Goal: Information Seeking & Learning: Learn about a topic

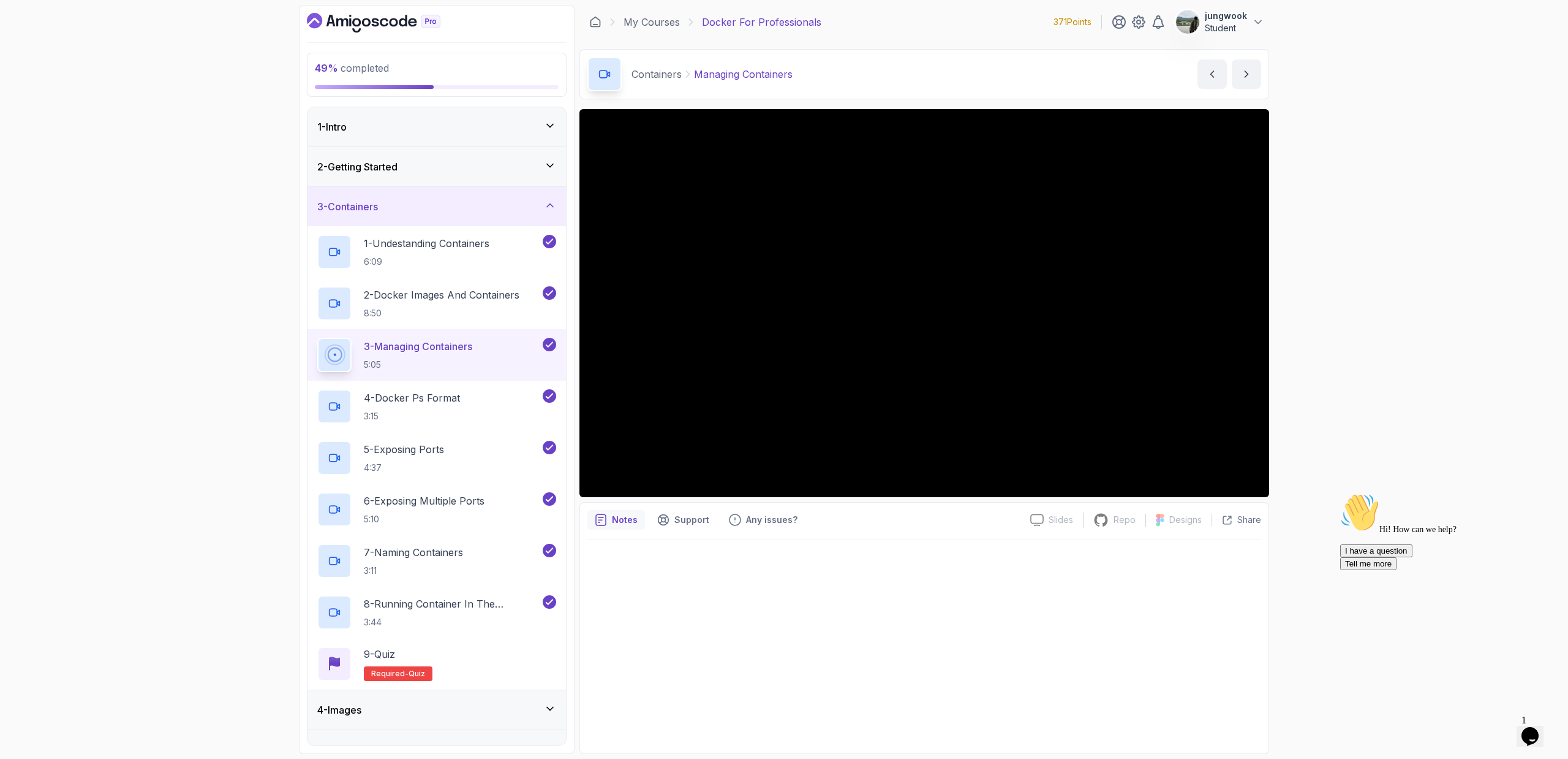
scroll to position [383, 0]
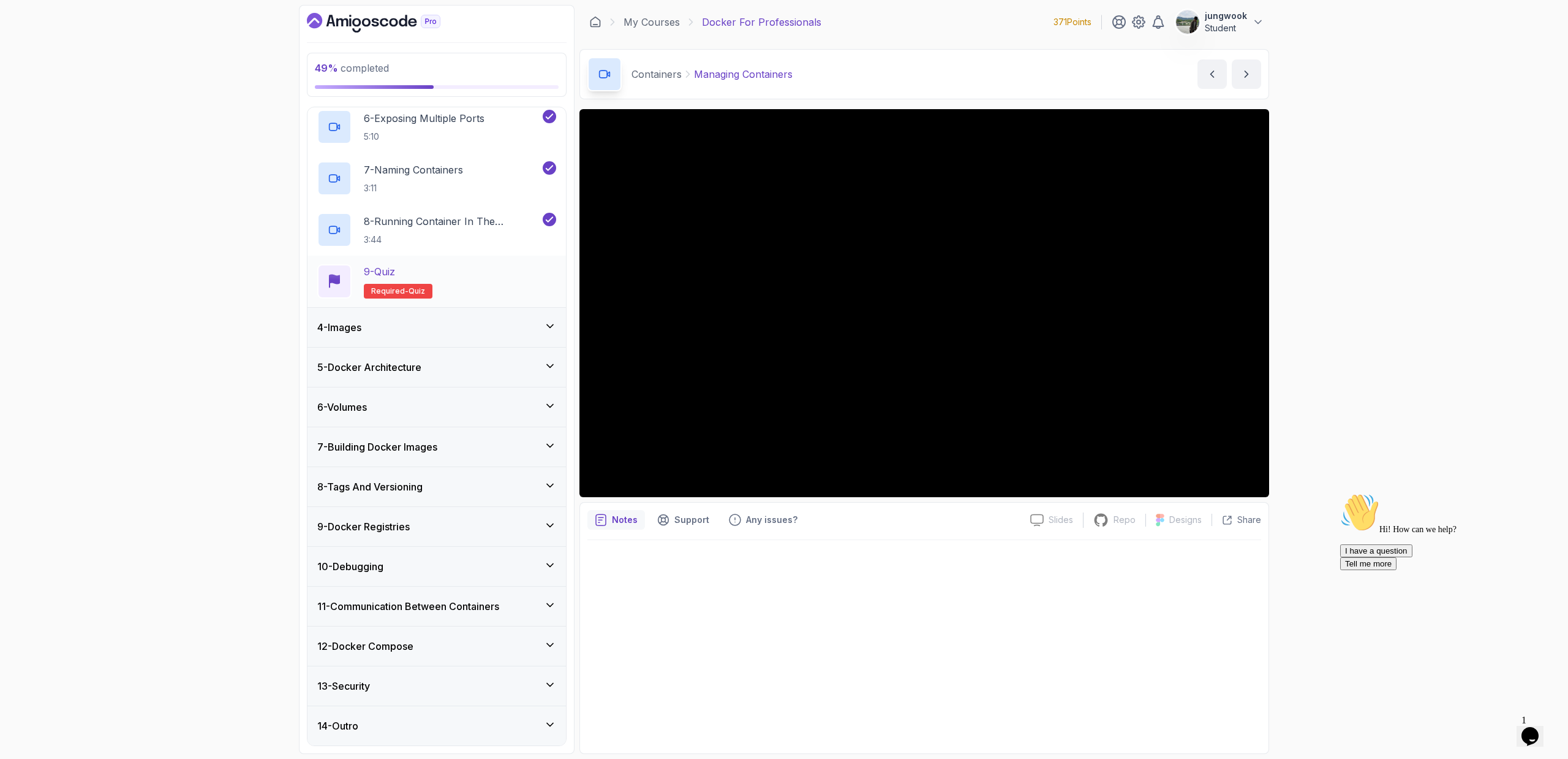
click at [542, 648] on div "12 - Docker Compose" at bounding box center [437, 646] width 239 height 15
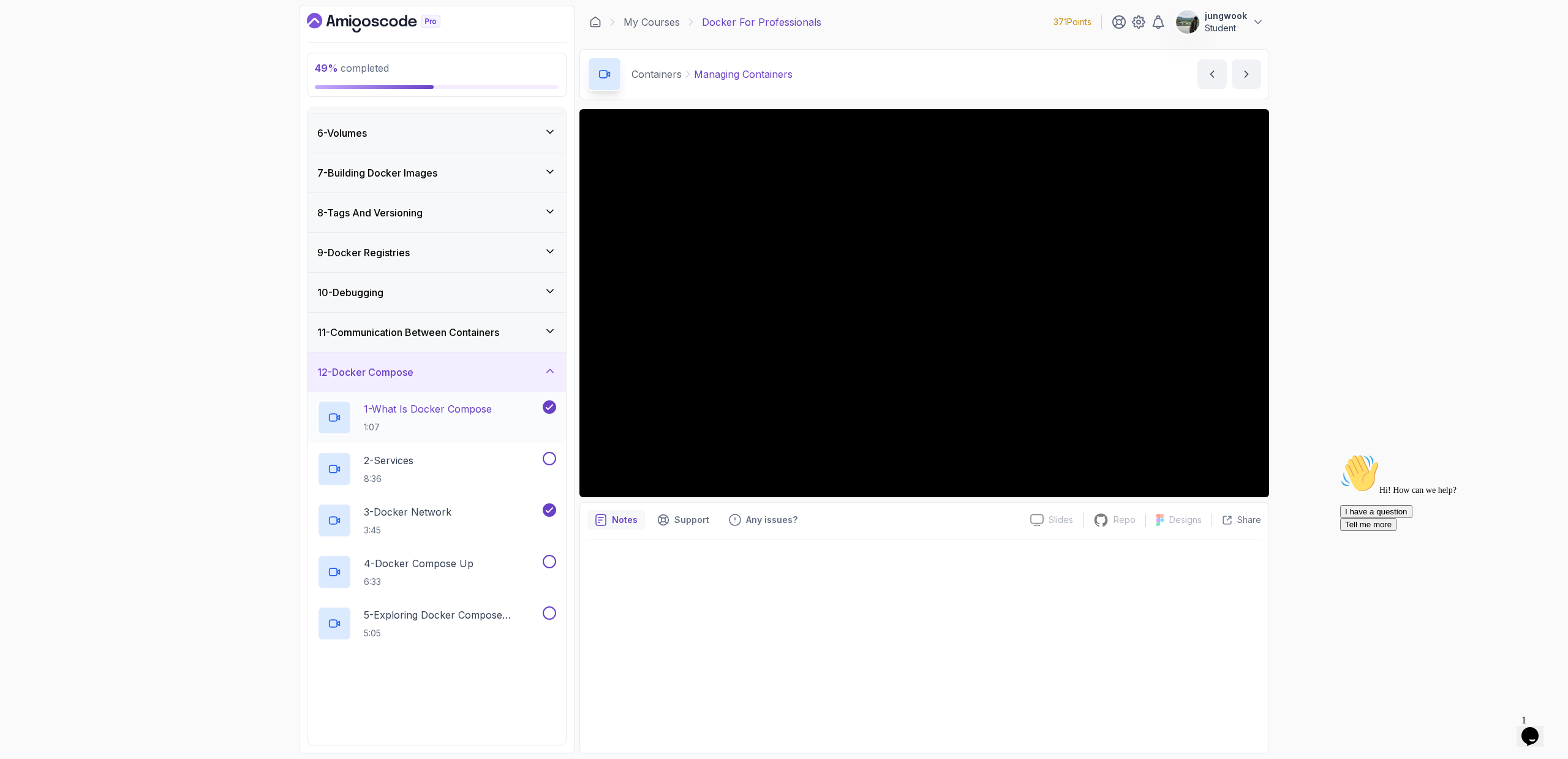
scroll to position [194, 0]
click at [517, 522] on div "3 - Docker Network 3:45" at bounding box center [428, 520] width 223 height 34
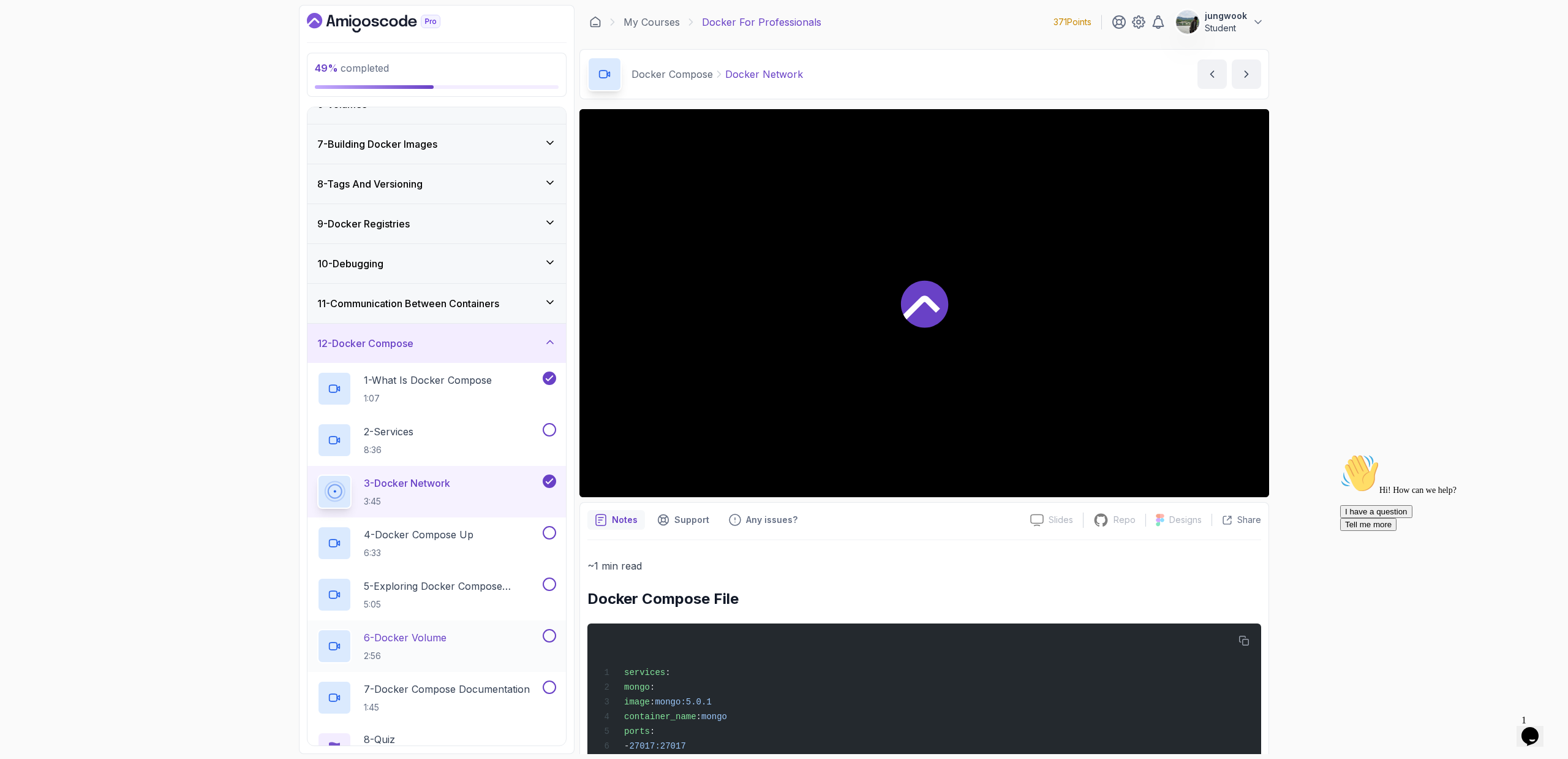
scroll to position [318, 0]
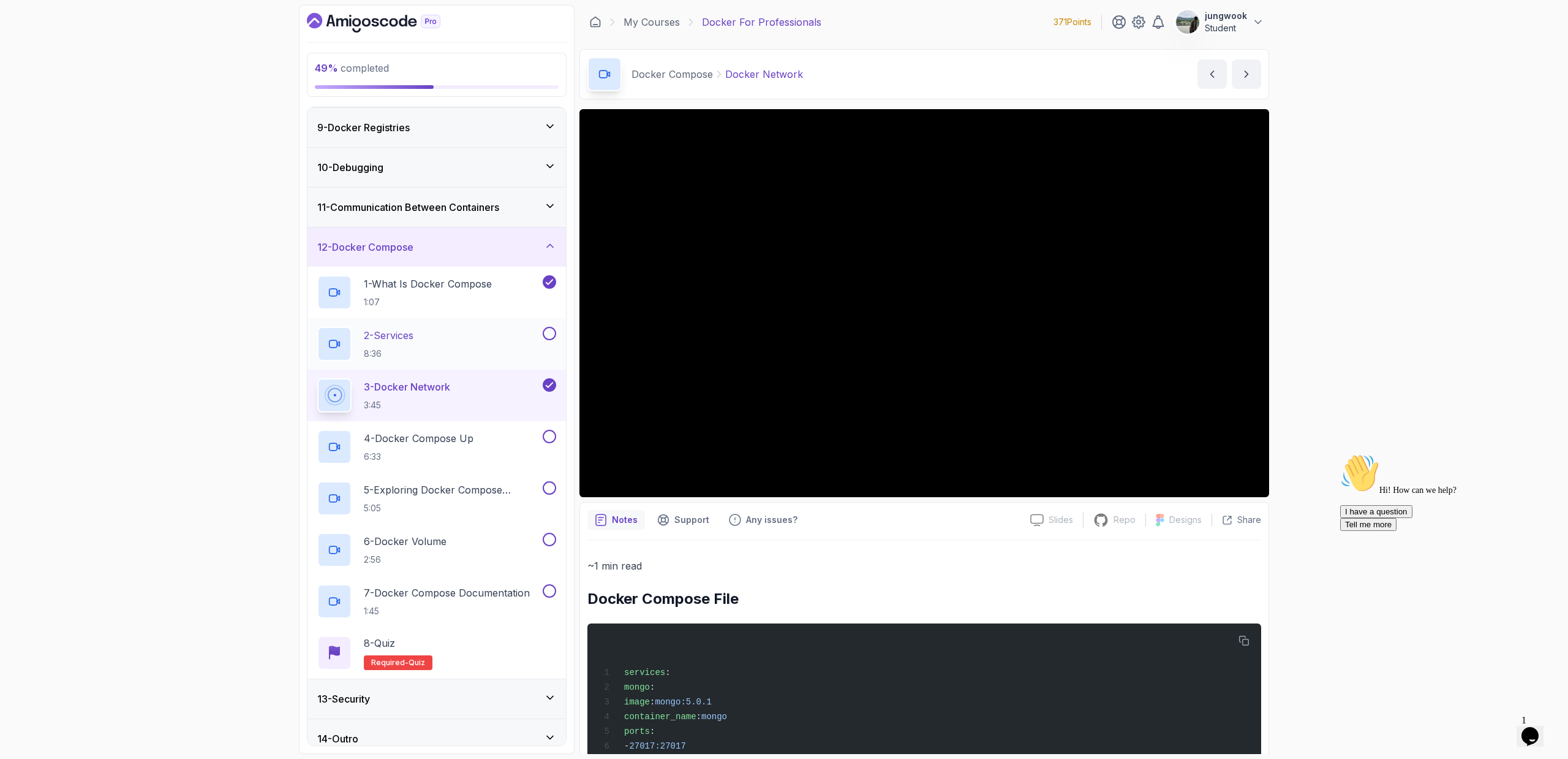
click at [517, 335] on div "2 - Services 8:36" at bounding box center [428, 344] width 223 height 34
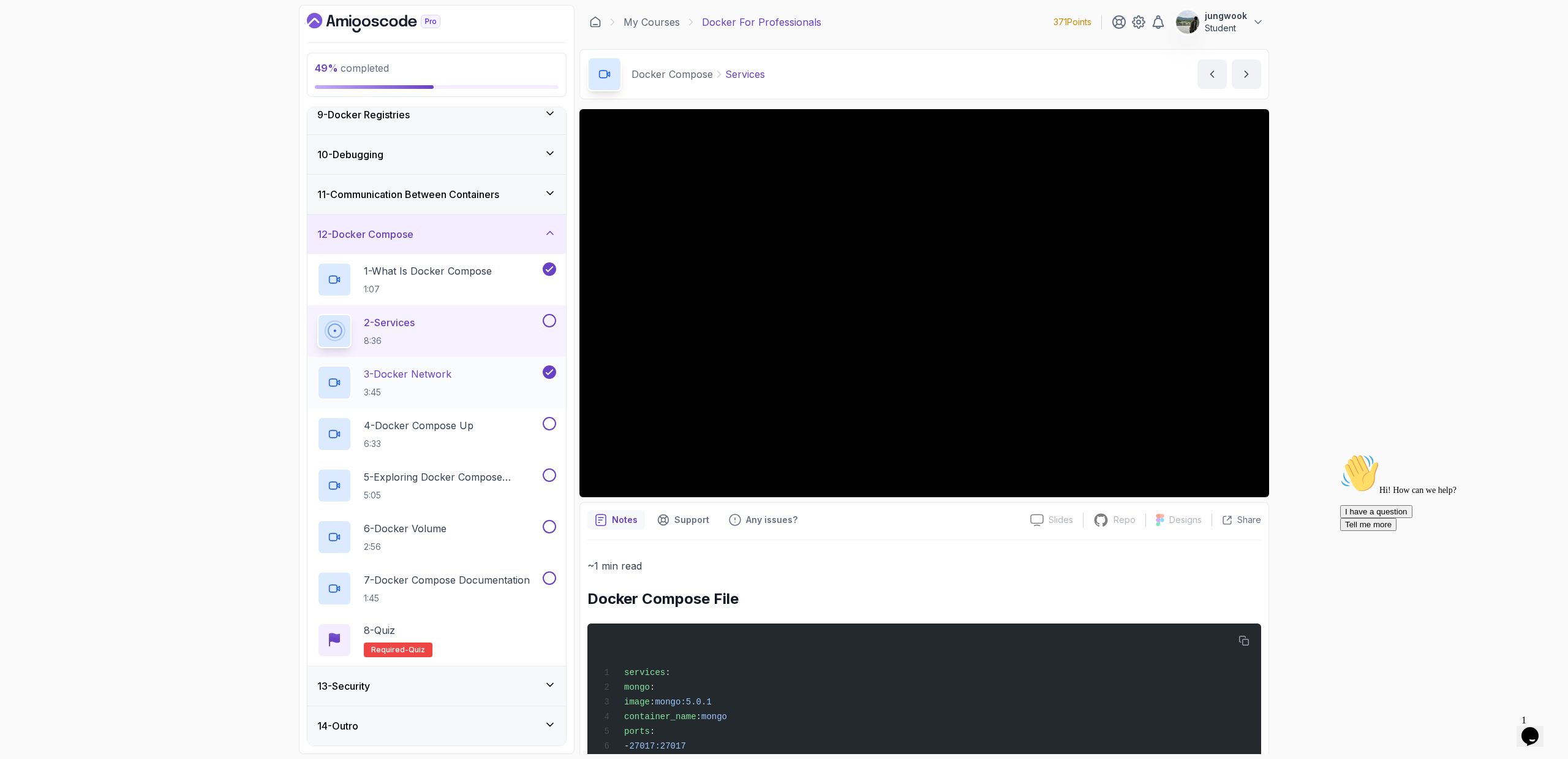
click at [458, 384] on div "3 - Docker Network 3:45" at bounding box center [428, 382] width 223 height 34
click at [1534, 726] on button "Opens Chat This icon Opens the chat window." at bounding box center [1530, 736] width 27 height 21
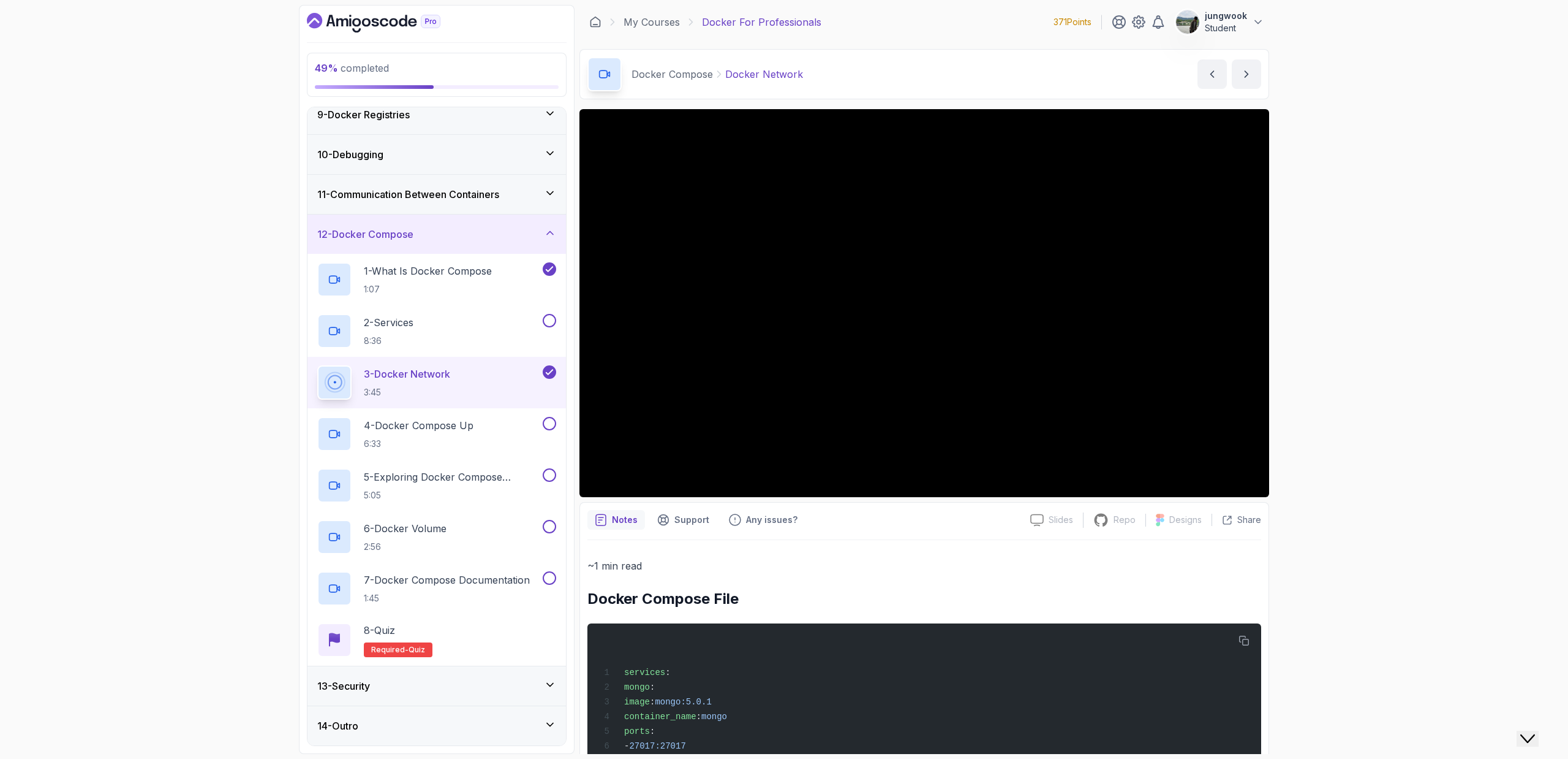
drag, startPoint x: 1535, startPoint y: 713, endPoint x: 1560, endPoint y: 740, distance: 36.8
click at [1535, 731] on button "Close Chat This icon closes the chat window." at bounding box center [1527, 738] width 22 height 16
drag, startPoint x: 1555, startPoint y: 690, endPoint x: 3050, endPoint y: 1370, distance: 1642.4
click at [1497, 726] on icon "Close" at bounding box center [1497, 731] width 0 height 10
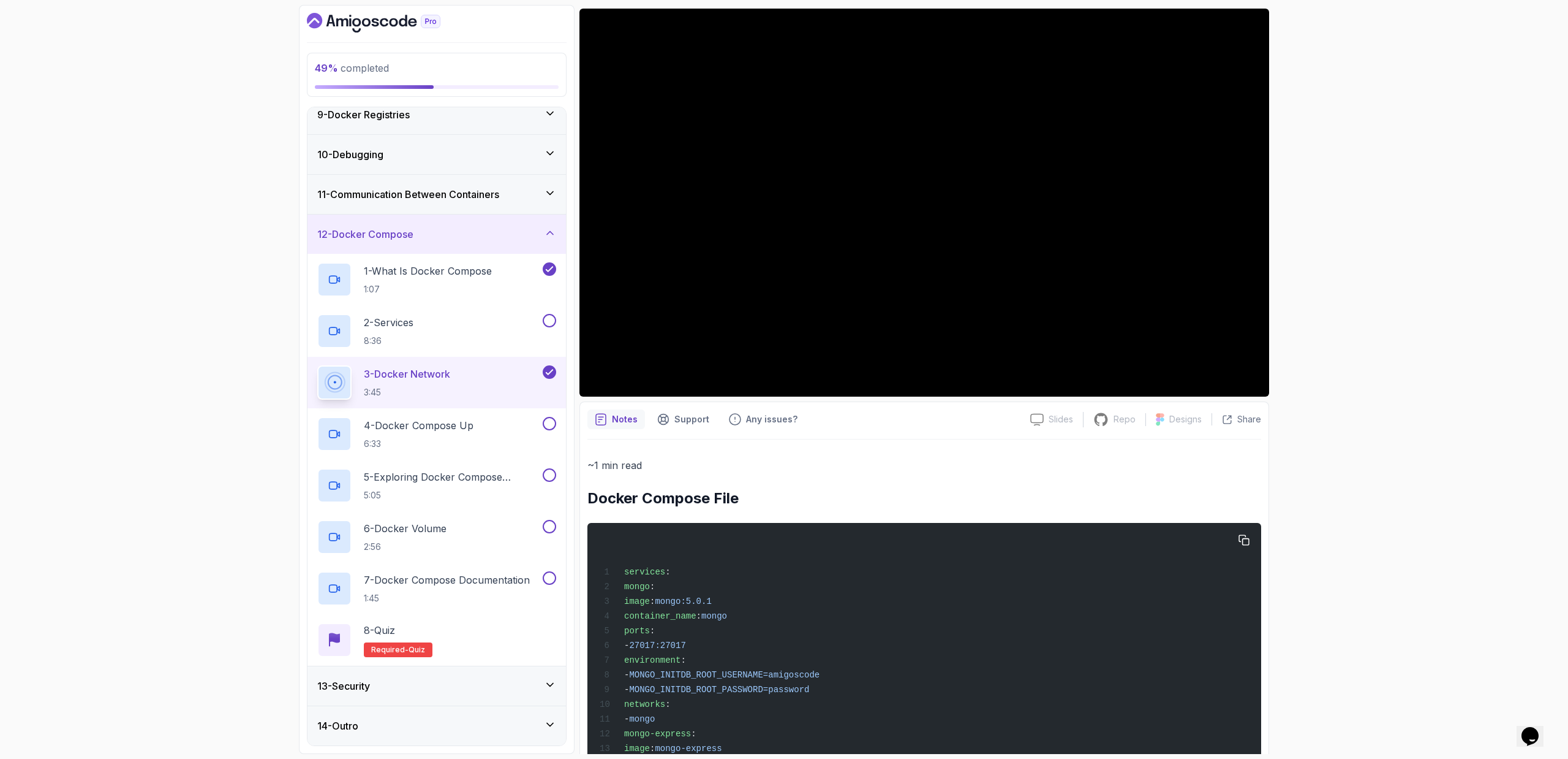
scroll to position [358, 0]
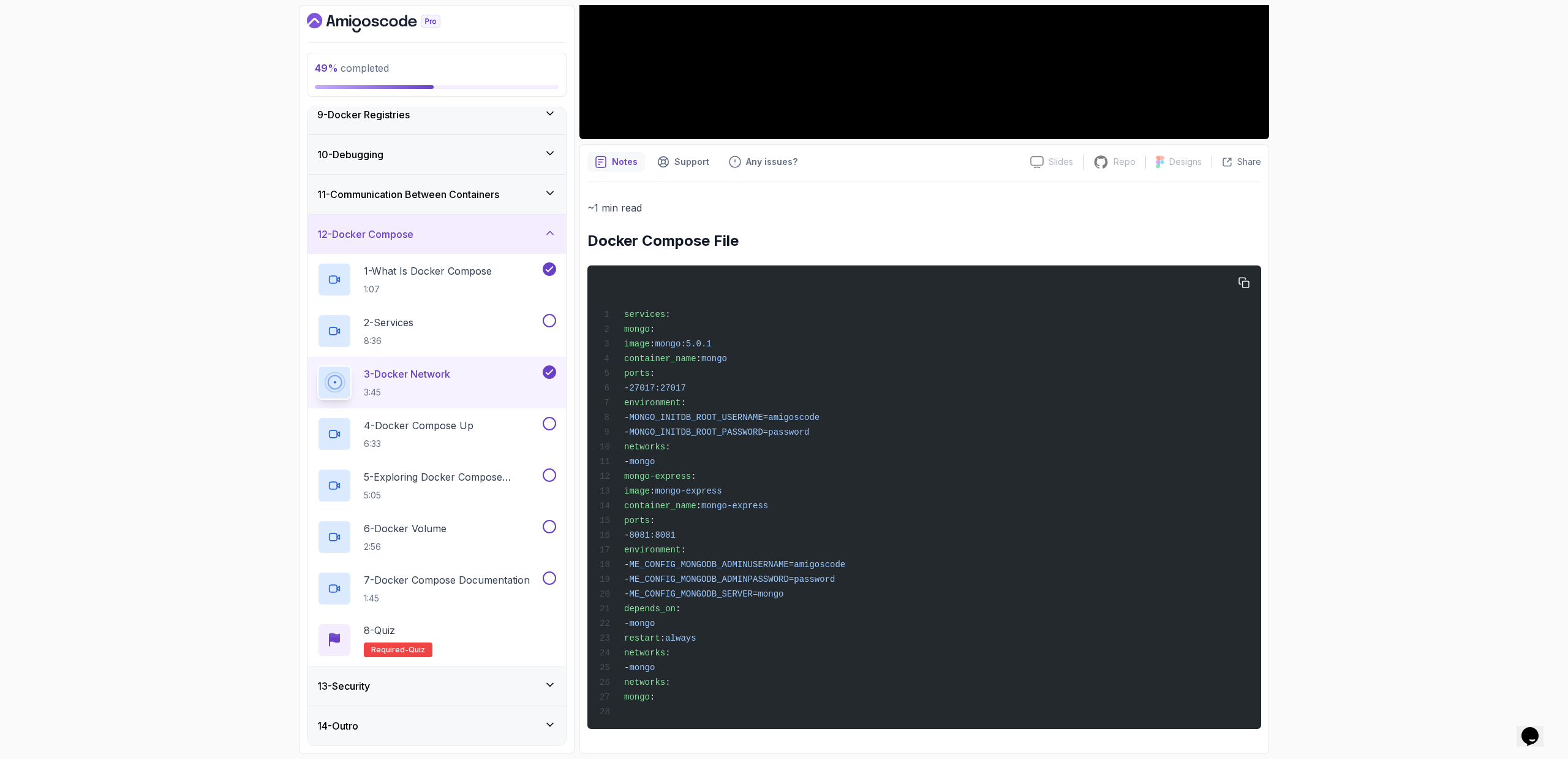
click at [757, 503] on span "mongo-express" at bounding box center [734, 505] width 67 height 10
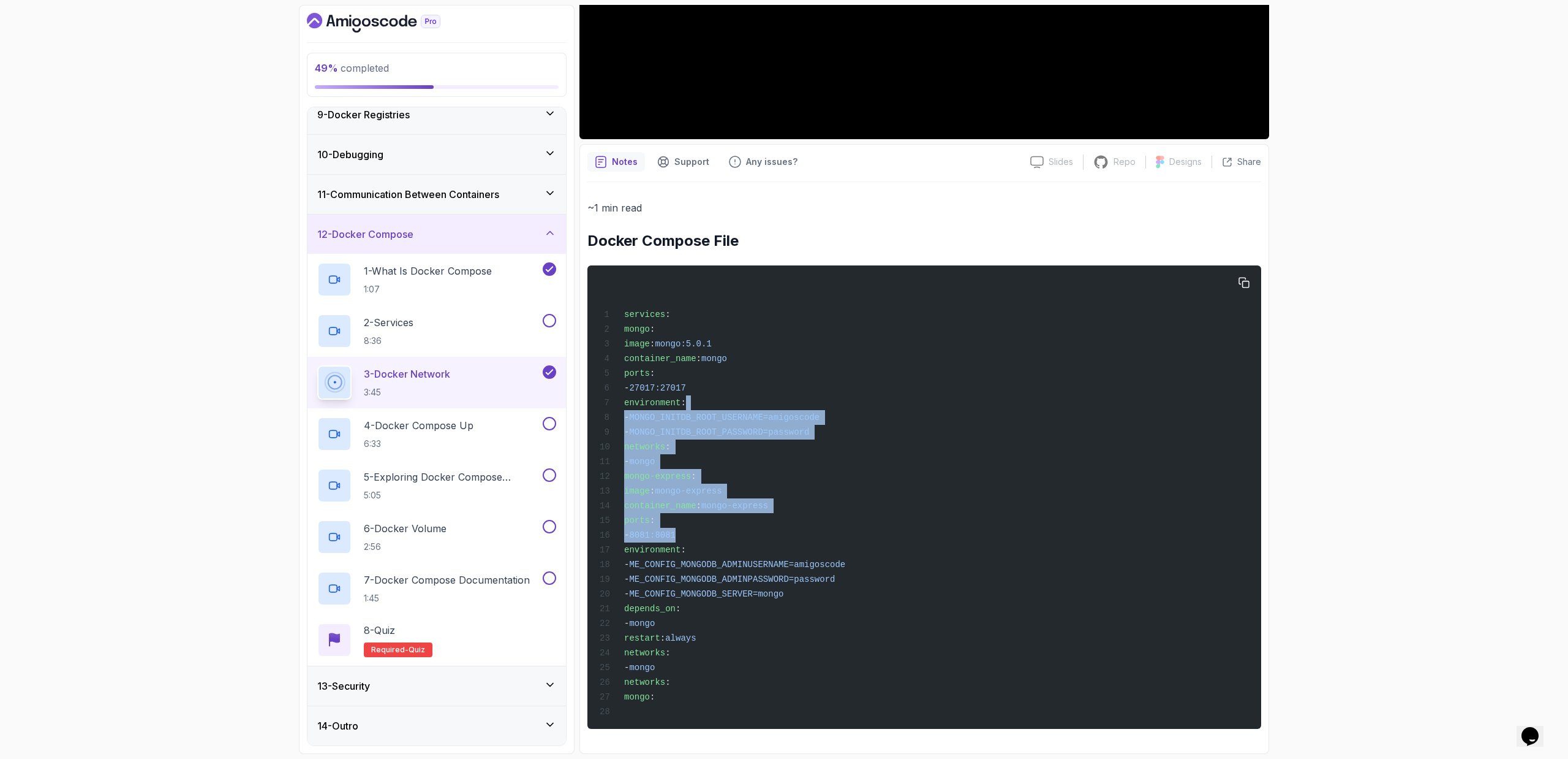
drag, startPoint x: 789, startPoint y: 447, endPoint x: 761, endPoint y: 533, distance: 90.4
click at [761, 533] on div "services : mongo : image : mongo:5.0.1 container_name : mongo ports : - 27017:2…" at bounding box center [924, 497] width 654 height 449
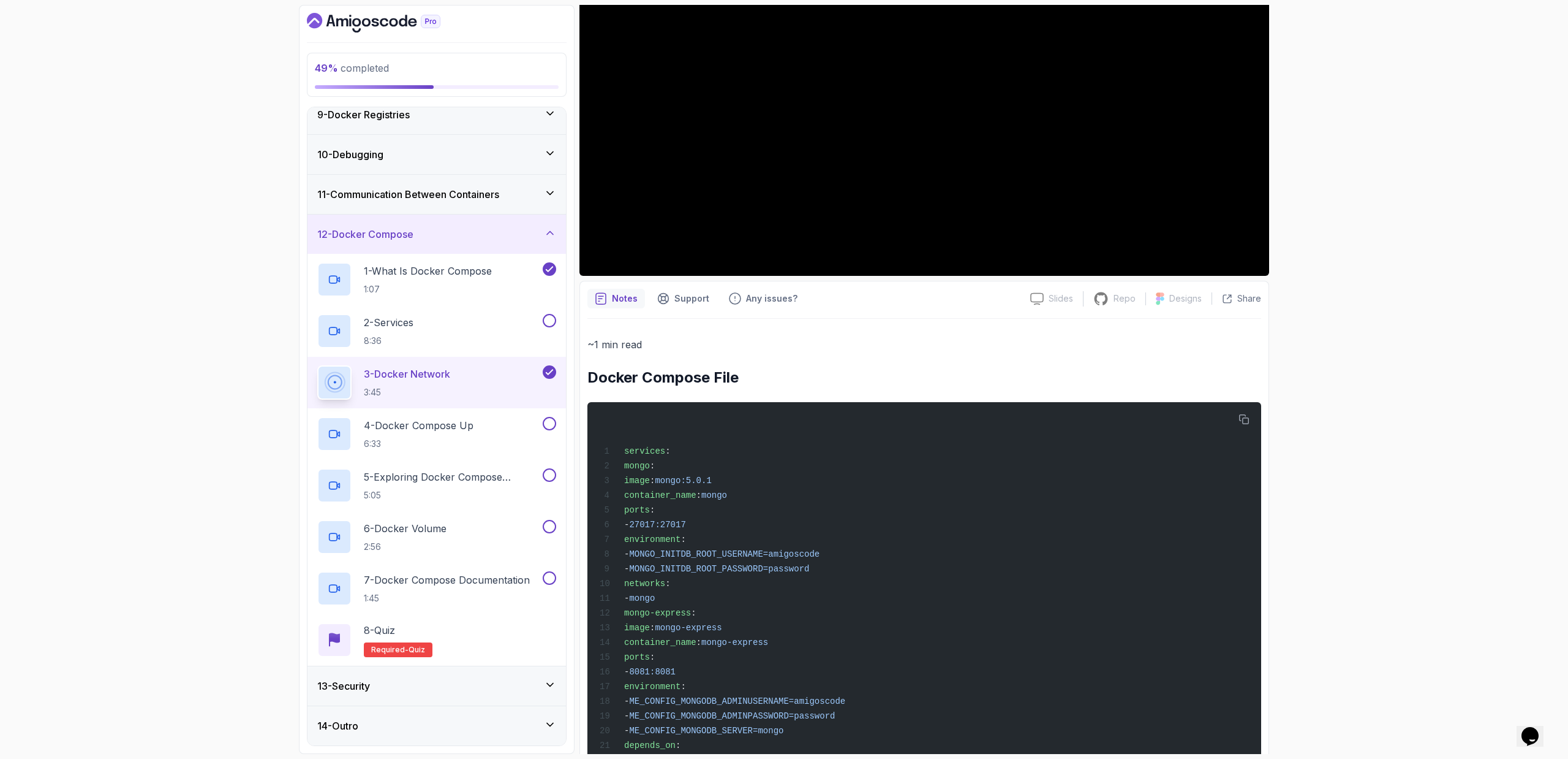
scroll to position [0, 0]
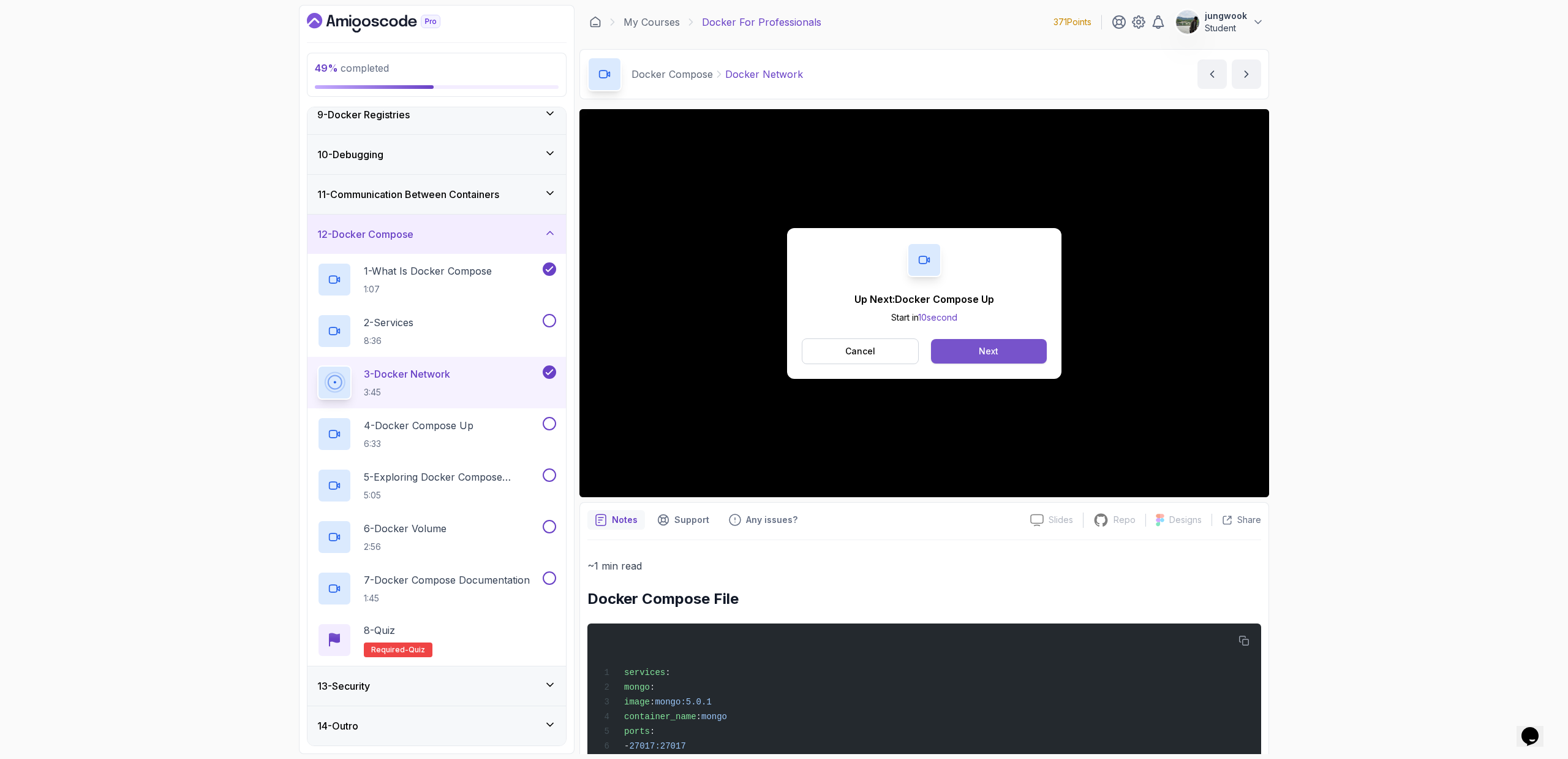
click at [1032, 352] on button "Next" at bounding box center [989, 350] width 116 height 24
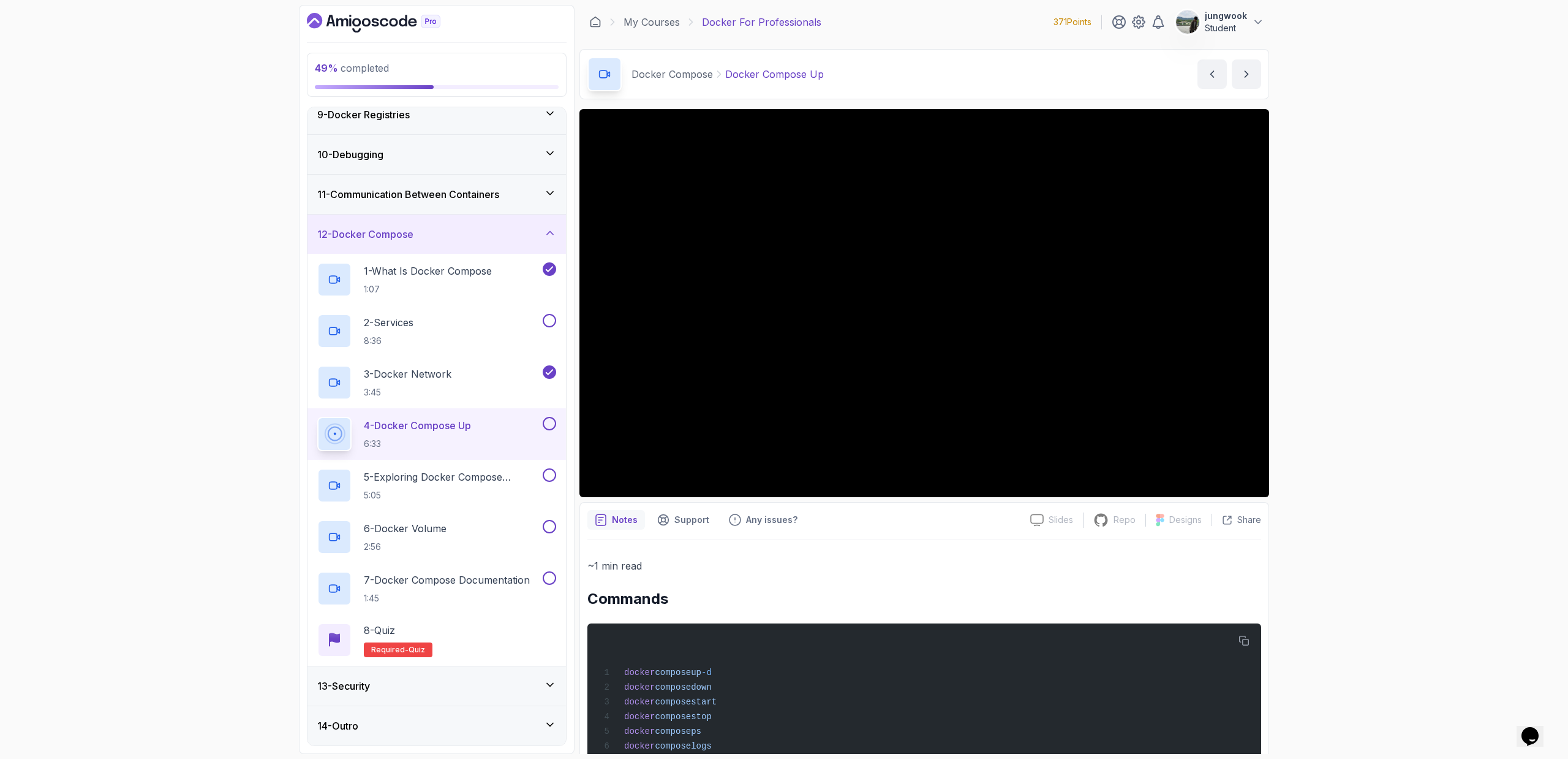
scroll to position [331, 0]
click at [534, 279] on div "1 - What Is Docker Compose 1:07" at bounding box center [428, 279] width 223 height 34
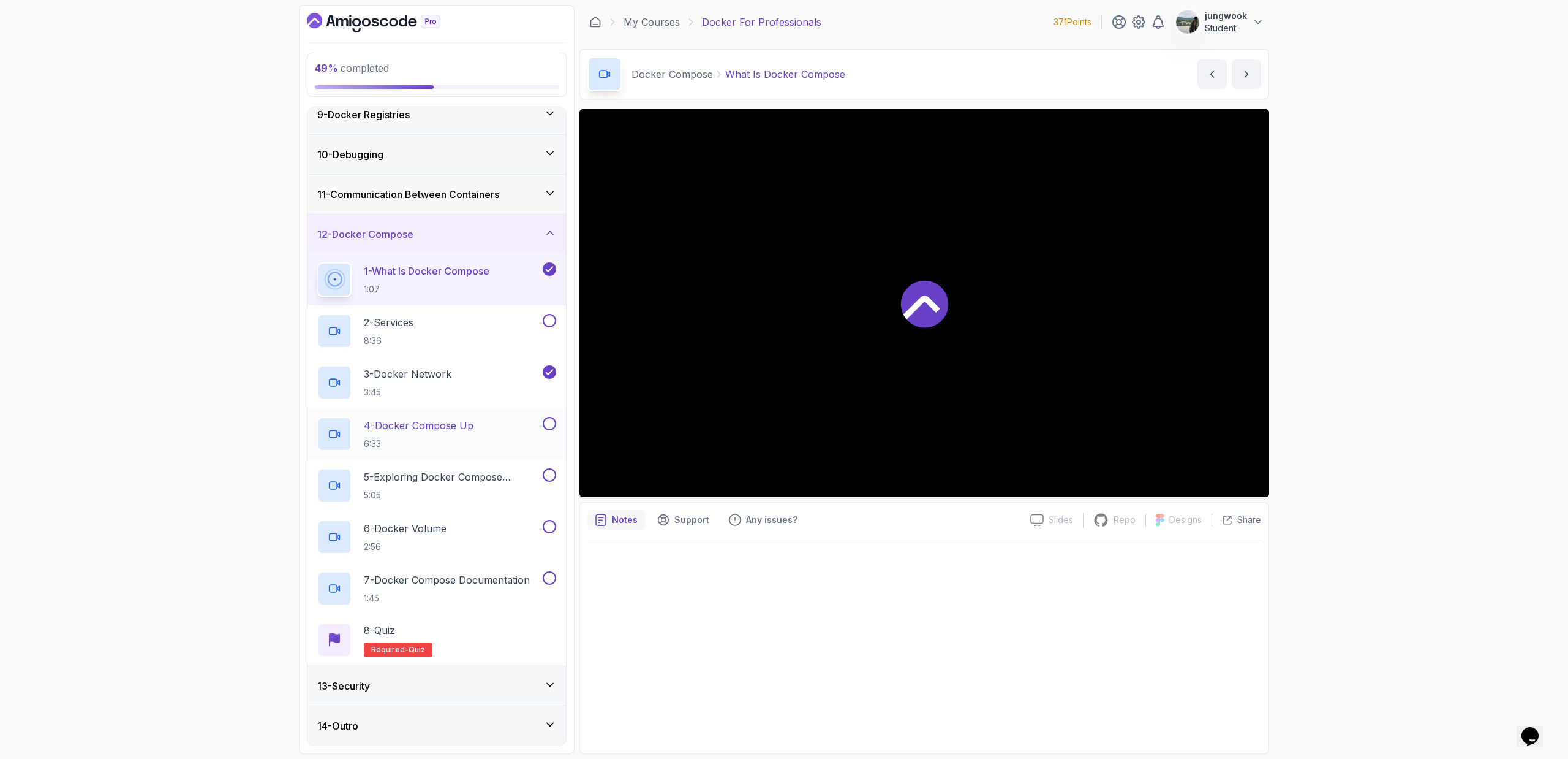
click at [532, 434] on div "4 - Docker Compose Up 6:33" at bounding box center [428, 434] width 223 height 34
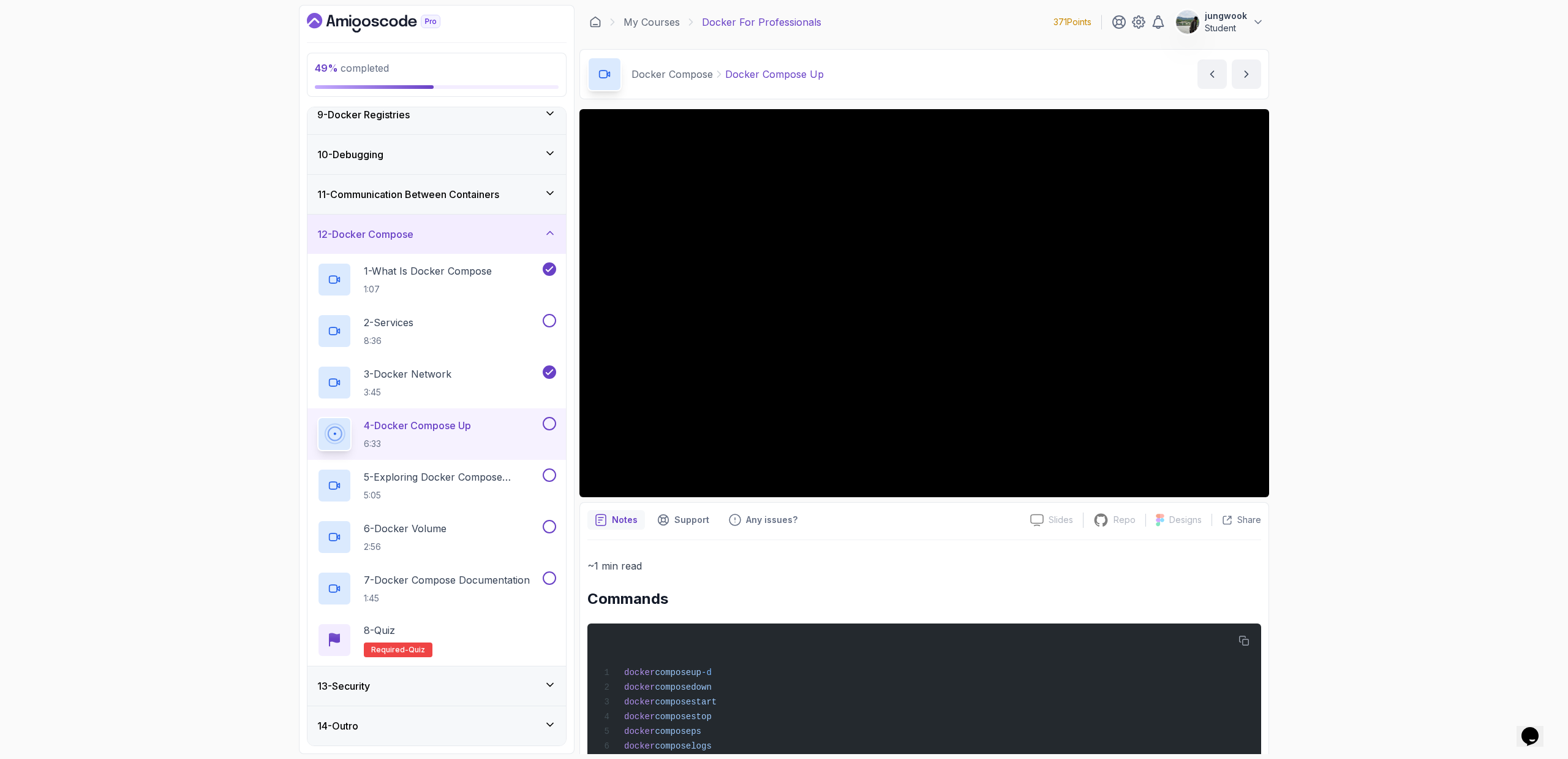
click at [443, 683] on div "13 - Security" at bounding box center [437, 686] width 239 height 15
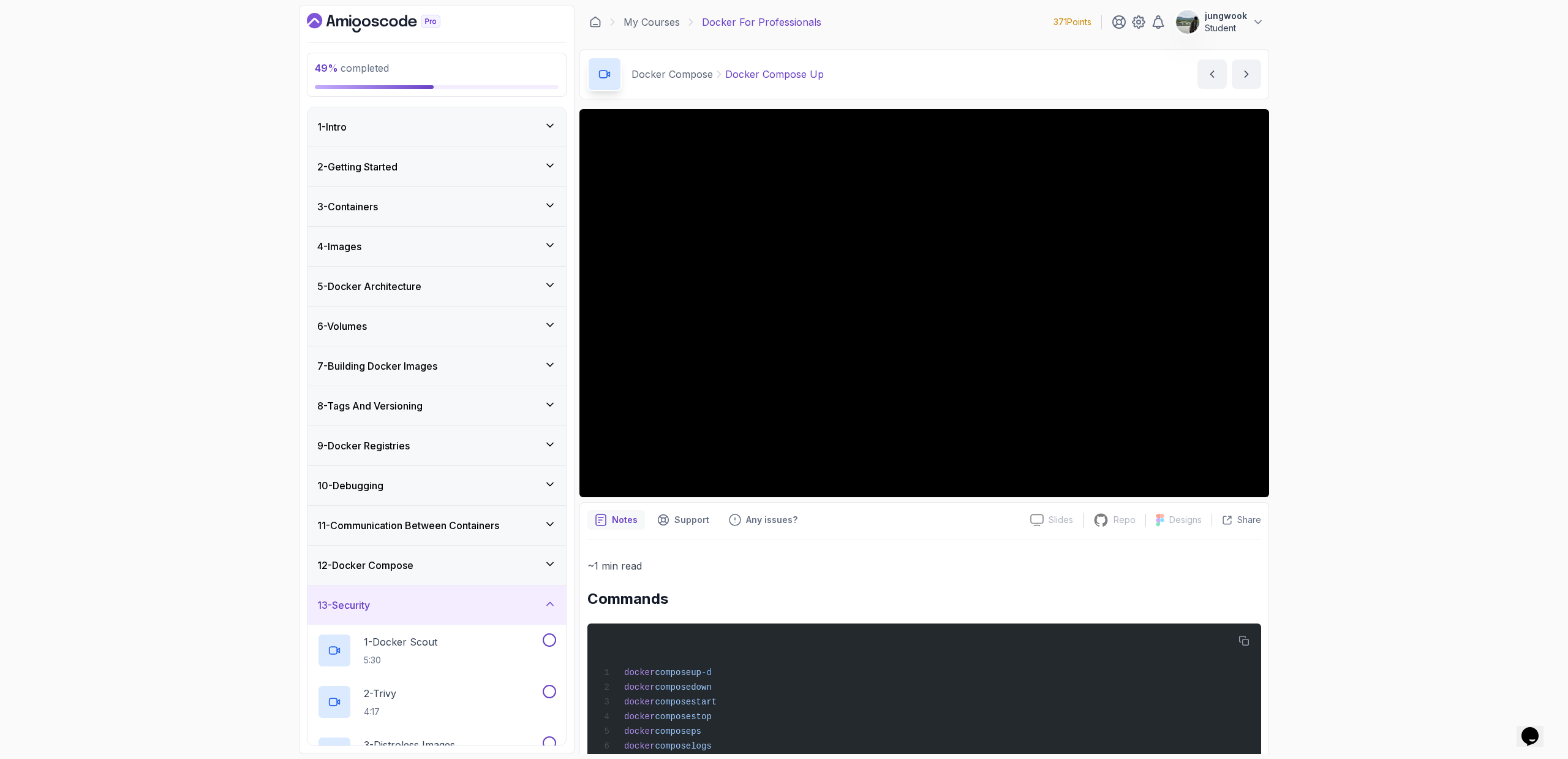
click at [486, 554] on div "12 - Docker Compose" at bounding box center [437, 565] width 258 height 39
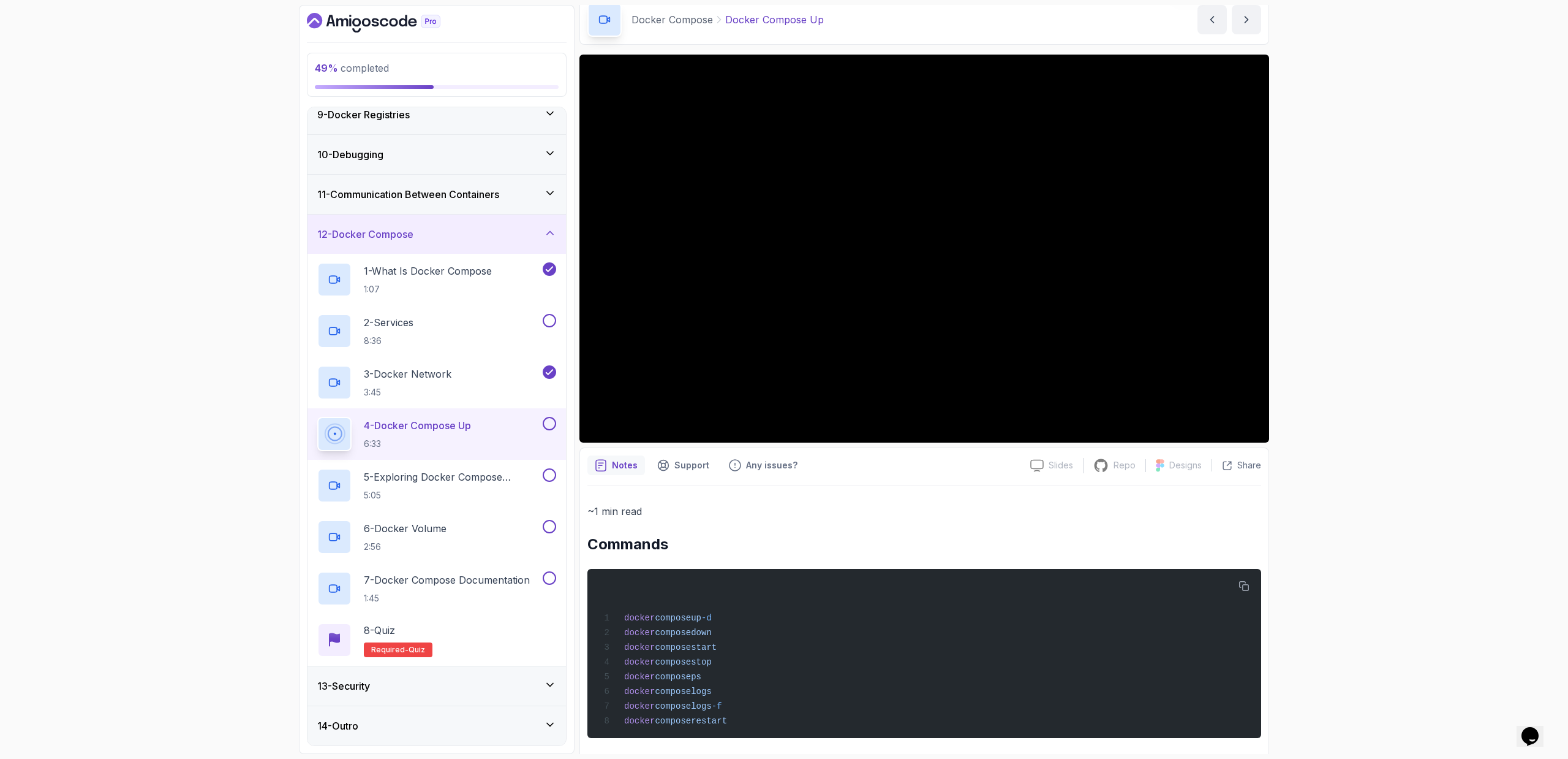
scroll to position [63, 0]
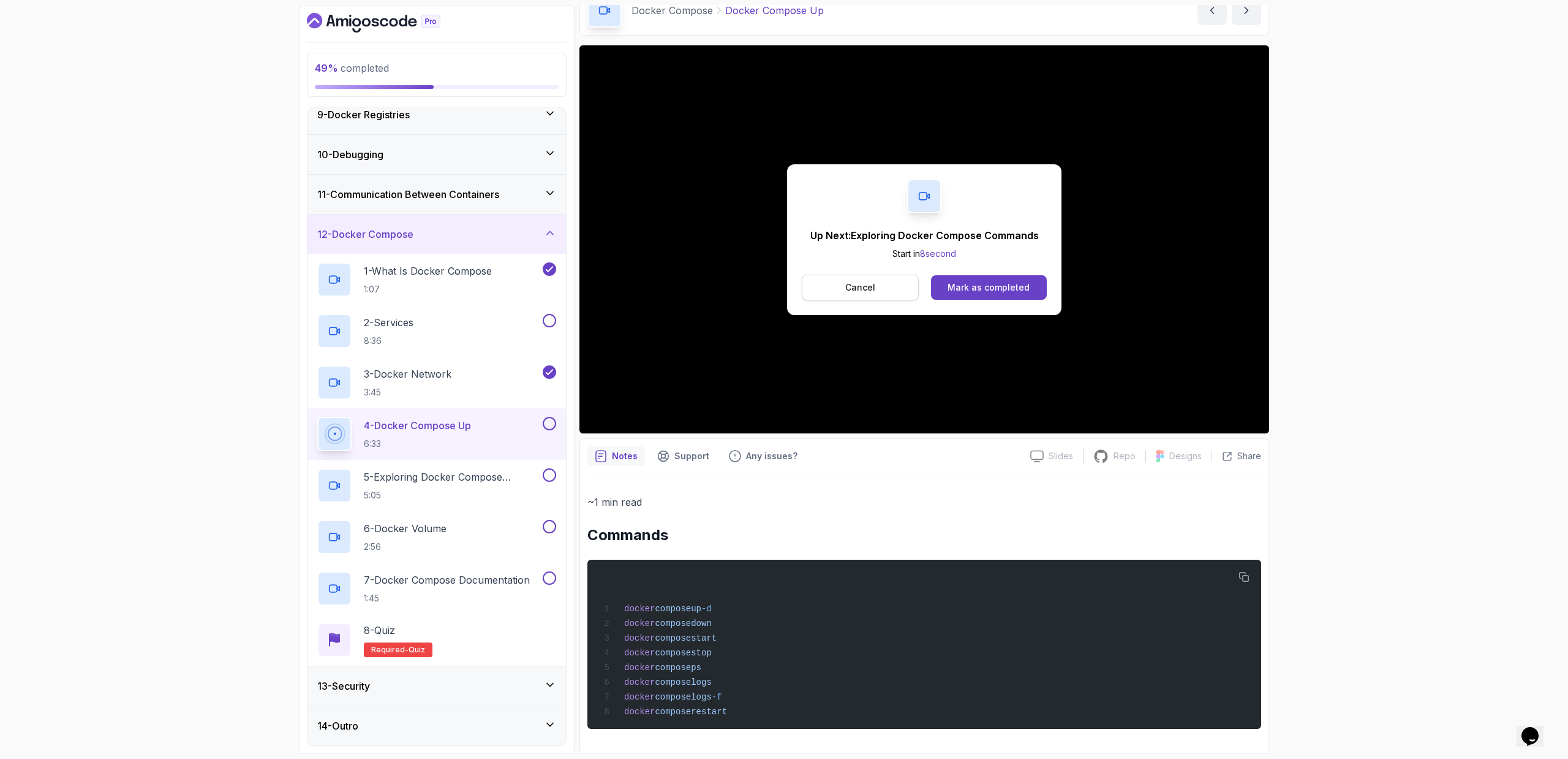
click at [894, 283] on button "Cancel" at bounding box center [860, 287] width 117 height 26
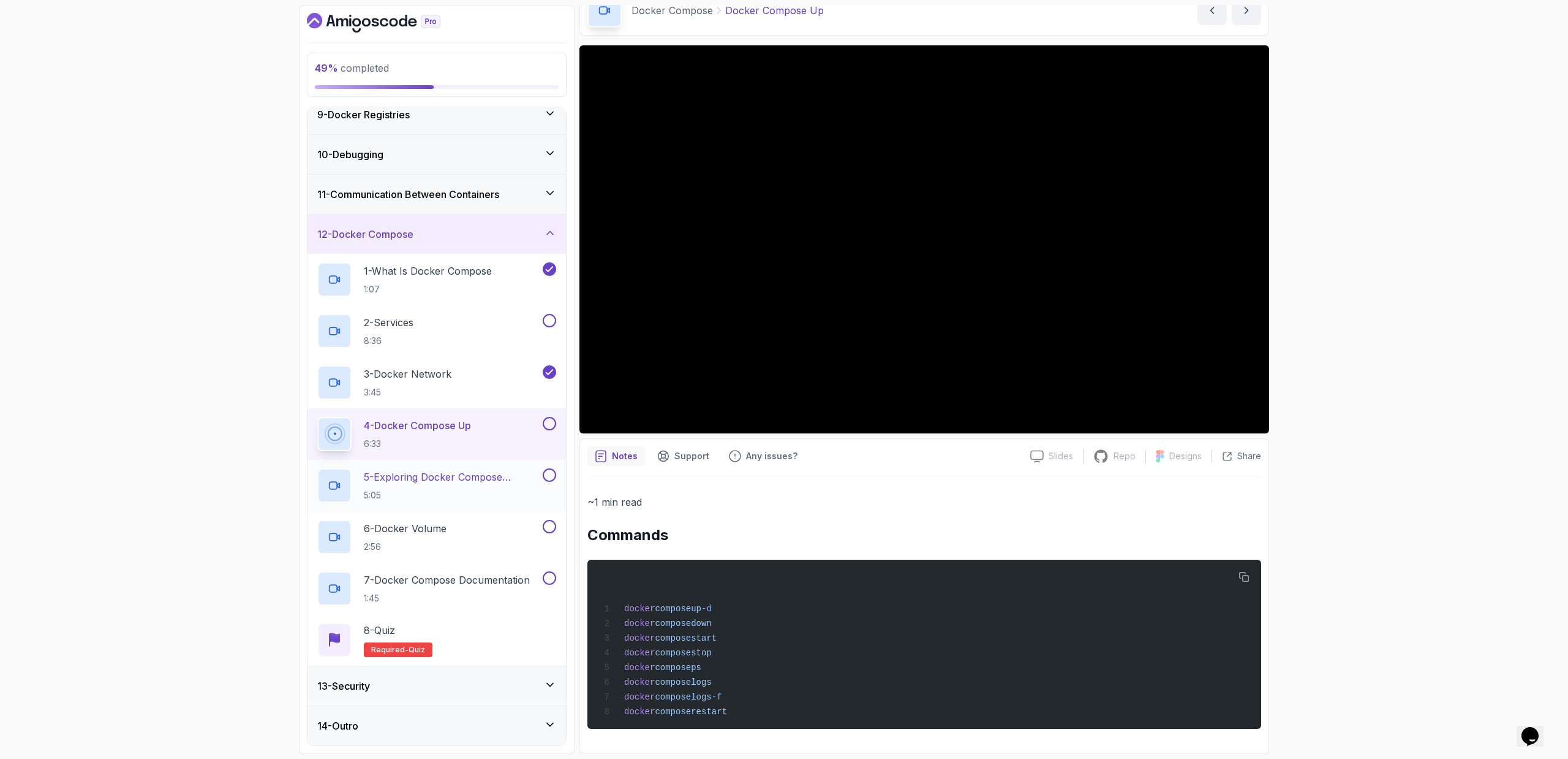
click at [533, 492] on p "5:05" at bounding box center [452, 495] width 177 height 13
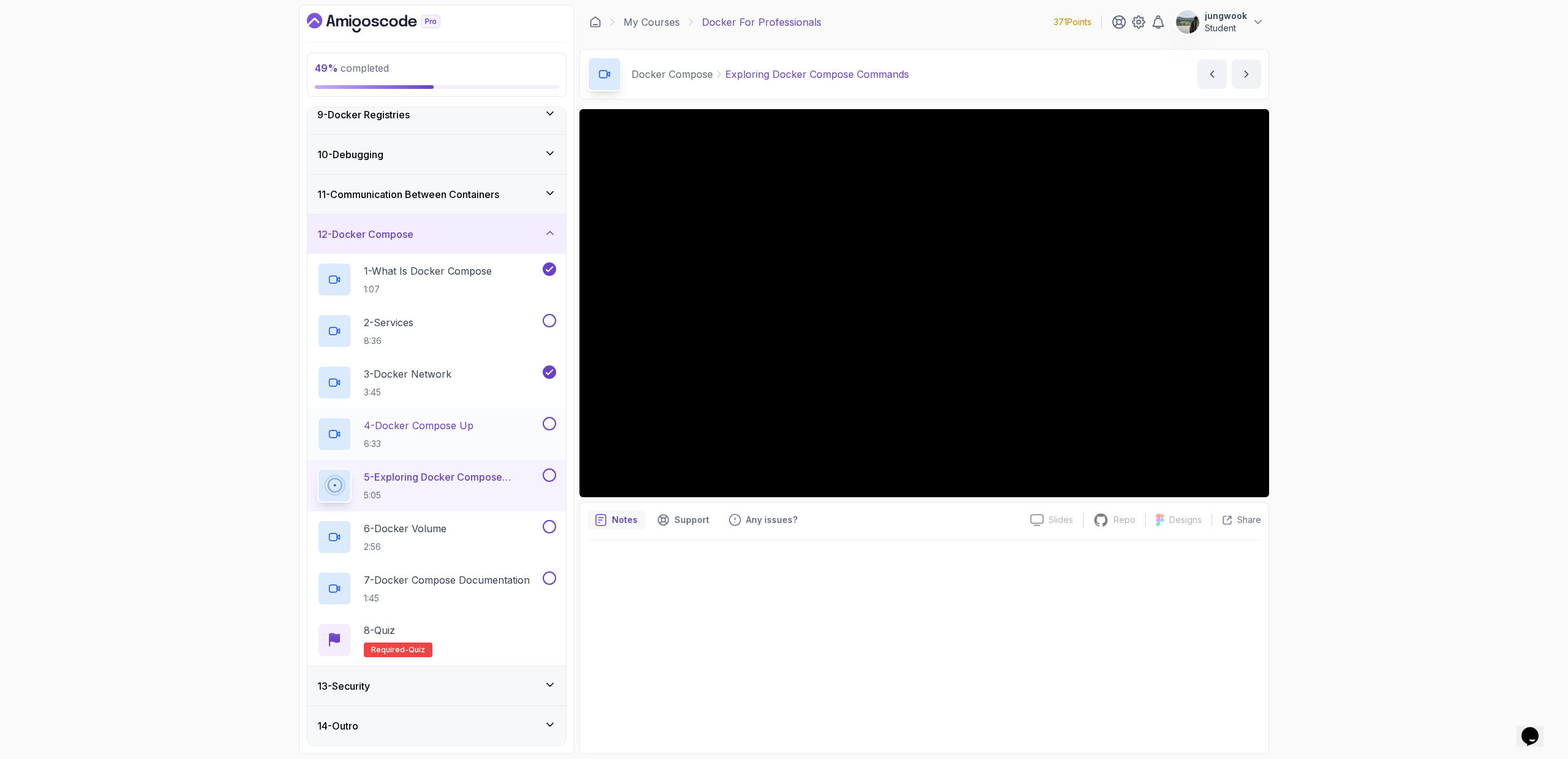
click at [558, 421] on div "4 - Docker Compose Up 6:33" at bounding box center [437, 434] width 258 height 52
click at [553, 424] on button at bounding box center [549, 424] width 13 height 13
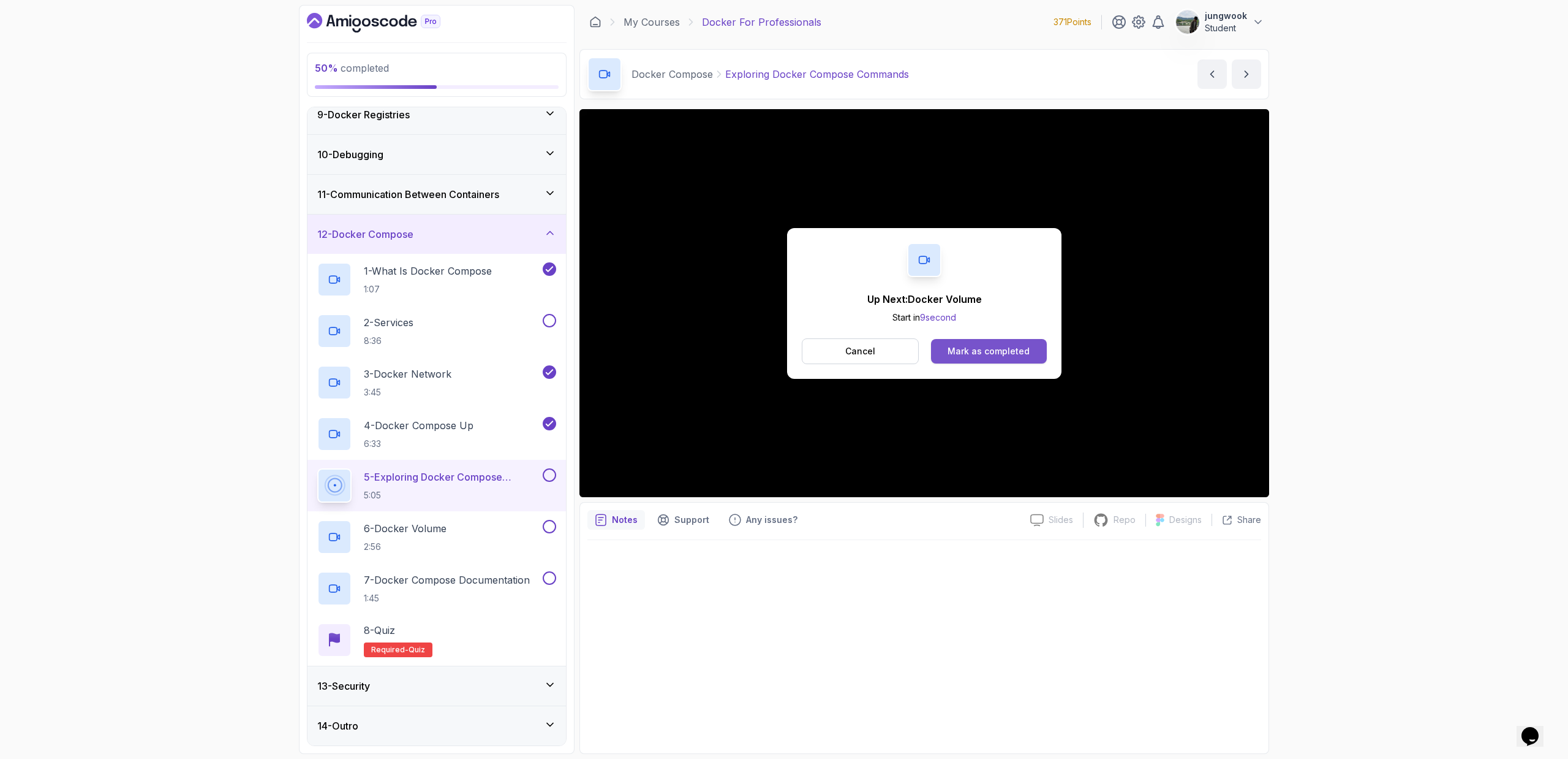
click at [1031, 357] on button "Mark as completed" at bounding box center [989, 350] width 116 height 24
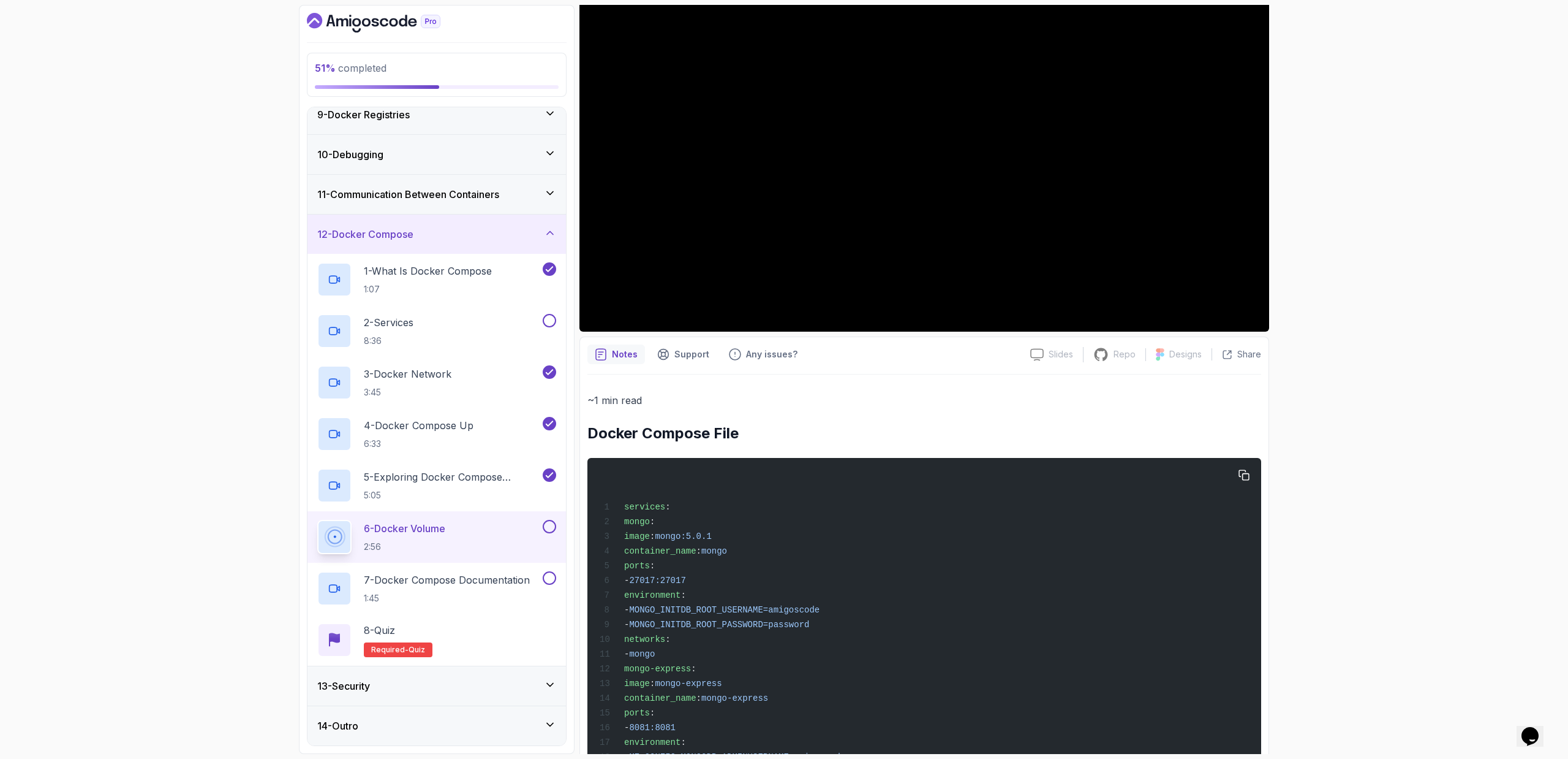
scroll to position [402, 0]
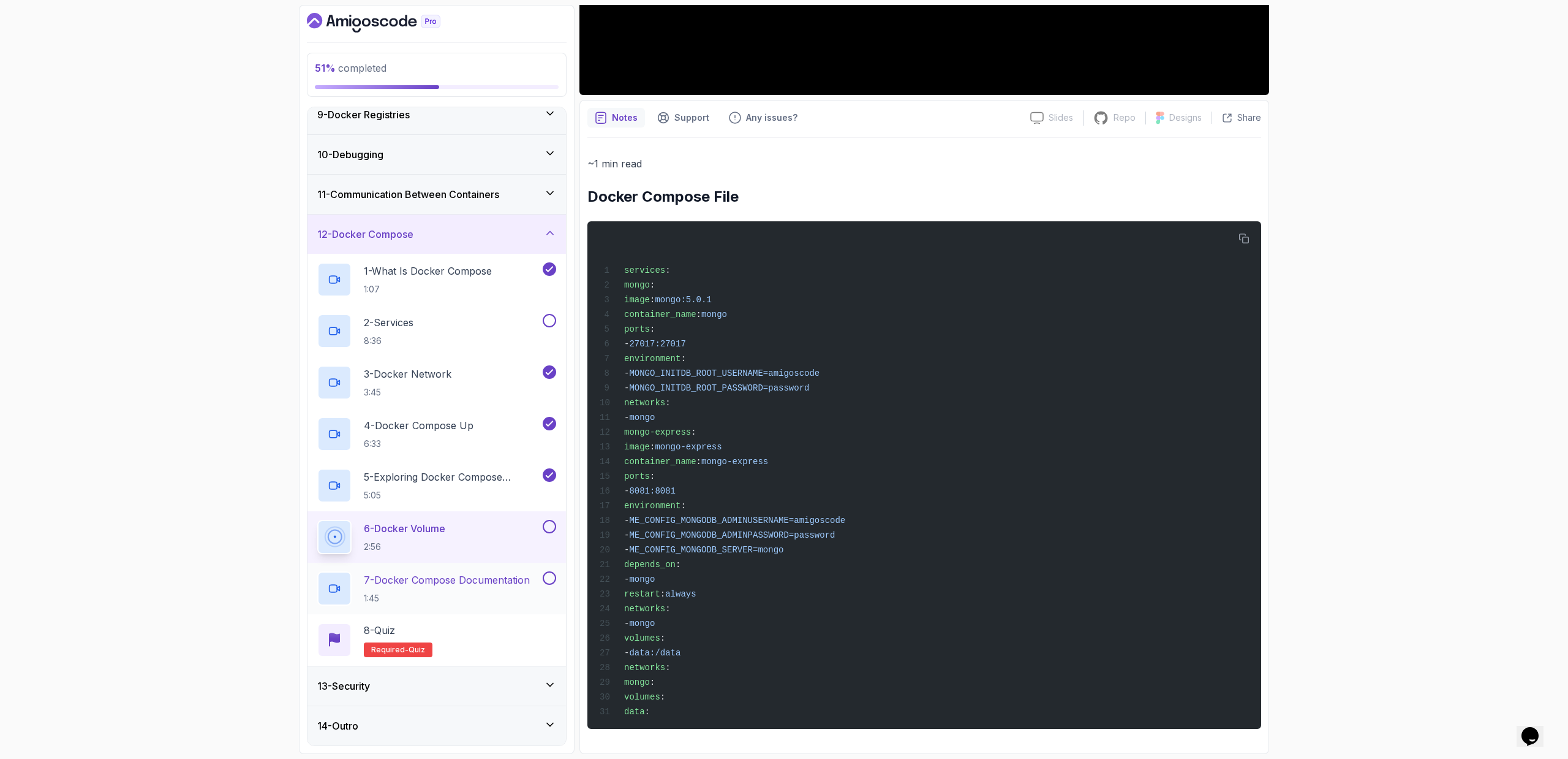
click at [486, 605] on div "7 - Docker Compose Documentation 1:45" at bounding box center [428, 588] width 223 height 34
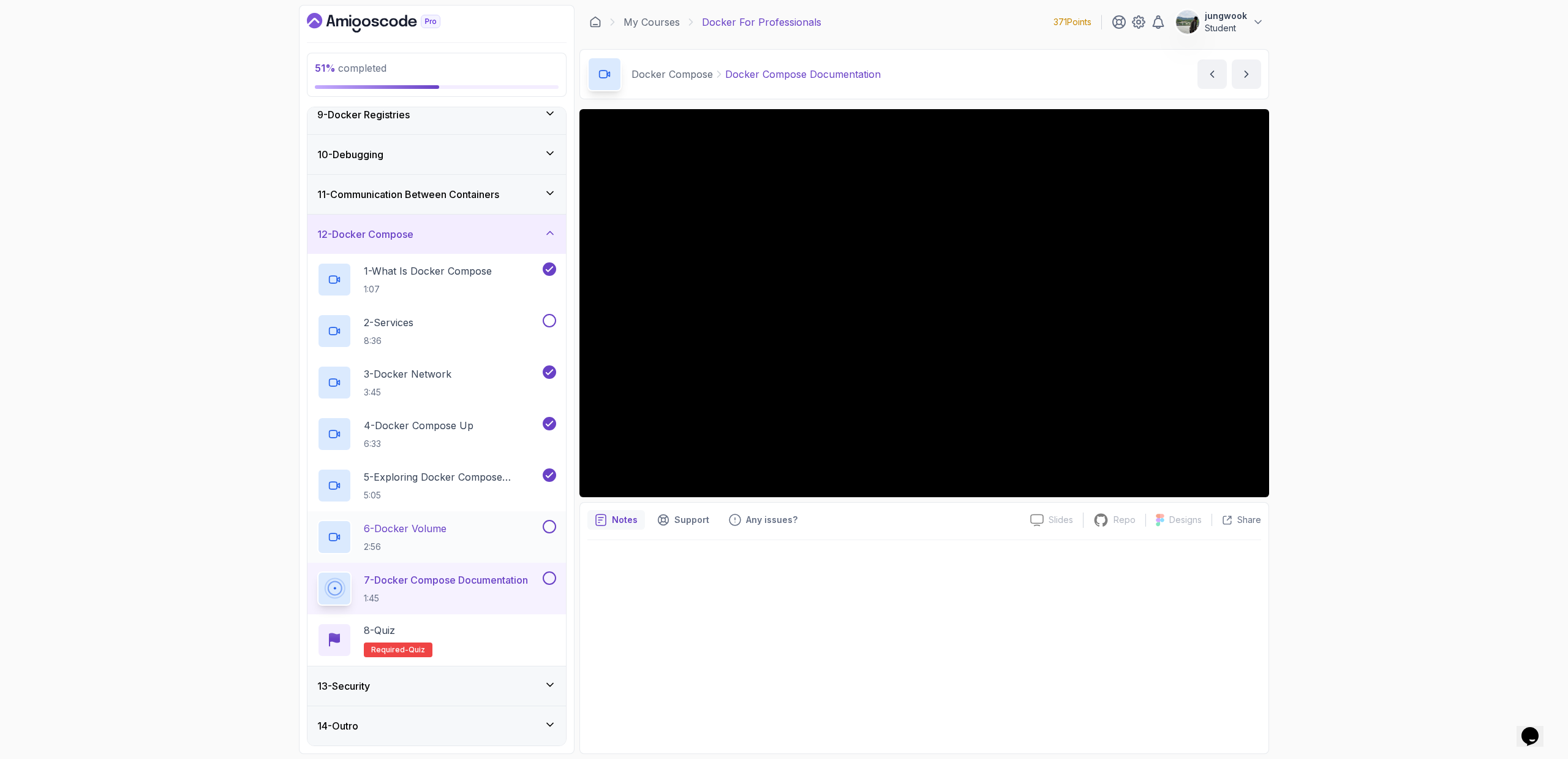
click at [544, 525] on button at bounding box center [549, 526] width 13 height 13
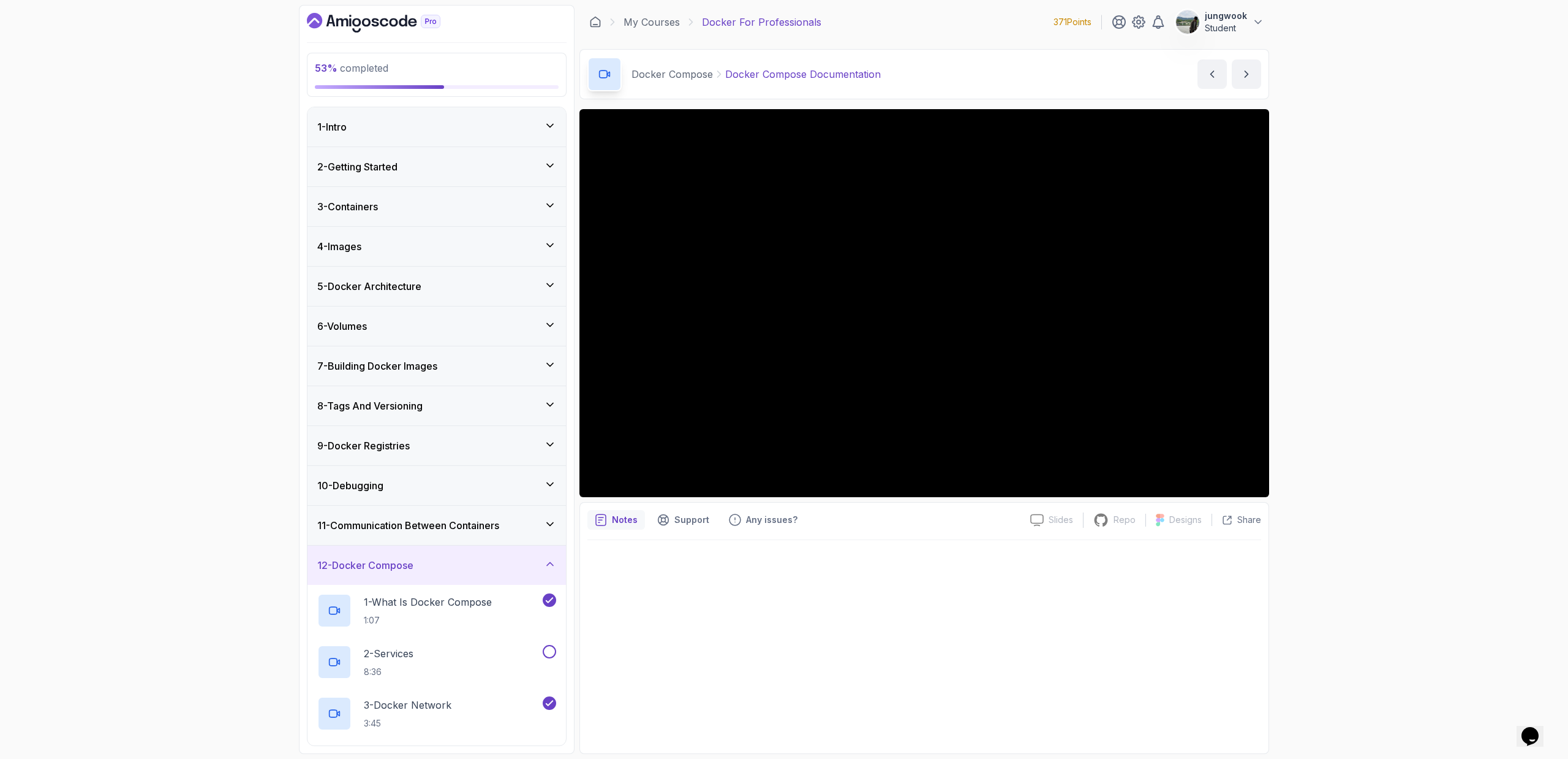
click at [433, 309] on div "6 - Volumes" at bounding box center [437, 325] width 258 height 39
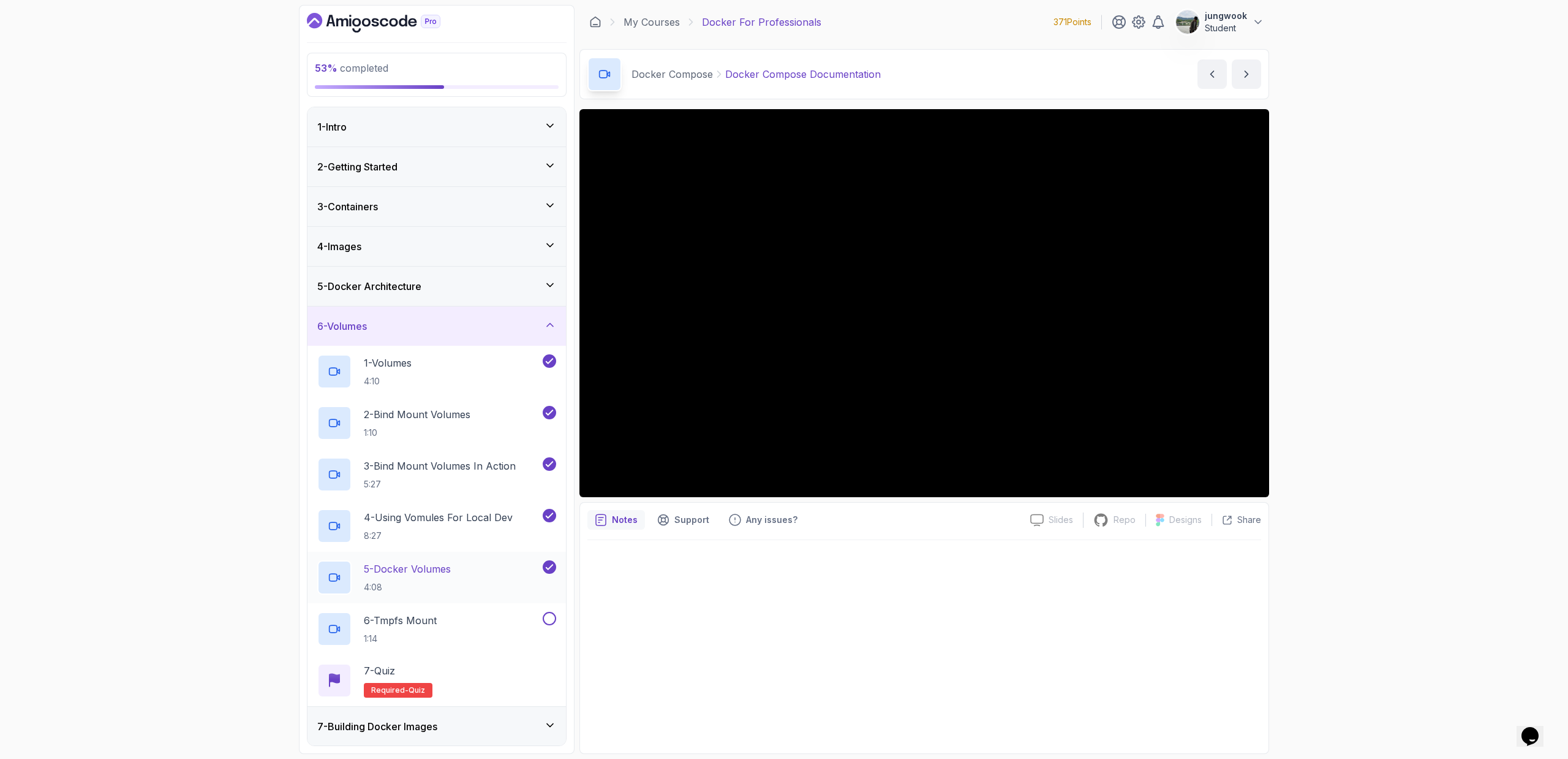
click at [427, 586] on p "4:08" at bounding box center [407, 587] width 87 height 13
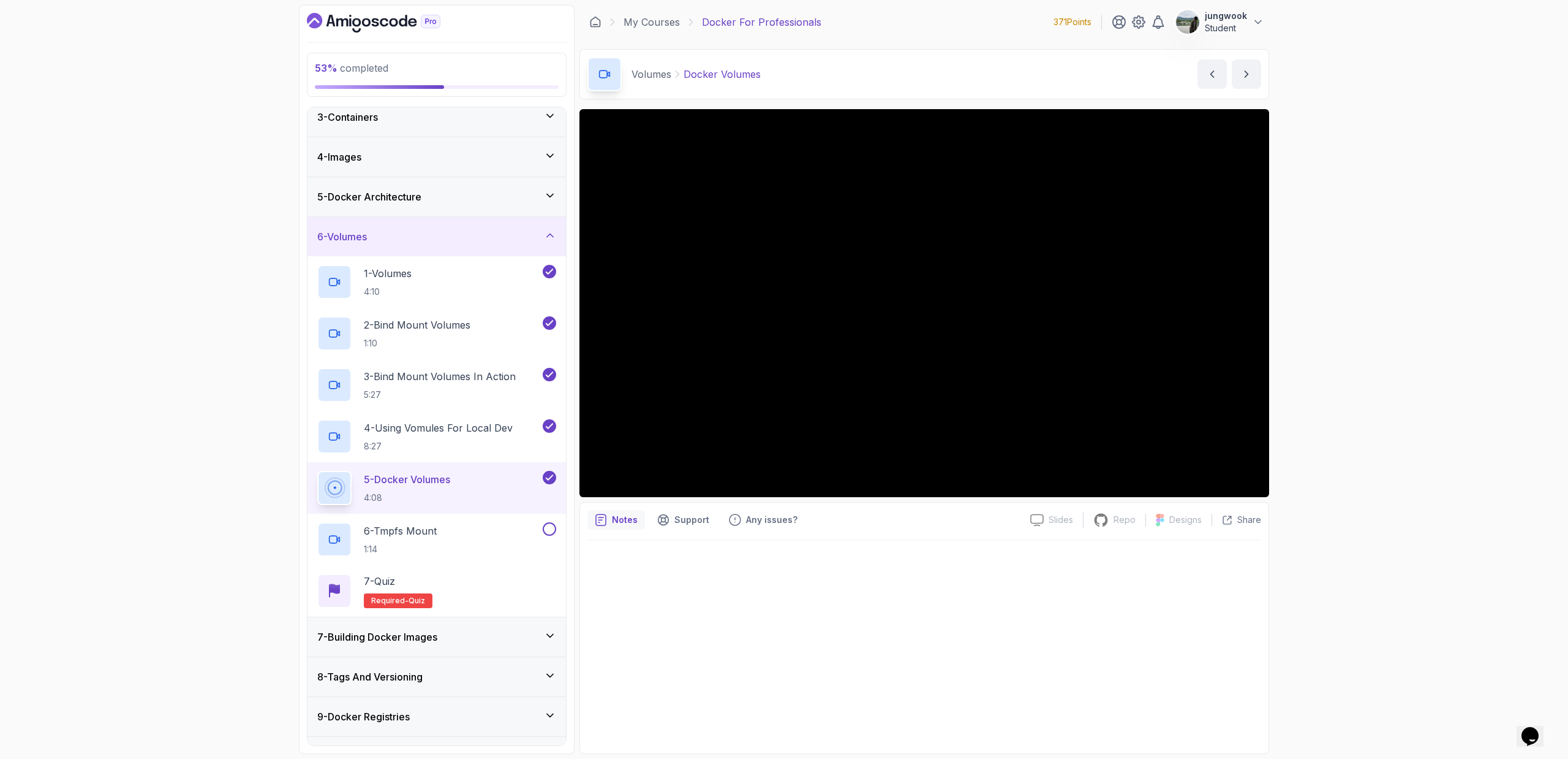
scroll to position [98, 0]
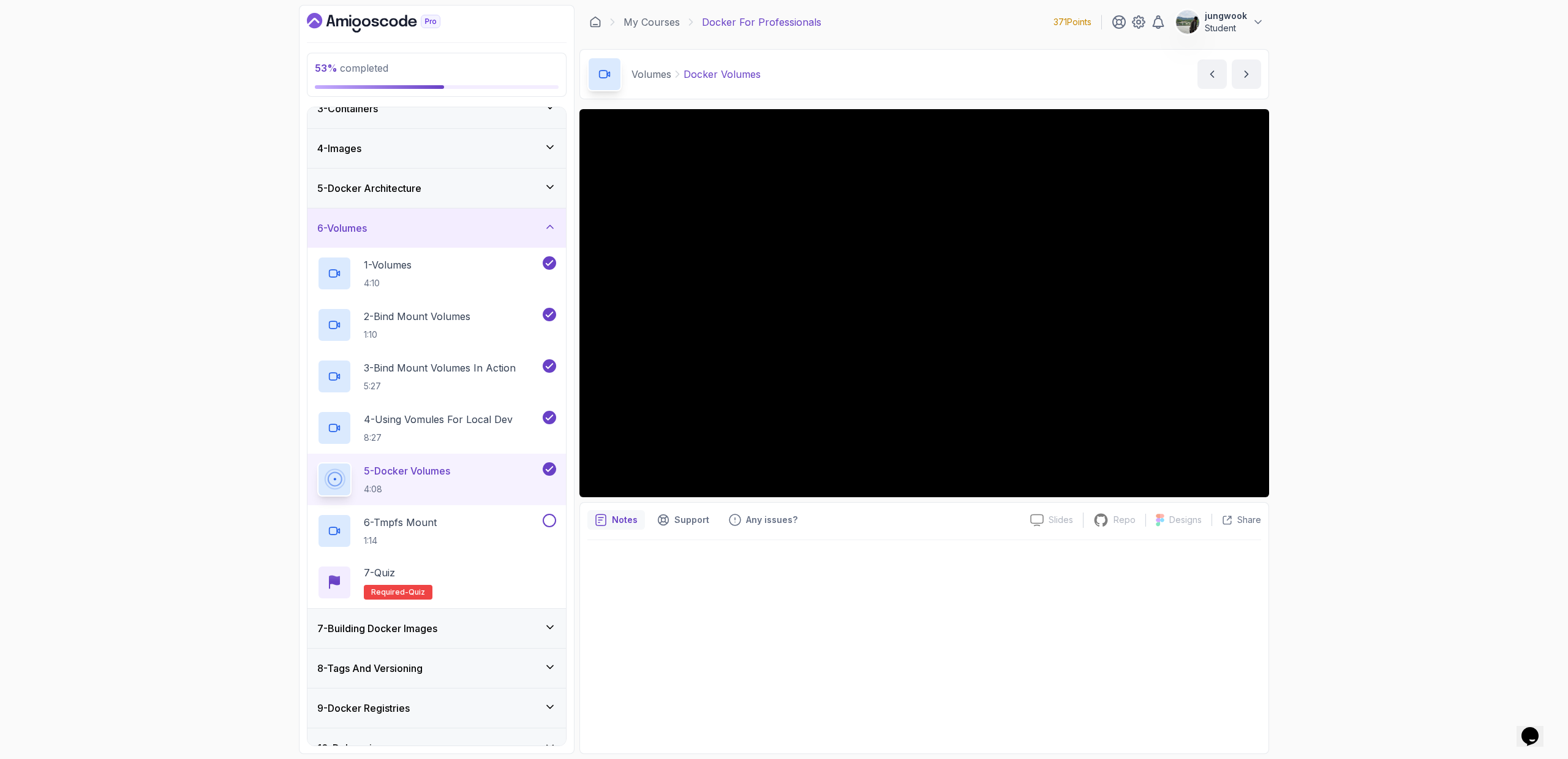
click at [1318, 443] on div "53 % completed 1 - Intro 2 - Getting Started 3 - Containers 4 - Images 5 - Dock…" at bounding box center [784, 380] width 1568 height 759
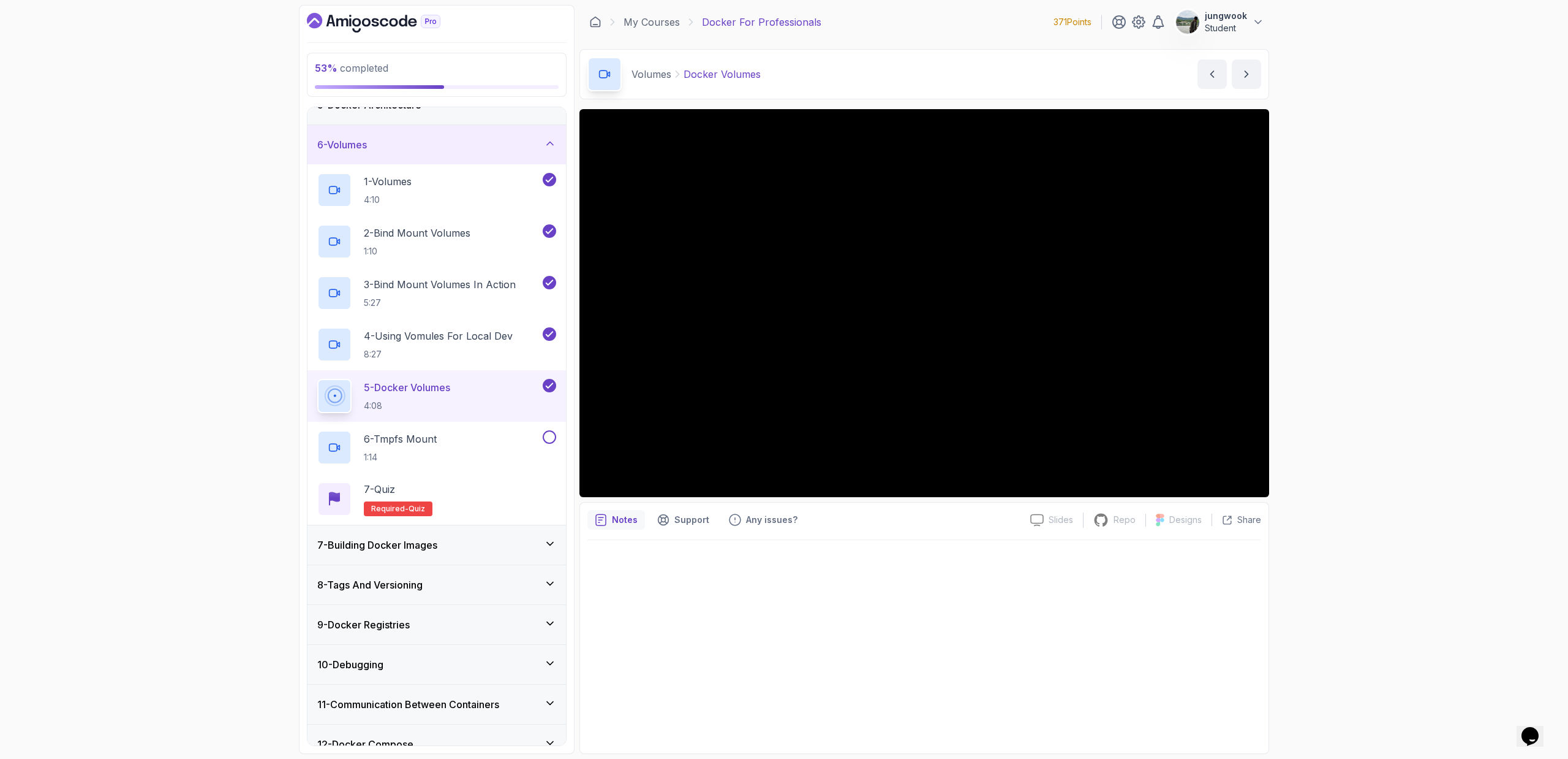
scroll to position [279, 0]
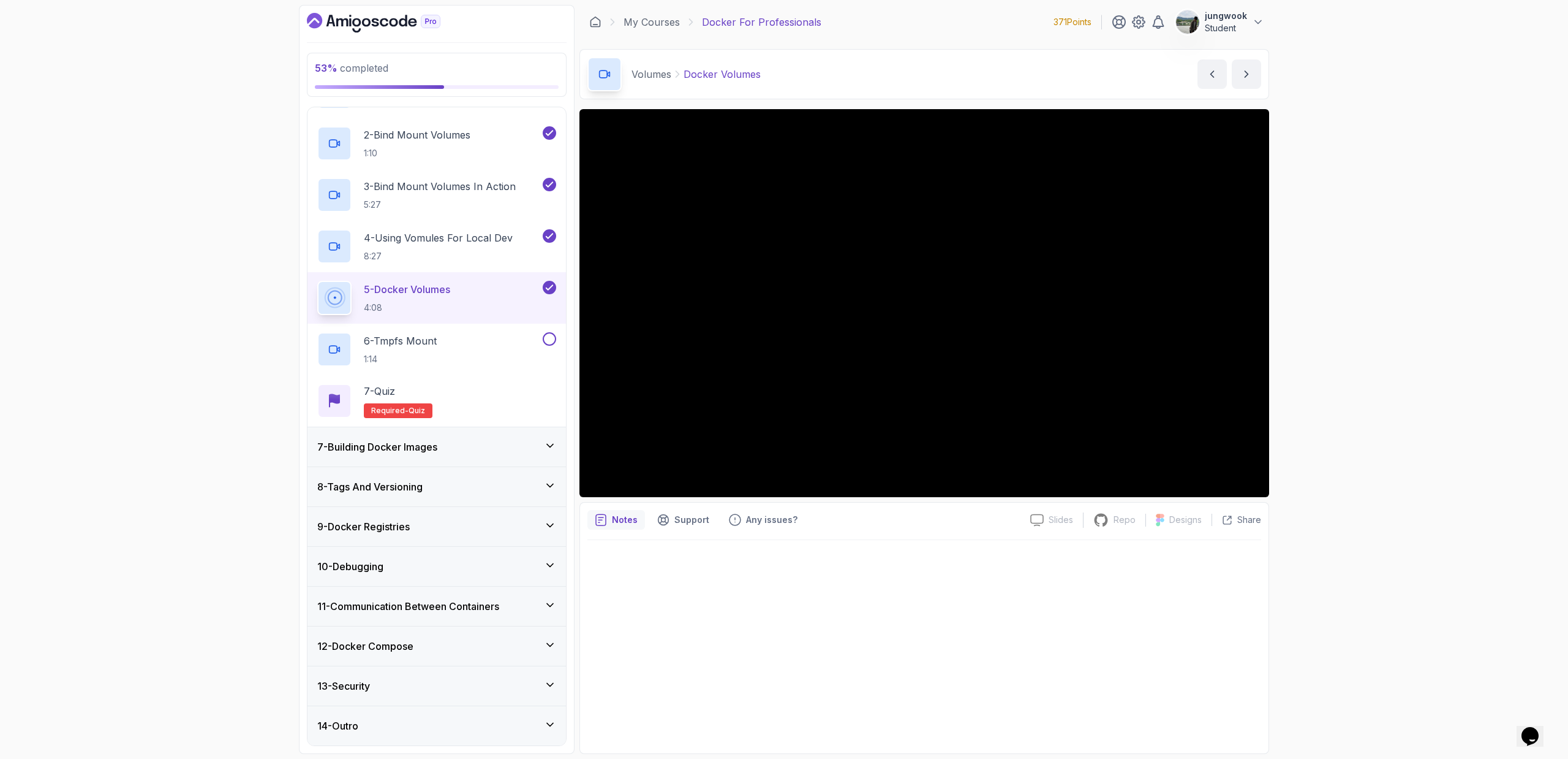
click at [521, 651] on div "12 - Docker Compose" at bounding box center [437, 646] width 239 height 15
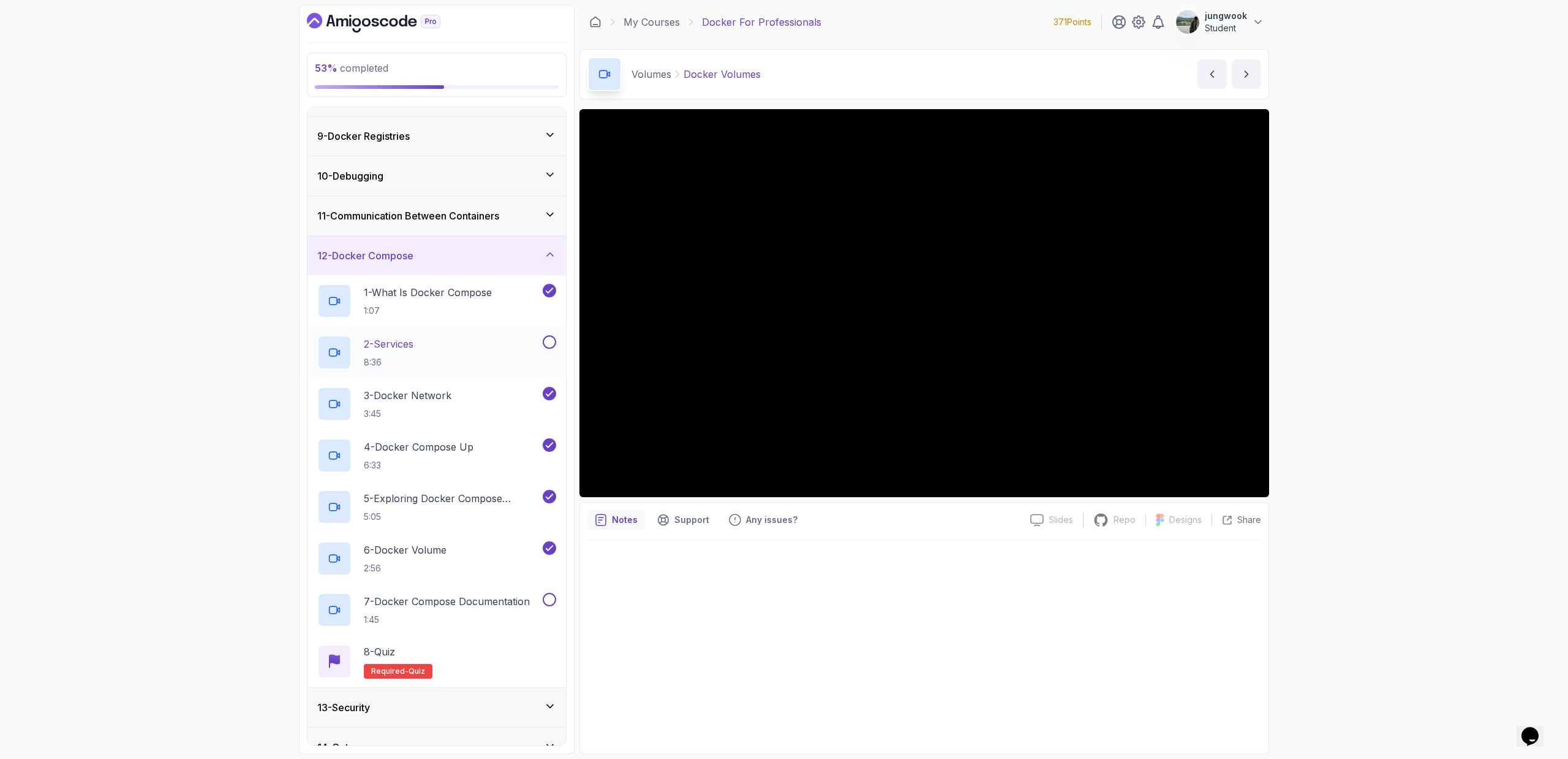
scroll to position [331, 0]
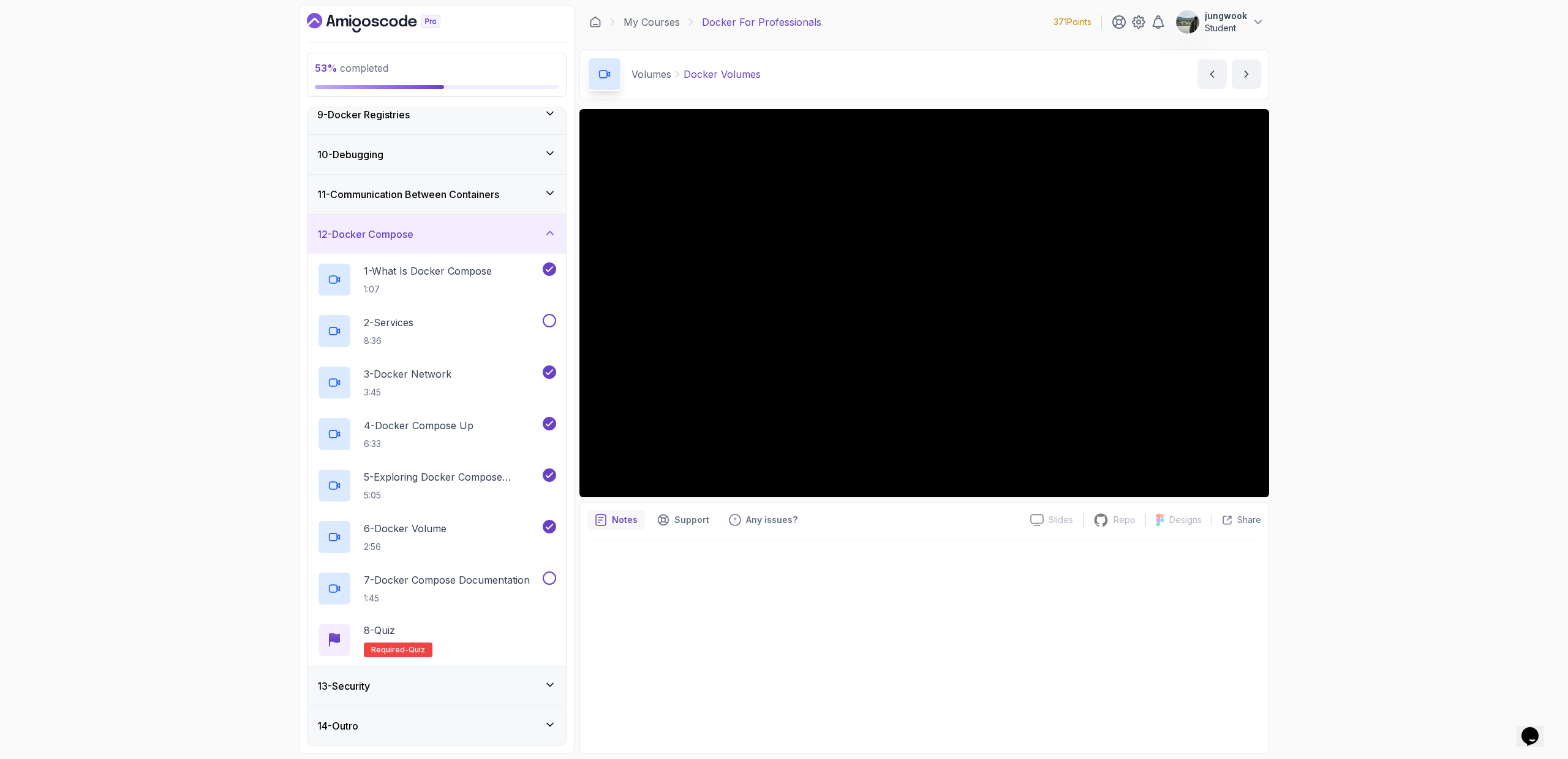
click at [519, 690] on div "13 - Security" at bounding box center [437, 686] width 239 height 15
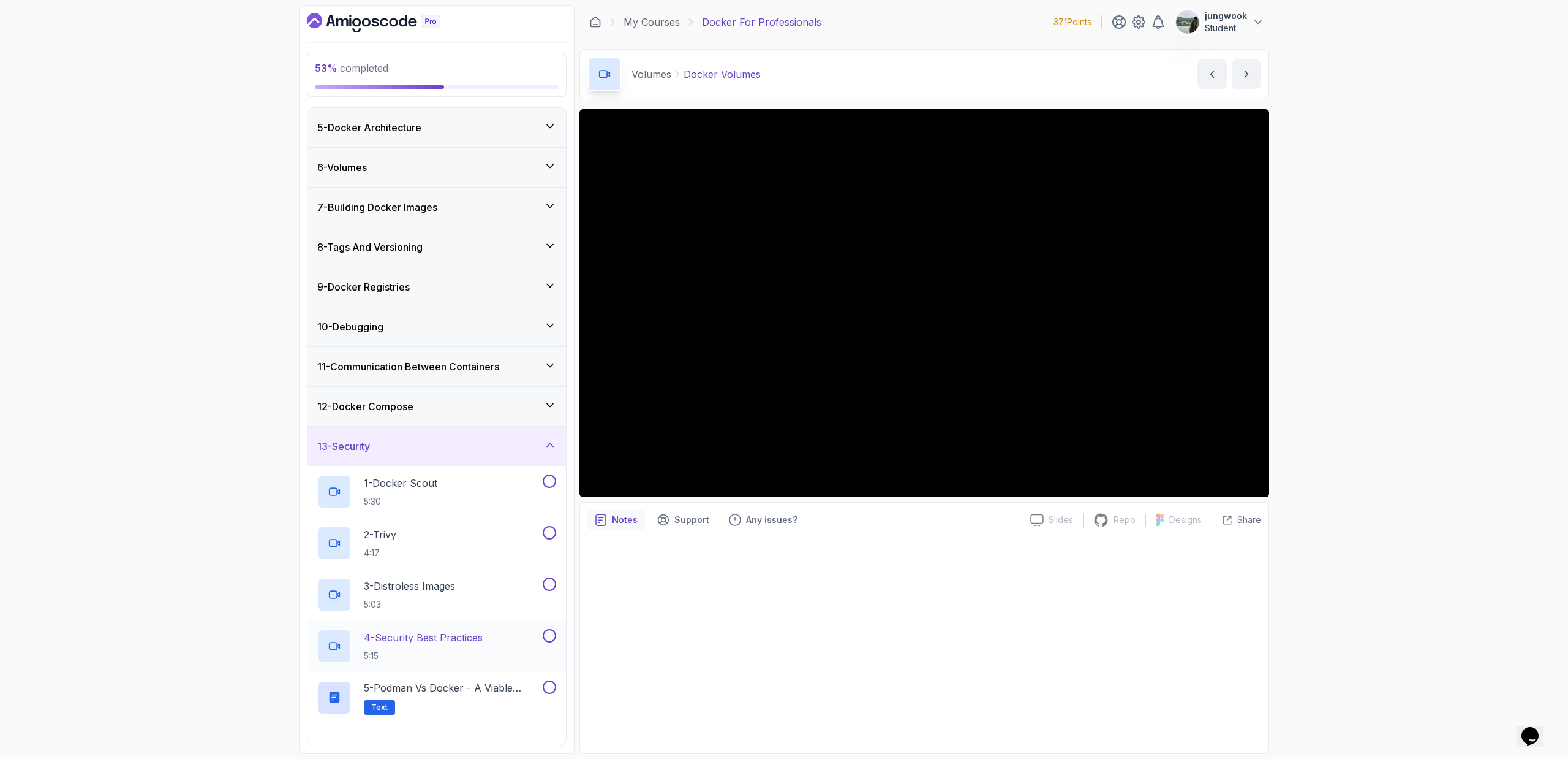
scroll to position [167, 0]
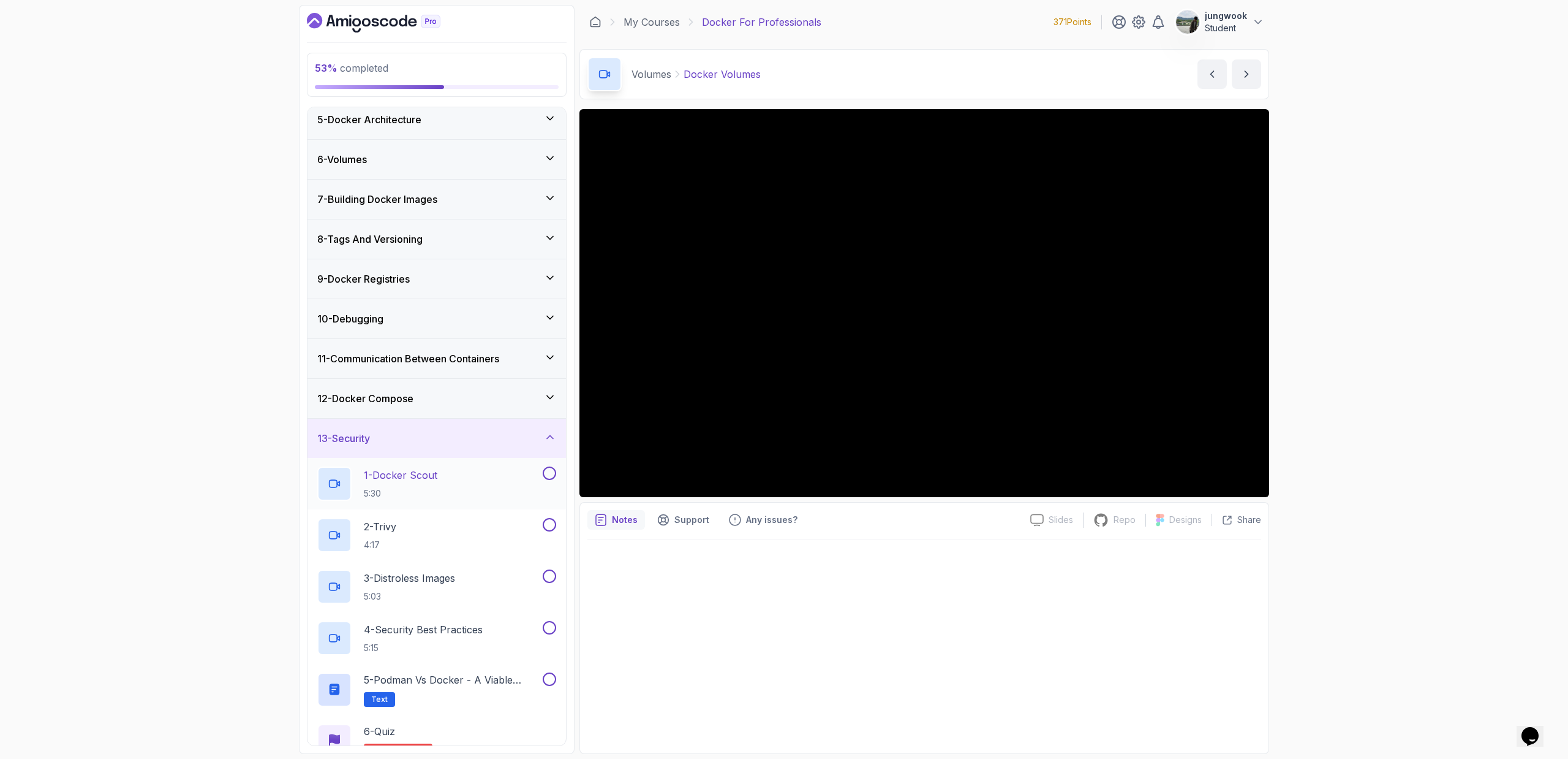
click at [527, 498] on div "1 - Docker Scout 5:30" at bounding box center [428, 483] width 223 height 34
click at [1385, 458] on div "53 % completed 1 - Intro 2 - Getting Started 3 - Containers 4 - Images 5 - Dock…" at bounding box center [784, 380] width 1568 height 759
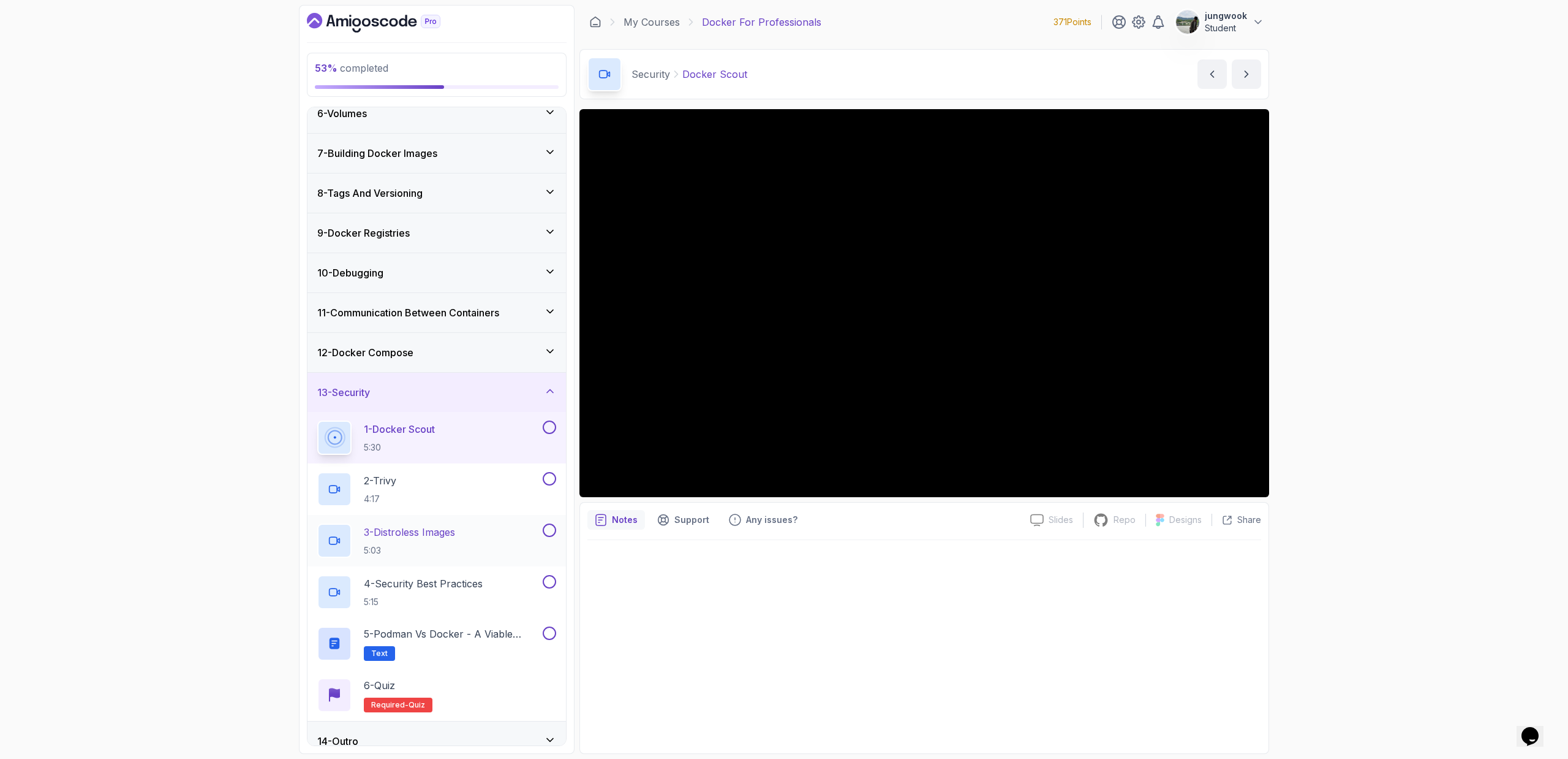
scroll to position [228, 0]
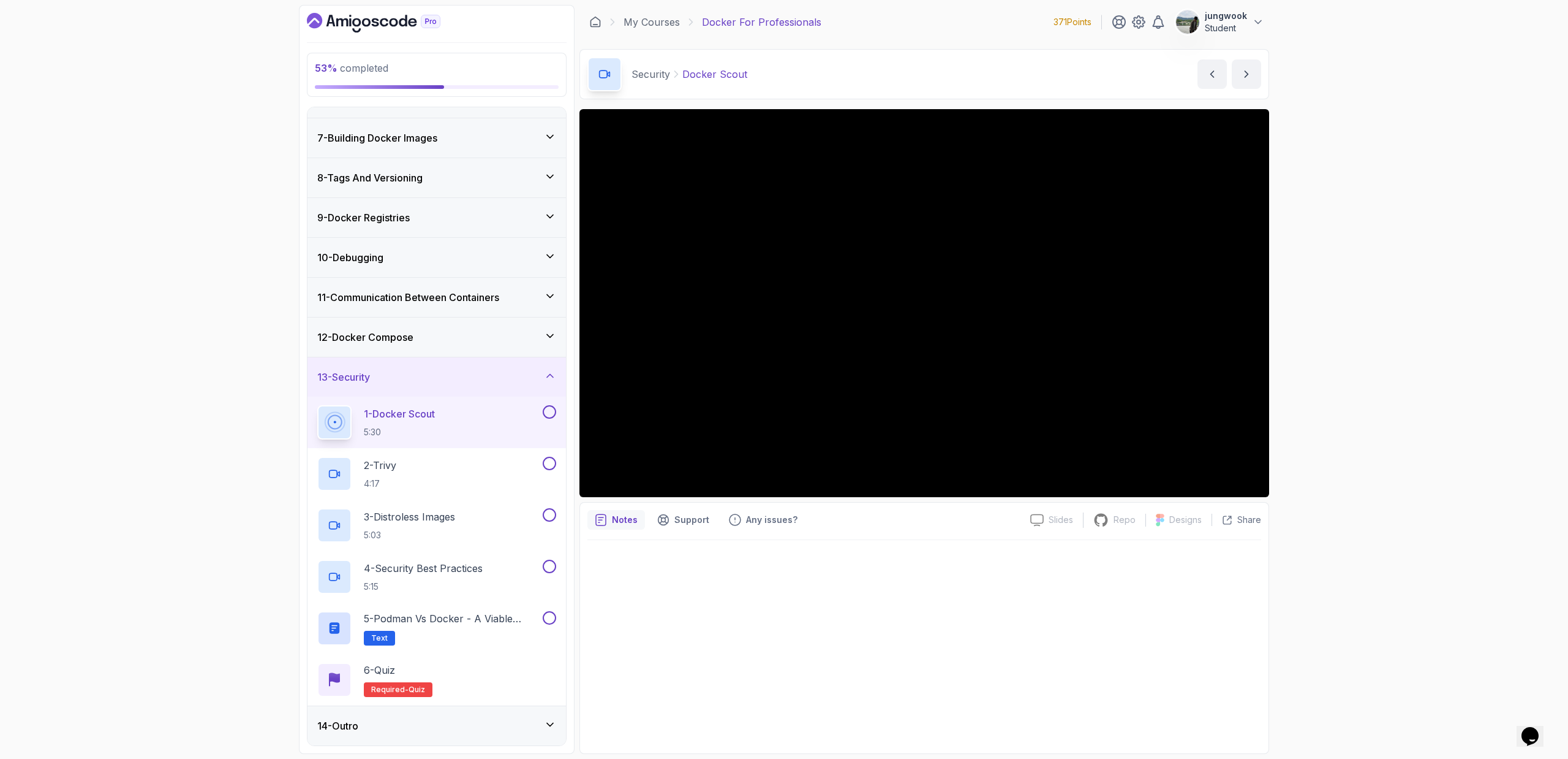
click at [392, 733] on div "14 - Outro" at bounding box center [437, 726] width 258 height 39
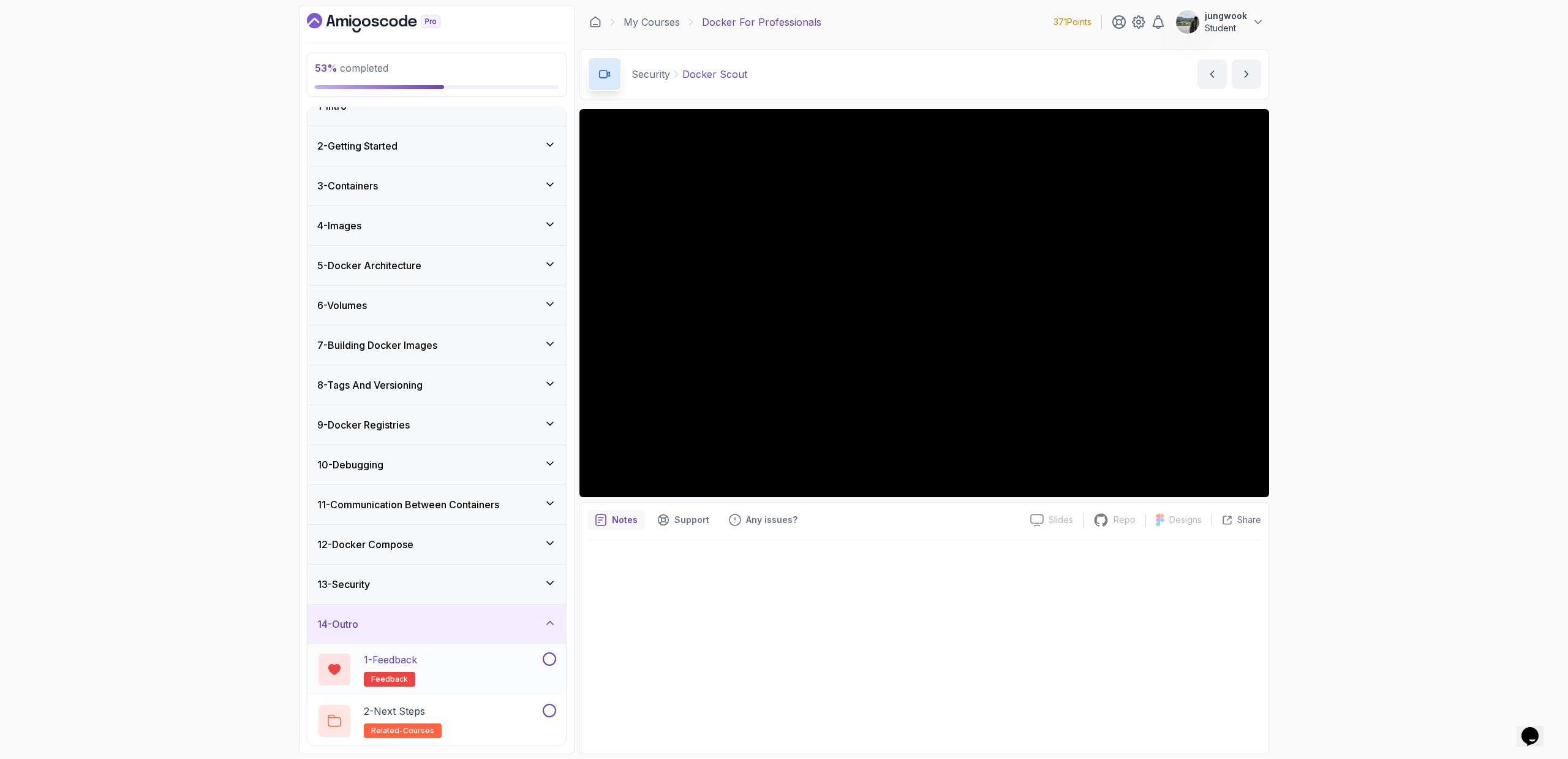
scroll to position [22, 0]
click at [463, 576] on div "13 - Security" at bounding box center [437, 583] width 239 height 15
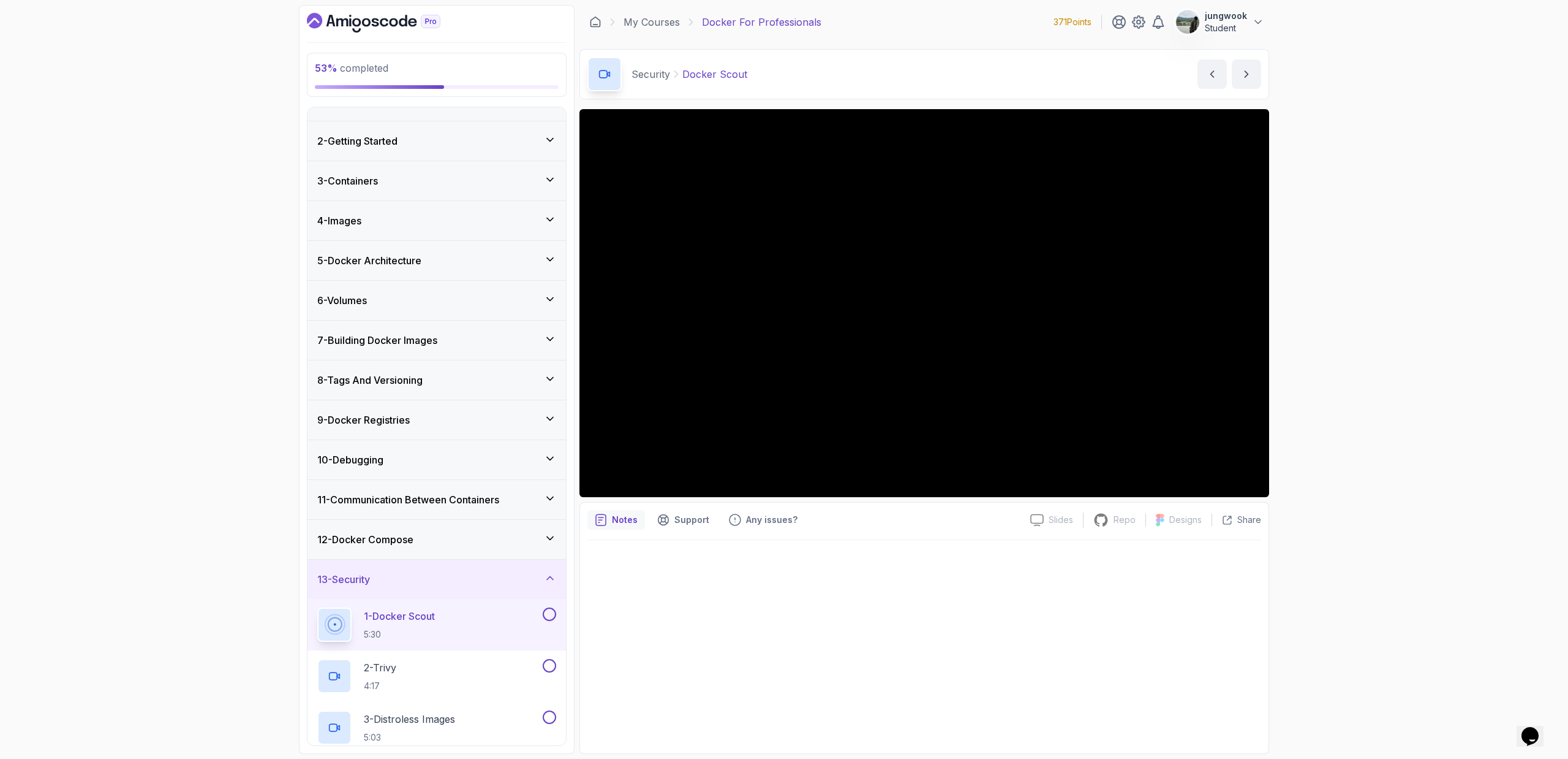
scroll to position [30, 0]
click at [428, 669] on div "2 - Trivy 4:17" at bounding box center [428, 671] width 223 height 34
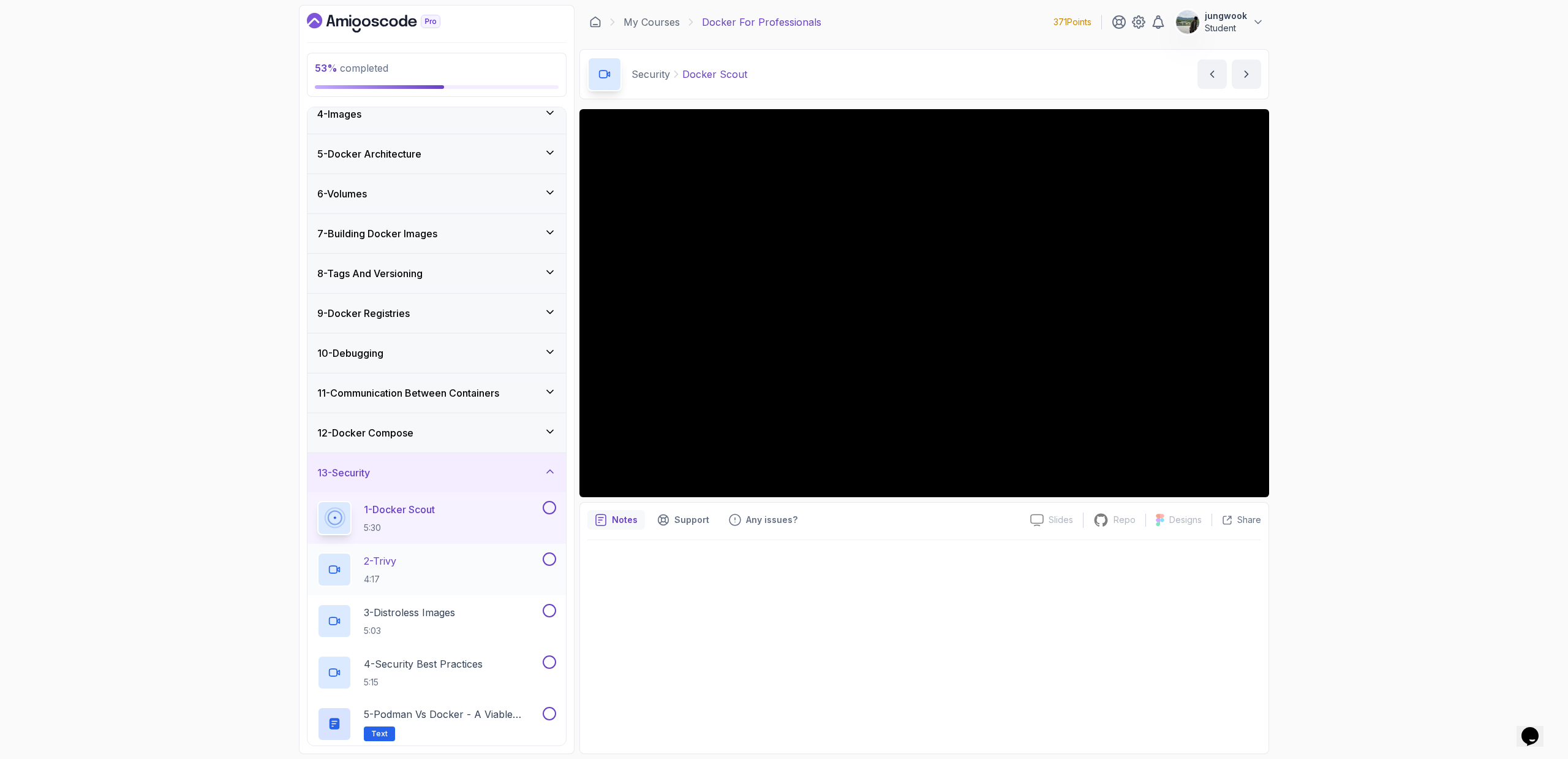
scroll to position [144, 0]
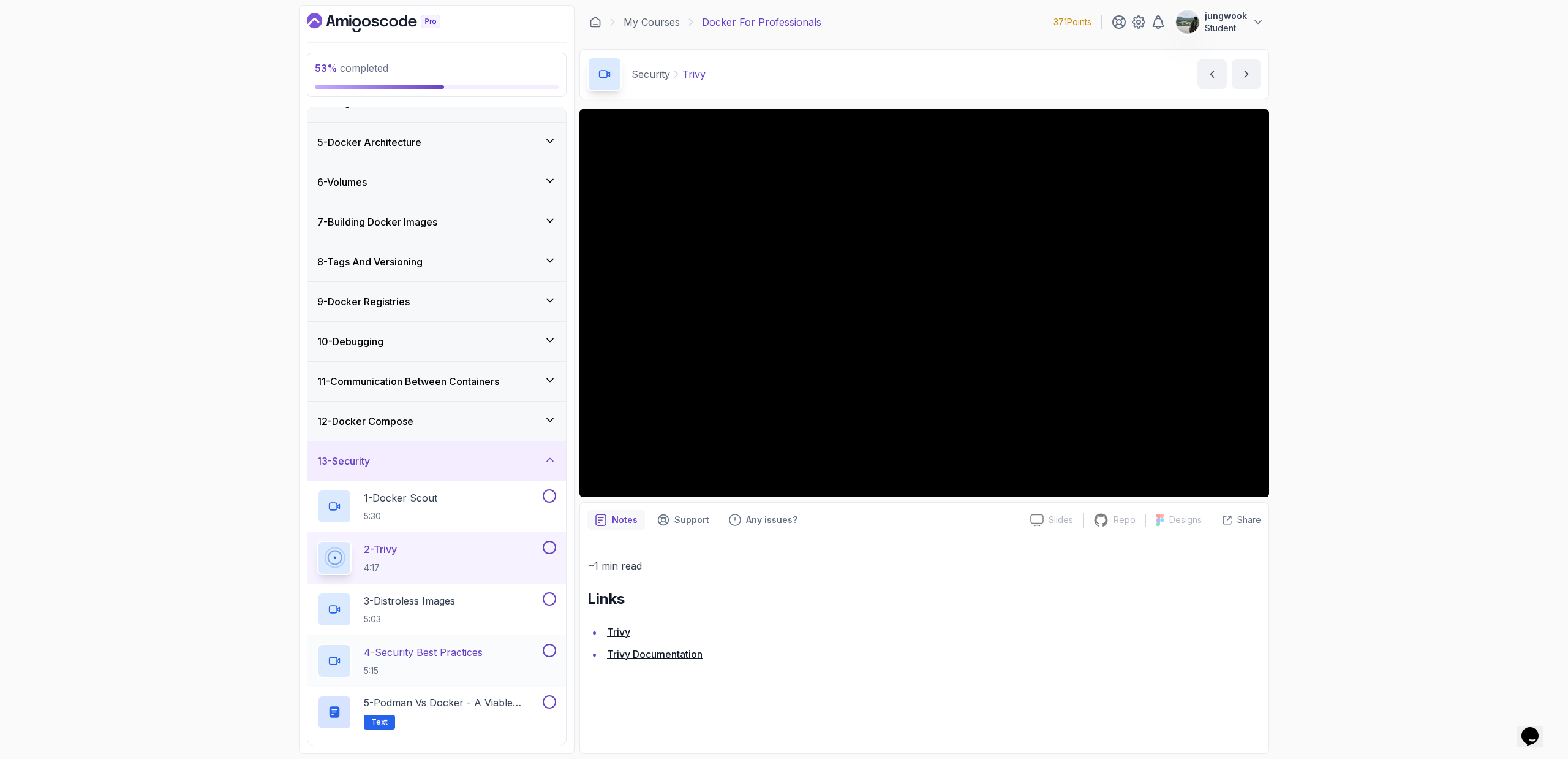
click at [355, 663] on div "4 - Security Best Practices 5:15" at bounding box center [428, 661] width 223 height 34
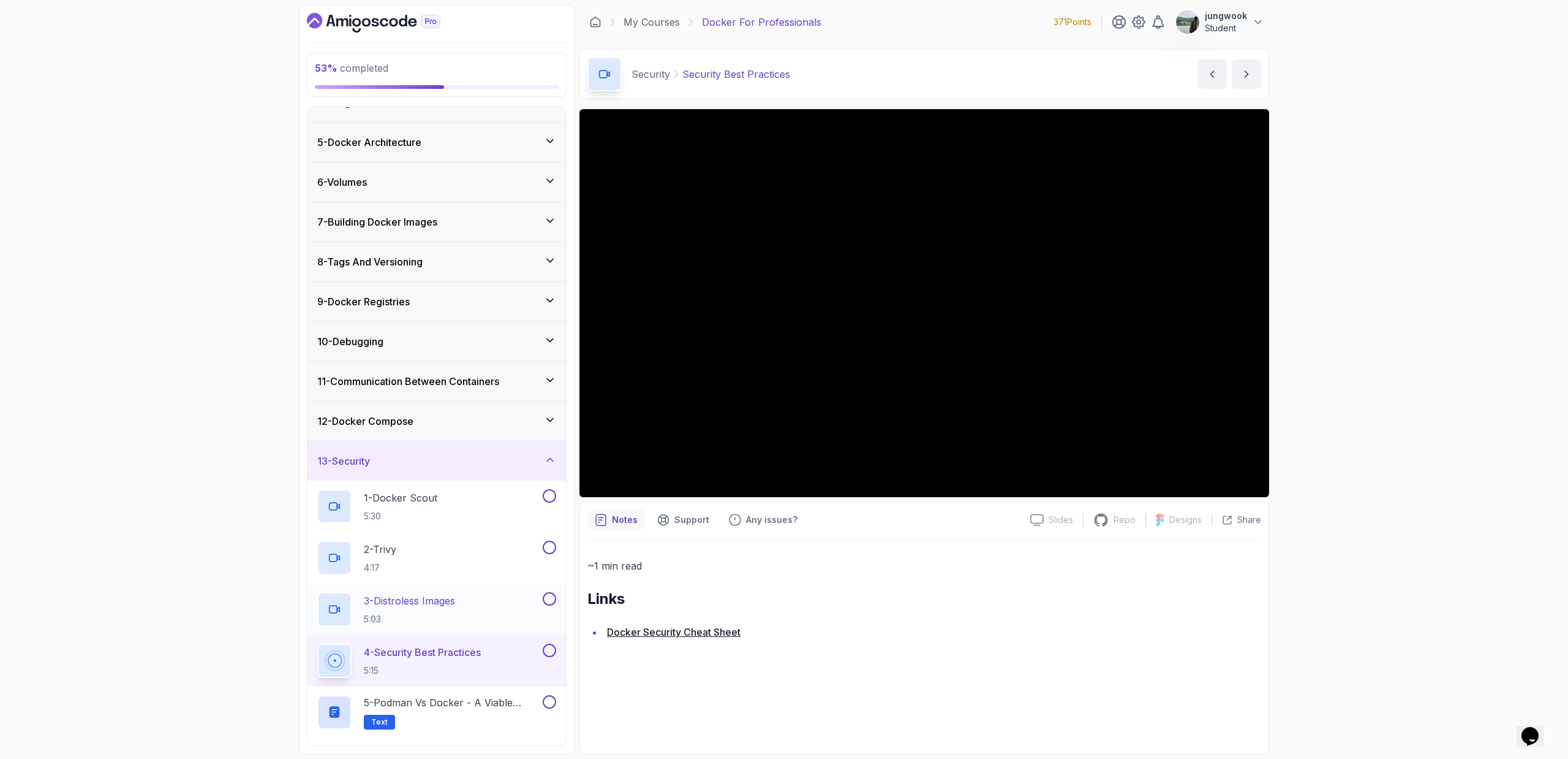
click at [419, 610] on h2 "3 - Distroless Images 5:03" at bounding box center [408, 609] width 91 height 32
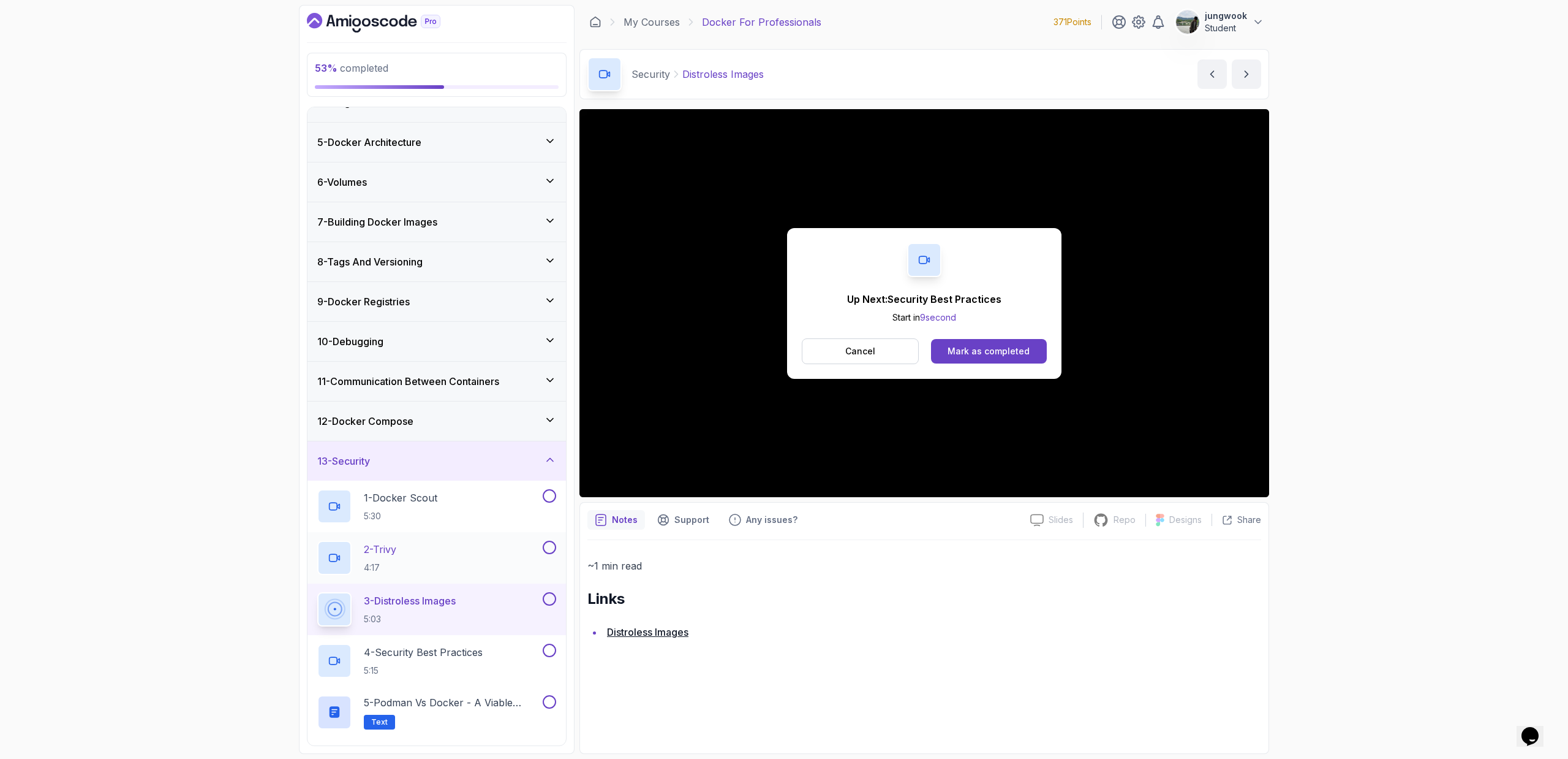
click at [455, 566] on div "2 - Trivy 4:17" at bounding box center [428, 557] width 223 height 34
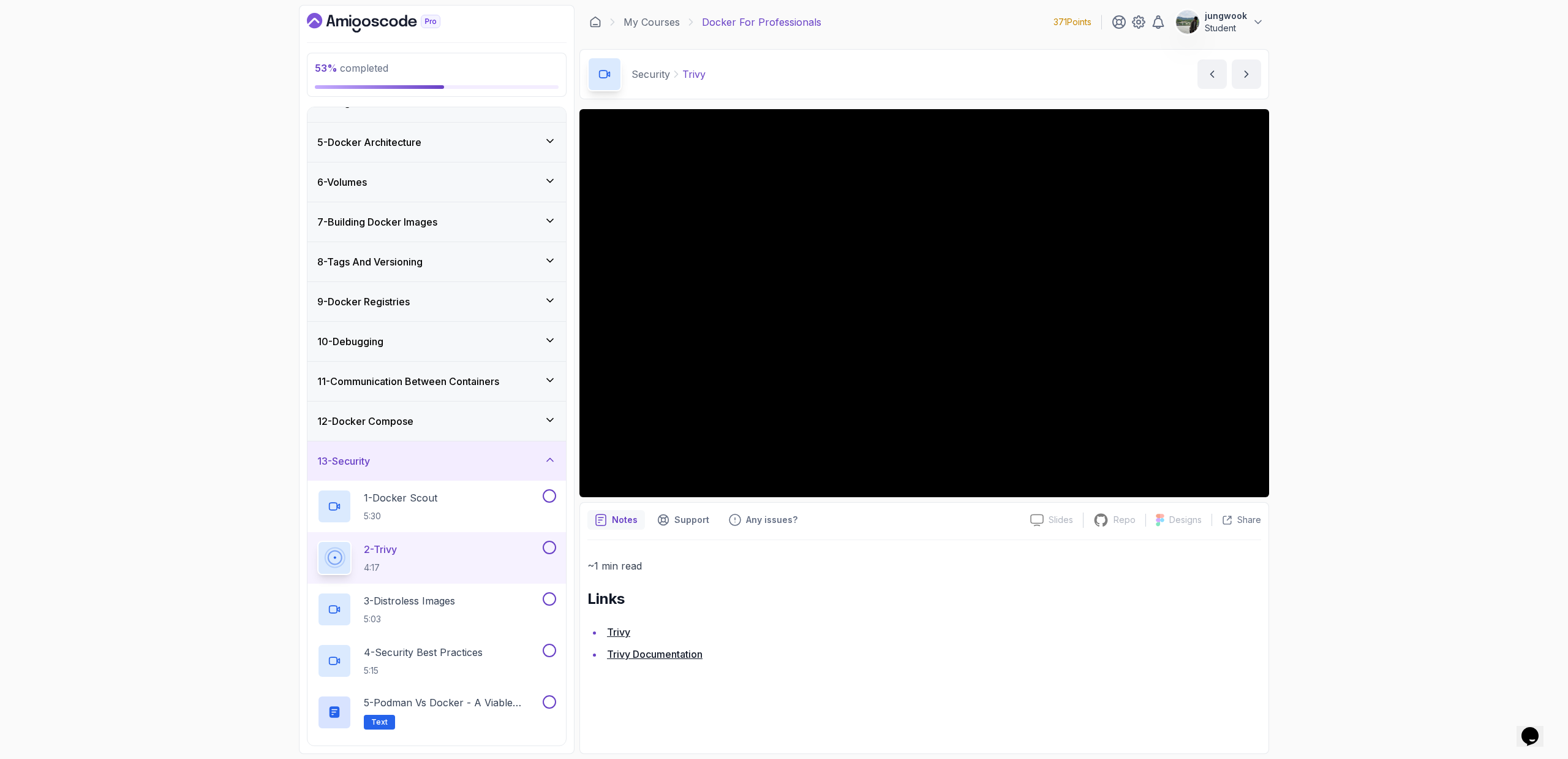
click at [997, 557] on p "~1 min read" at bounding box center [924, 565] width 674 height 18
click at [839, 525] on div "Notes Support Any issues?" at bounding box center [804, 520] width 433 height 20
click at [483, 613] on div "3 - Distroless Images 5:03" at bounding box center [428, 609] width 223 height 34
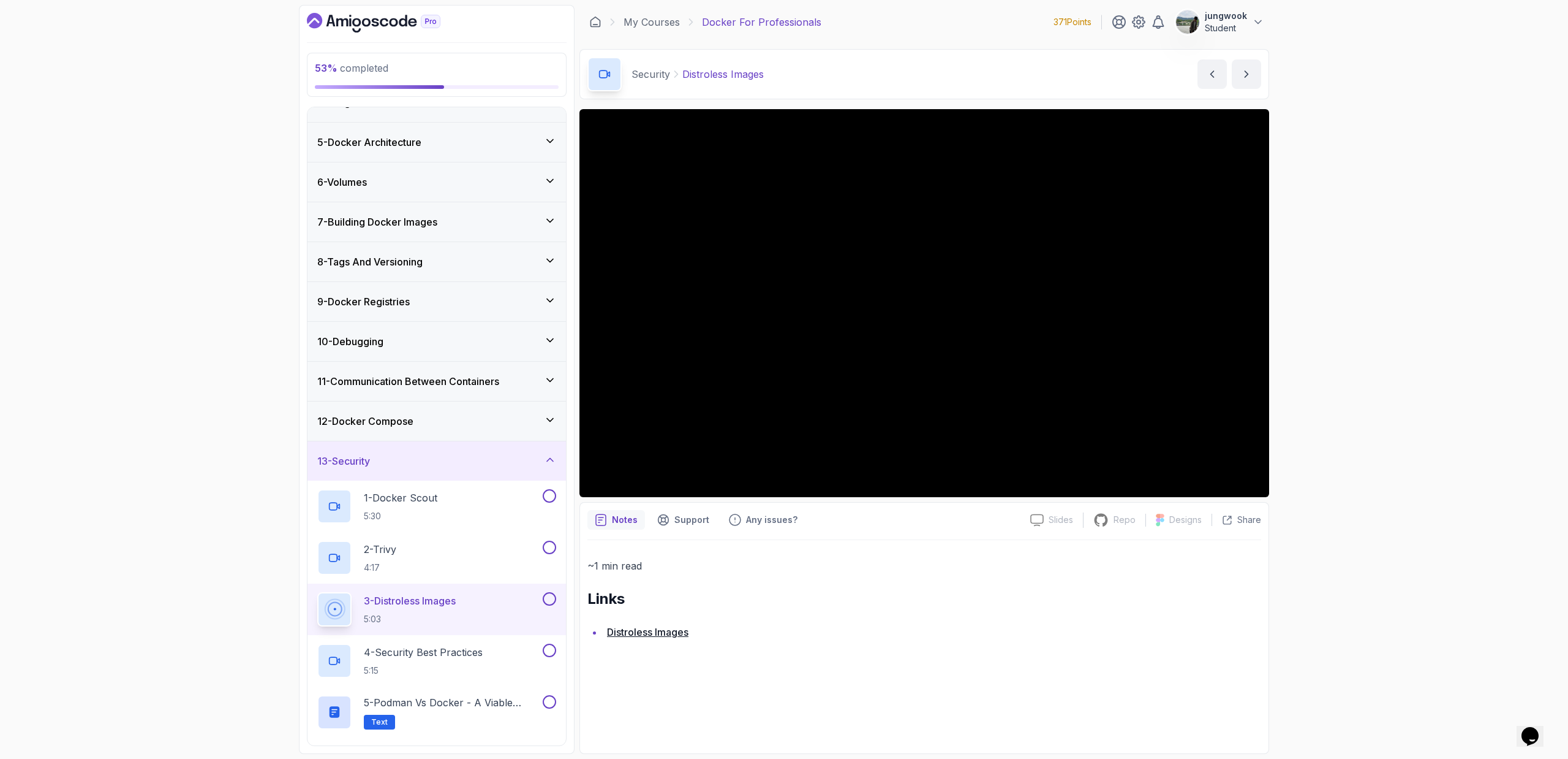
click at [681, 633] on link "Distroless Images" at bounding box center [648, 631] width 82 height 13
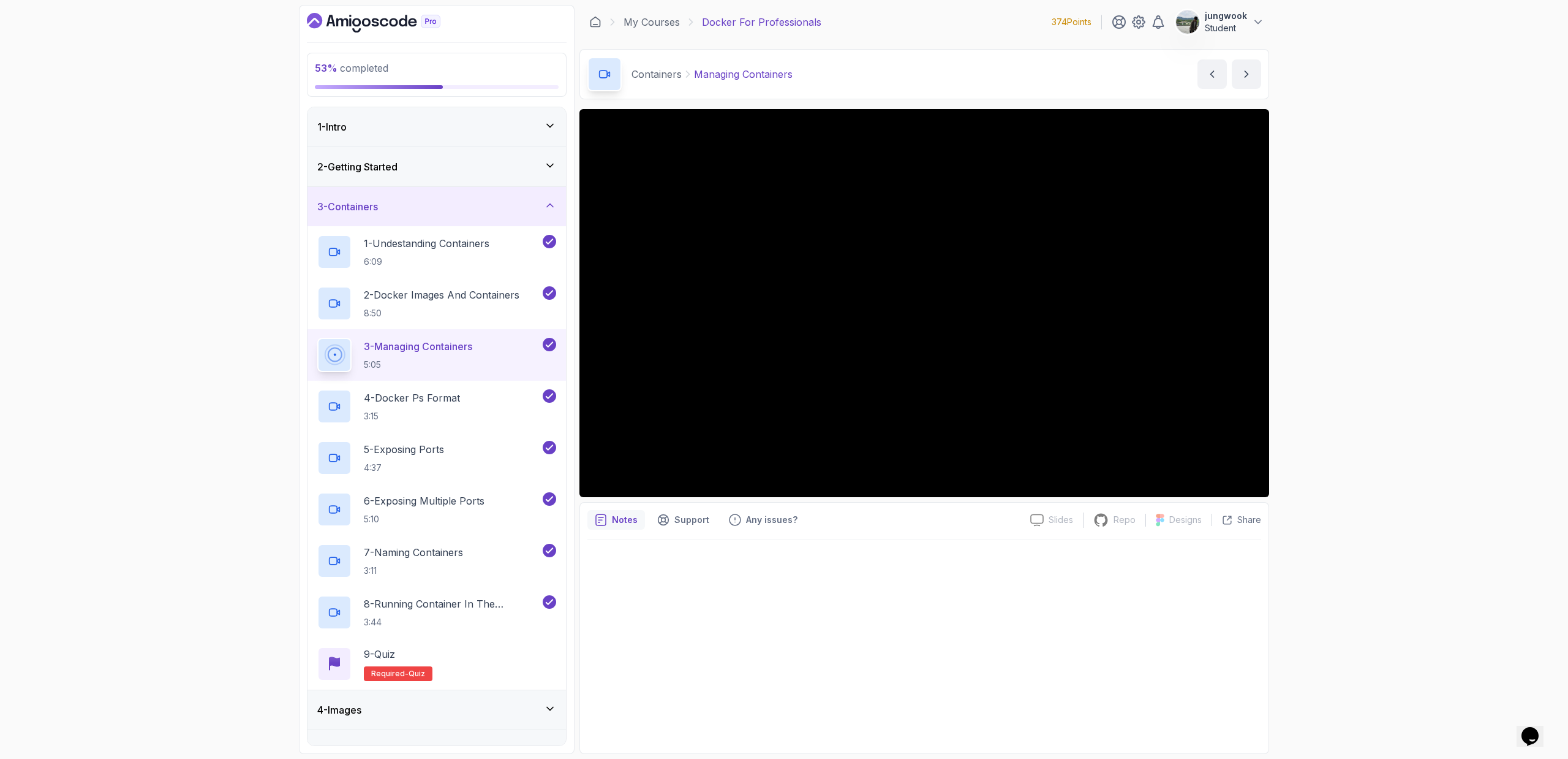
scroll to position [383, 0]
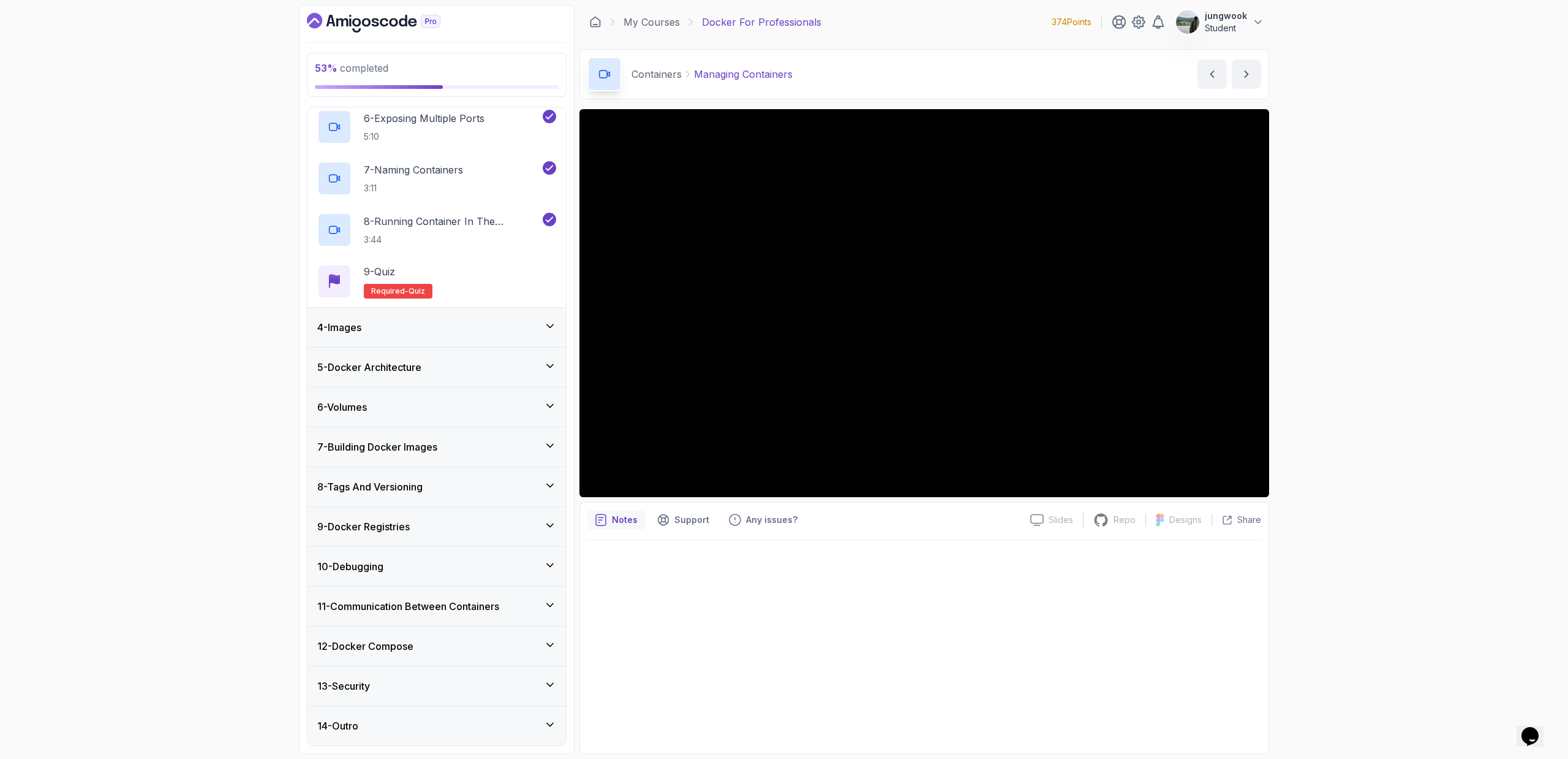
click at [488, 659] on div "12 - Docker Compose" at bounding box center [437, 646] width 258 height 39
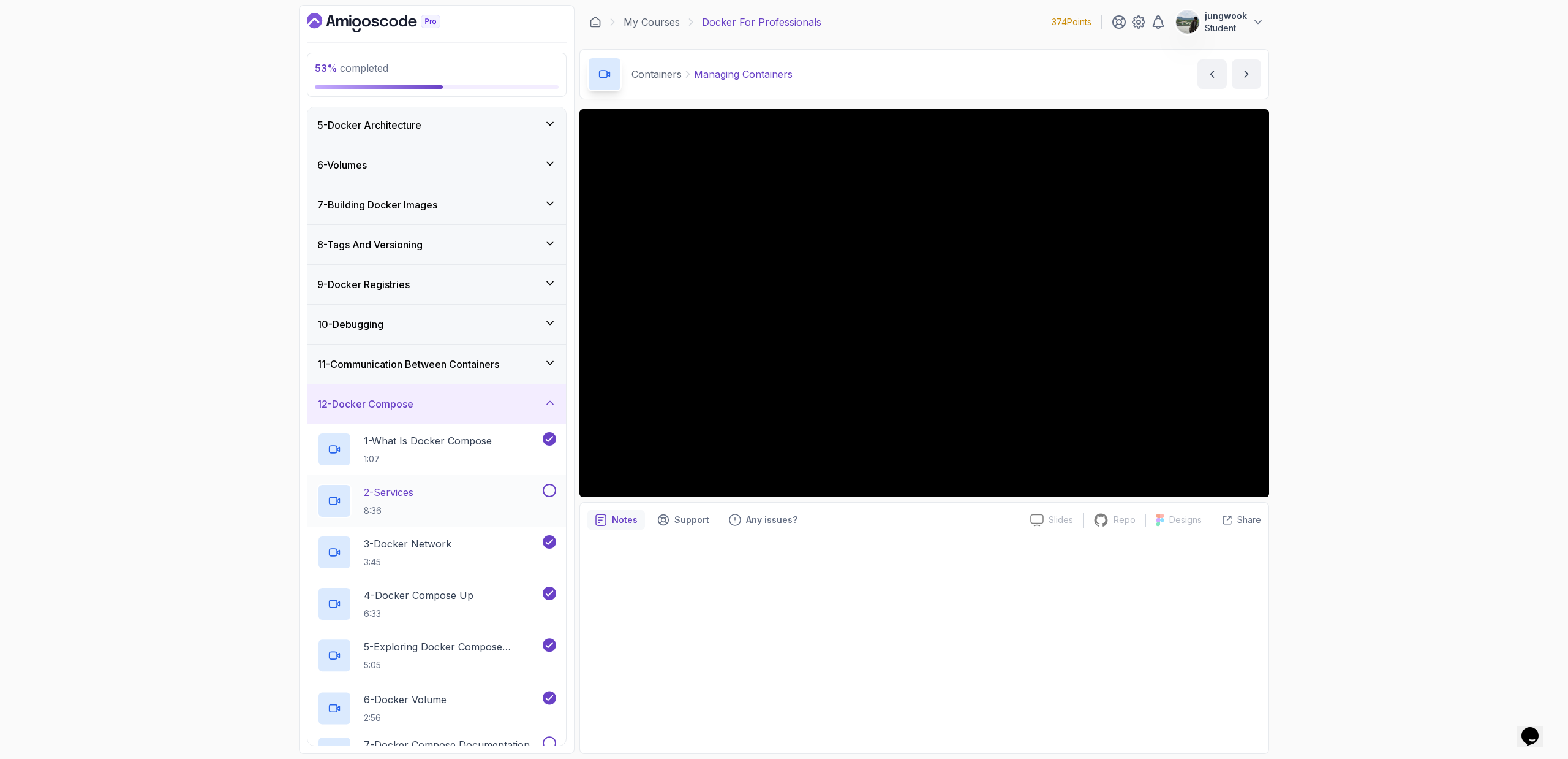
scroll to position [331, 0]
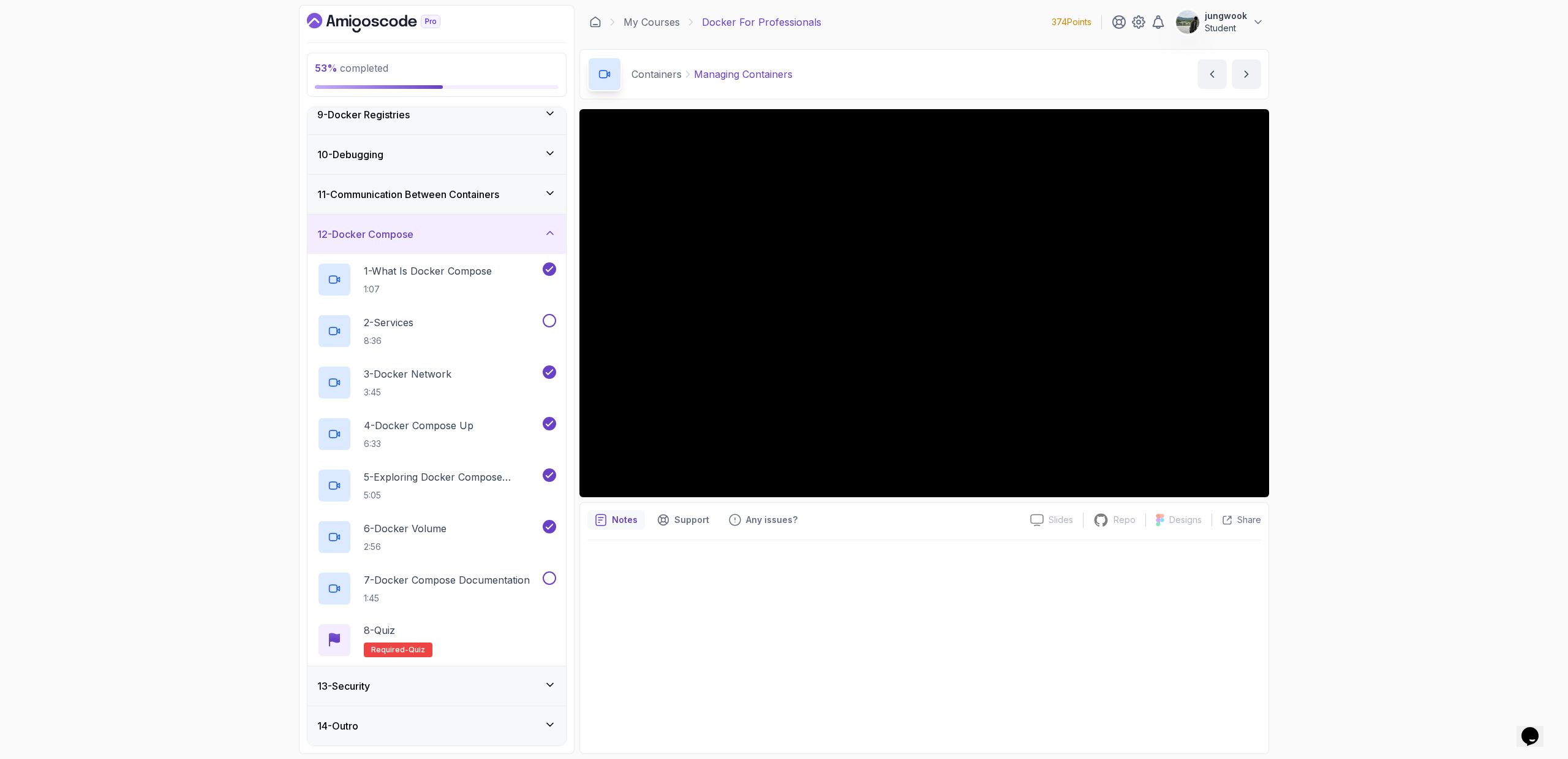
click at [477, 684] on div "13 - Security" at bounding box center [437, 686] width 239 height 15
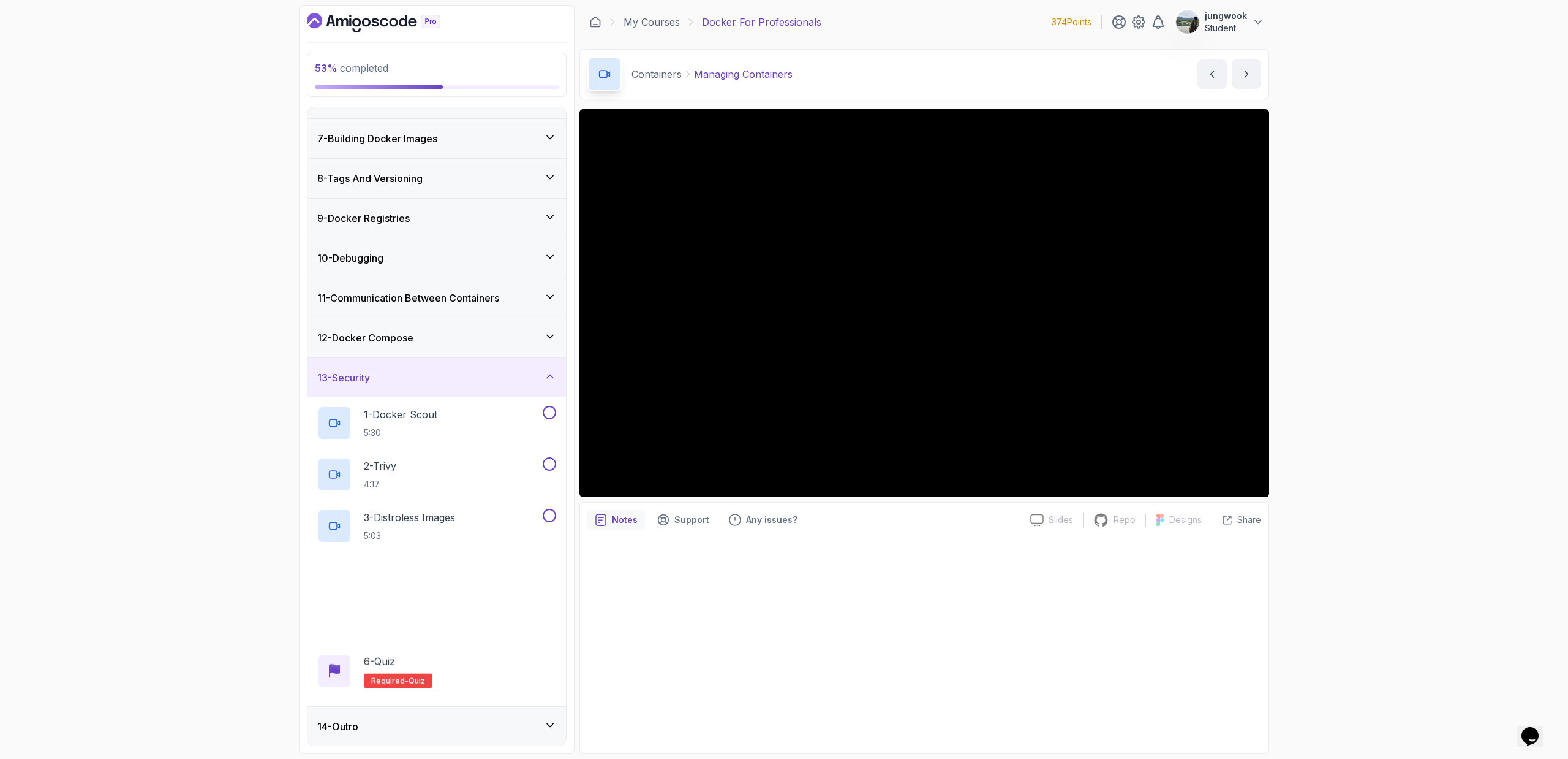
scroll to position [228, 0]
click at [488, 525] on div "3 - Distroless Images 5:03" at bounding box center [428, 525] width 223 height 34
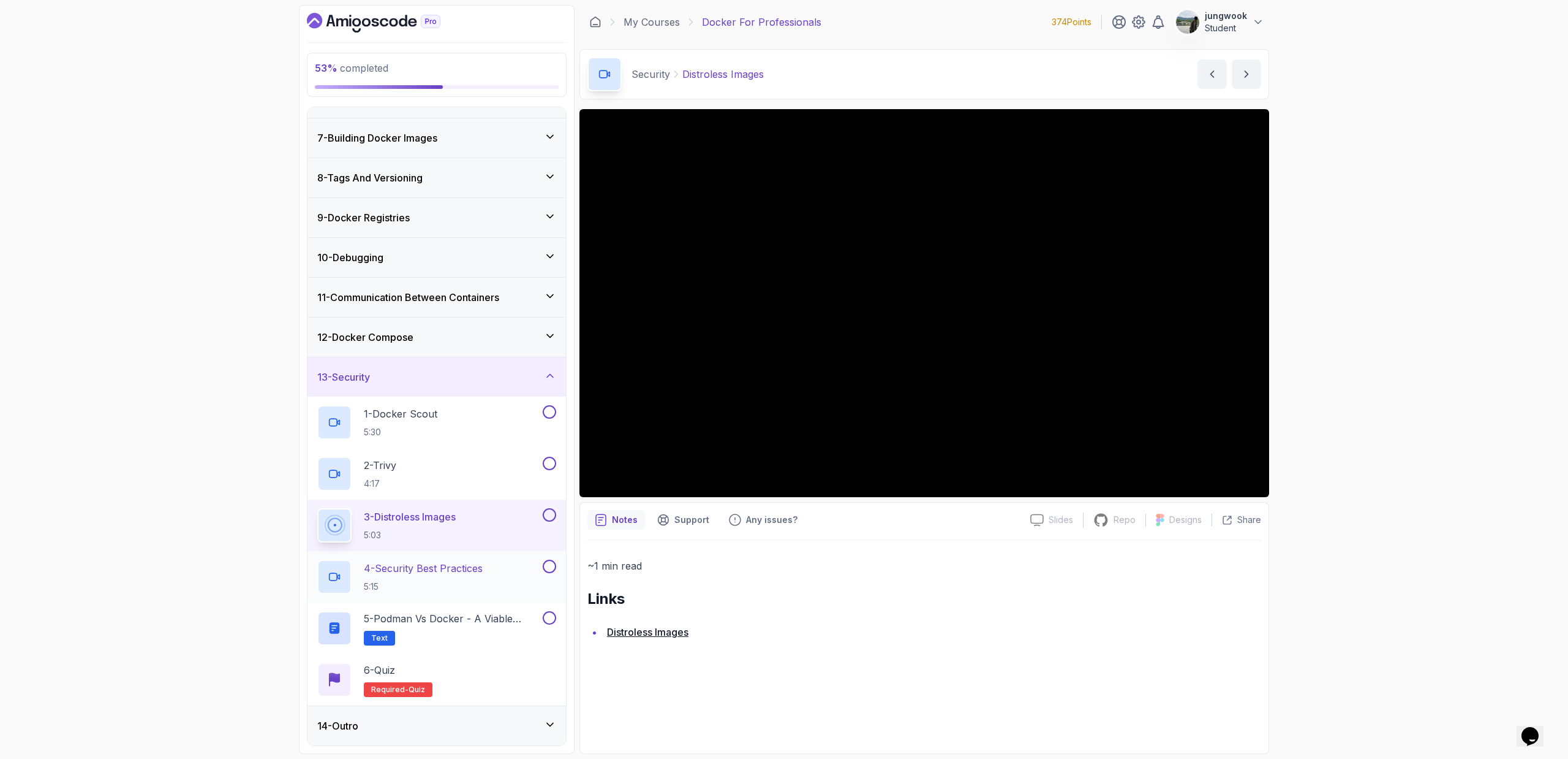
click at [444, 577] on h2 "4 - Security Best Practices 5:15" at bounding box center [423, 576] width 119 height 32
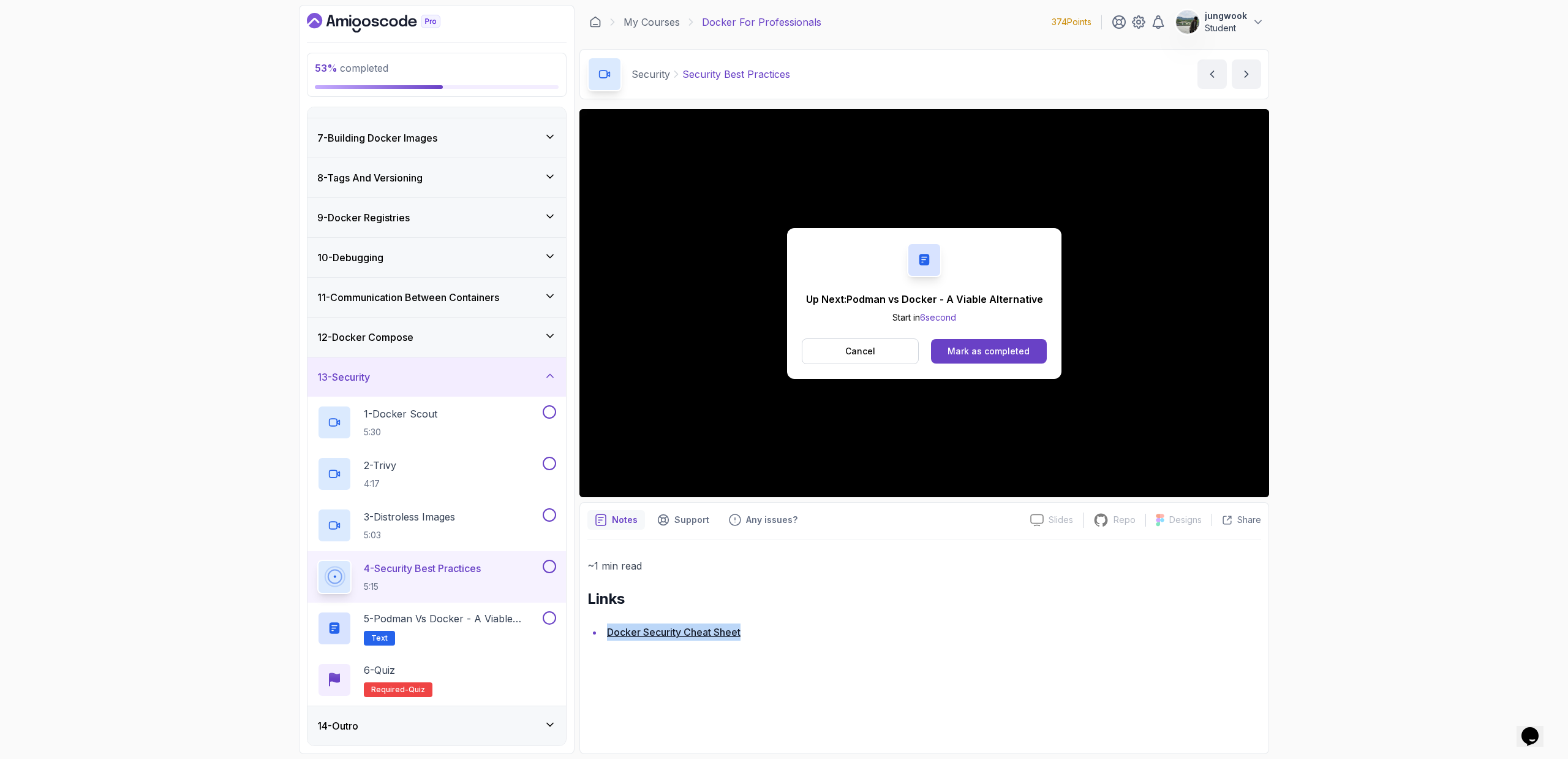
click at [438, 730] on div "14 - Outro" at bounding box center [437, 726] width 239 height 15
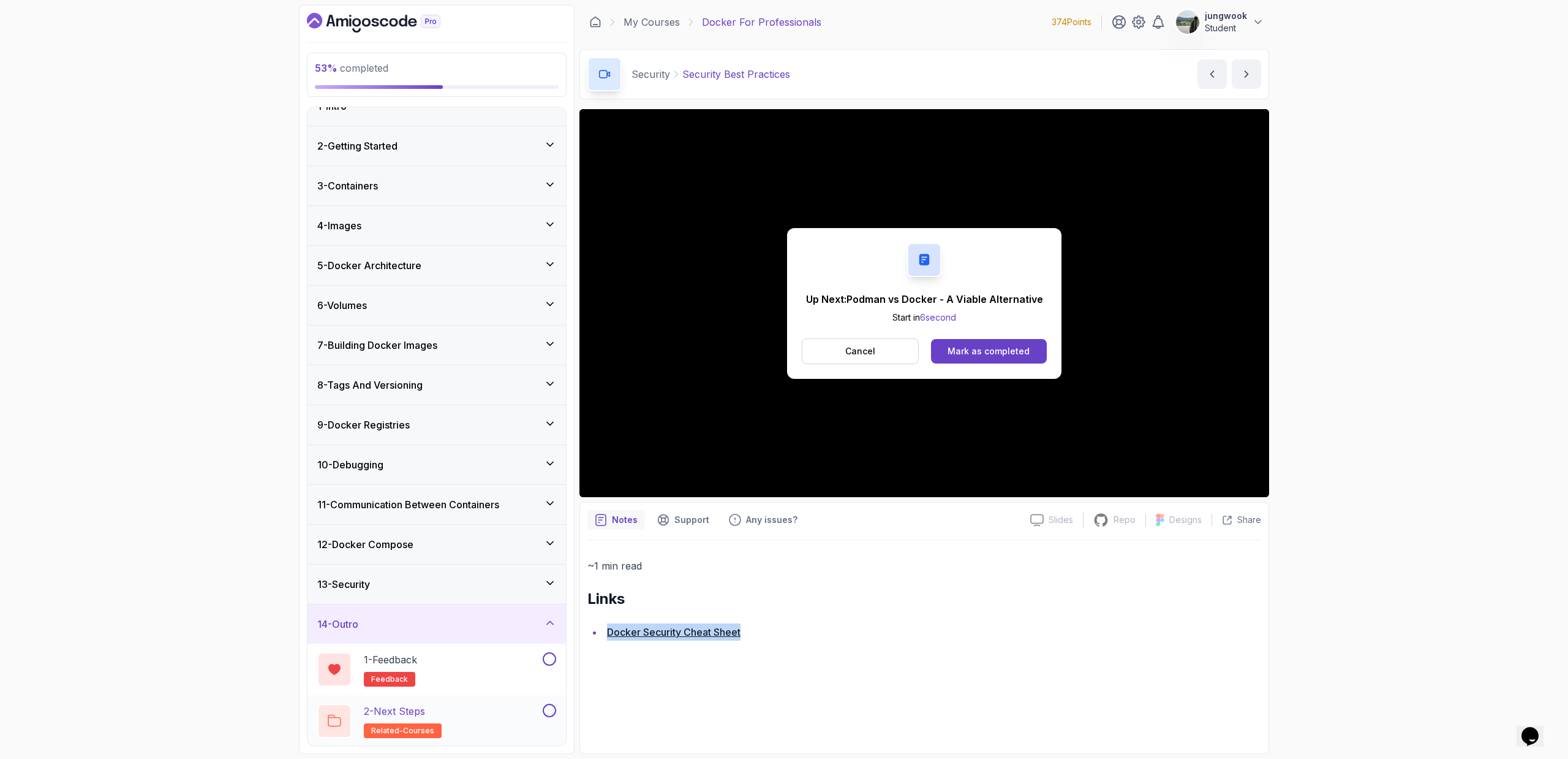
scroll to position [22, 0]
click at [454, 726] on div "2 - Next Steps related-courses" at bounding box center [428, 719] width 223 height 34
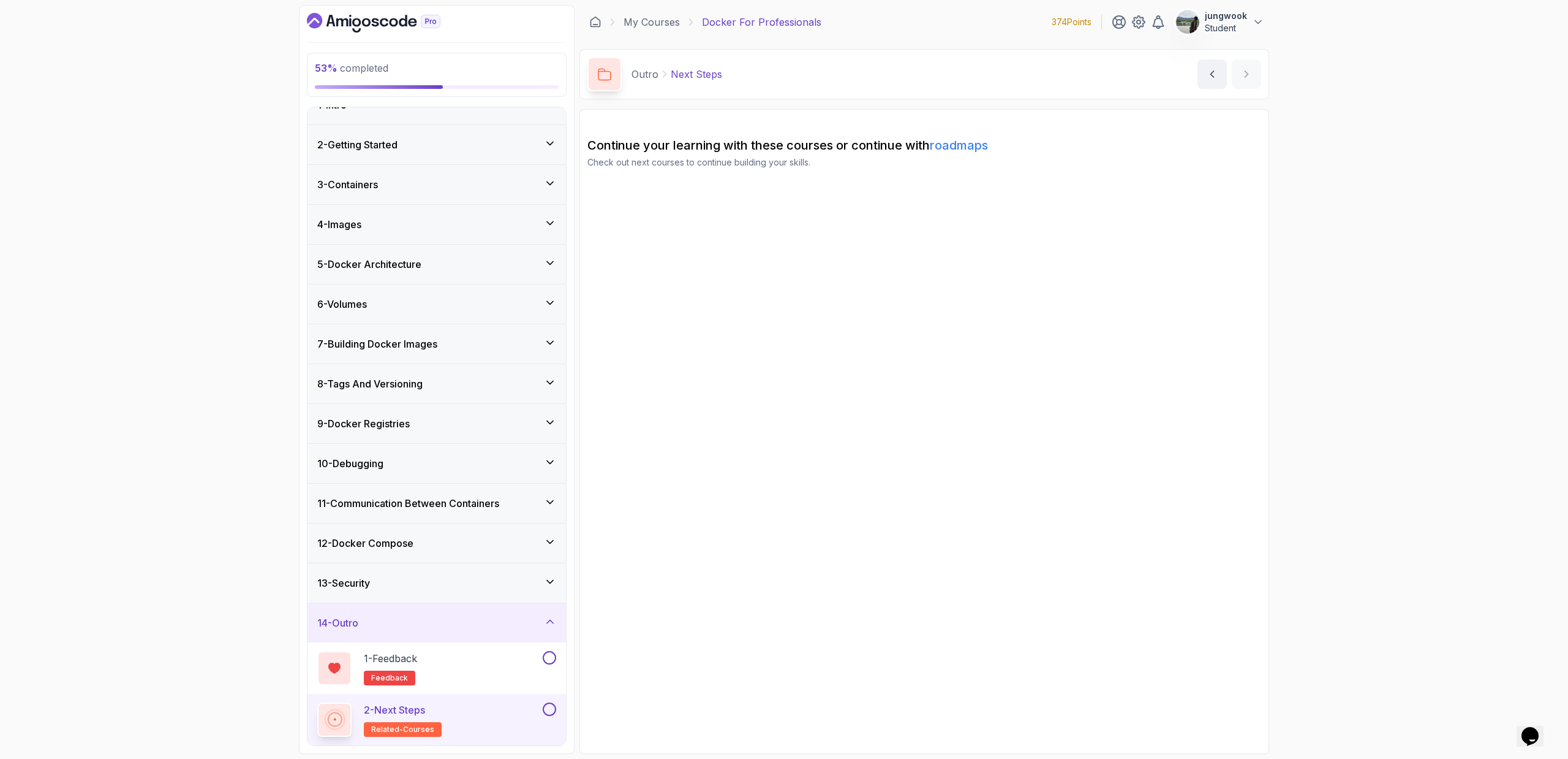
click at [341, 27] on icon "Dashboard" at bounding box center [373, 23] width 133 height 20
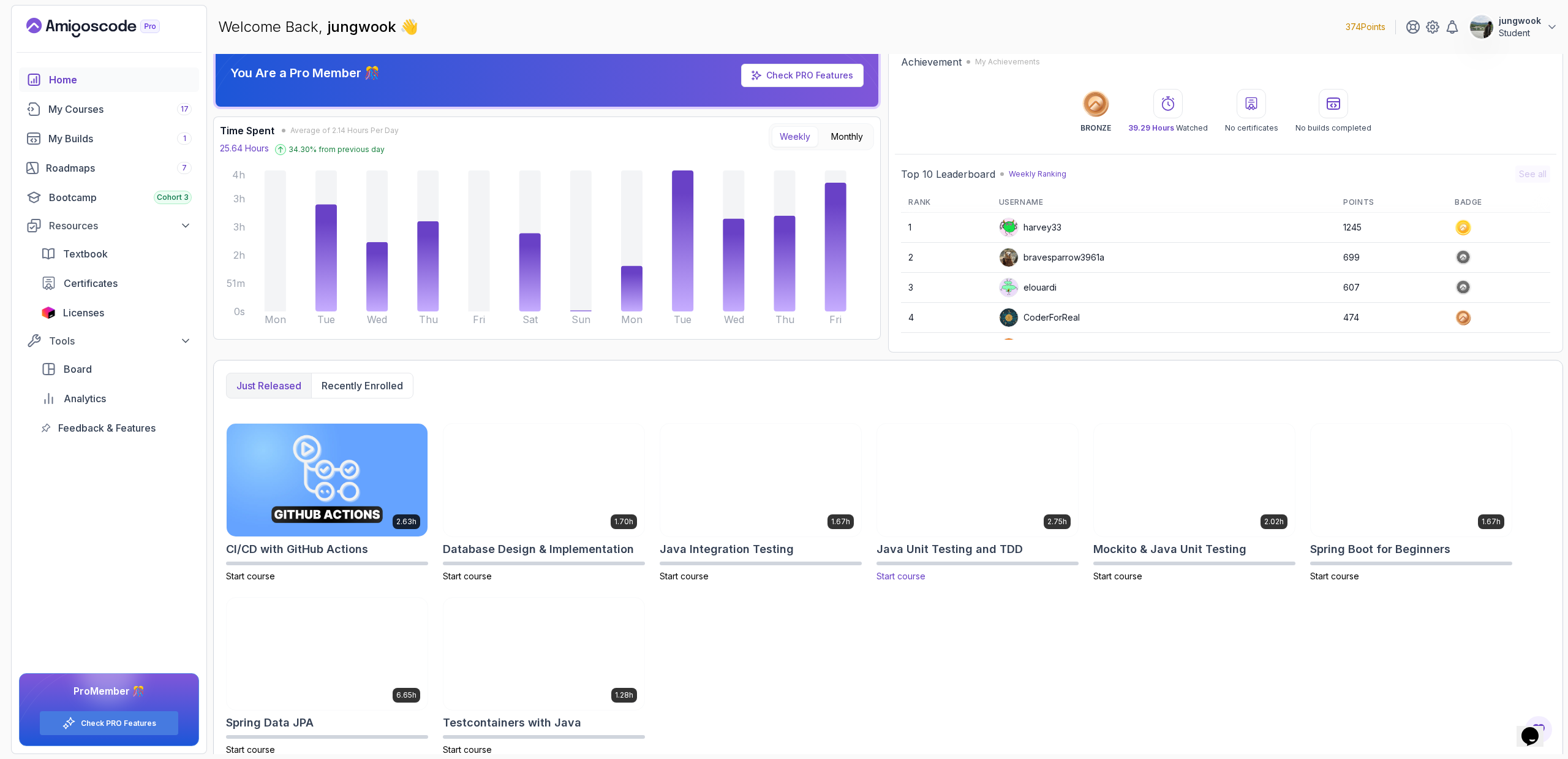
scroll to position [27, 0]
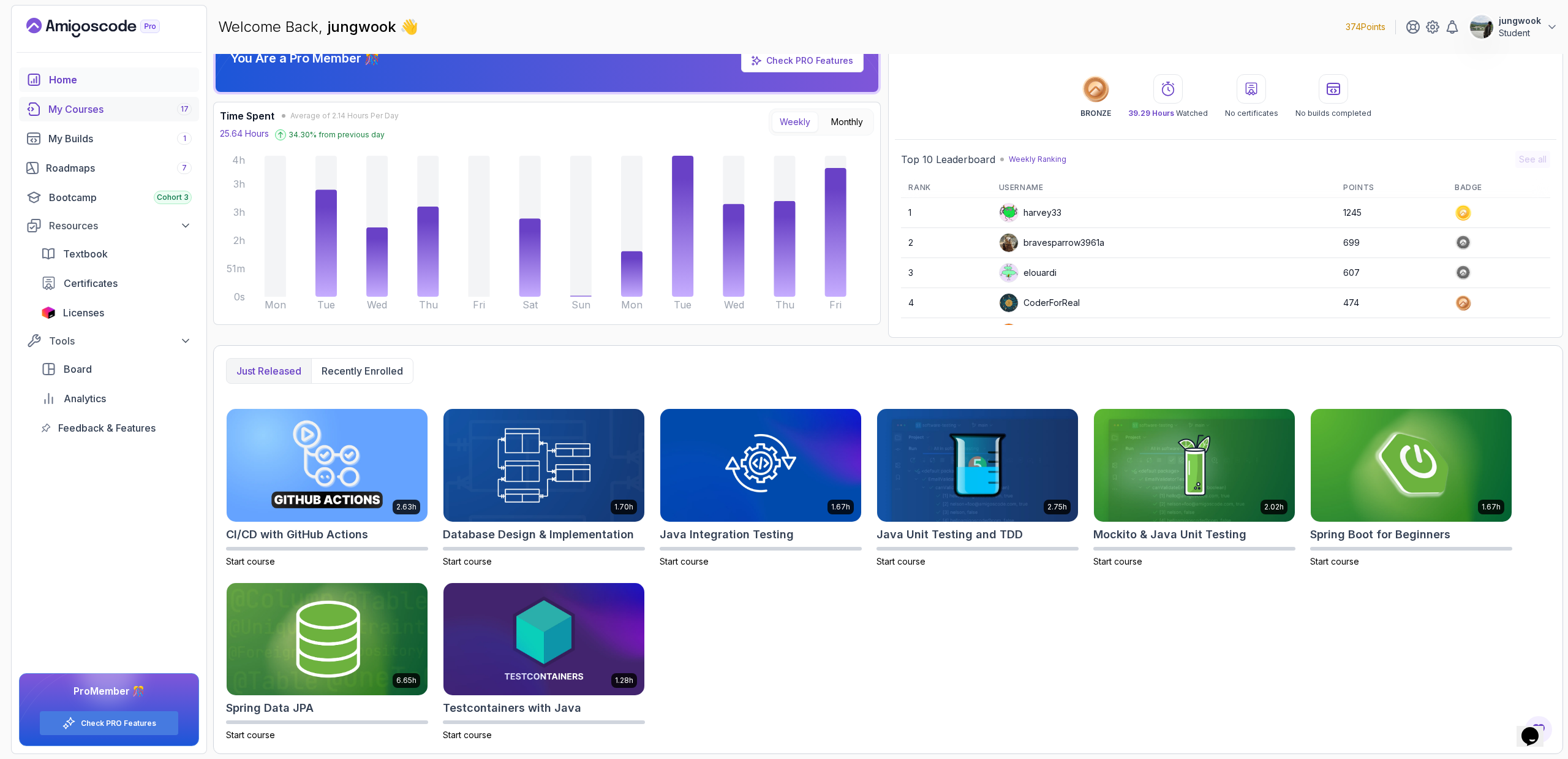
click at [66, 107] on div "My Courses 17" at bounding box center [120, 109] width 143 height 15
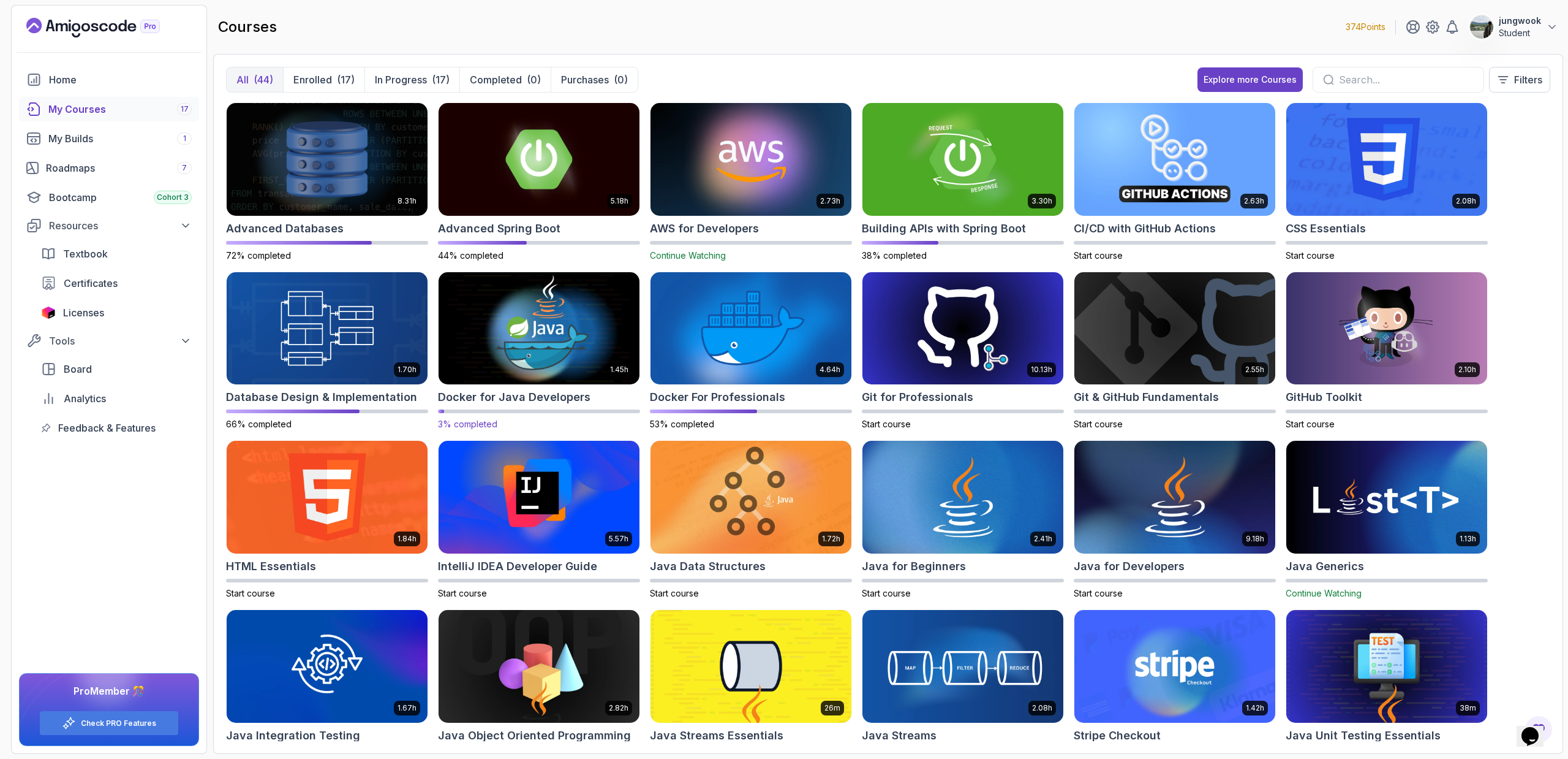
click at [491, 327] on img at bounding box center [539, 329] width 211 height 118
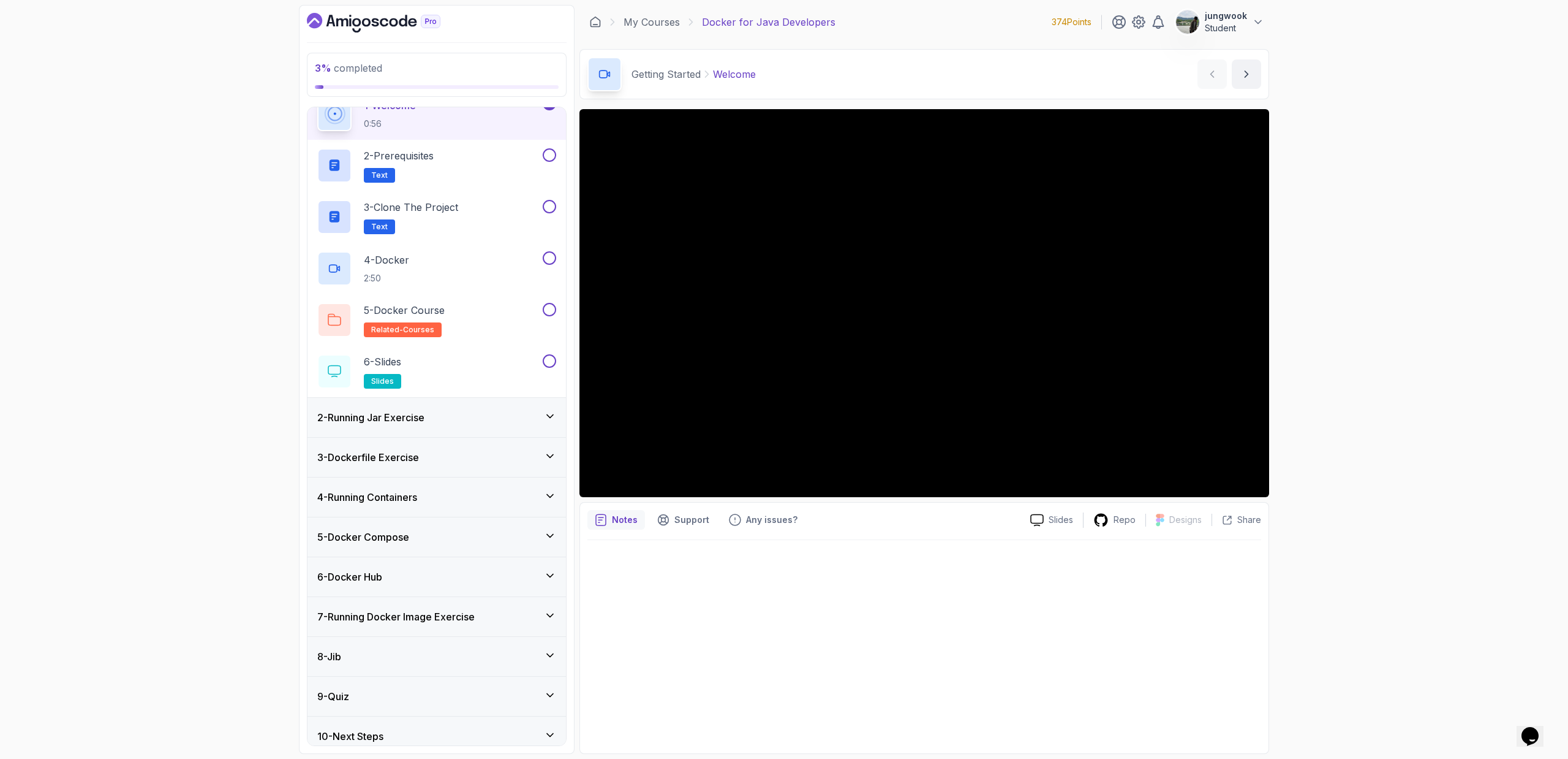
scroll to position [68, 0]
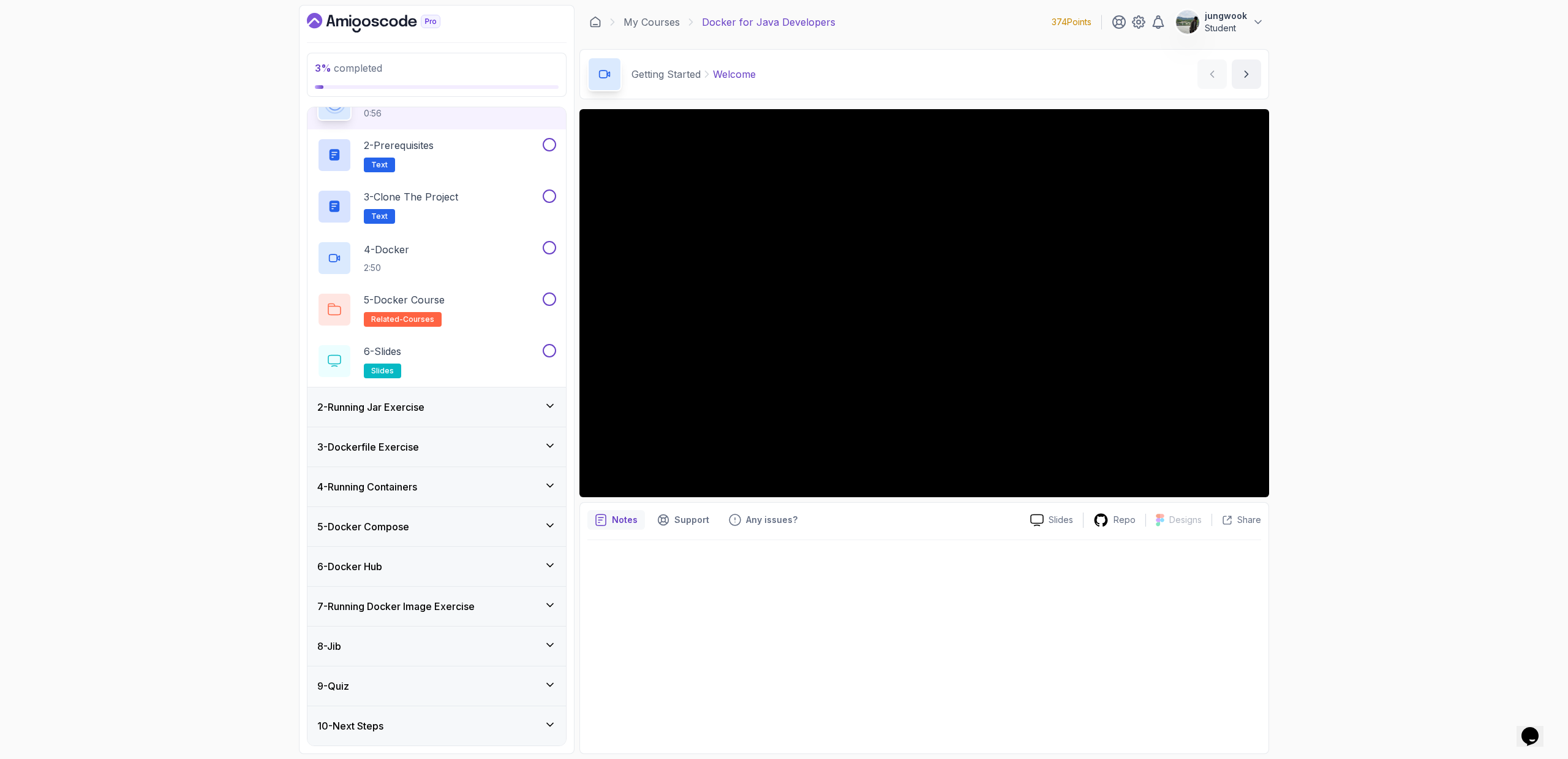
click at [450, 692] on div "9 - Quiz" at bounding box center [437, 686] width 239 height 15
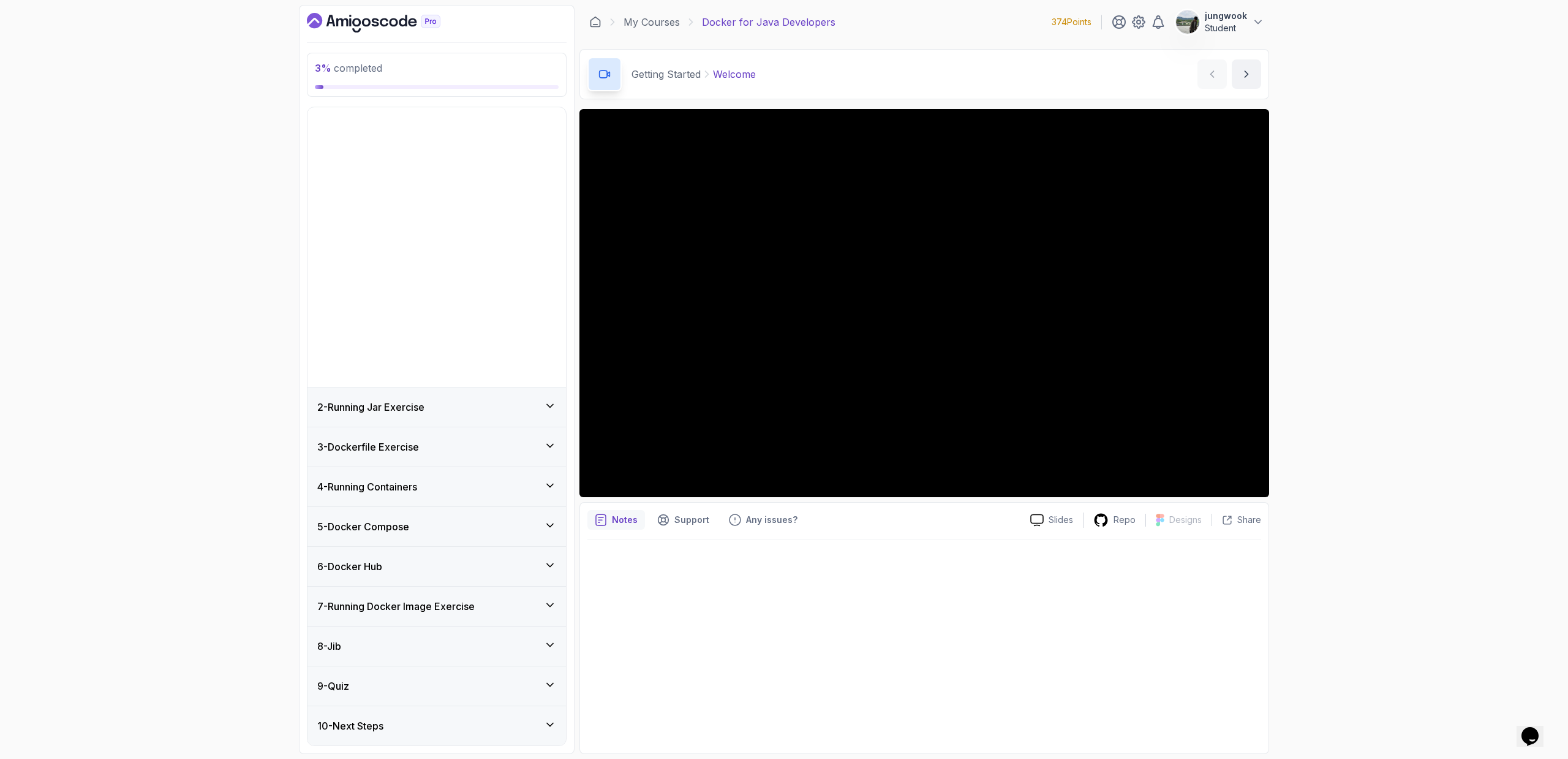
scroll to position [0, 0]
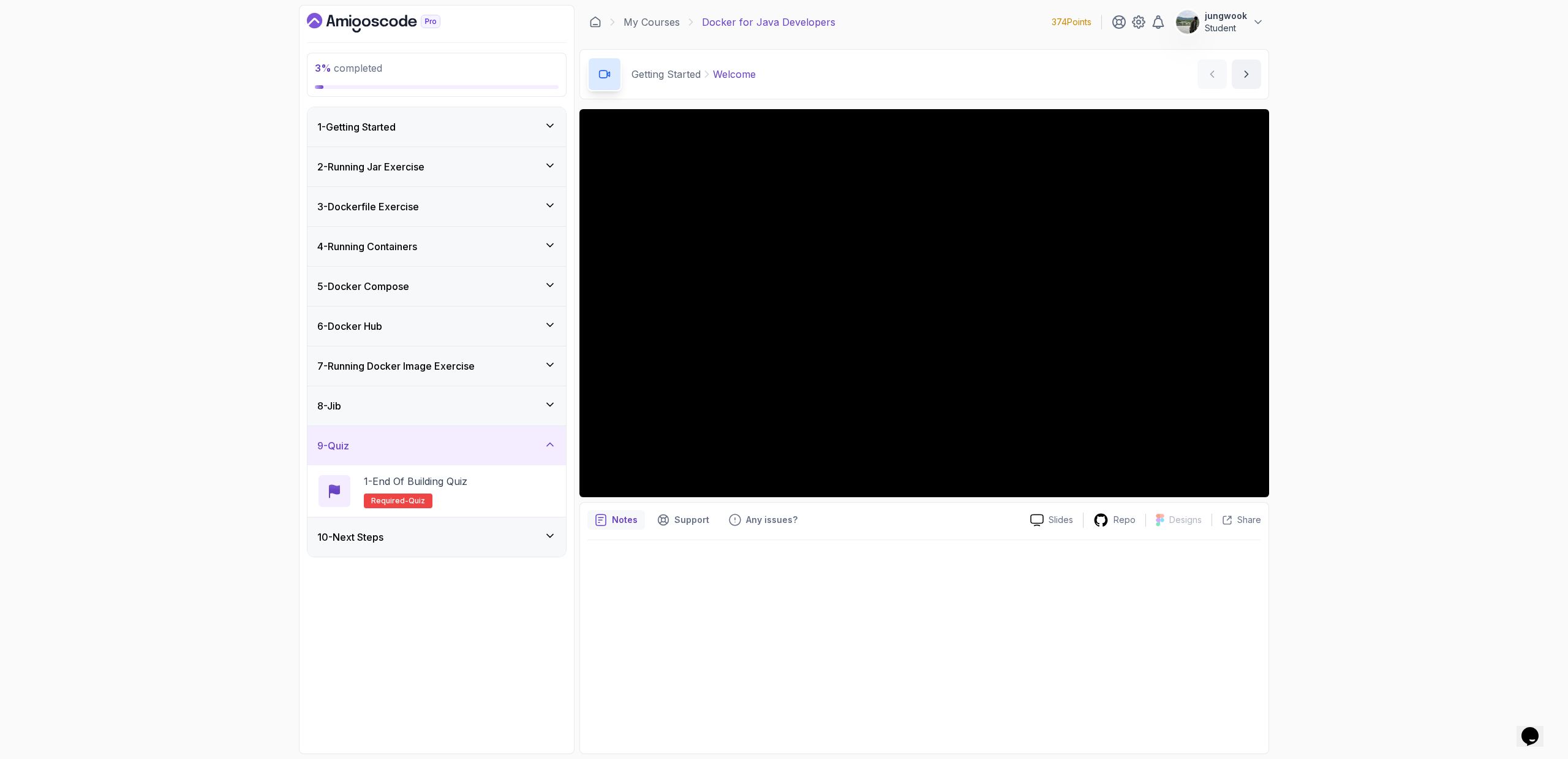
click at [509, 352] on div "7 - Running Docker Image Exercise" at bounding box center [437, 365] width 258 height 39
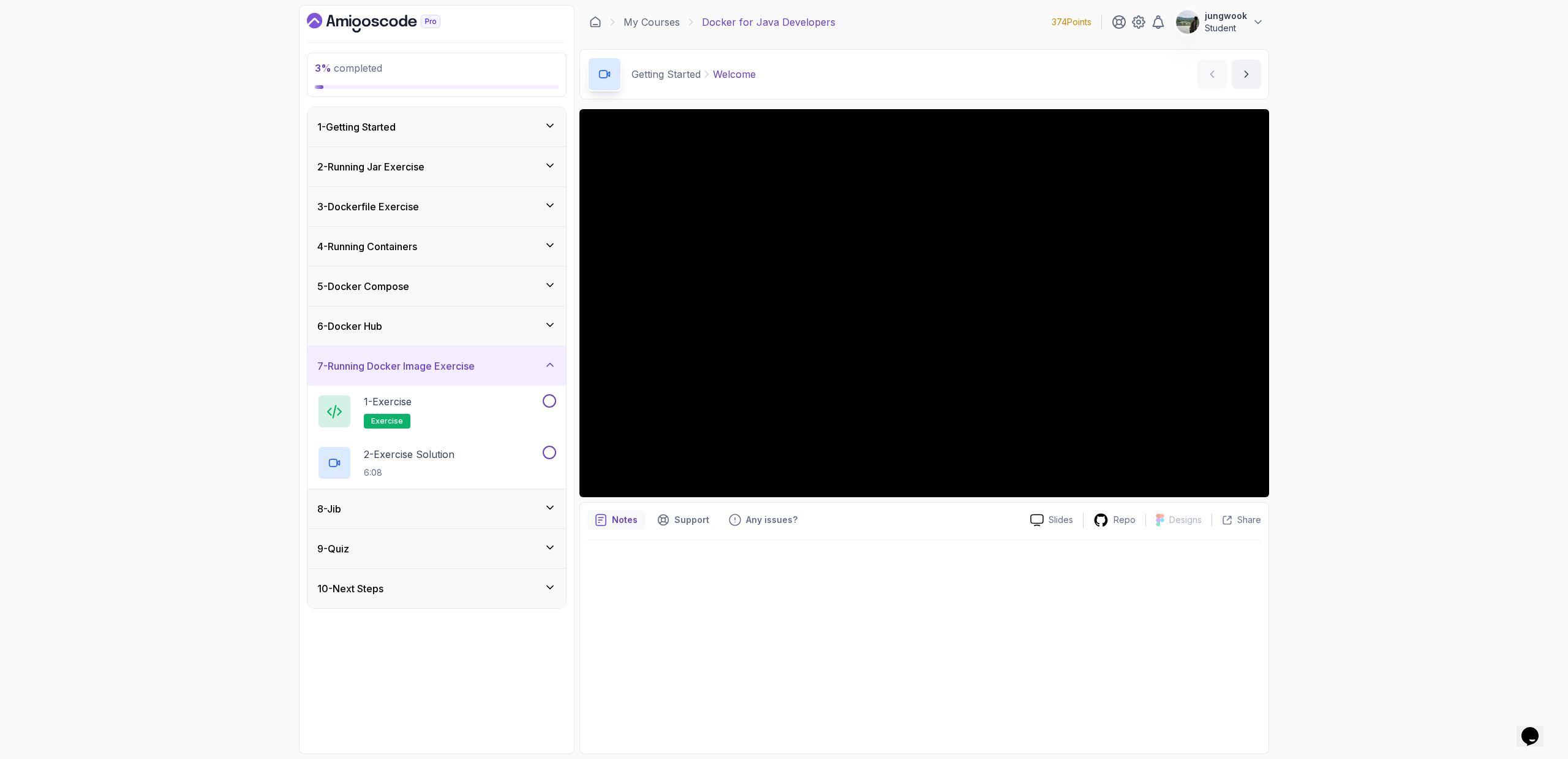
click at [475, 505] on div "8 - Jib" at bounding box center [437, 509] width 239 height 15
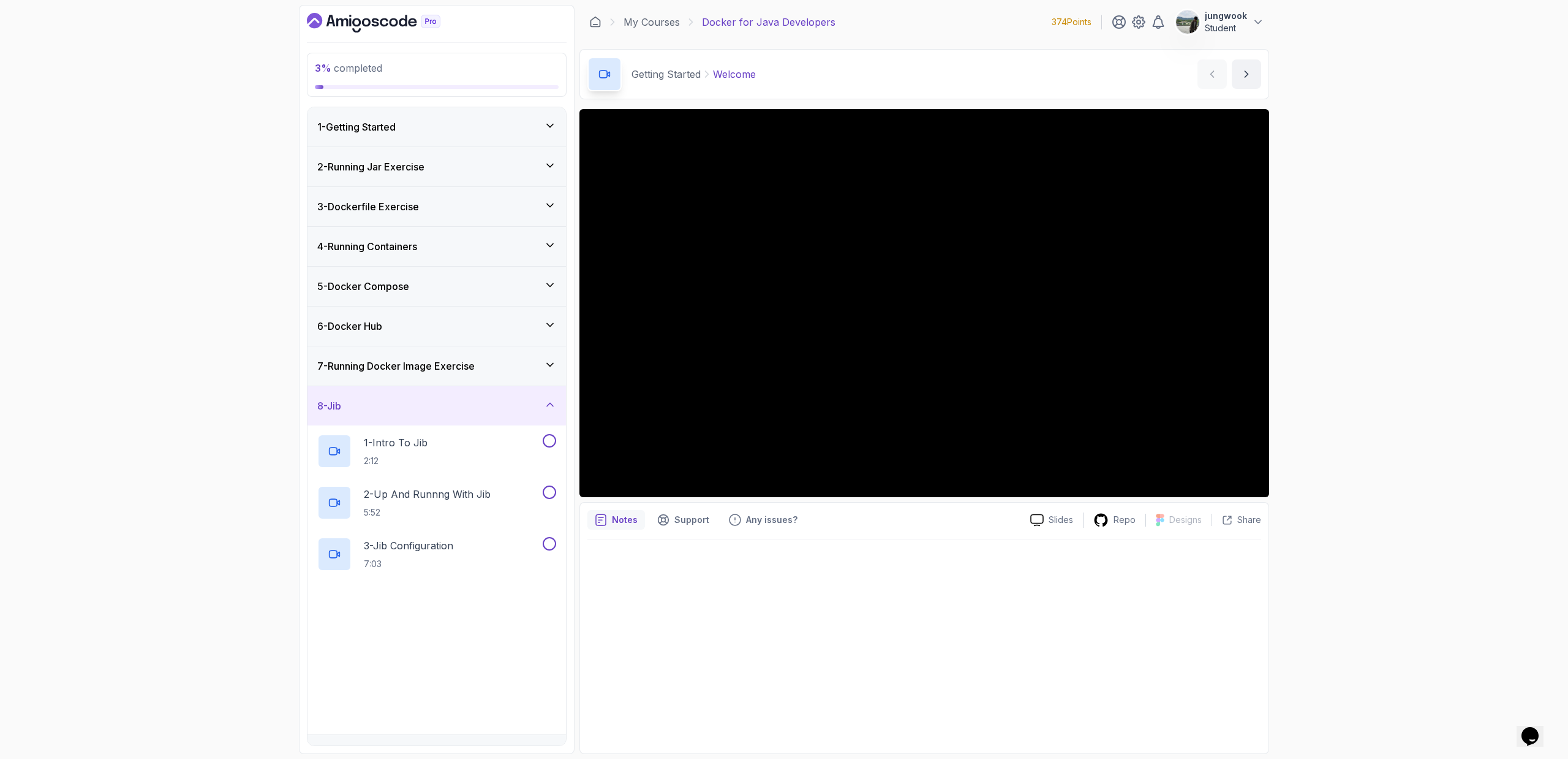
click at [509, 327] on div "6 - Docker Hub" at bounding box center [437, 326] width 239 height 15
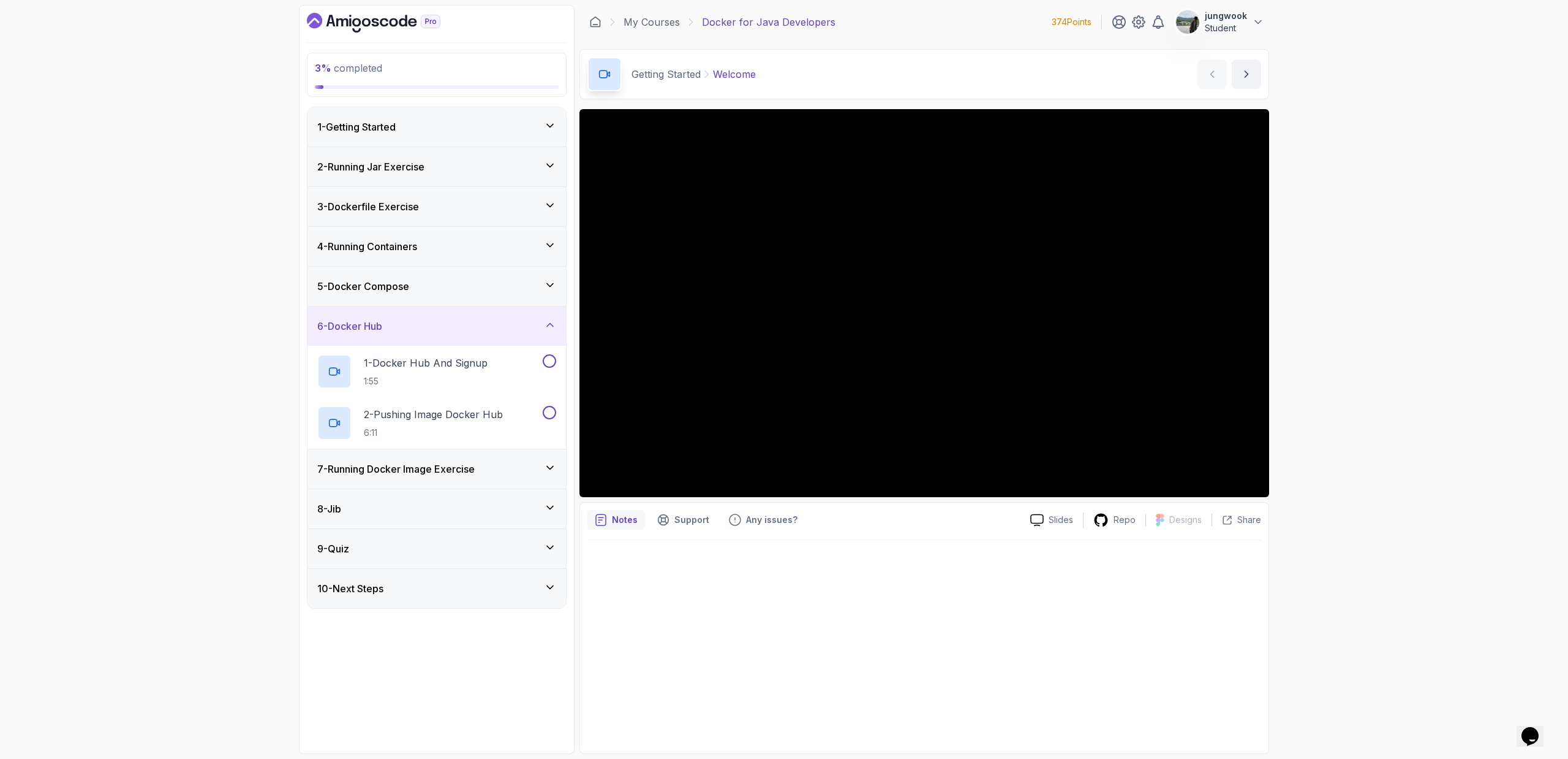
click at [520, 287] on div "5 - Docker Compose" at bounding box center [437, 286] width 239 height 15
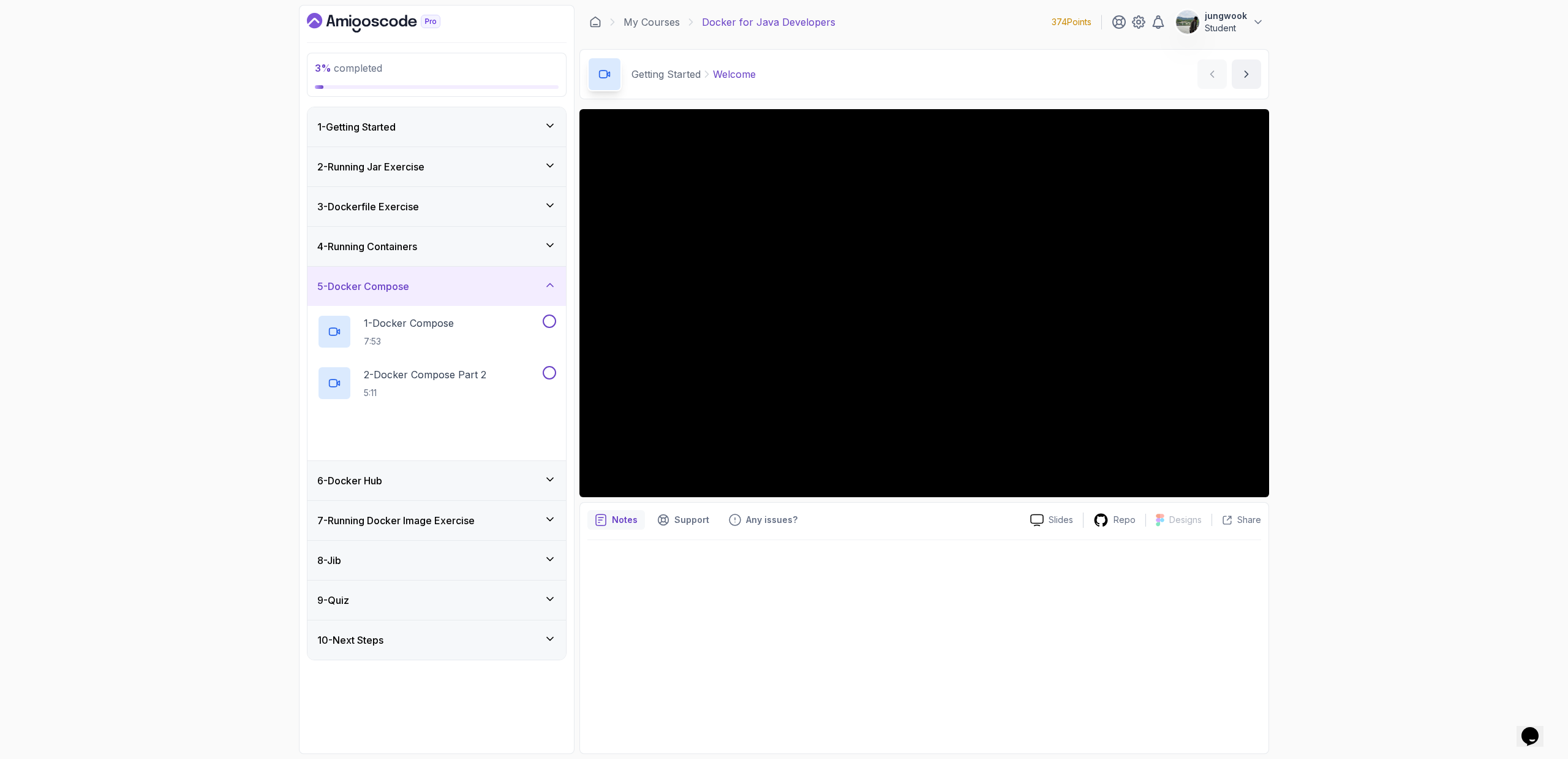
click at [529, 246] on div "4 - Running Containers" at bounding box center [437, 247] width 239 height 15
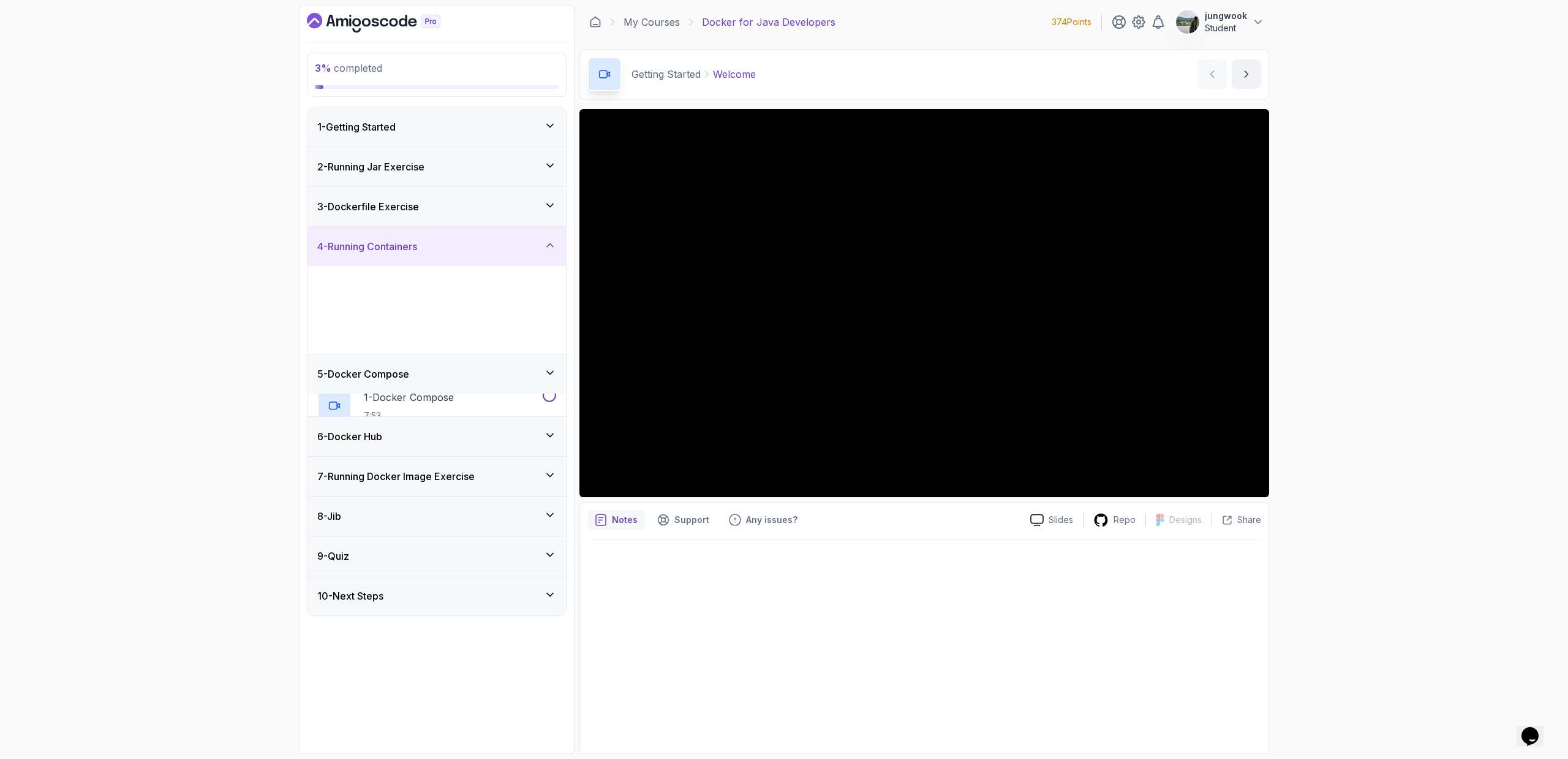
click at [529, 190] on div "3 - Dockerfile Exercise" at bounding box center [437, 206] width 258 height 39
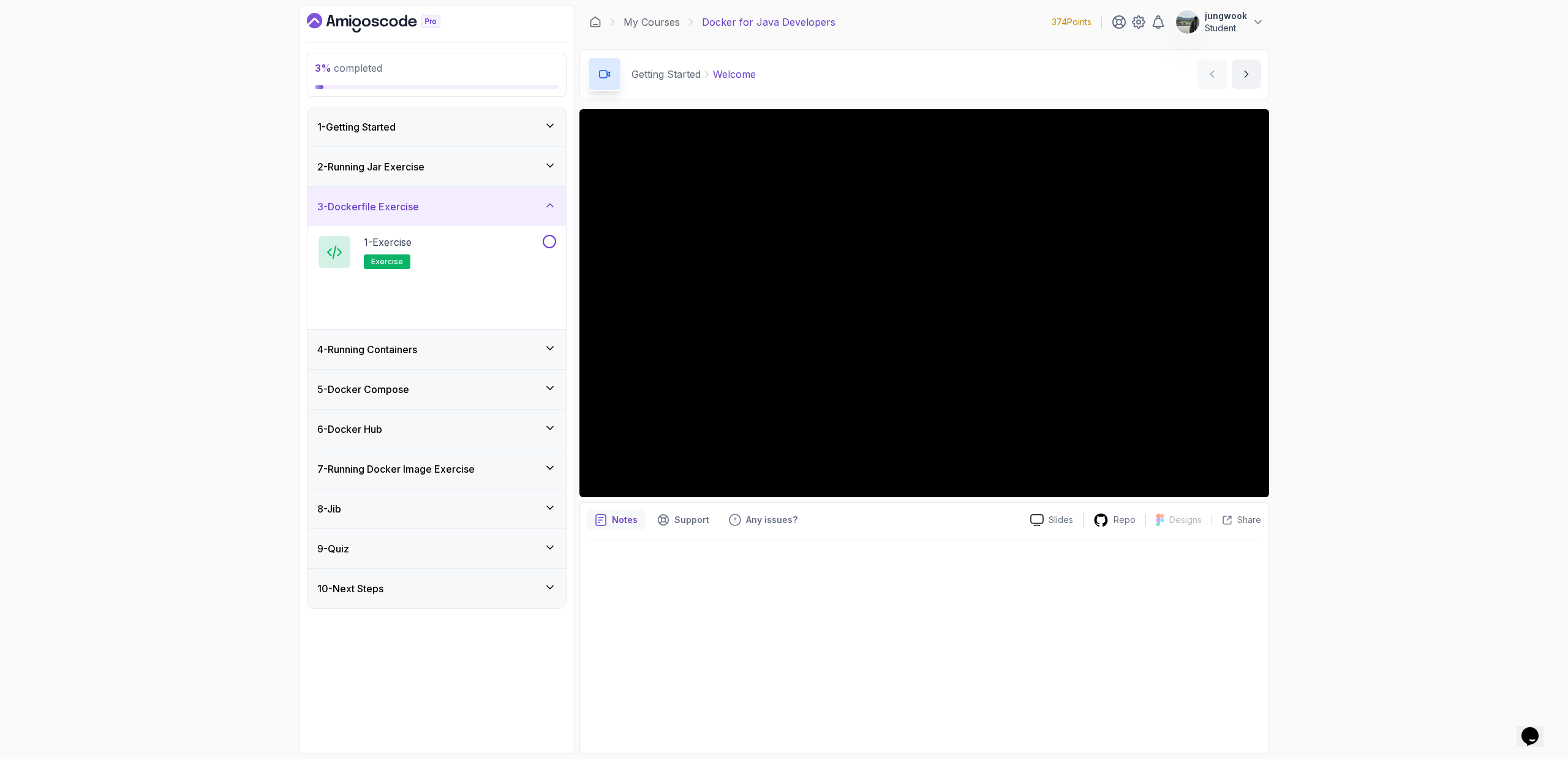
click at [518, 150] on div "2 - Running Jar Exercise" at bounding box center [437, 166] width 258 height 39
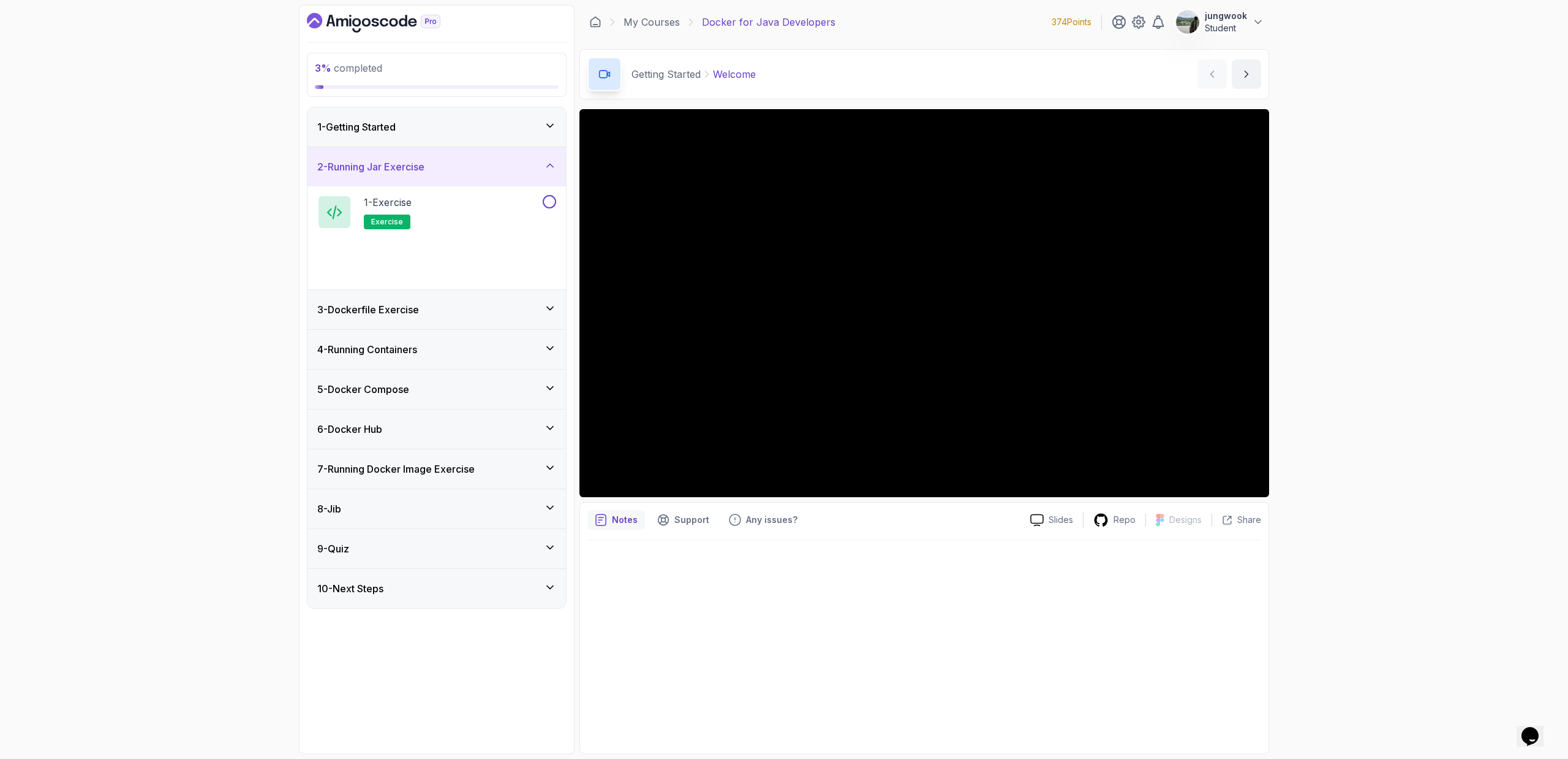
click at [515, 104] on div "3 % completed 1 - Getting Started 2 - Running Jar Exercise 1 - Exercise exercis…" at bounding box center [437, 380] width 276 height 749
click at [495, 132] on div "1 - Getting Started" at bounding box center [437, 127] width 239 height 15
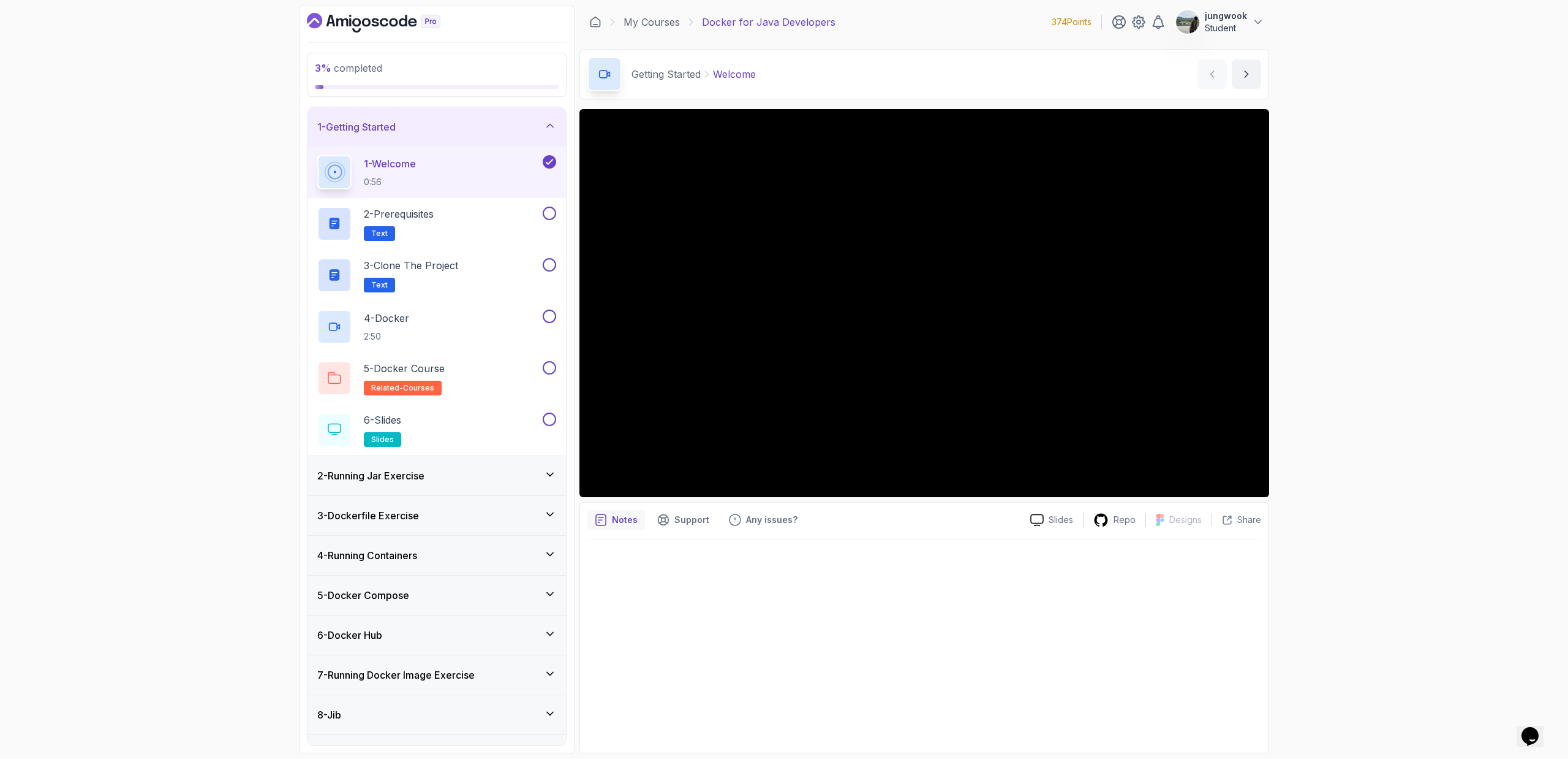
click at [417, 630] on div "6 - Docker Hub" at bounding box center [437, 635] width 239 height 15
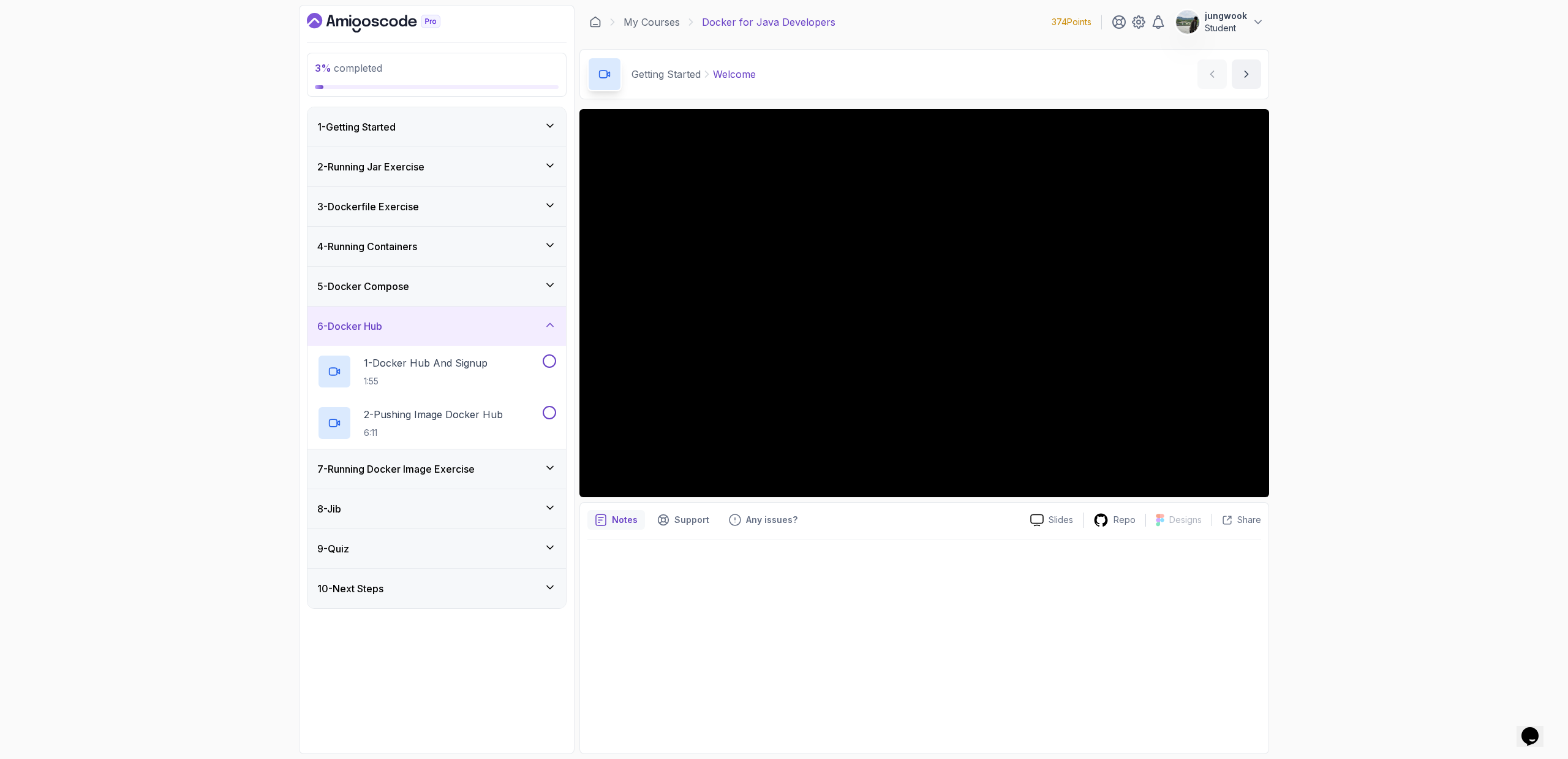
click at [408, 461] on h3 "7 - Running Docker Image Exercise" at bounding box center [396, 469] width 158 height 15
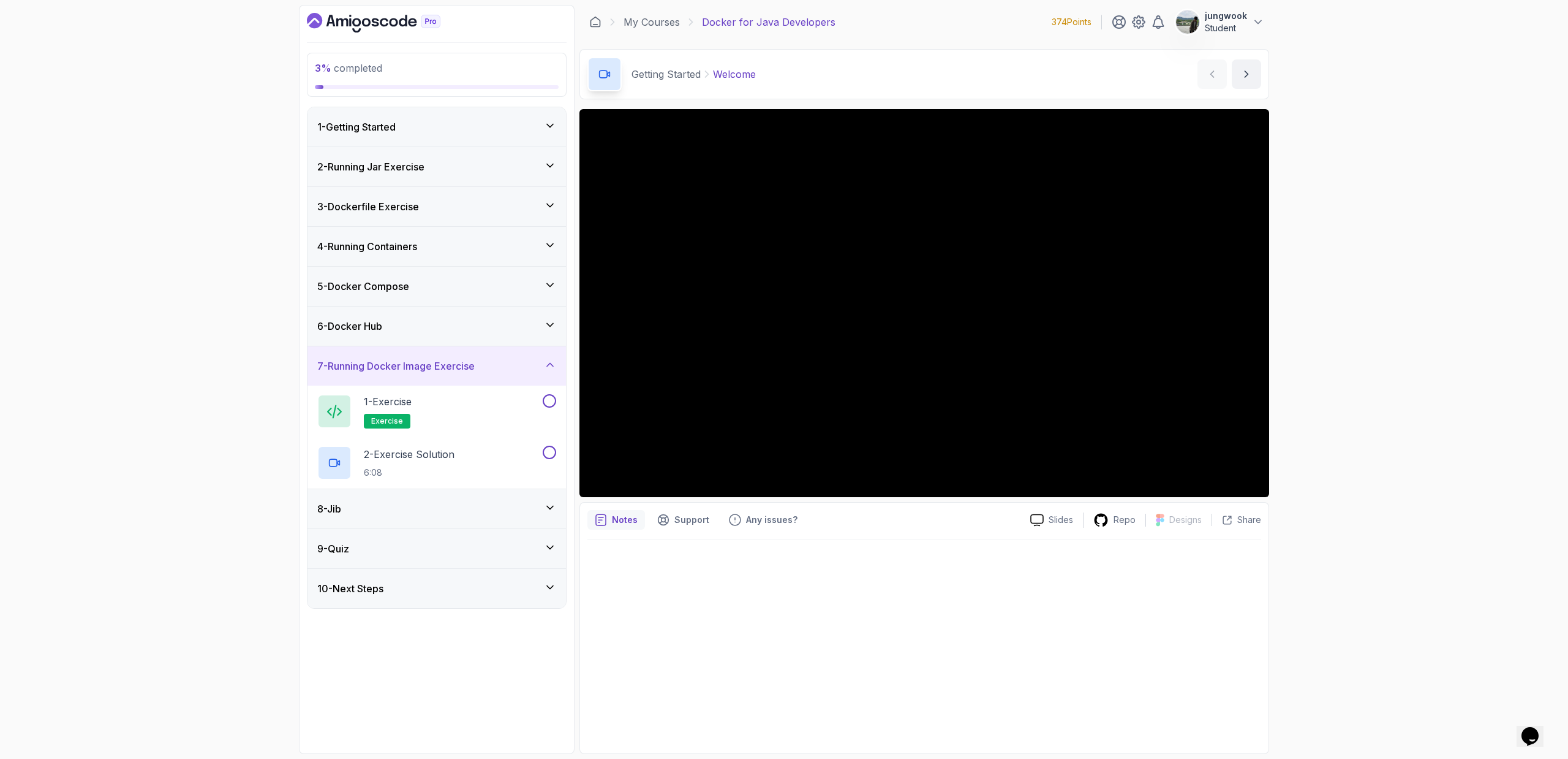
click at [433, 519] on div "8 - Jib" at bounding box center [437, 508] width 258 height 39
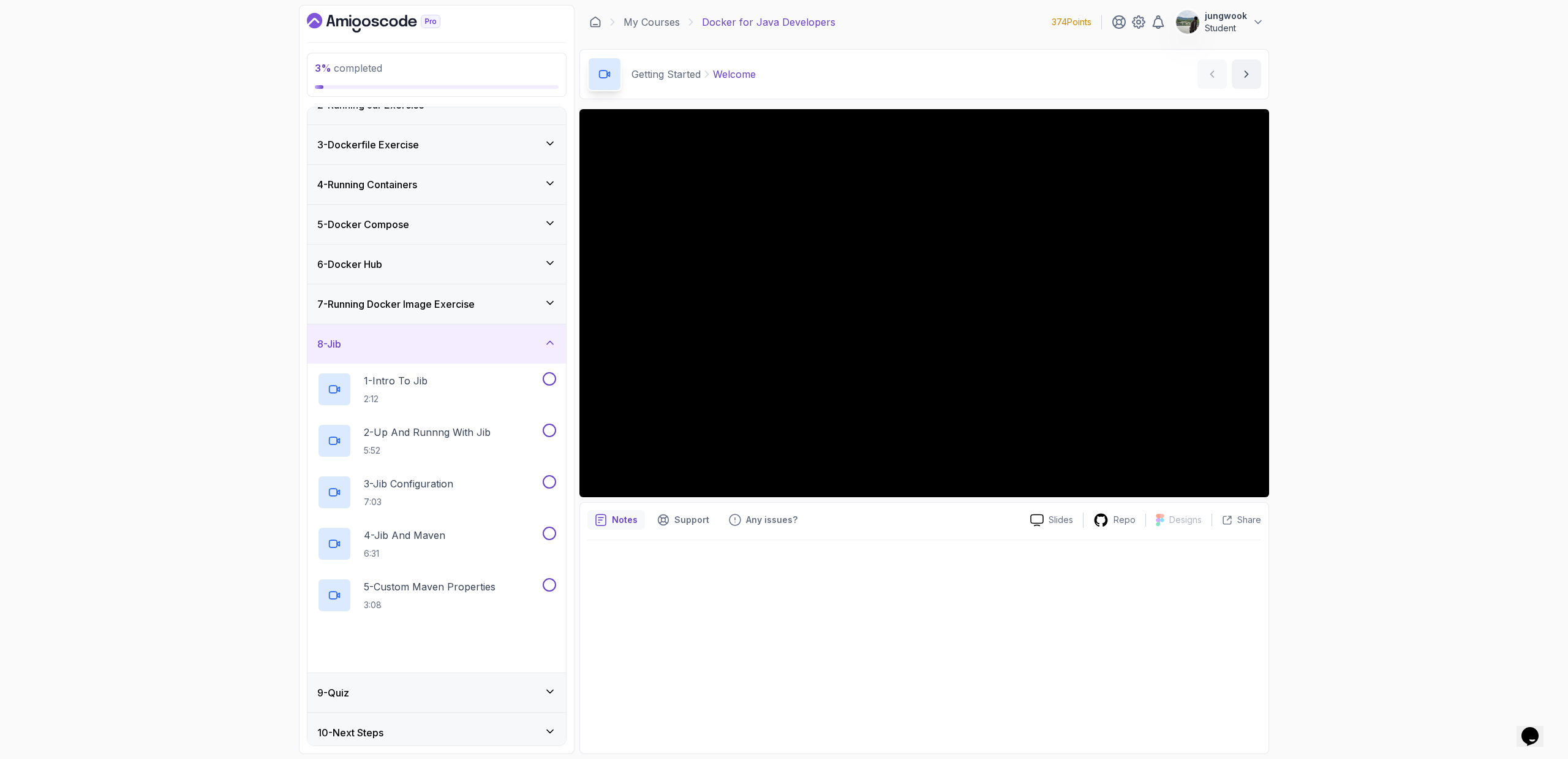
scroll to position [68, 0]
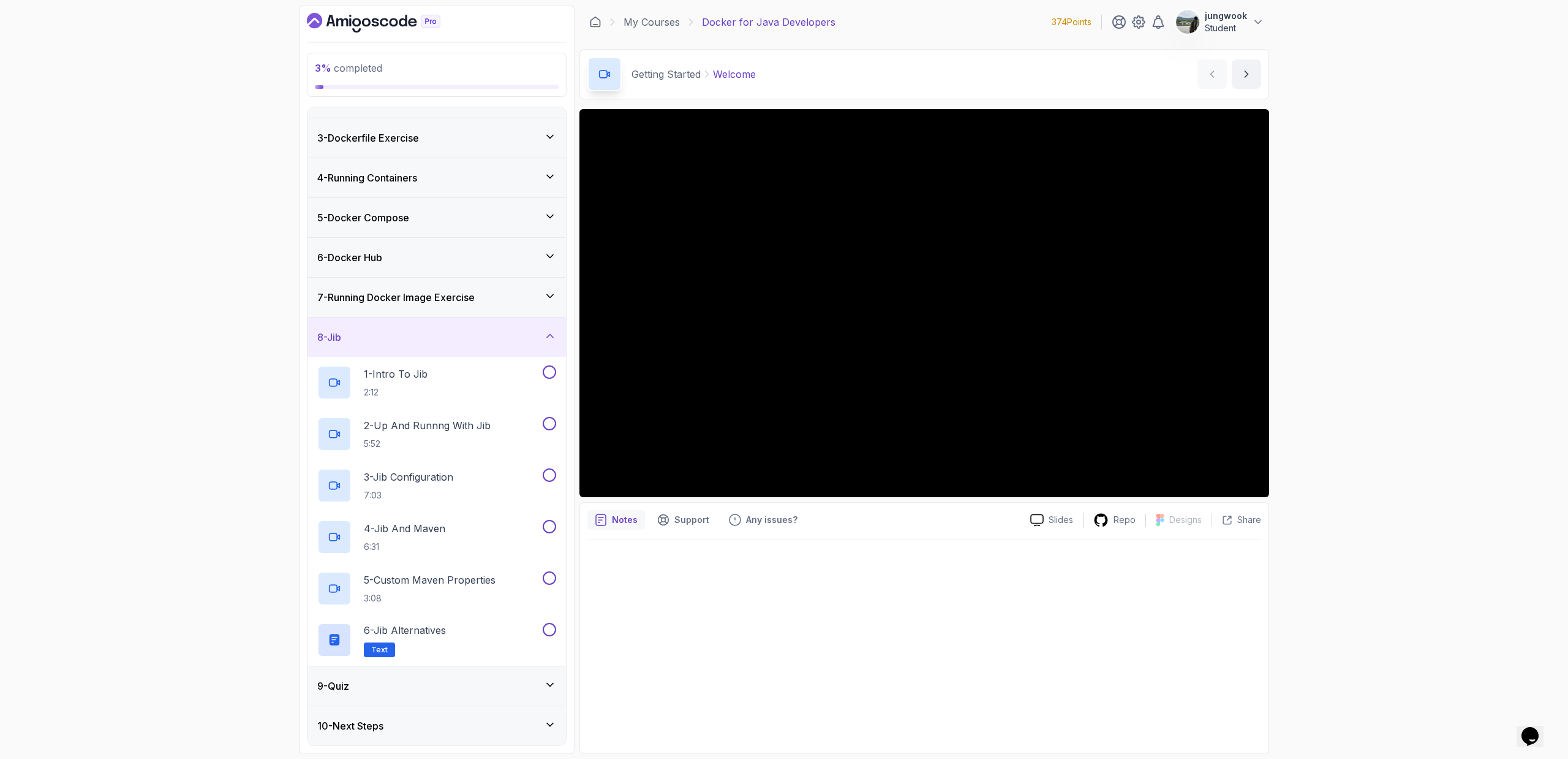
click at [398, 704] on div "9 - Quiz" at bounding box center [437, 686] width 258 height 39
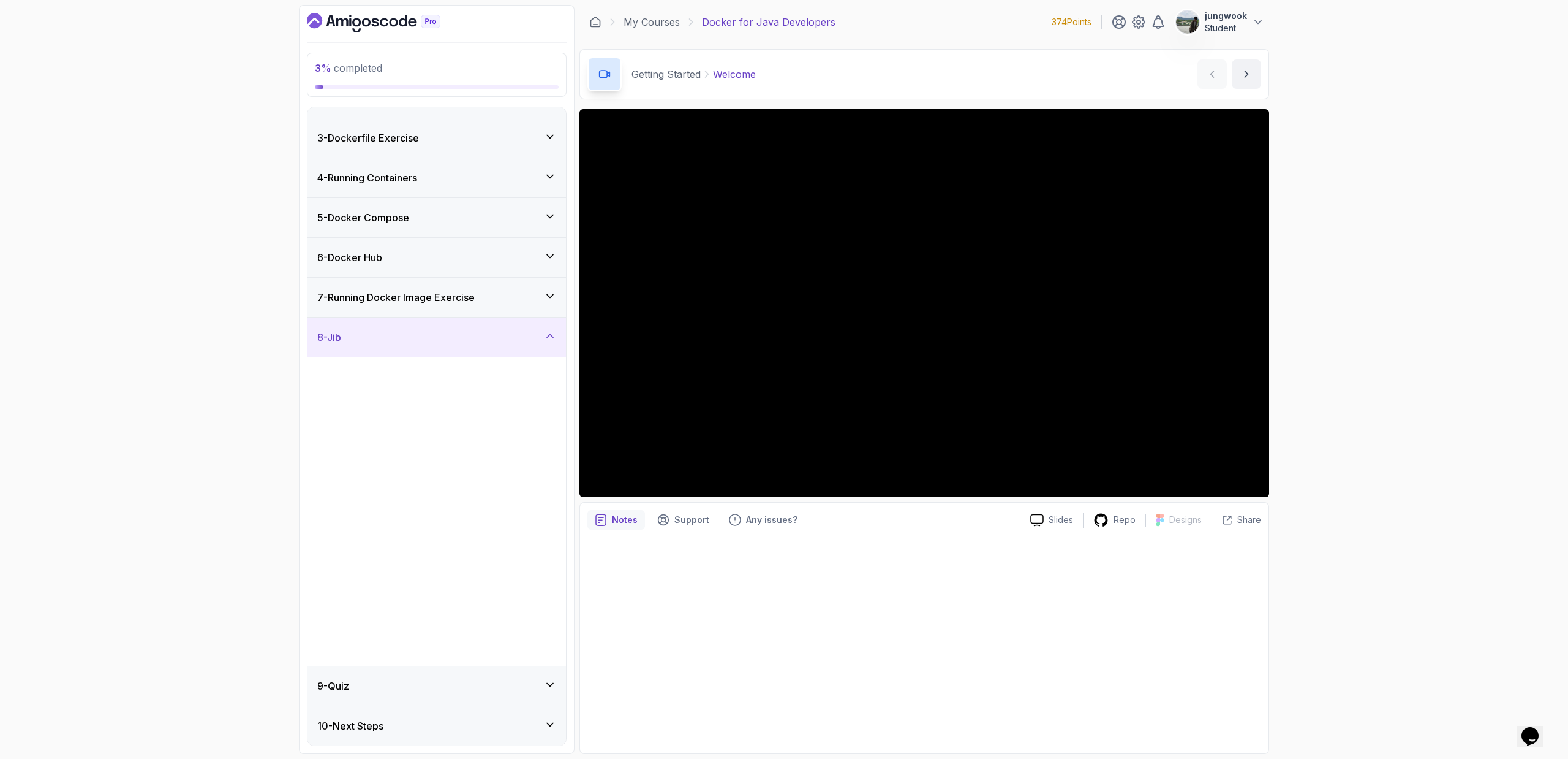
scroll to position [0, 0]
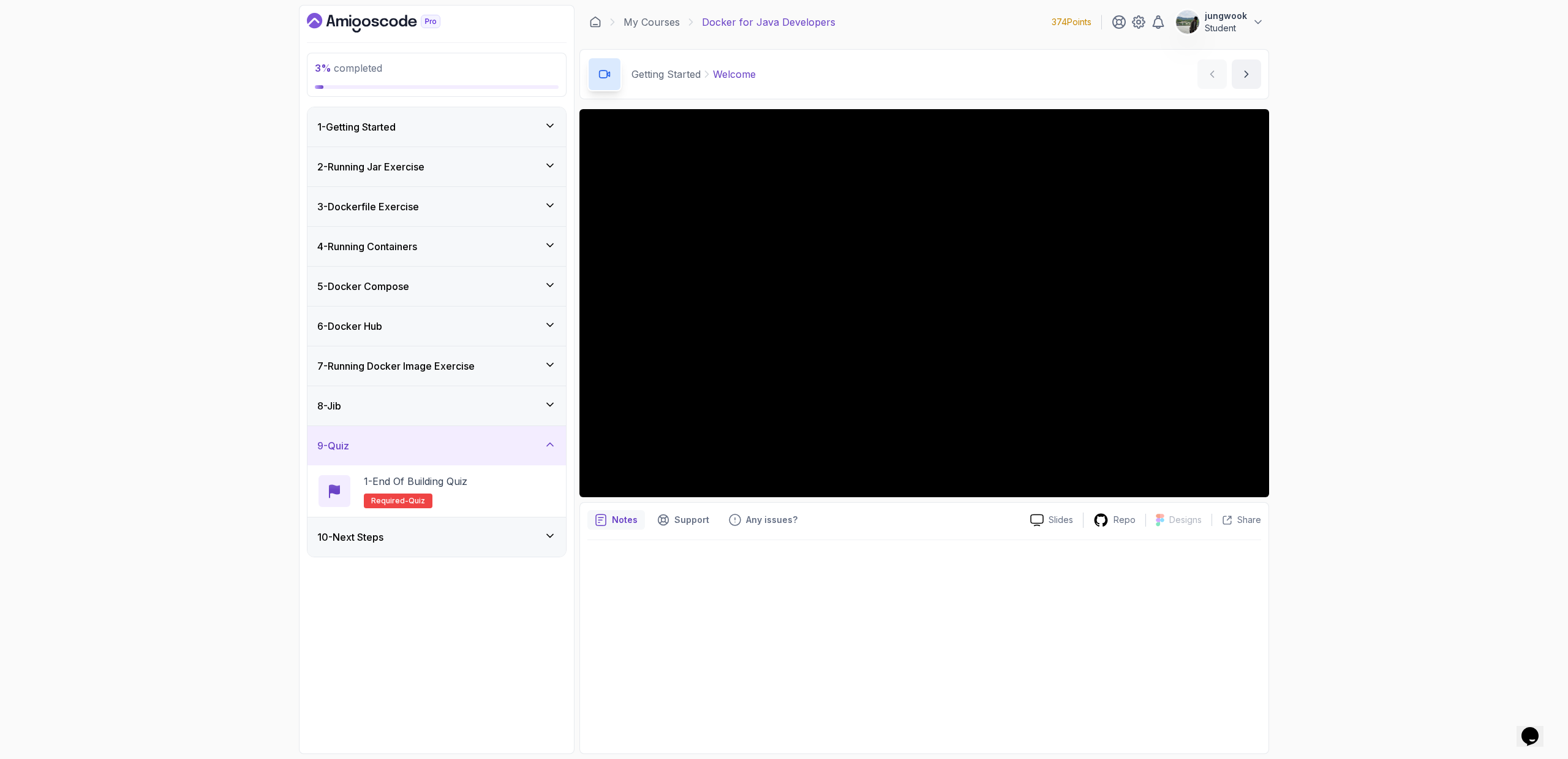
click at [444, 548] on div "10 - Next Steps" at bounding box center [437, 536] width 258 height 39
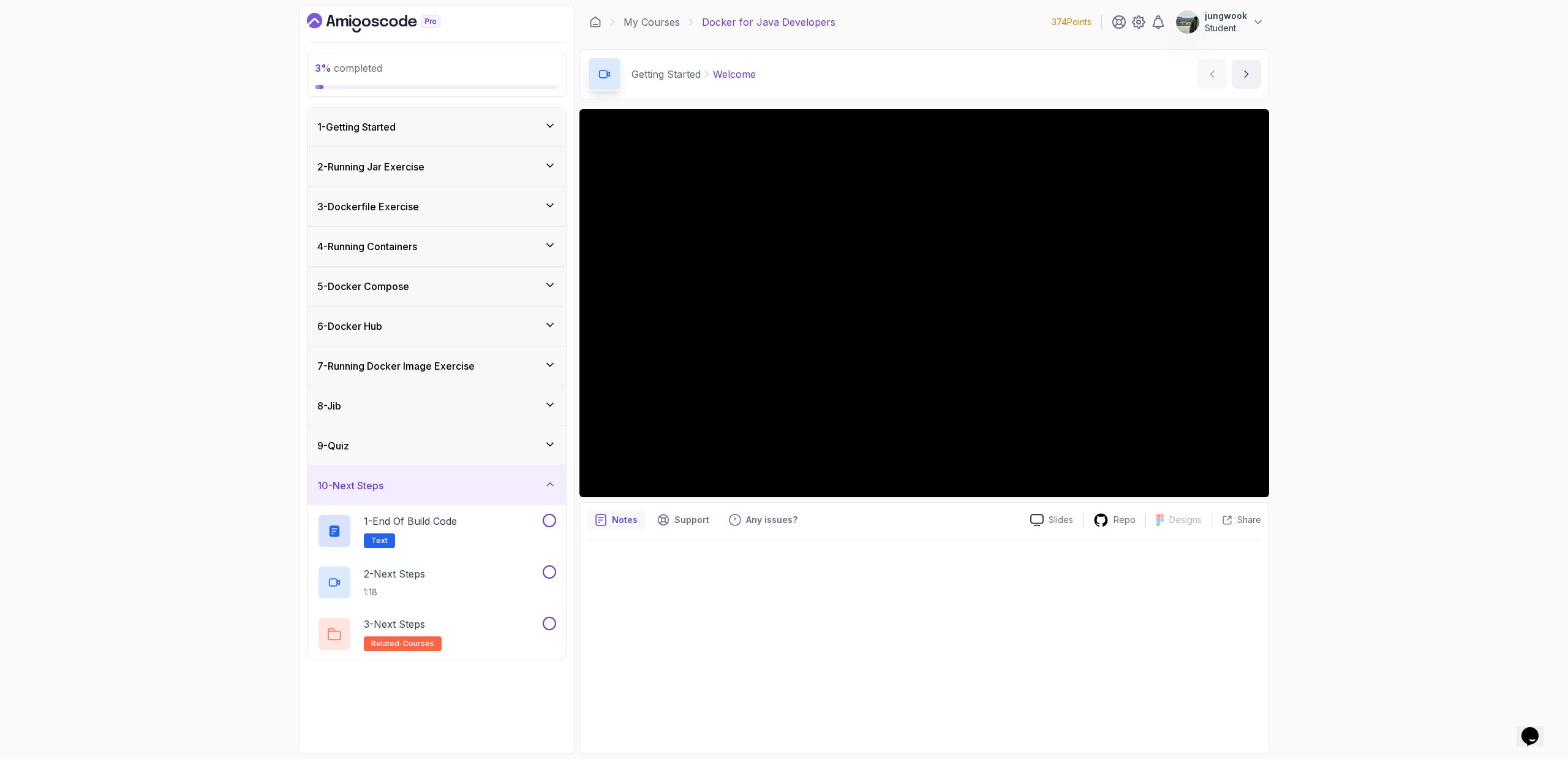
click at [425, 318] on div "6 - Docker Hub" at bounding box center [437, 325] width 258 height 39
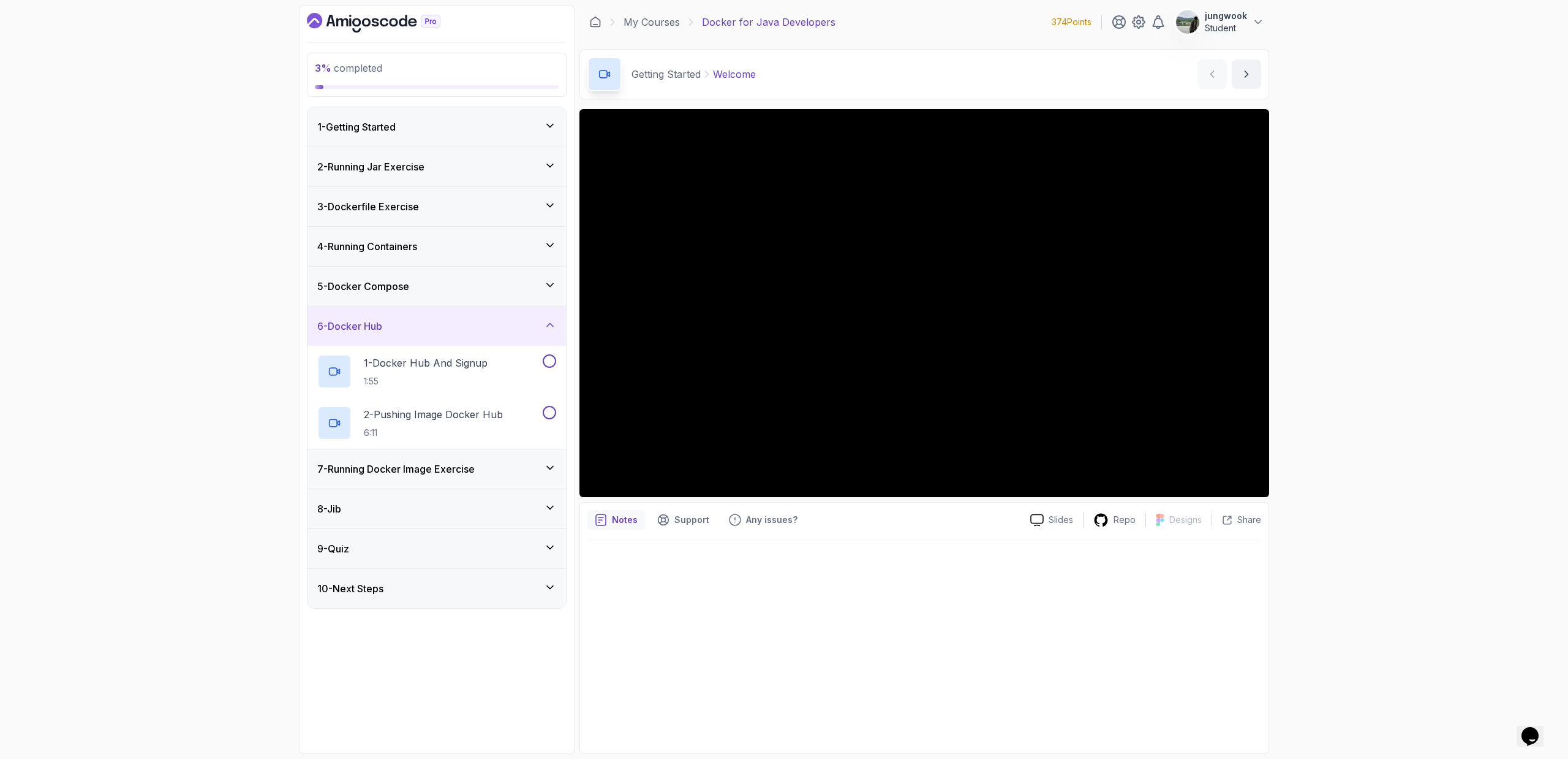
click at [441, 586] on div "10 - Next Steps" at bounding box center [437, 589] width 239 height 15
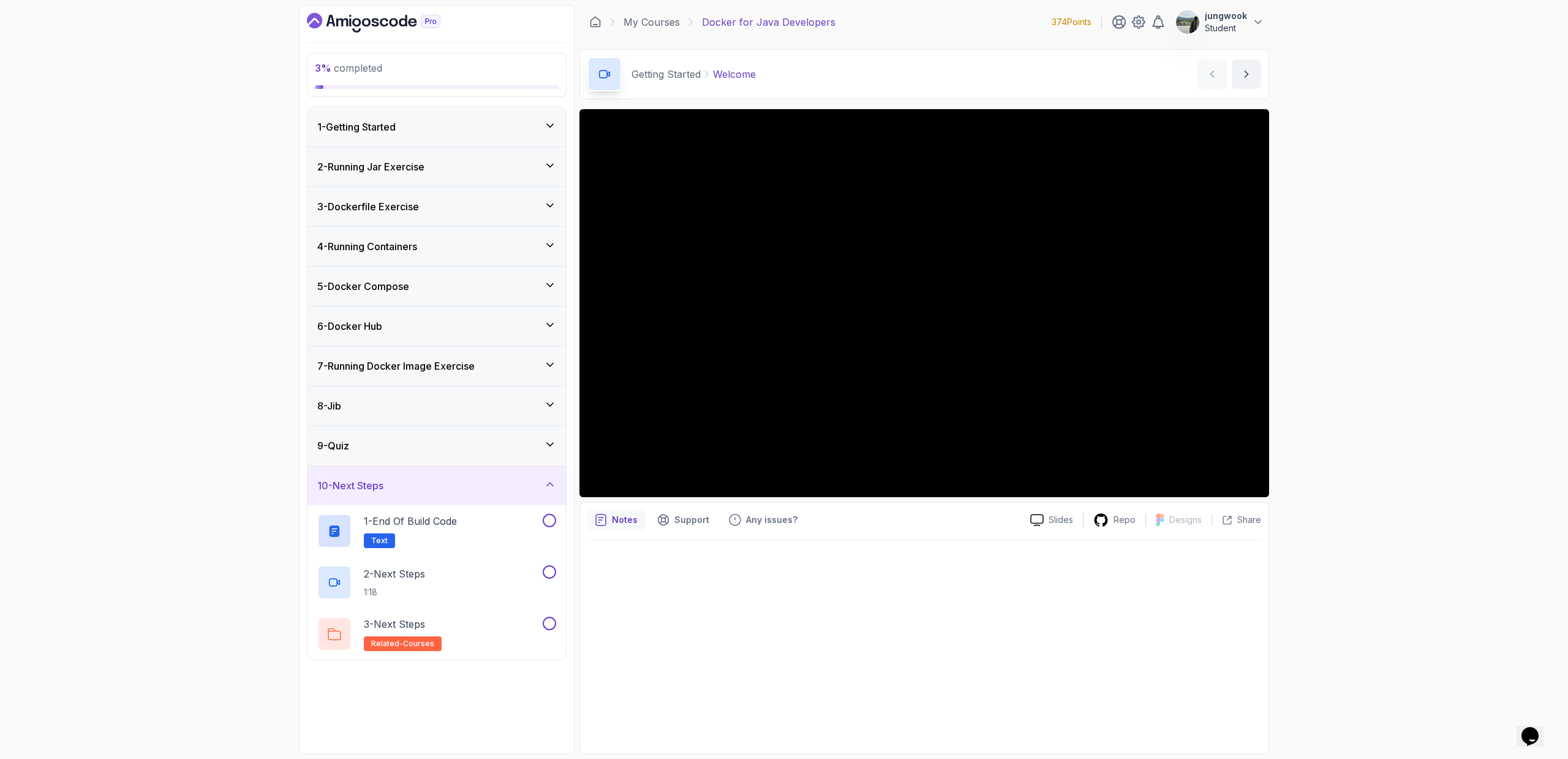
click at [423, 310] on div "6 - Docker Hub" at bounding box center [437, 325] width 258 height 39
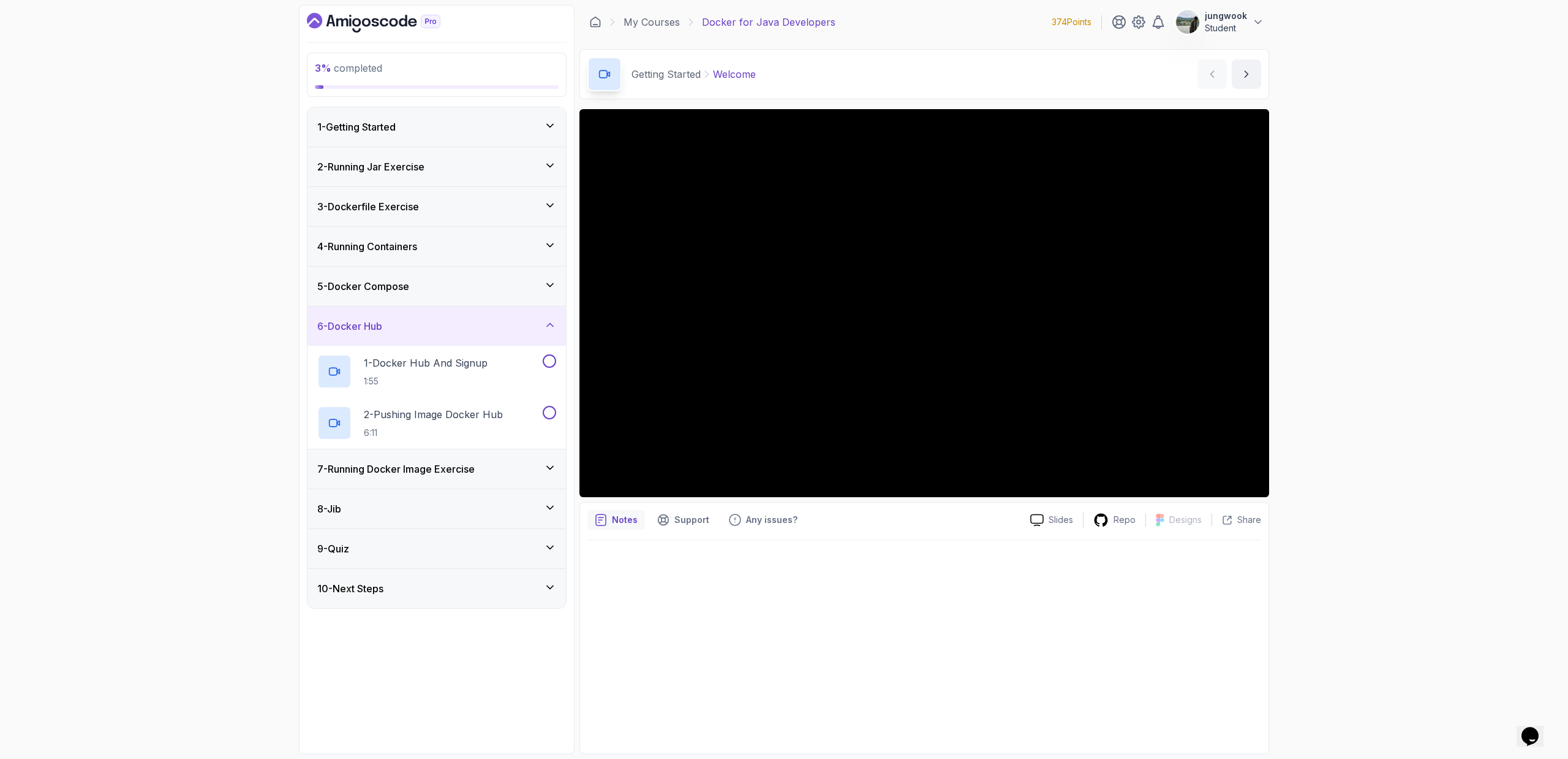
click at [403, 460] on div "7 - Running Docker Image Exercise" at bounding box center [437, 469] width 258 height 39
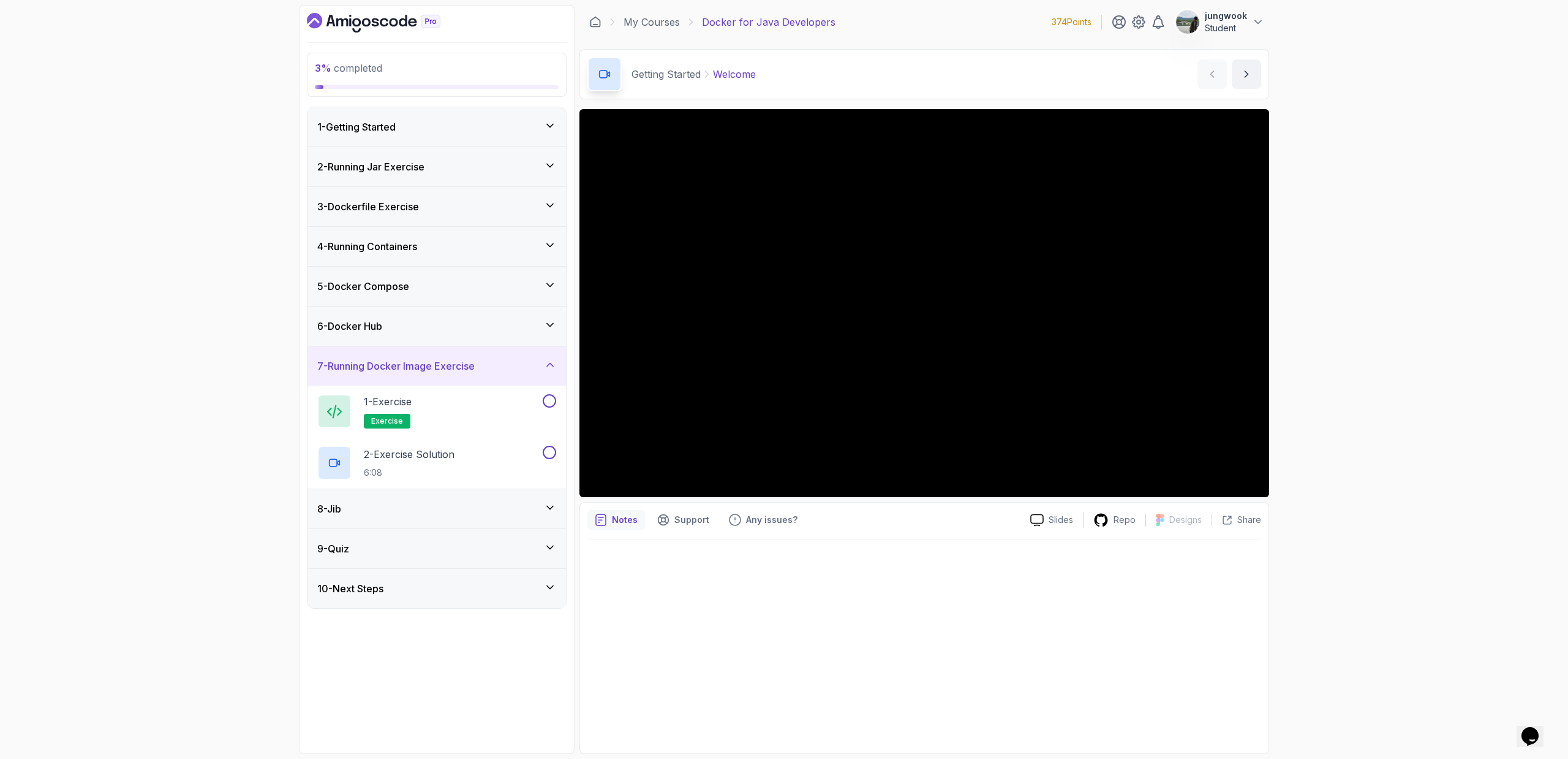
click at [476, 269] on div "5 - Docker Compose" at bounding box center [437, 286] width 258 height 39
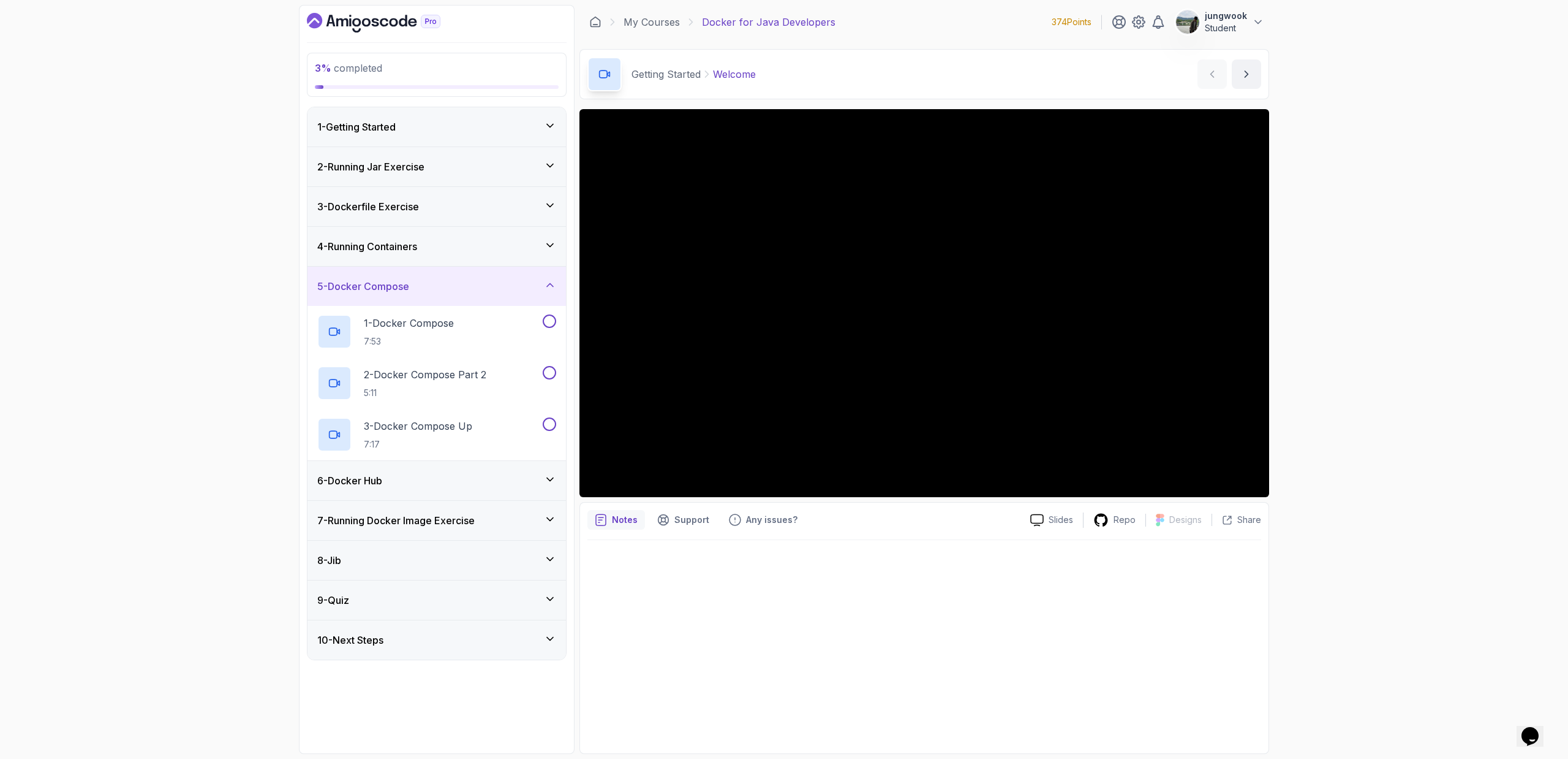
click at [453, 241] on div "4 - Running Containers" at bounding box center [437, 247] width 239 height 15
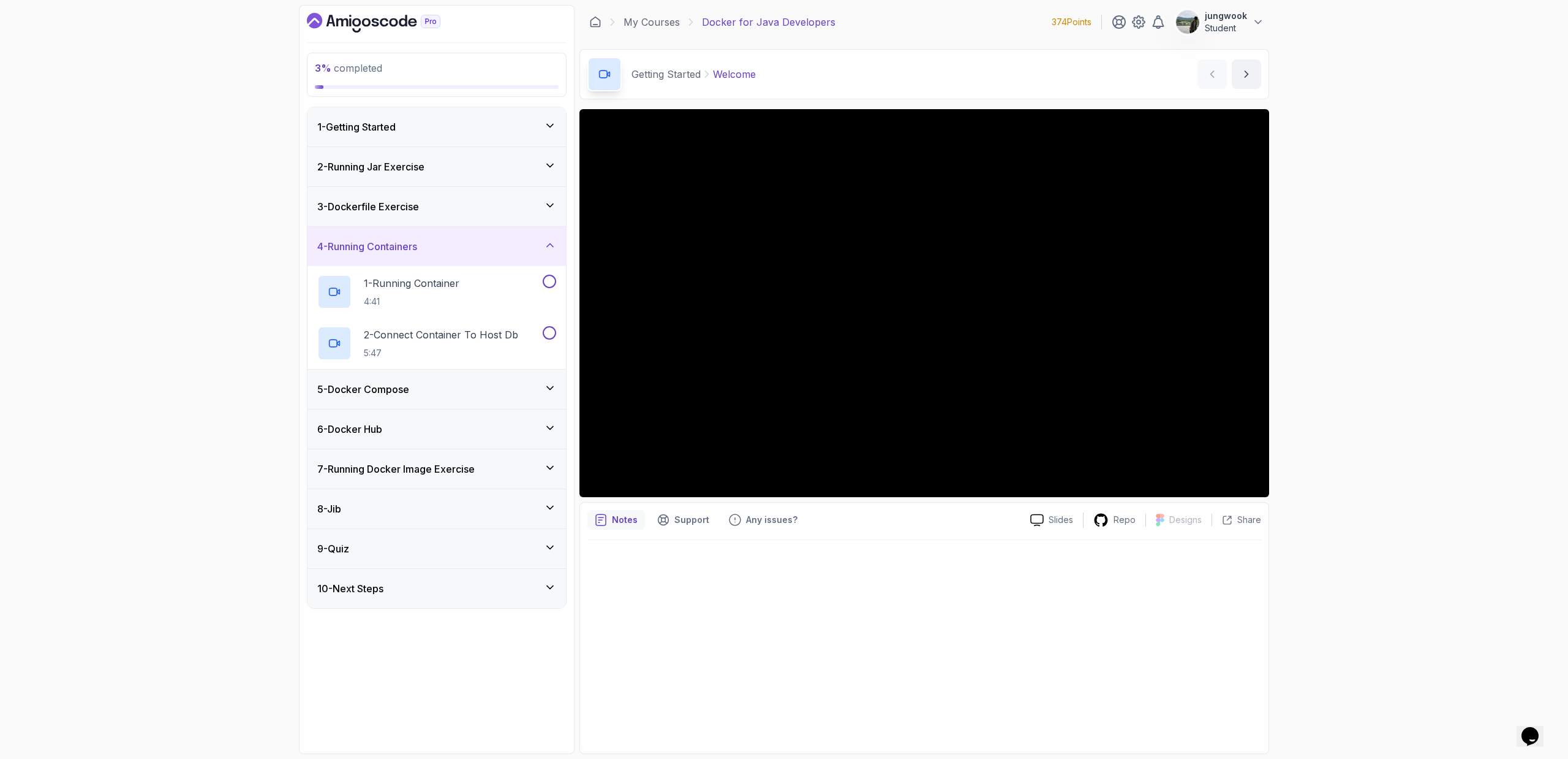
click at [462, 211] on div "3 - Dockerfile Exercise" at bounding box center [437, 207] width 239 height 15
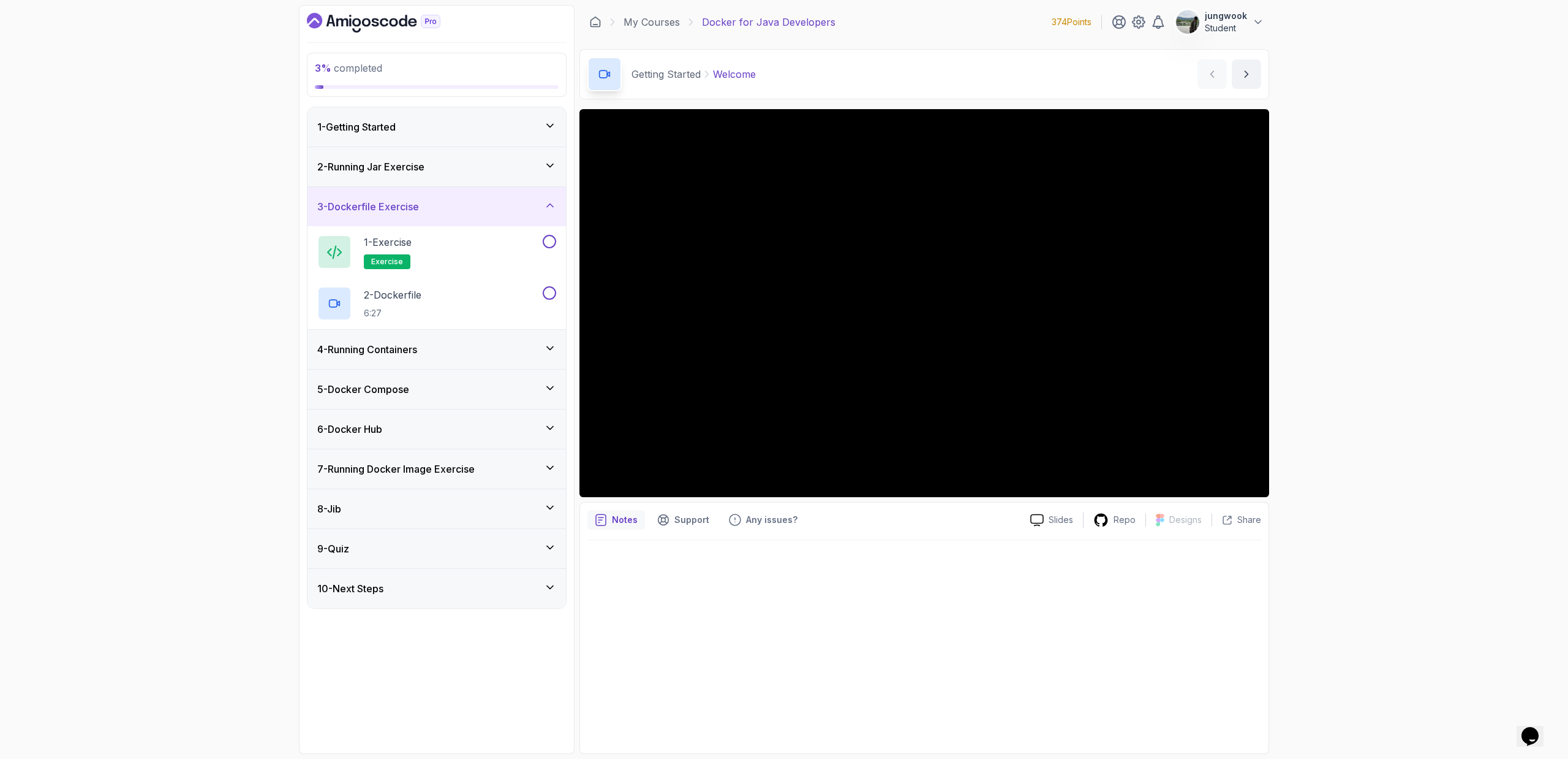
click at [459, 176] on div "2 - Running Jar Exercise" at bounding box center [437, 166] width 258 height 39
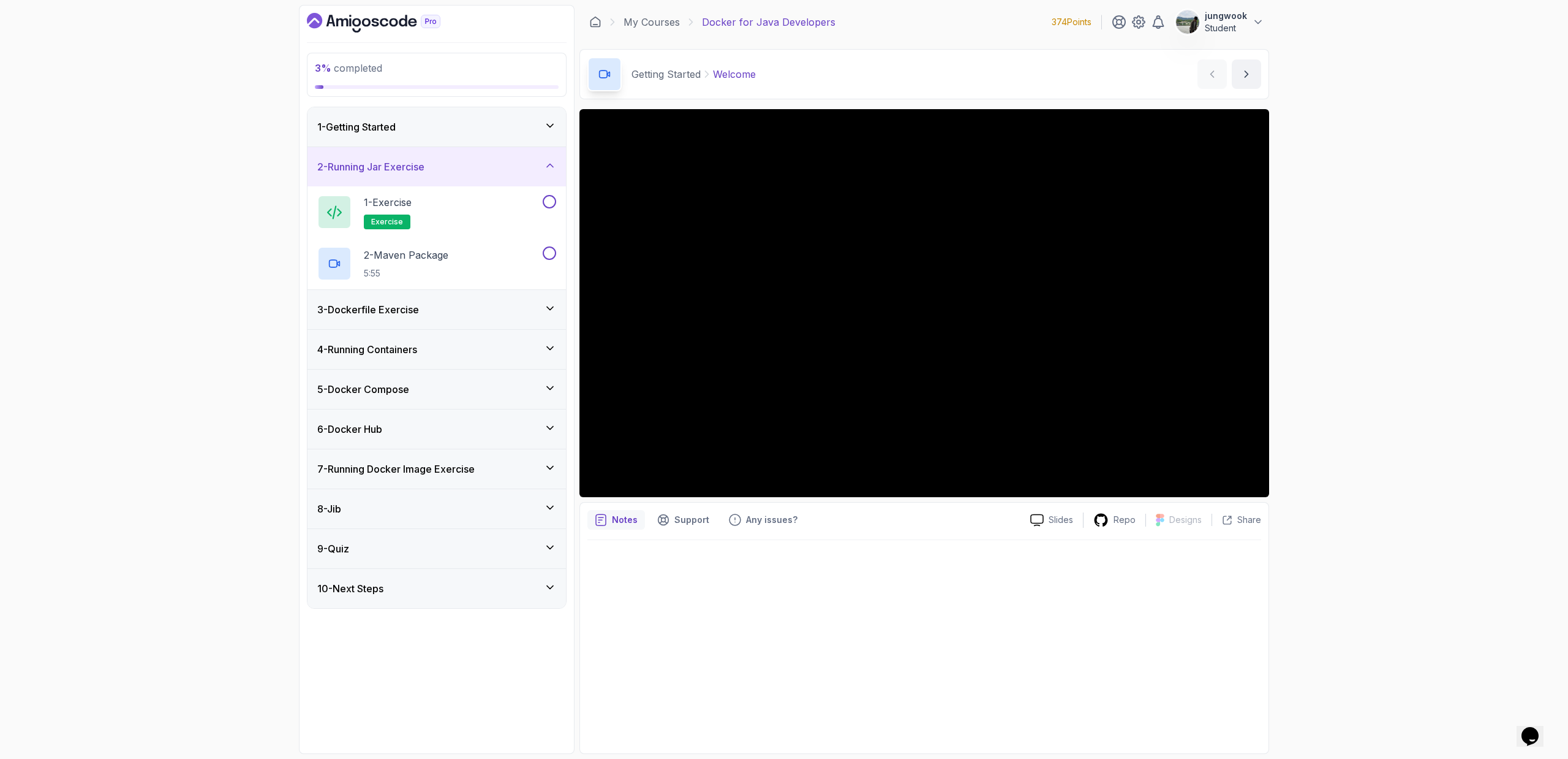
click at [463, 138] on div "1 - Getting Started" at bounding box center [437, 127] width 258 height 39
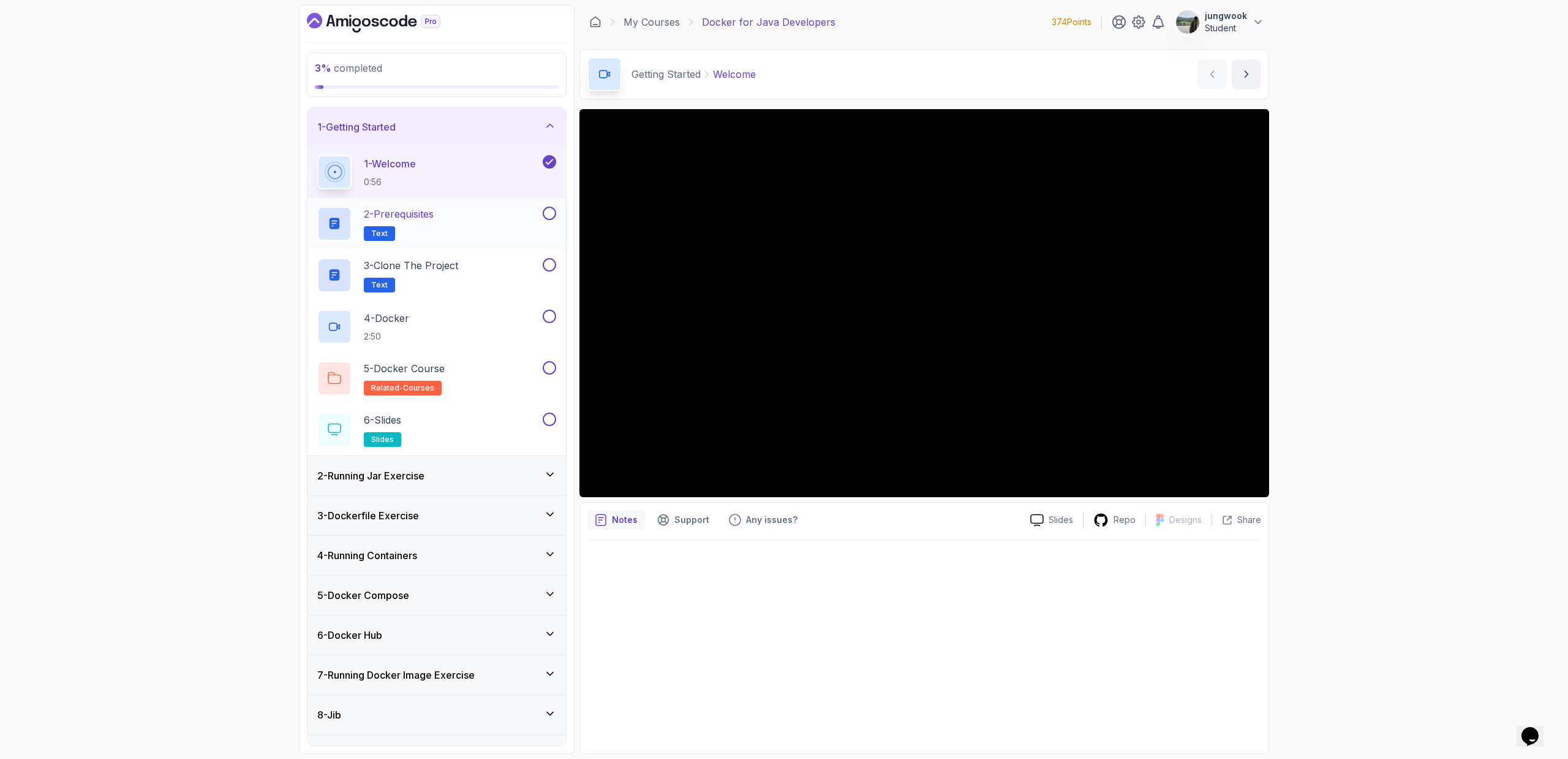
click at [480, 225] on div "2 - Prerequisites Text" at bounding box center [428, 224] width 223 height 34
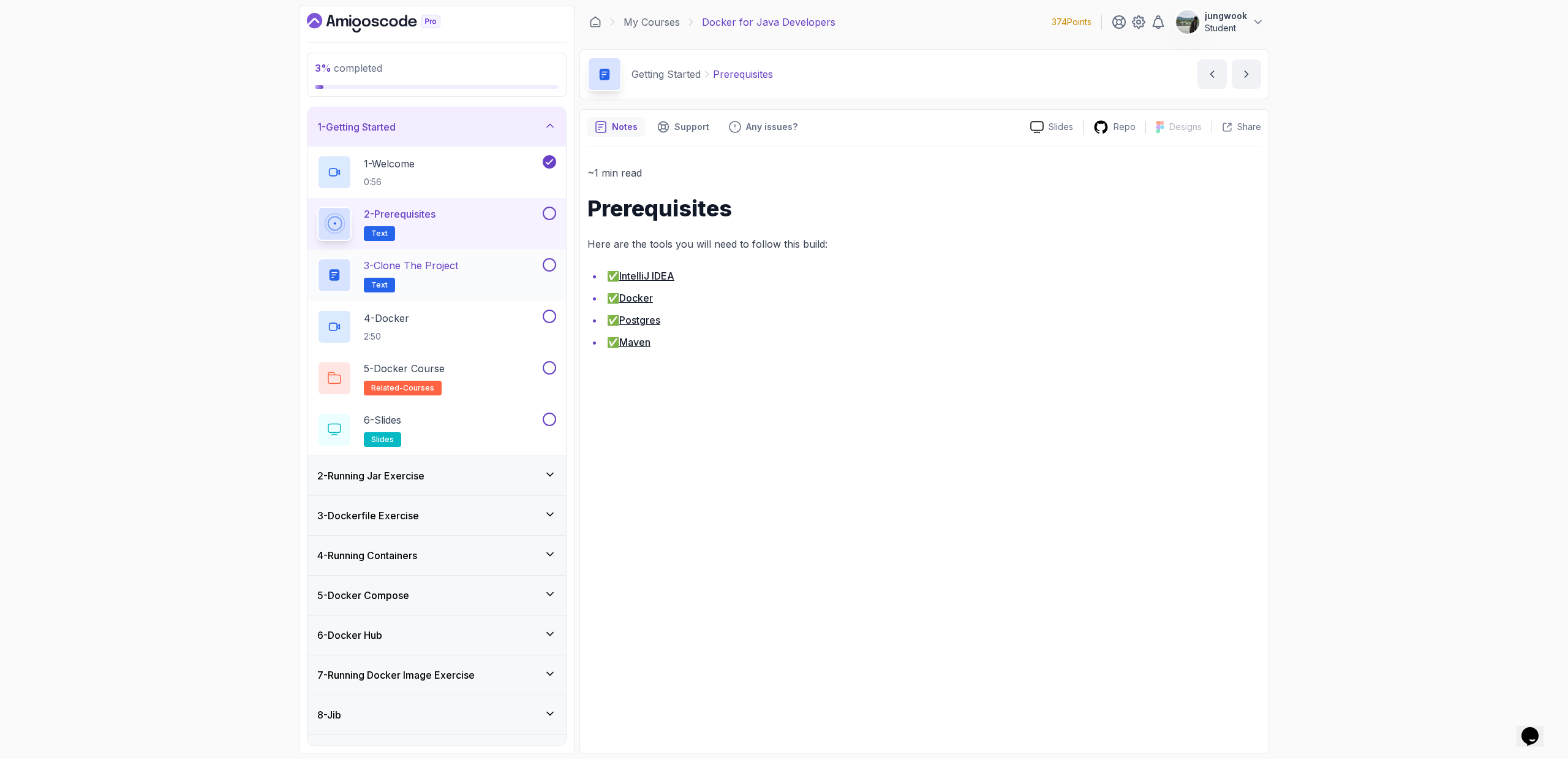
click at [485, 256] on div "3 - Clone the Project Text" at bounding box center [437, 275] width 258 height 52
click at [466, 284] on div "3 - Clone the Project Text" at bounding box center [428, 274] width 223 height 34
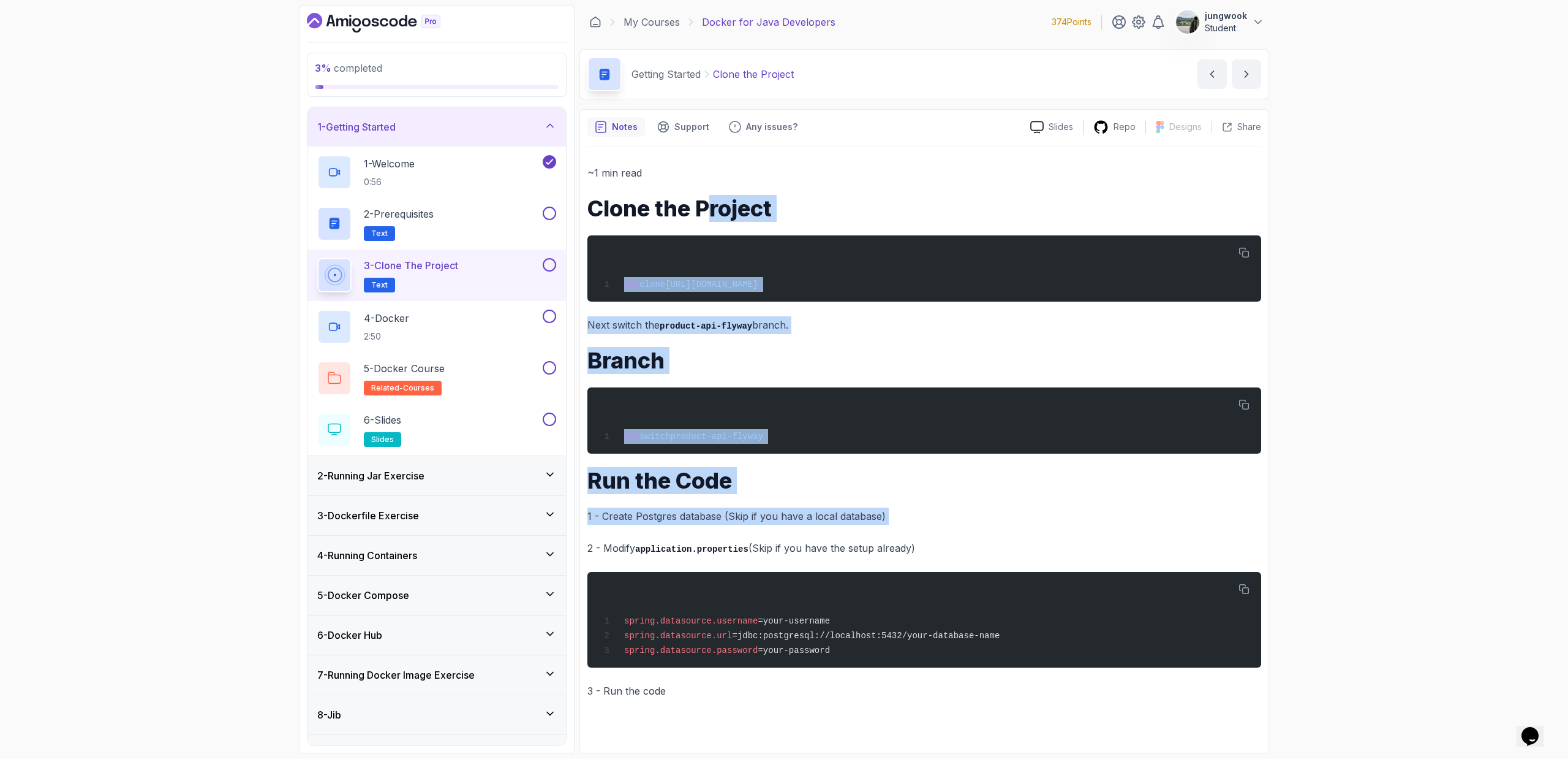
drag, startPoint x: 715, startPoint y: 202, endPoint x: 807, endPoint y: 525, distance: 335.8
click at [807, 525] on div "~1 min read Clone the Project git clone https://github.com/amigoscode/java-spri…" at bounding box center [924, 431] width 674 height 535
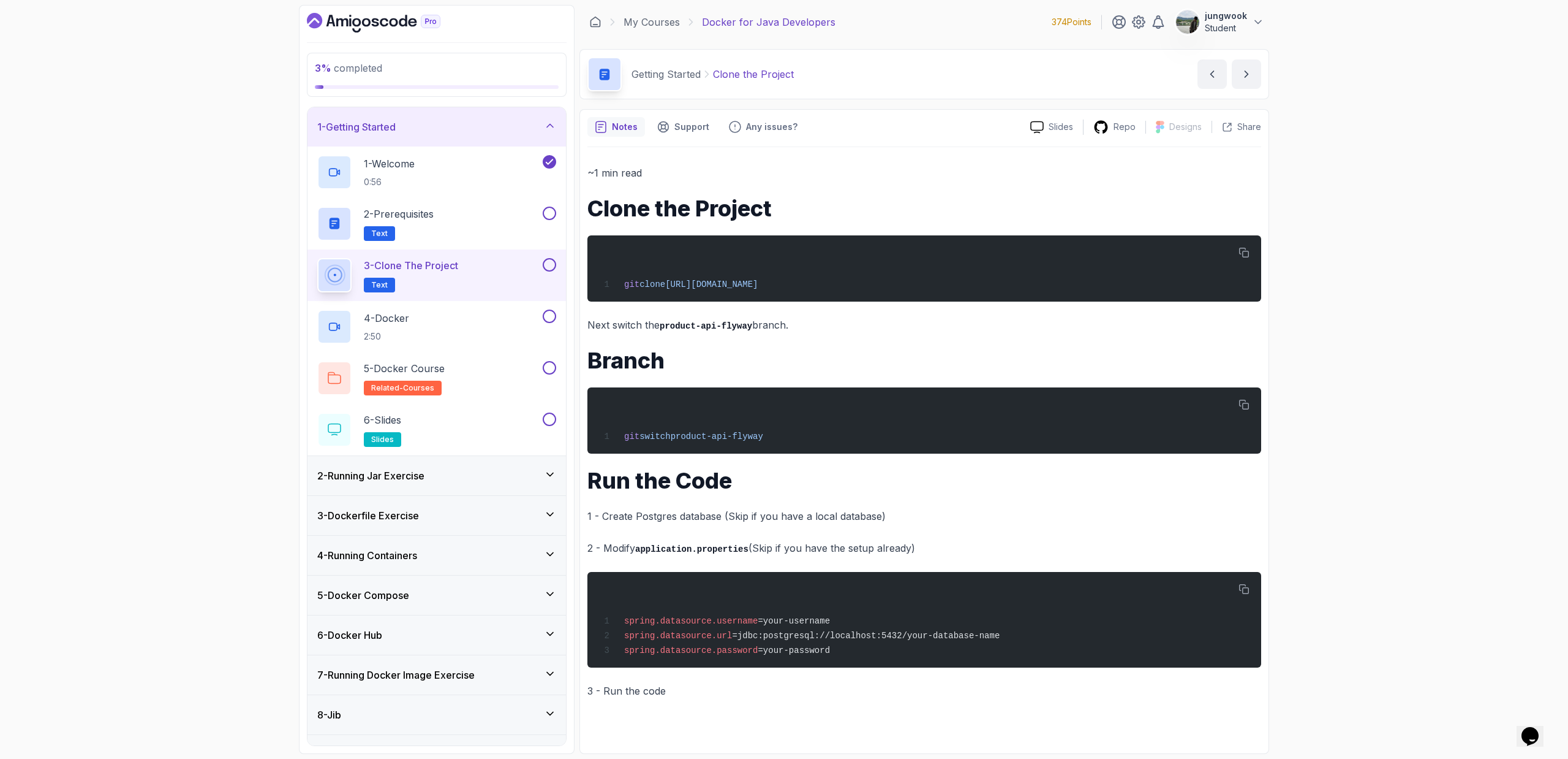
drag, startPoint x: 944, startPoint y: 562, endPoint x: 724, endPoint y: 556, distance: 220.1
click at [724, 556] on div "~1 min read Clone the Project git clone https://github.com/amigoscode/java-spri…" at bounding box center [924, 431] width 674 height 535
drag, startPoint x: 674, startPoint y: 554, endPoint x: 942, endPoint y: 555, distance: 268.0
click at [942, 555] on p "2 - Modify application.properties (Skip if you have the setup already)" at bounding box center [924, 548] width 674 height 18
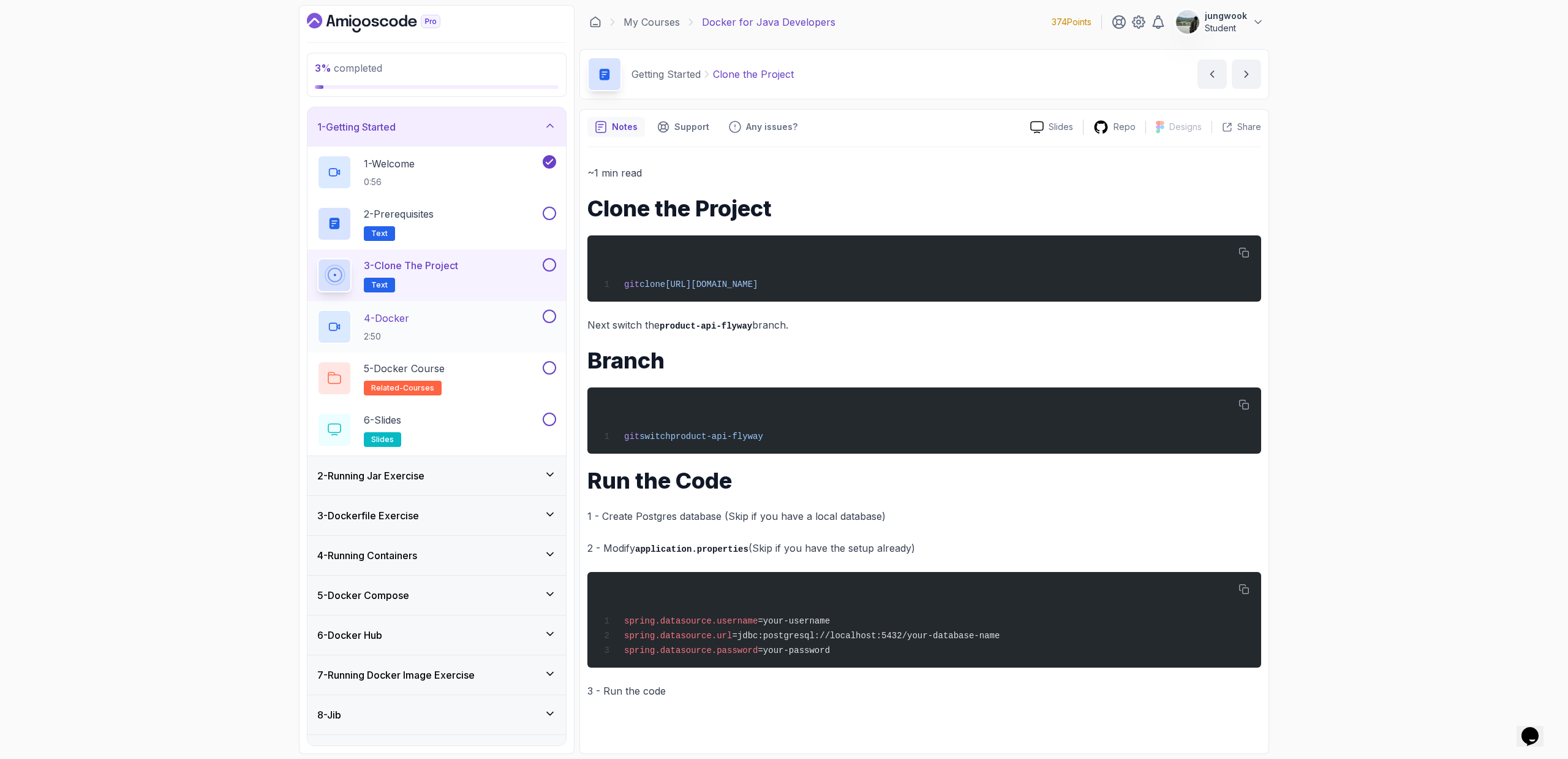
click at [426, 336] on div "4 - Docker 2:50" at bounding box center [428, 326] width 223 height 34
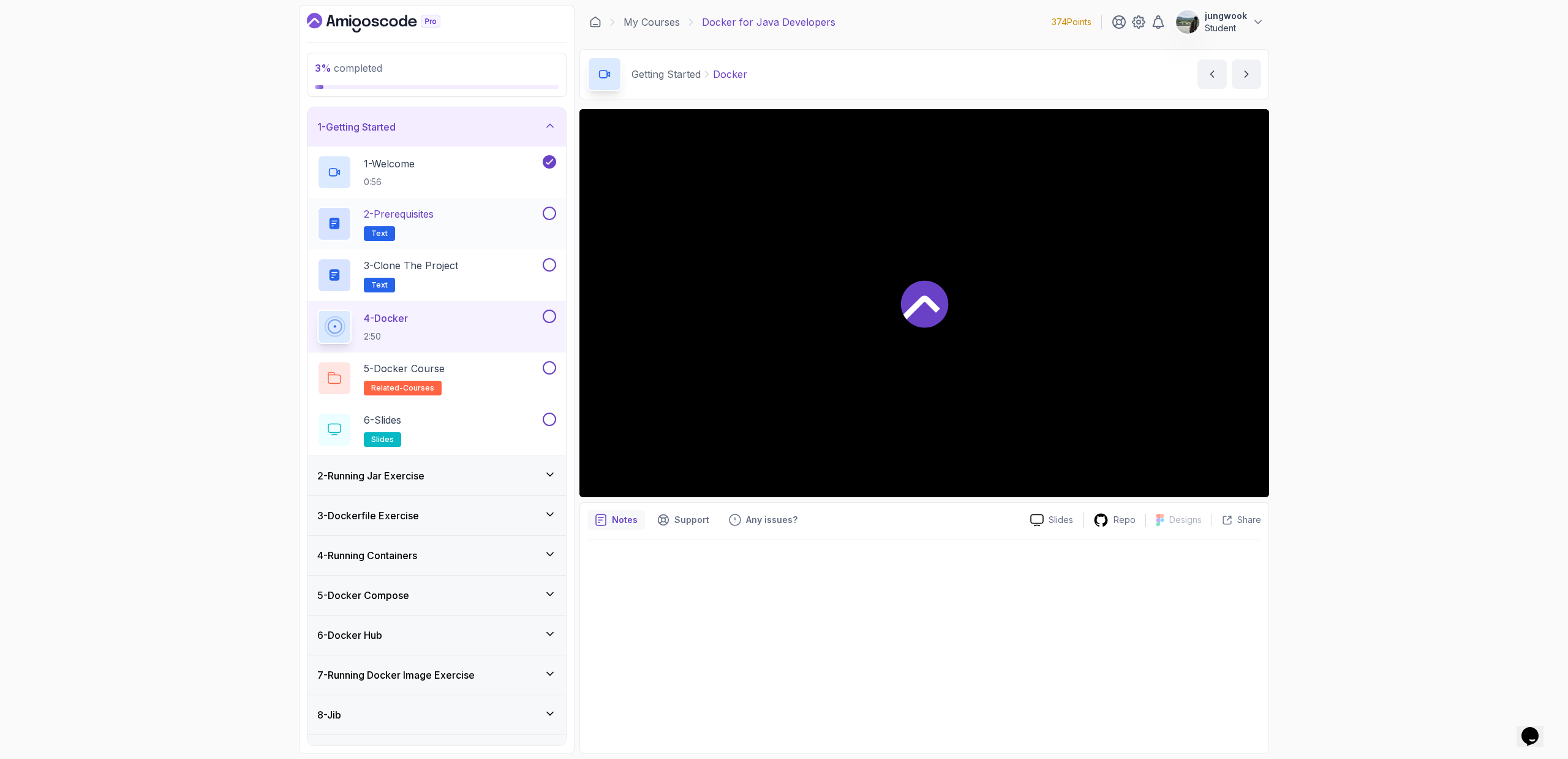
click at [470, 208] on div "2 - Prerequisites Text" at bounding box center [428, 224] width 223 height 34
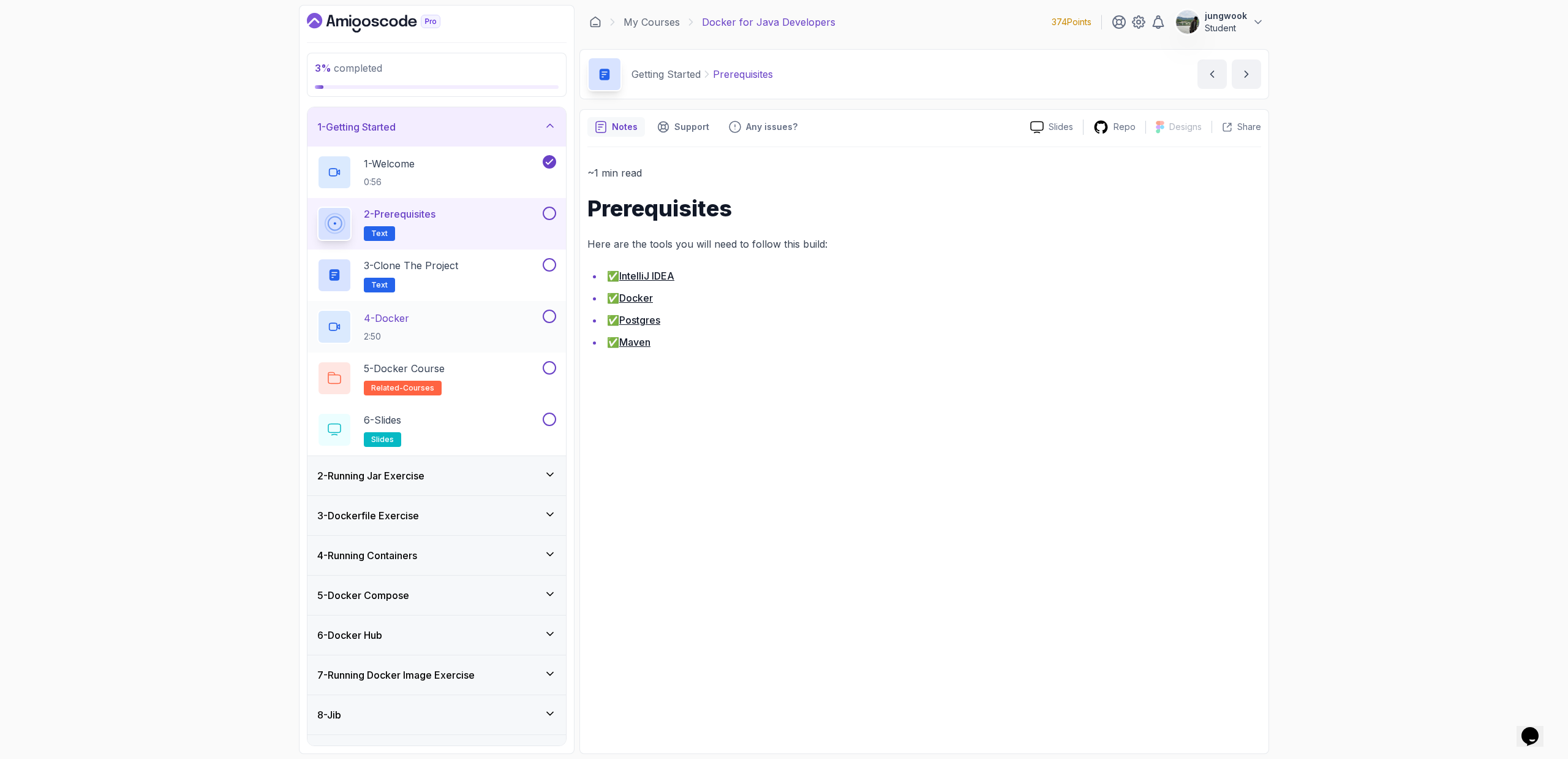
click at [435, 315] on div "4 - Docker 2:50" at bounding box center [428, 326] width 223 height 34
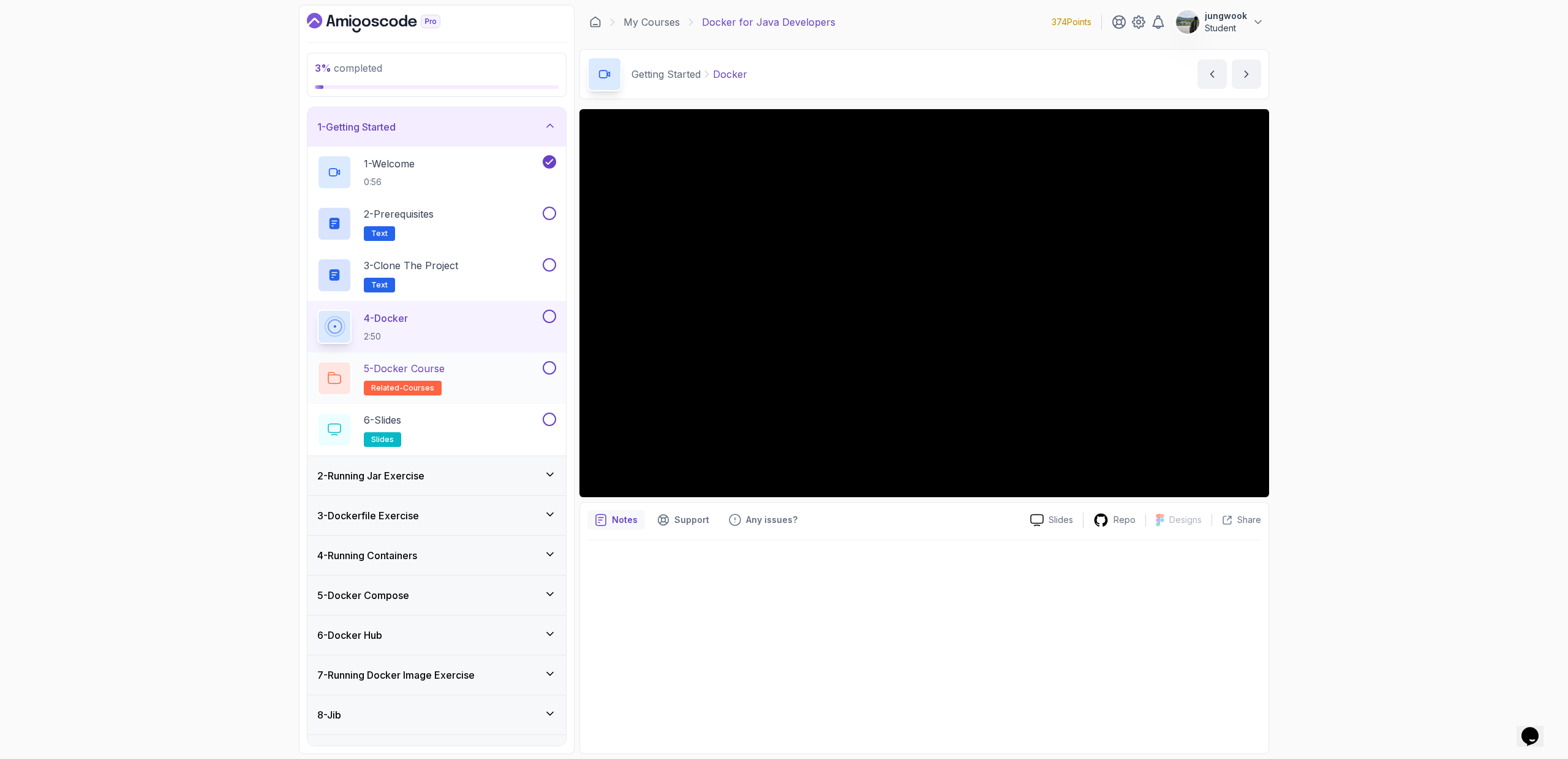
click at [518, 388] on div "5 - Docker Course related-courses" at bounding box center [428, 378] width 223 height 34
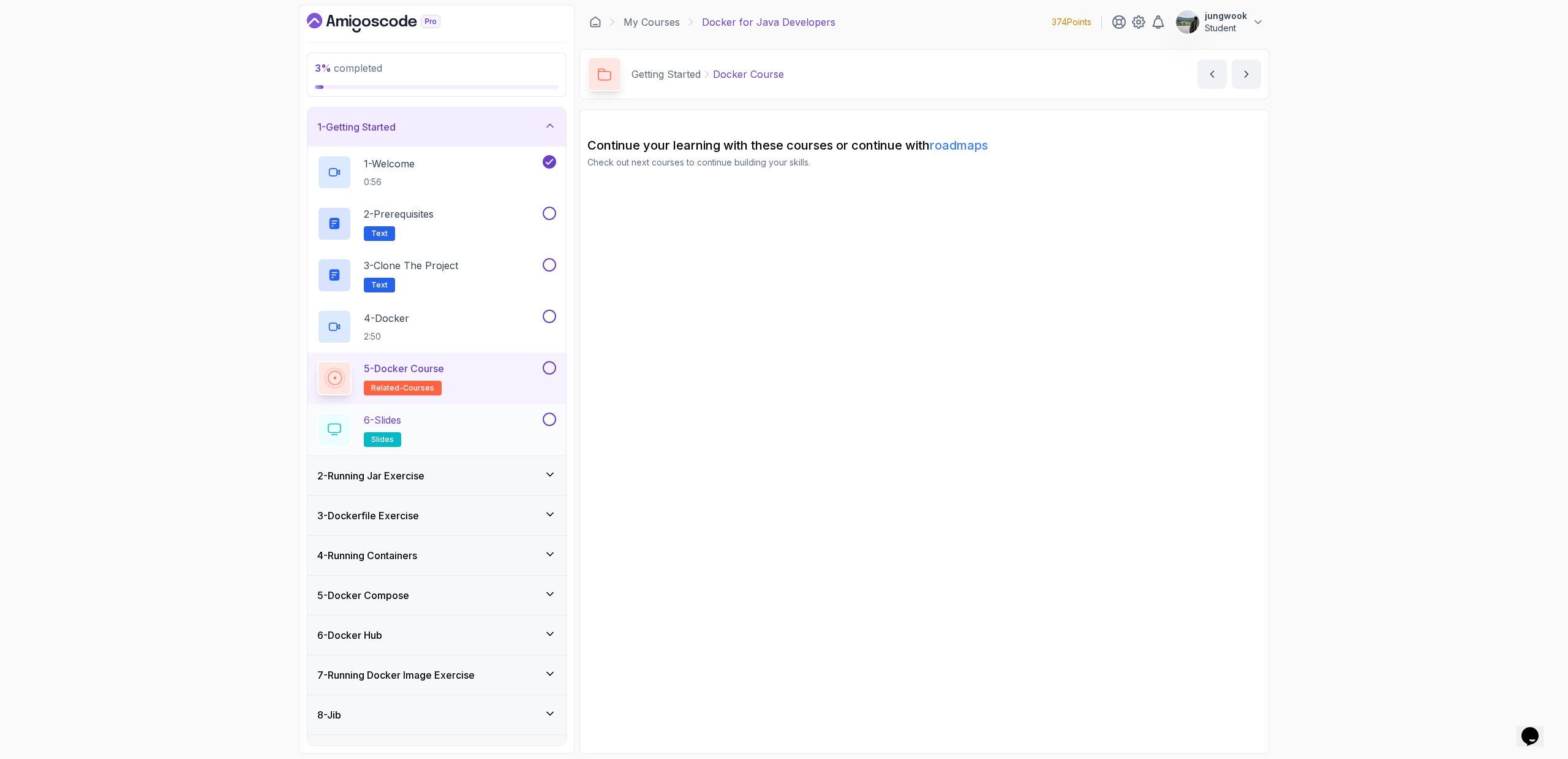
click at [510, 420] on div "6 - Slides slides" at bounding box center [428, 430] width 223 height 34
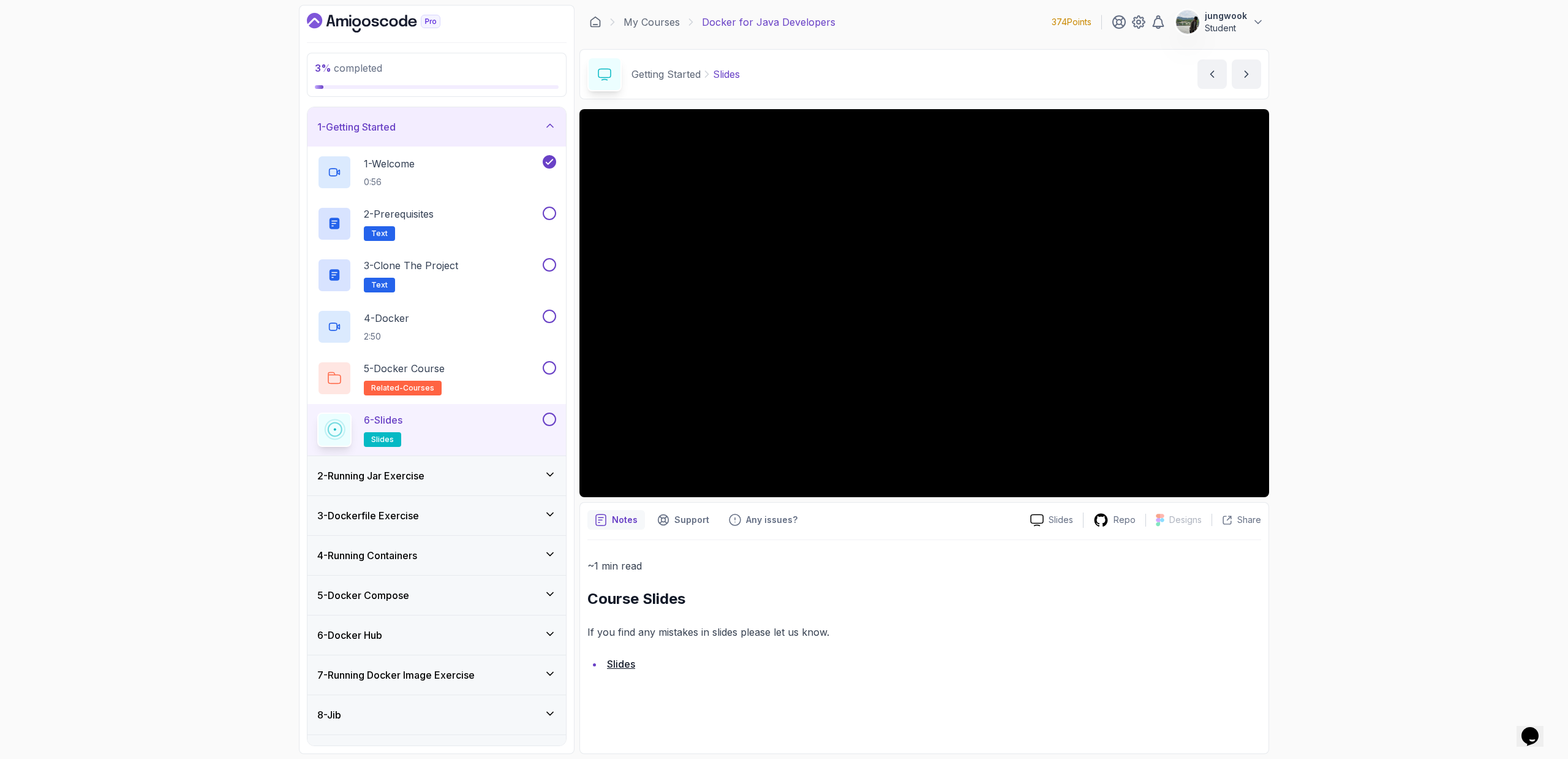
click at [484, 480] on div "2 - Running Jar Exercise" at bounding box center [437, 475] width 239 height 15
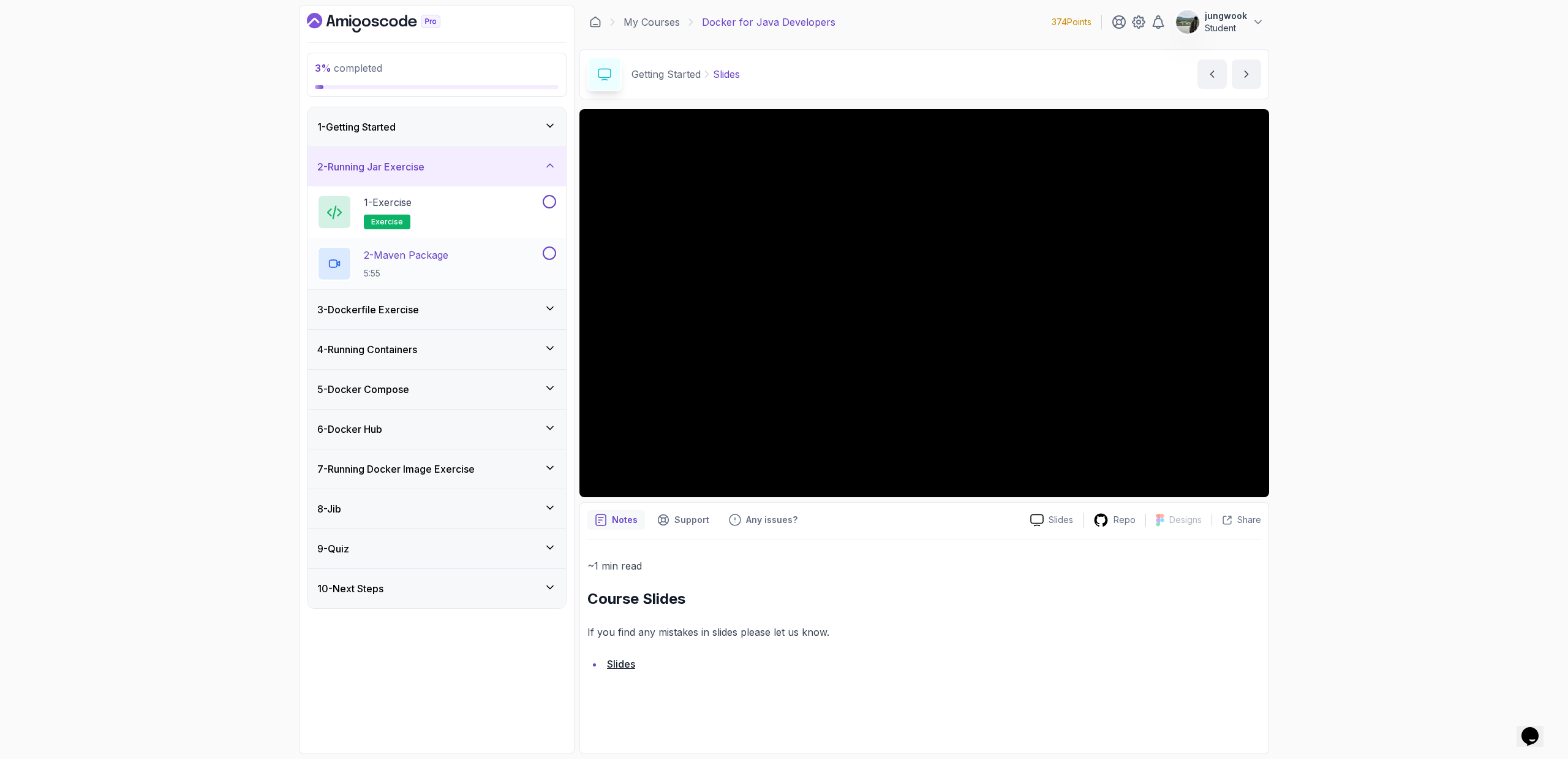
click at [505, 256] on div "2 - Maven Package 5:55" at bounding box center [428, 263] width 223 height 34
click at [511, 222] on div "1 - Exercise exercise" at bounding box center [428, 212] width 223 height 34
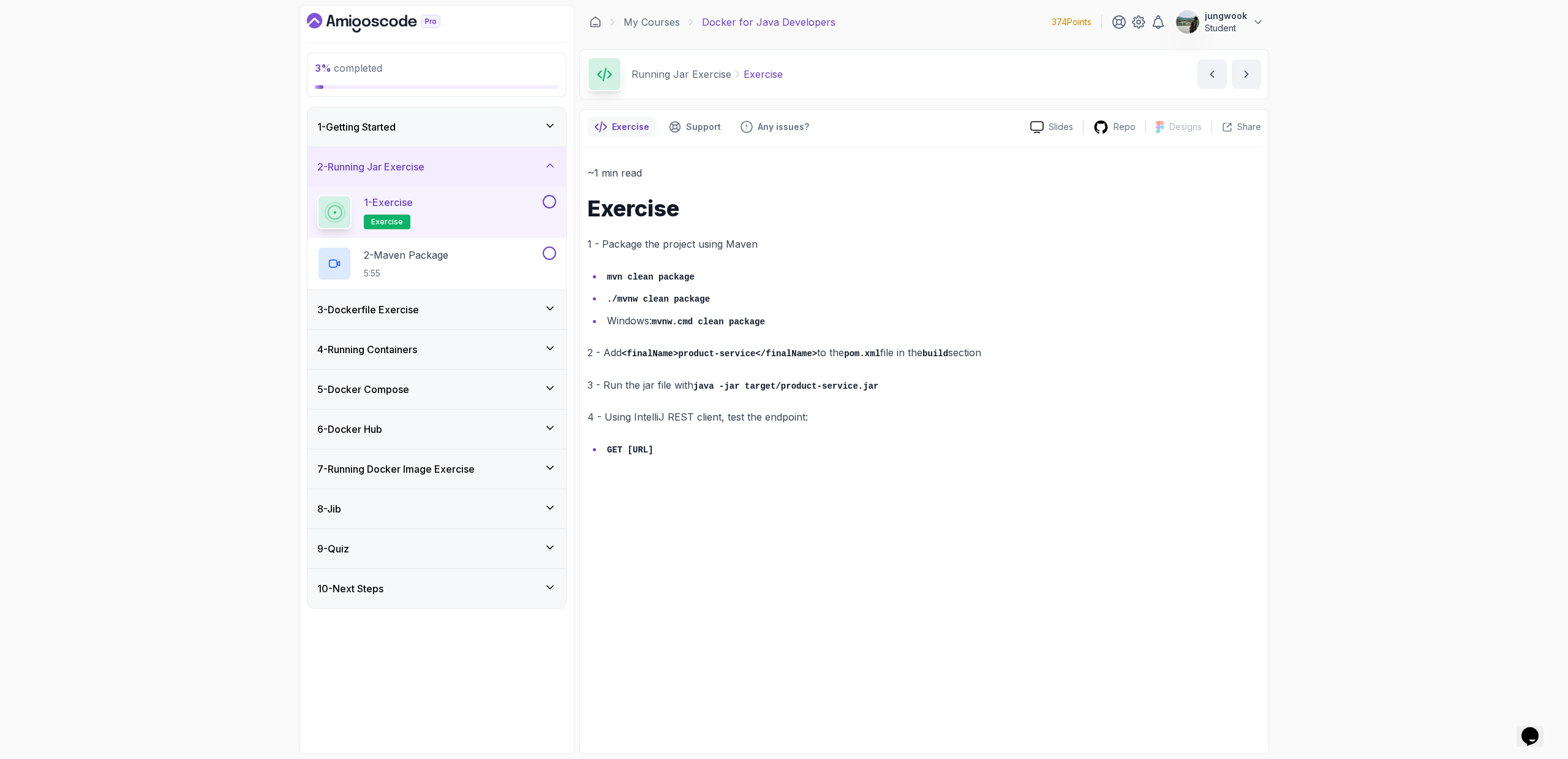
click at [482, 305] on div "3 - Dockerfile Exercise" at bounding box center [437, 309] width 239 height 15
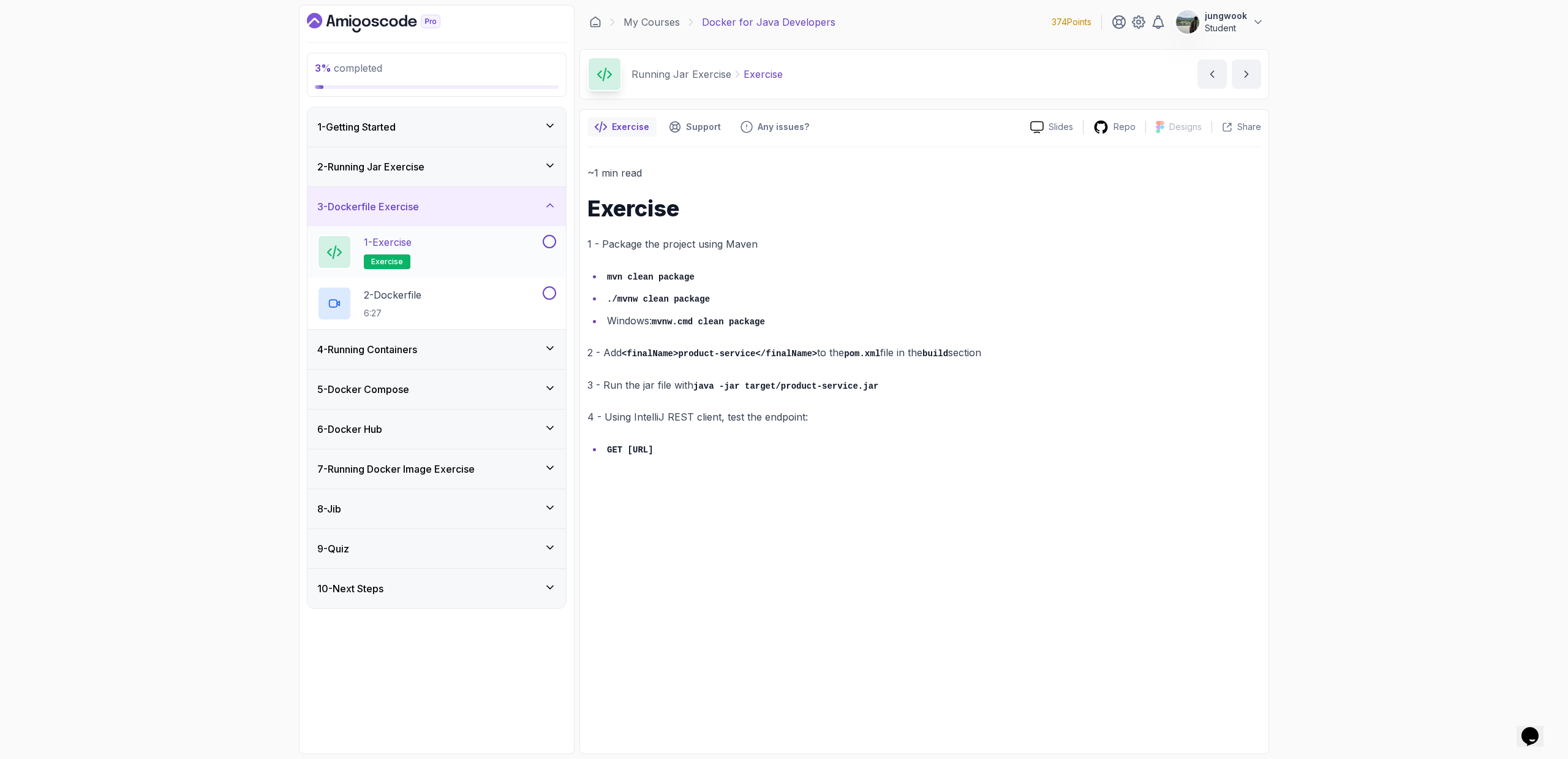
click at [486, 254] on div "1 - Exercise exercise" at bounding box center [428, 251] width 223 height 34
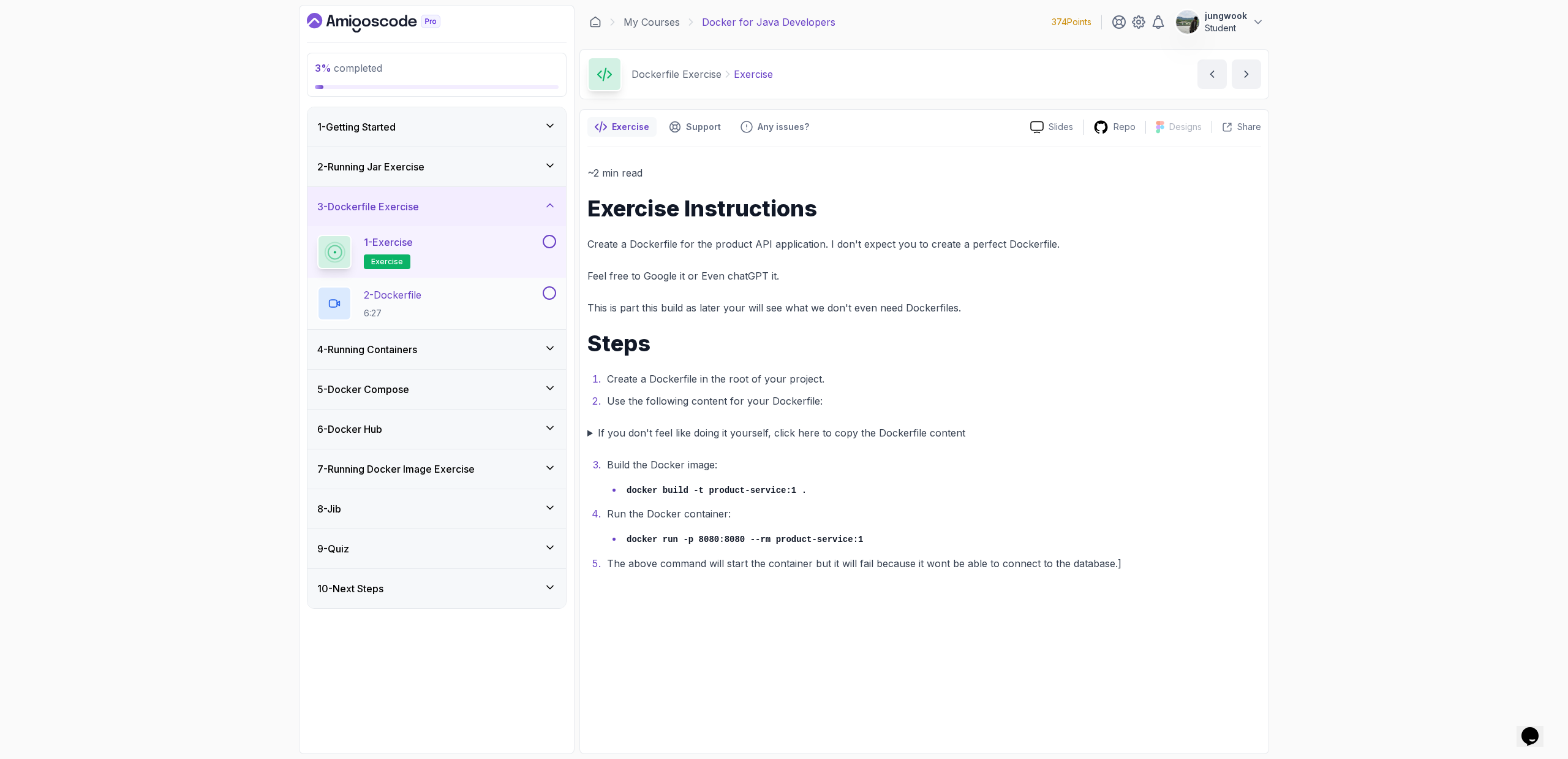
click at [479, 304] on div "2 - Dockerfile 6:27" at bounding box center [428, 303] width 223 height 34
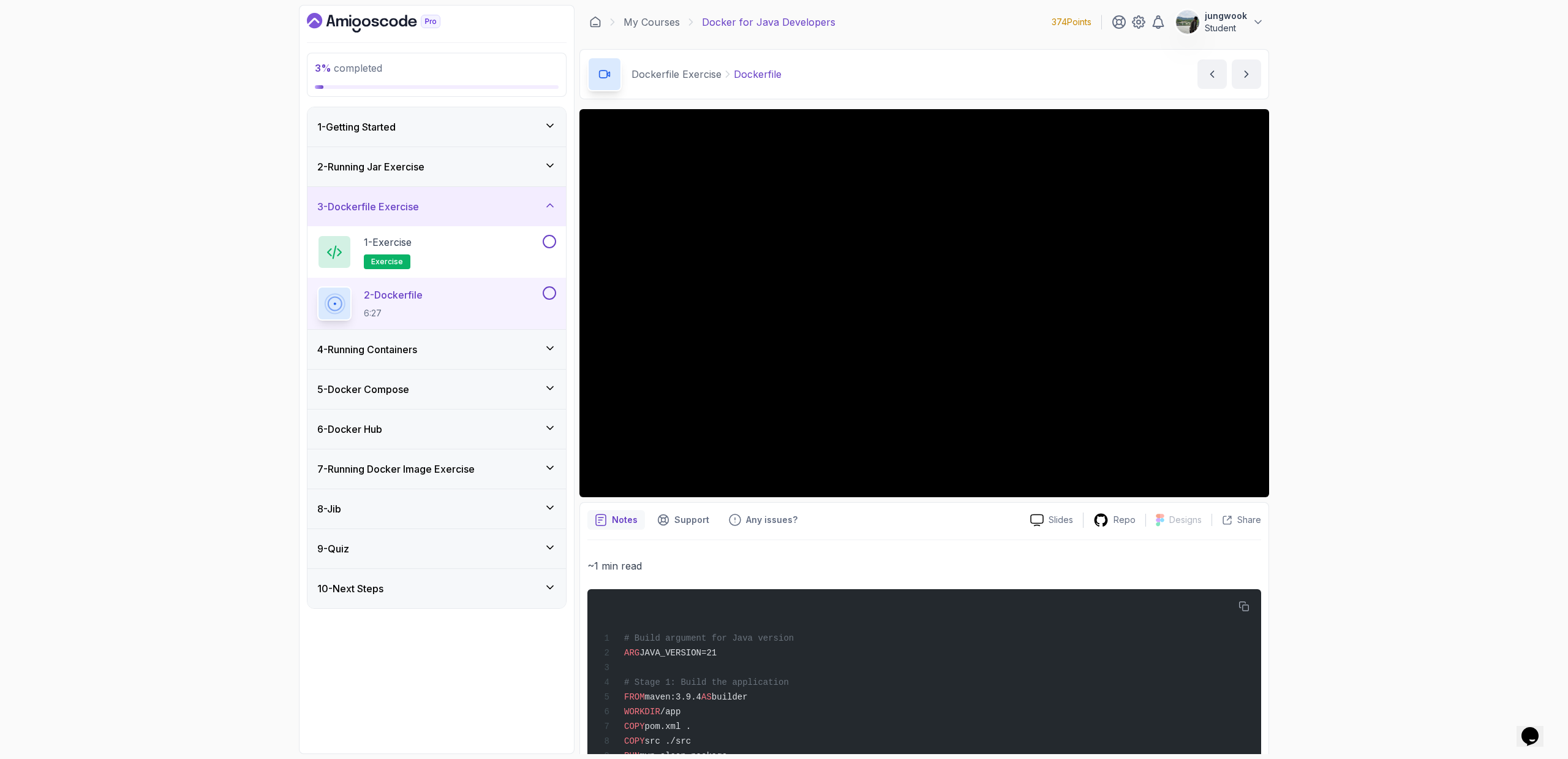
click at [478, 188] on div "3 - Dockerfile Exercise" at bounding box center [437, 206] width 258 height 39
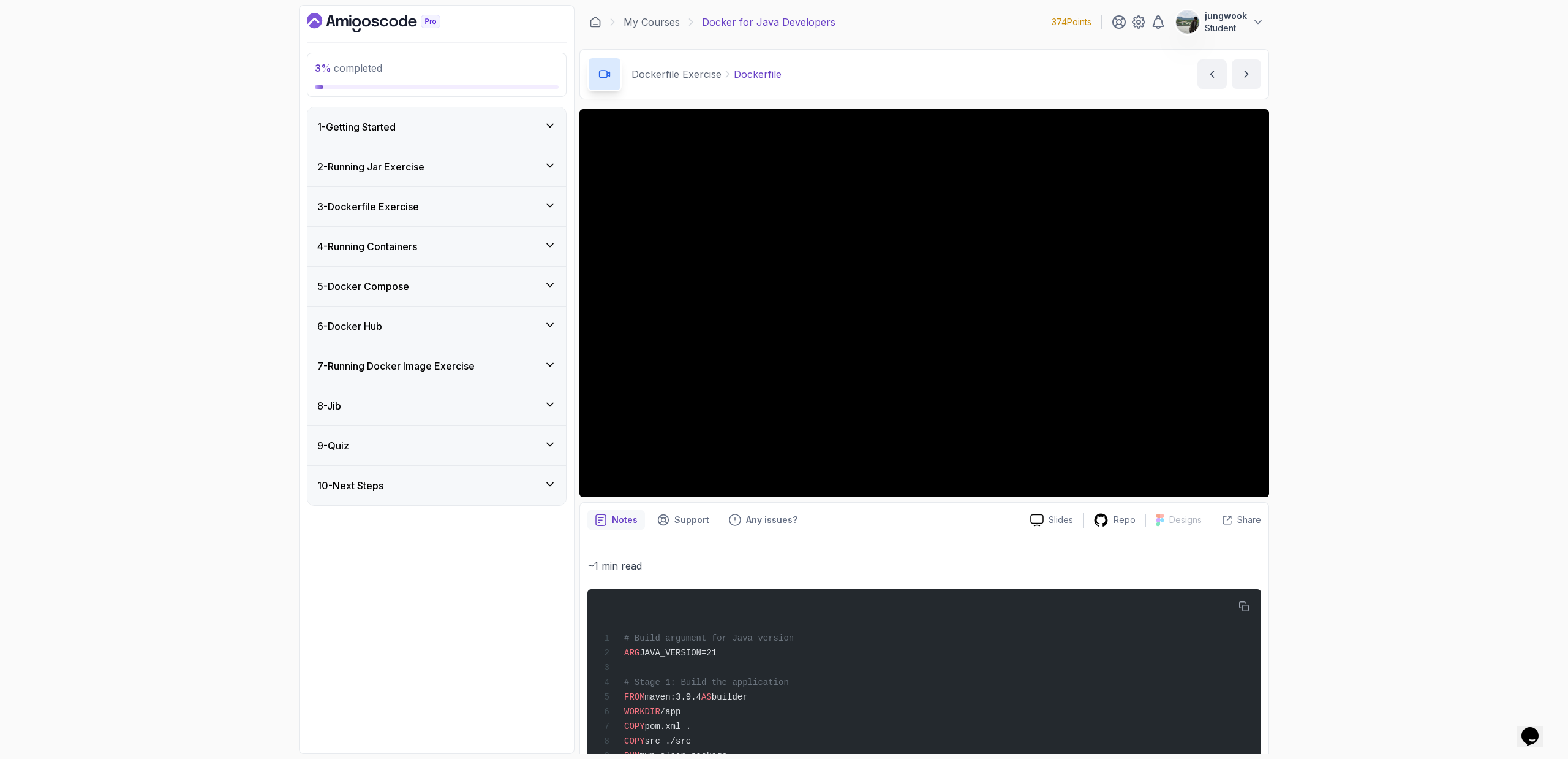
click at [481, 172] on div "2 - Running Jar Exercise" at bounding box center [437, 167] width 239 height 15
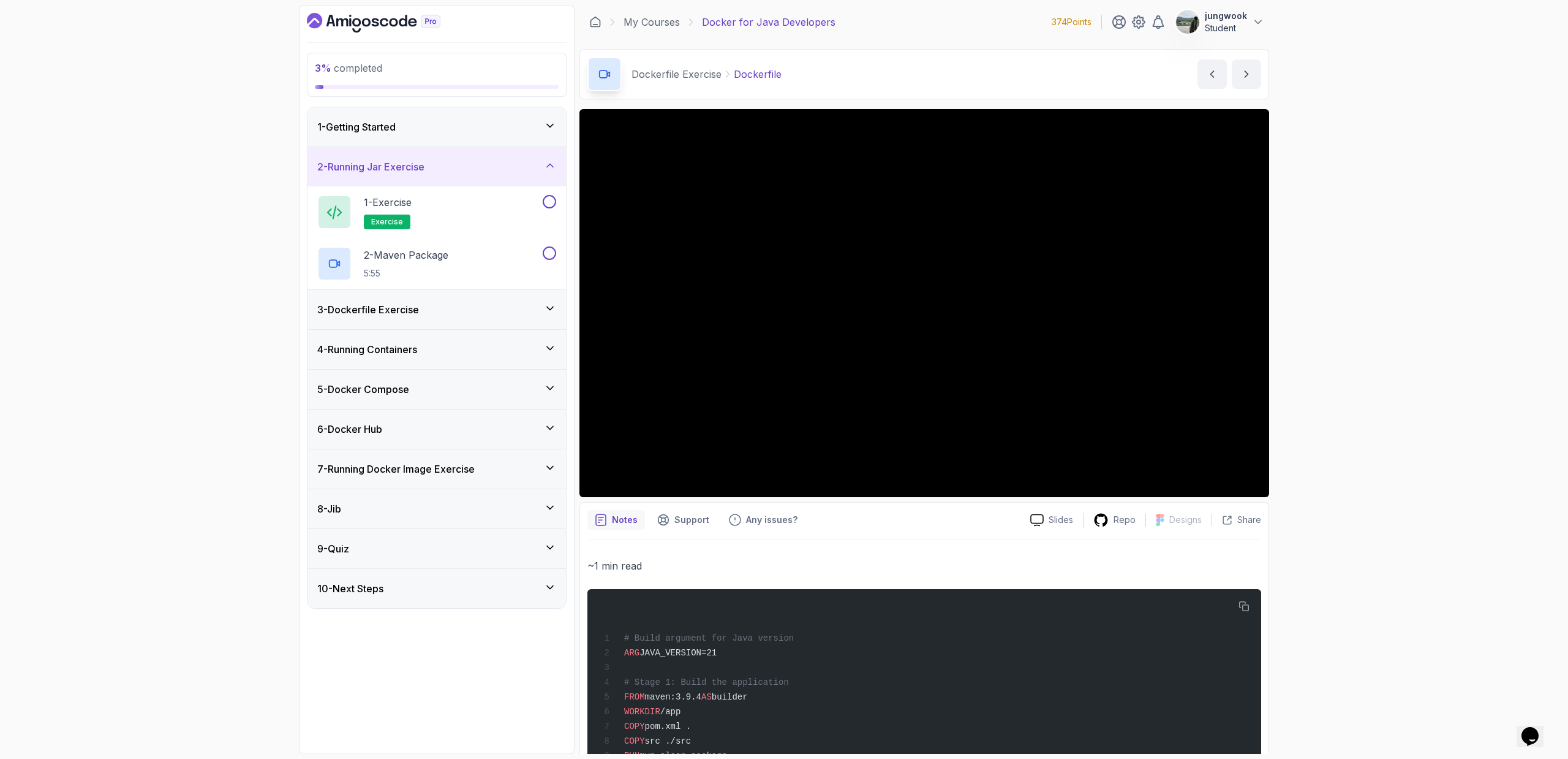
click at [479, 143] on div "1 - Getting Started" at bounding box center [437, 127] width 258 height 39
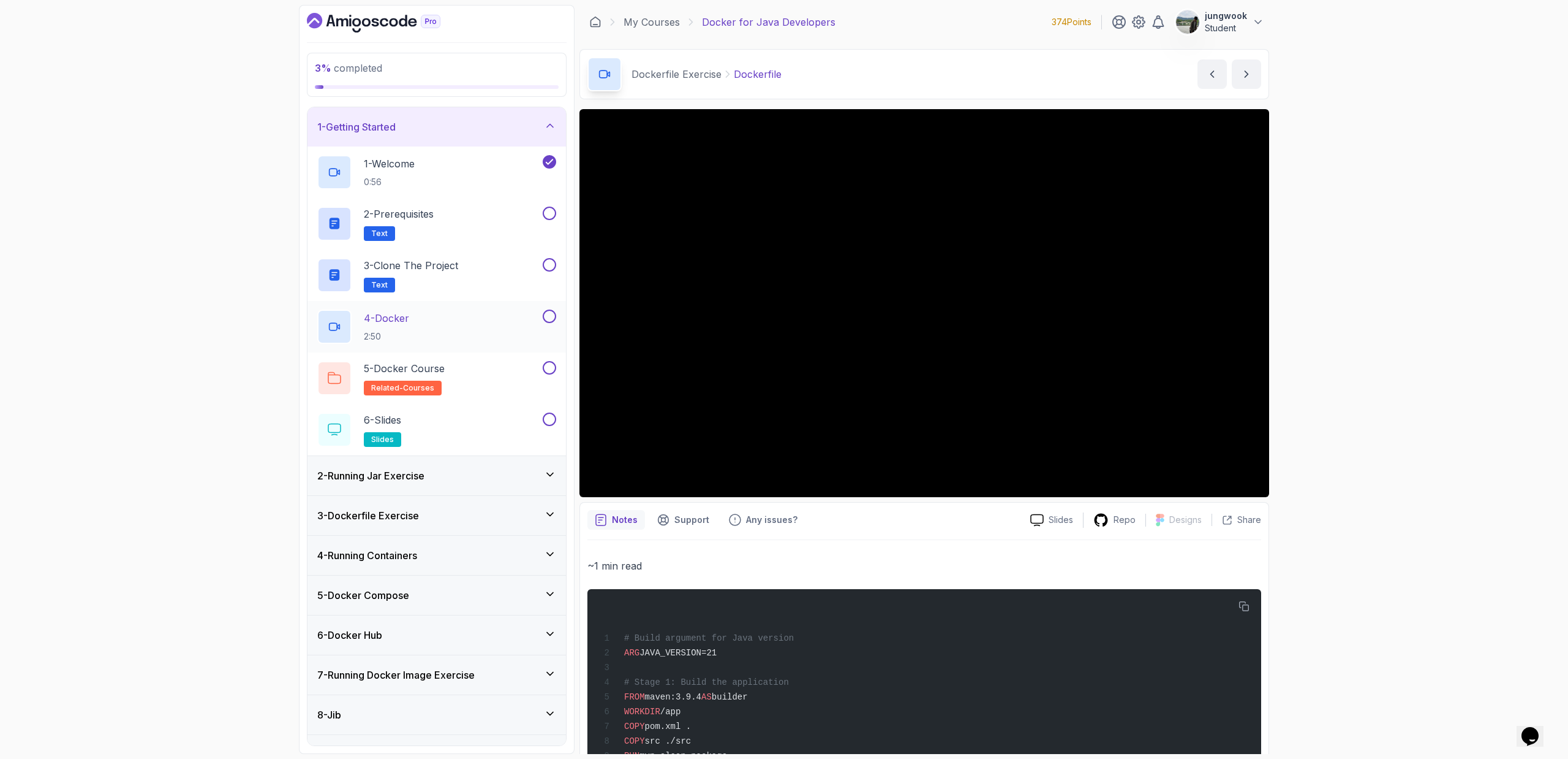
click at [415, 332] on div "4 - Docker 2:50" at bounding box center [428, 326] width 223 height 34
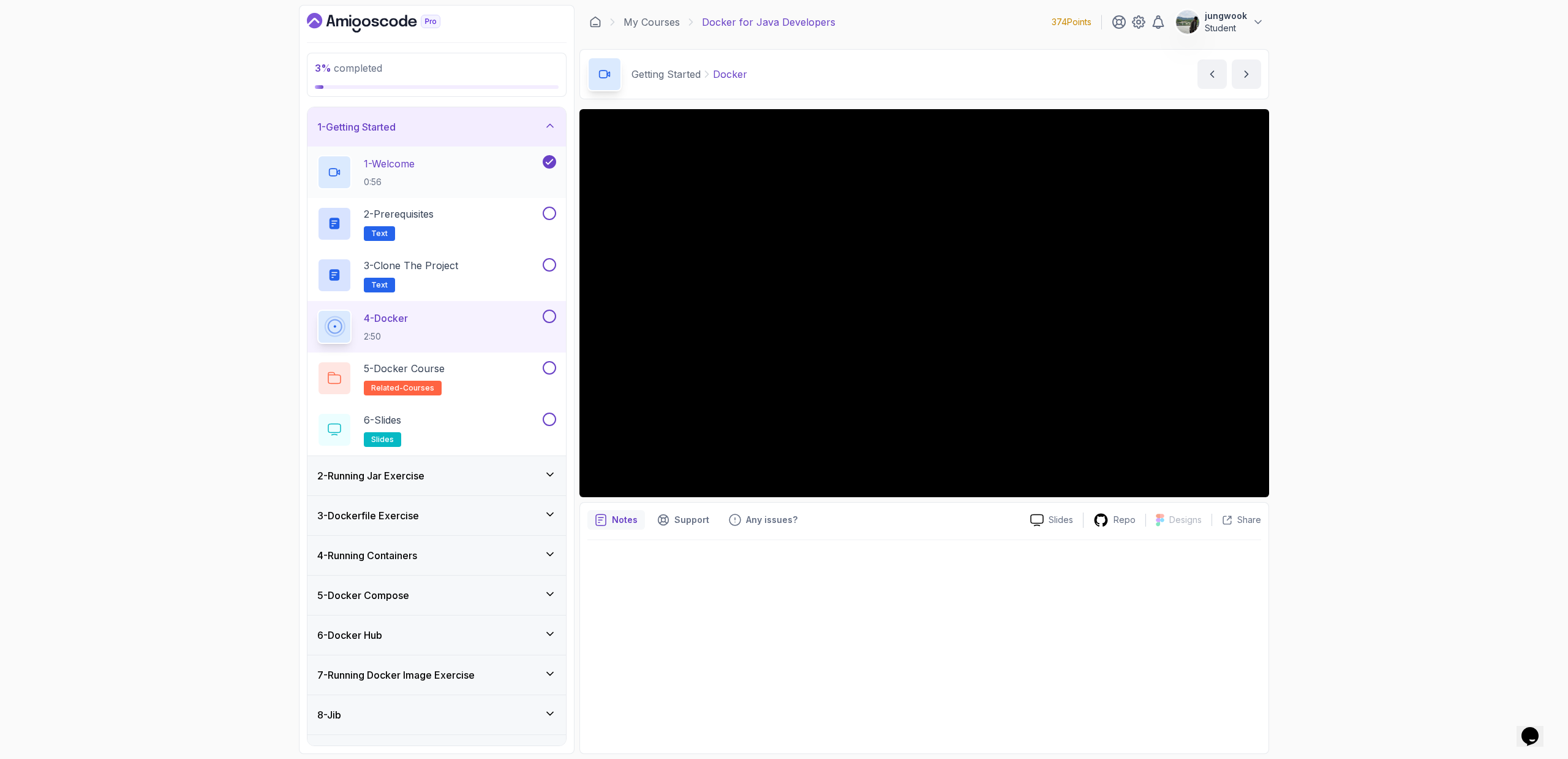
click at [470, 178] on div "1 - Welcome 0:56" at bounding box center [428, 172] width 223 height 34
click at [493, 307] on div "4 - Docker 2:50" at bounding box center [437, 327] width 258 height 52
click at [454, 266] on p "3 - Clone the Project" at bounding box center [410, 265] width 94 height 15
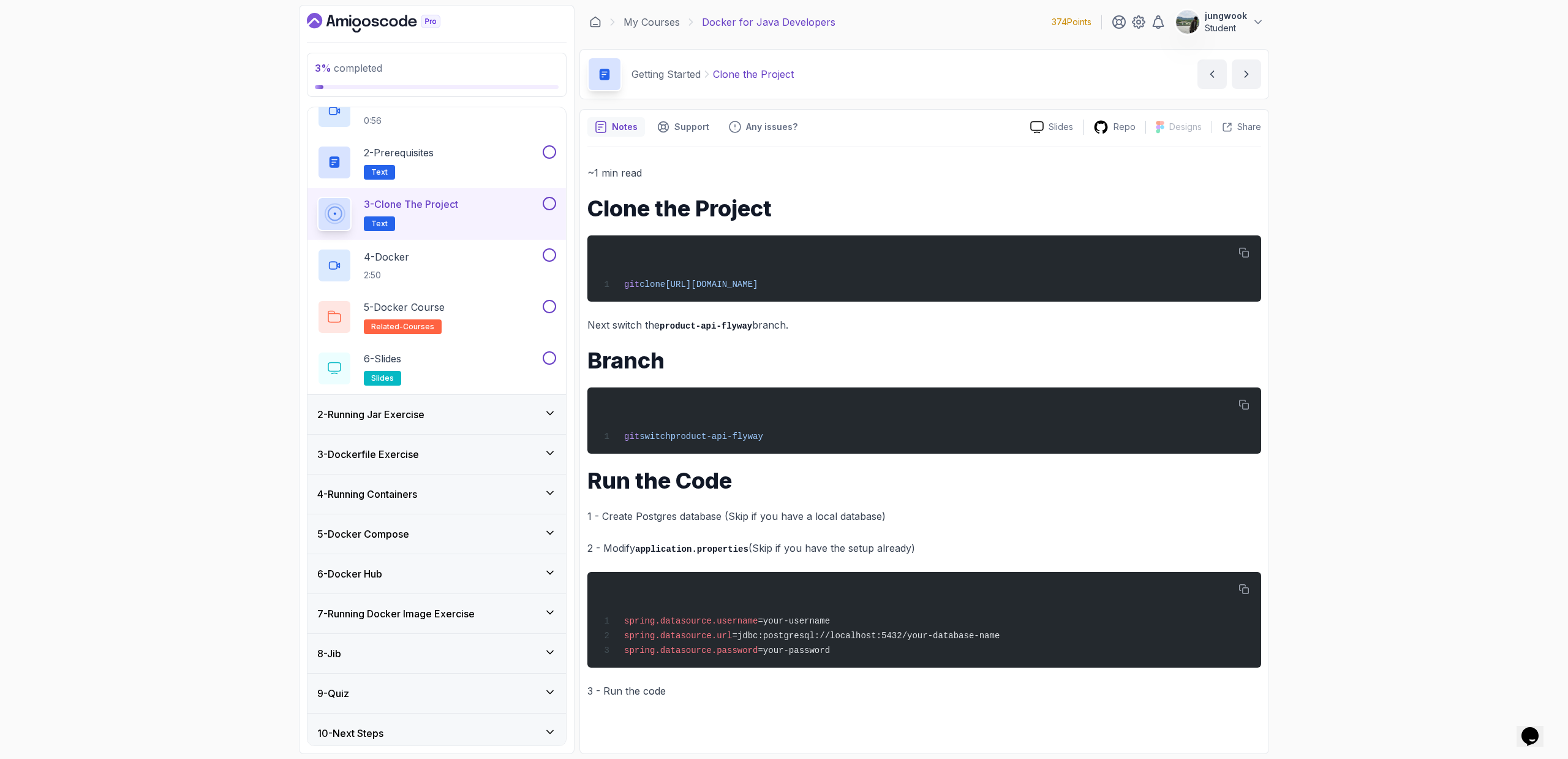
scroll to position [68, 0]
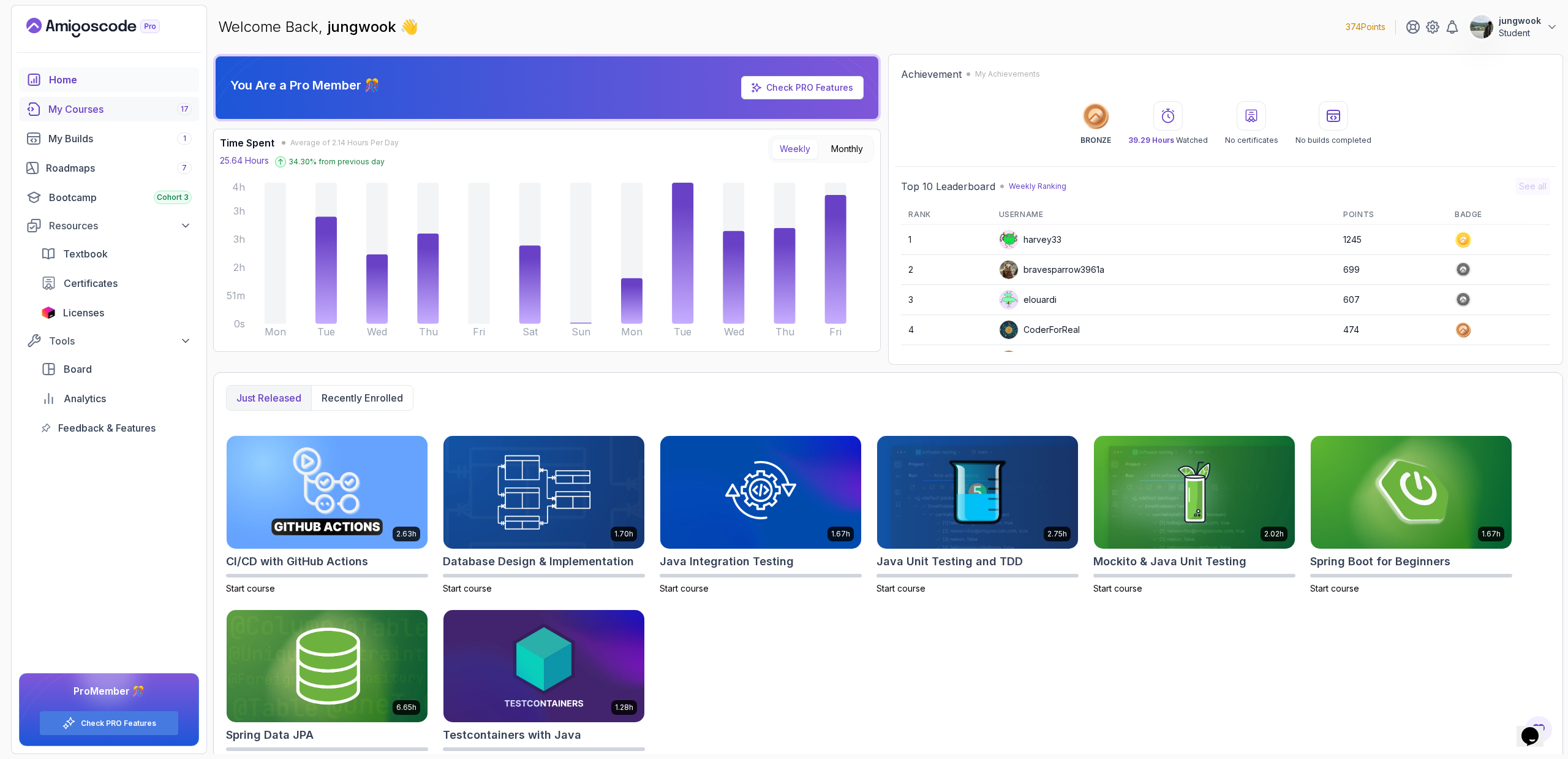
click at [88, 114] on div "My Courses 17" at bounding box center [120, 109] width 143 height 15
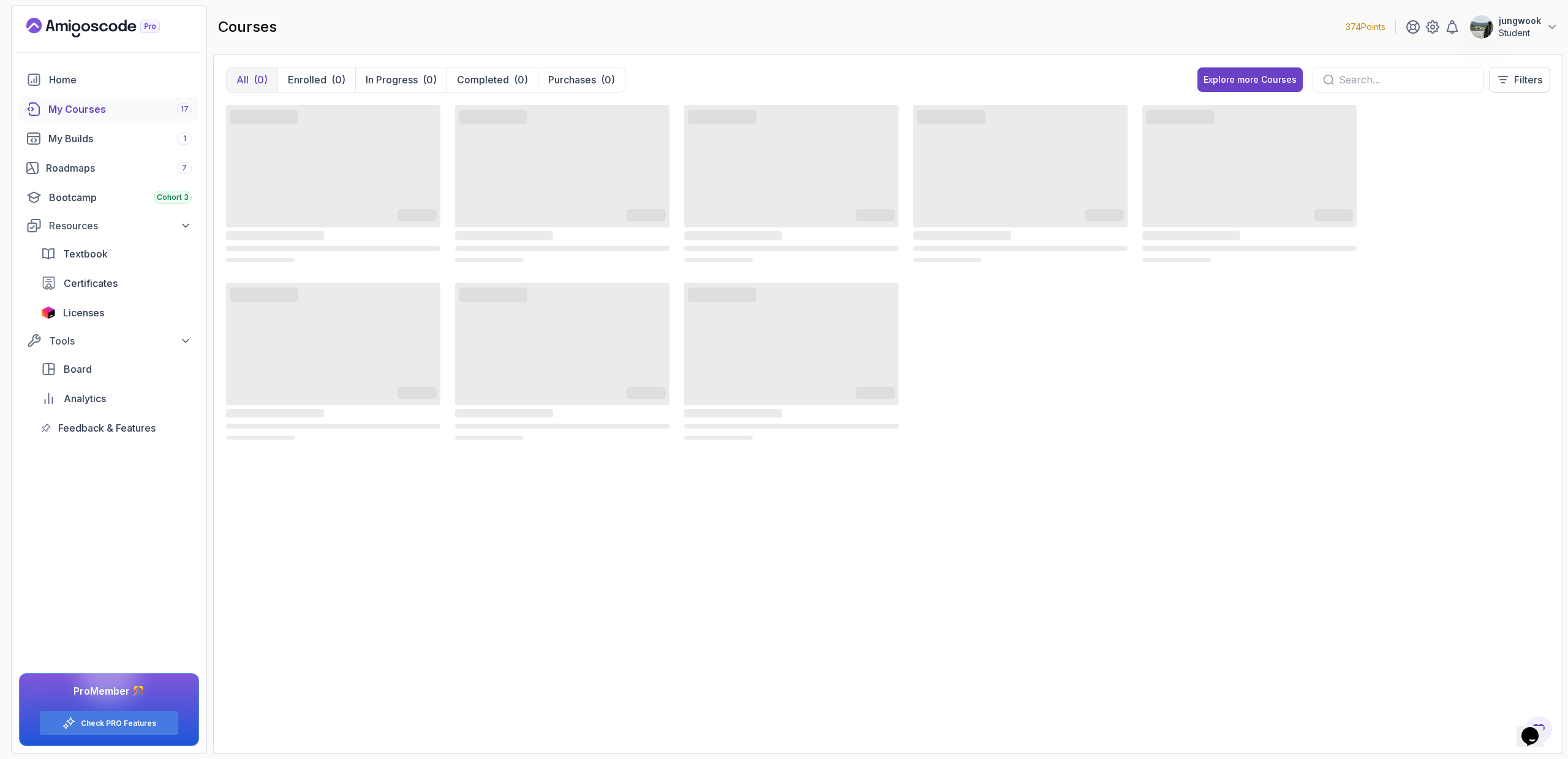
click at [1512, 29] on p "Student" at bounding box center [1520, 33] width 43 height 13
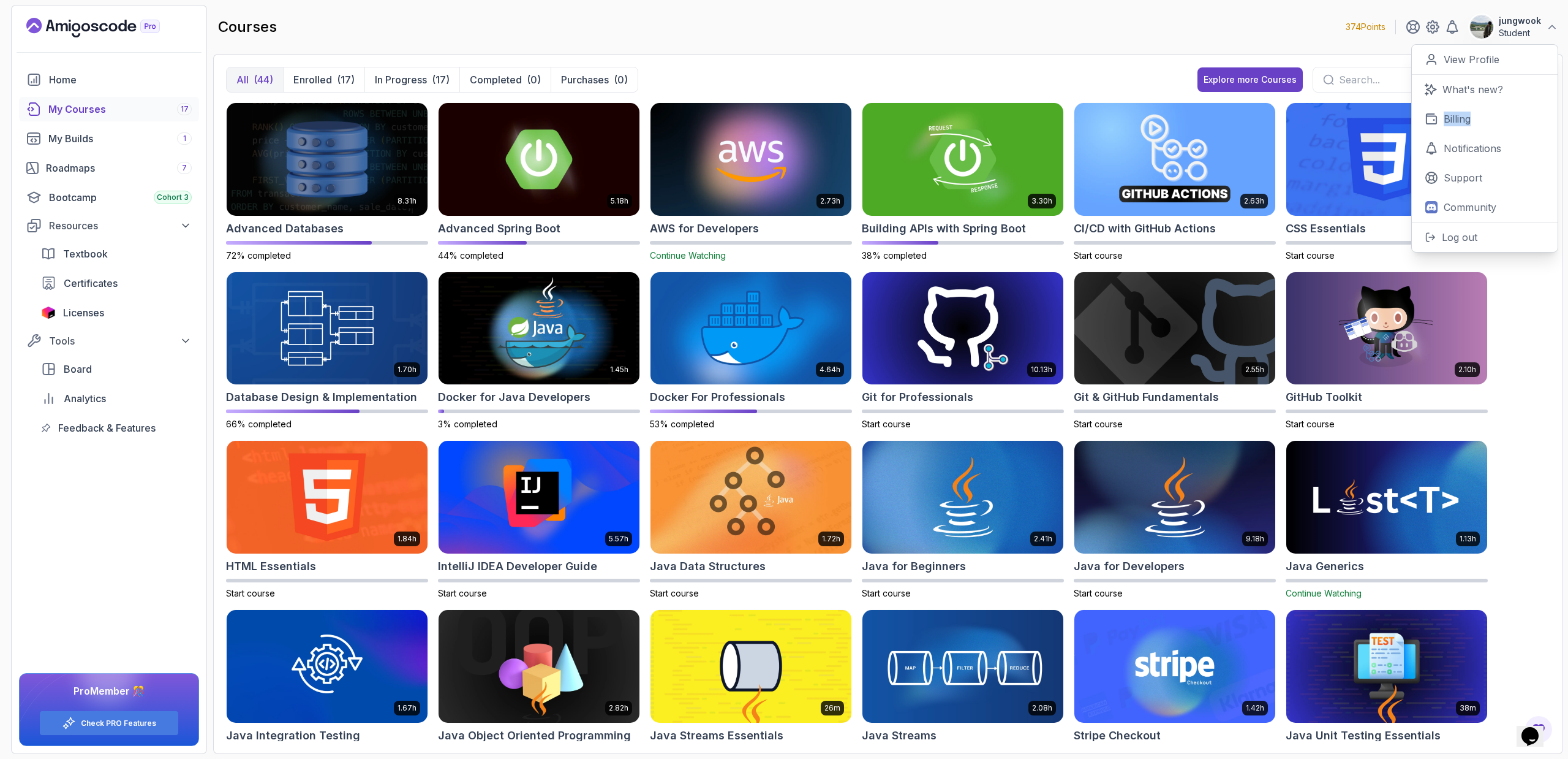
click at [1532, 26] on p "jungwook" at bounding box center [1520, 21] width 43 height 13
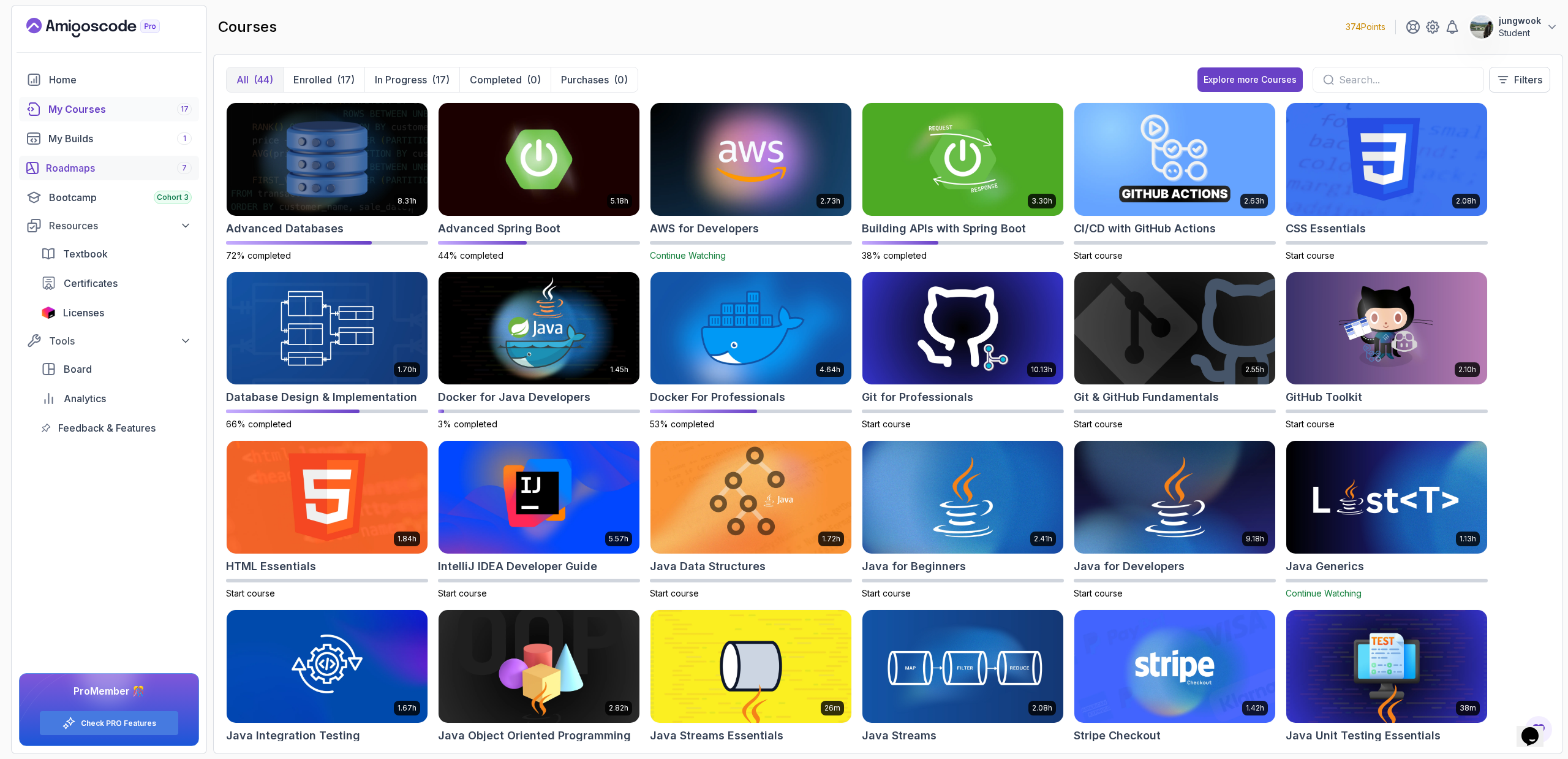
click at [90, 175] on link "Roadmaps 7" at bounding box center [109, 168] width 180 height 24
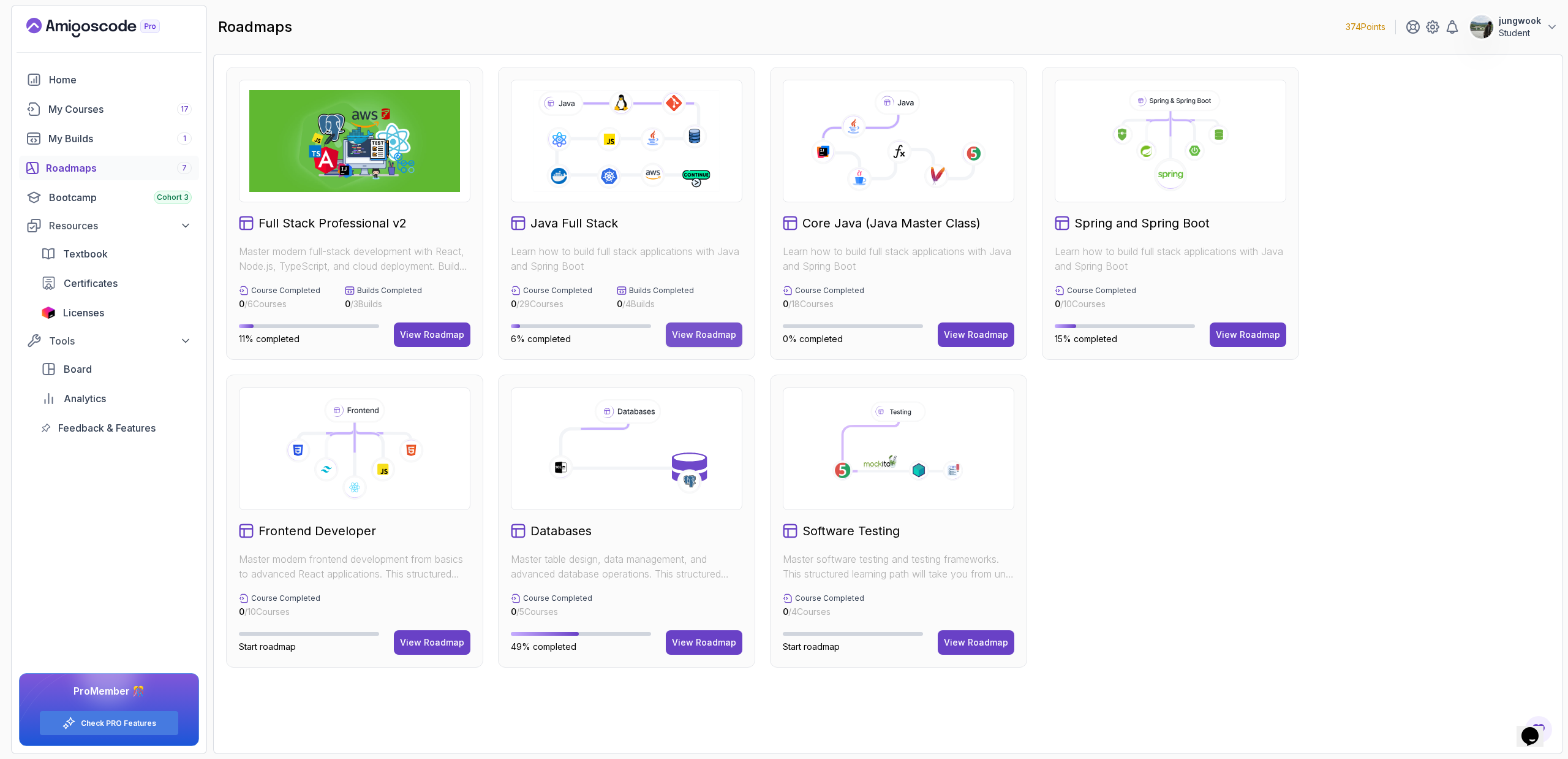
click at [699, 337] on div "View Roadmap" at bounding box center [704, 334] width 64 height 13
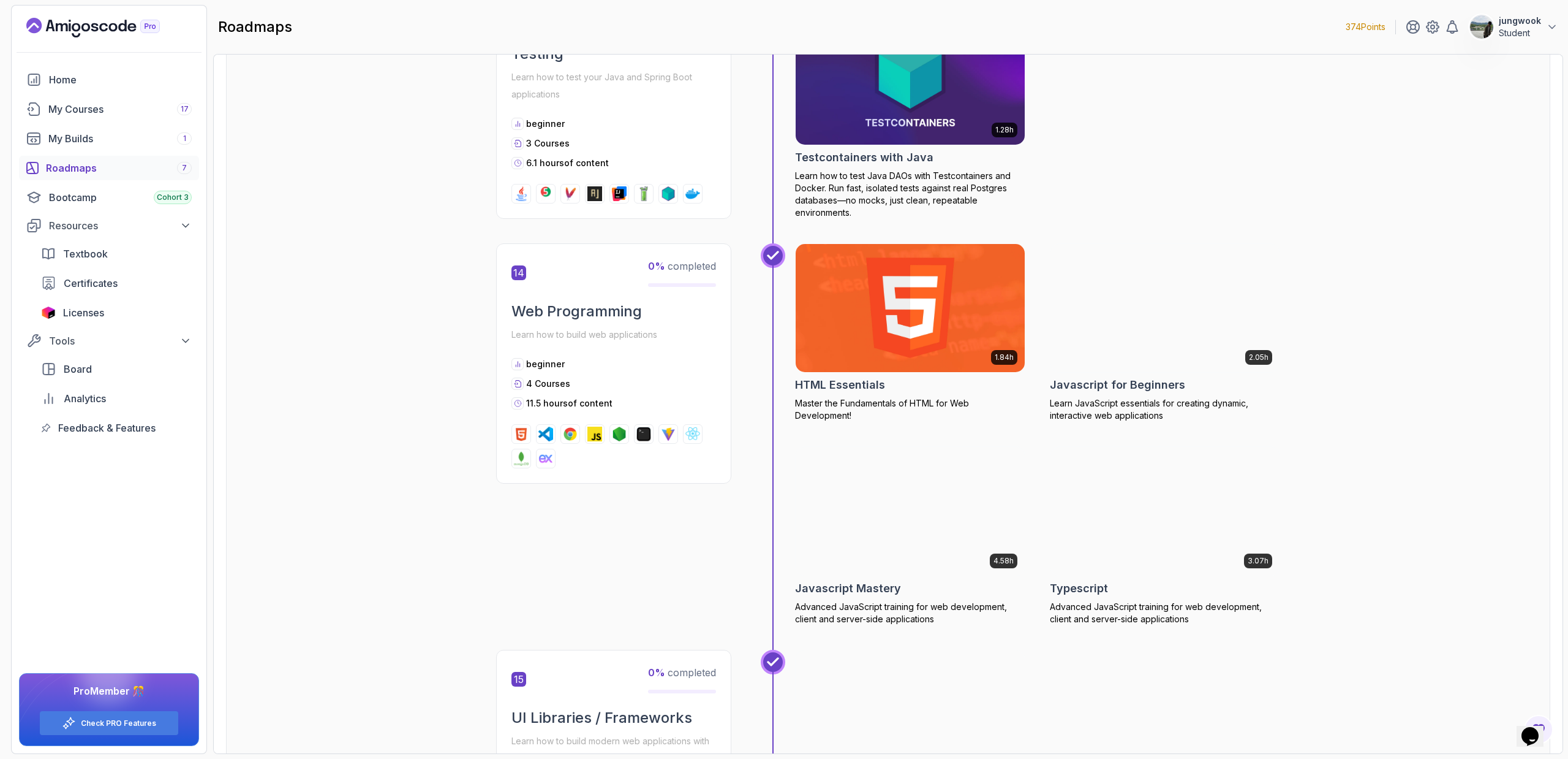
scroll to position [4156, 0]
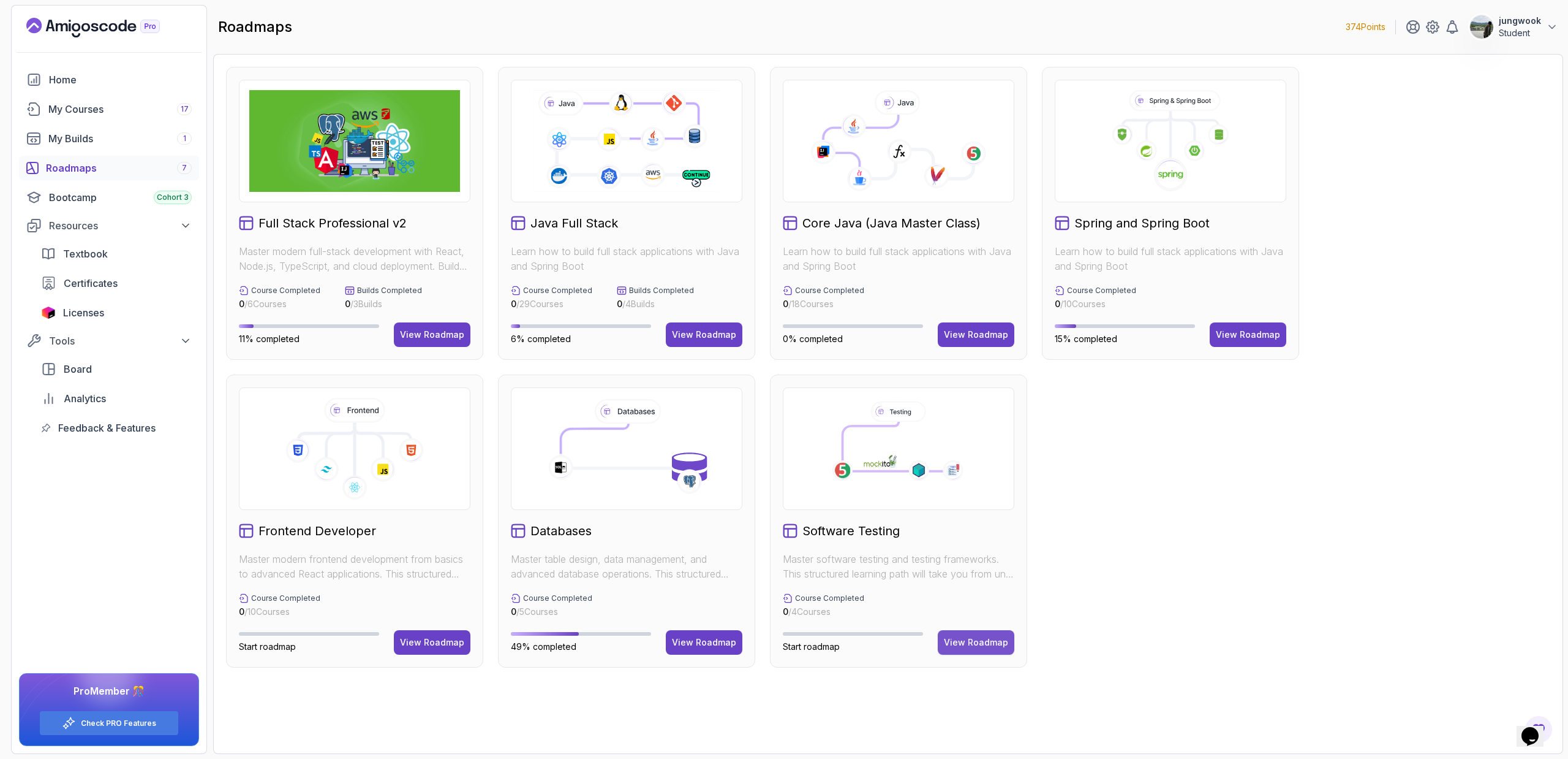
click at [984, 635] on button "View Roadmap" at bounding box center [976, 641] width 77 height 24
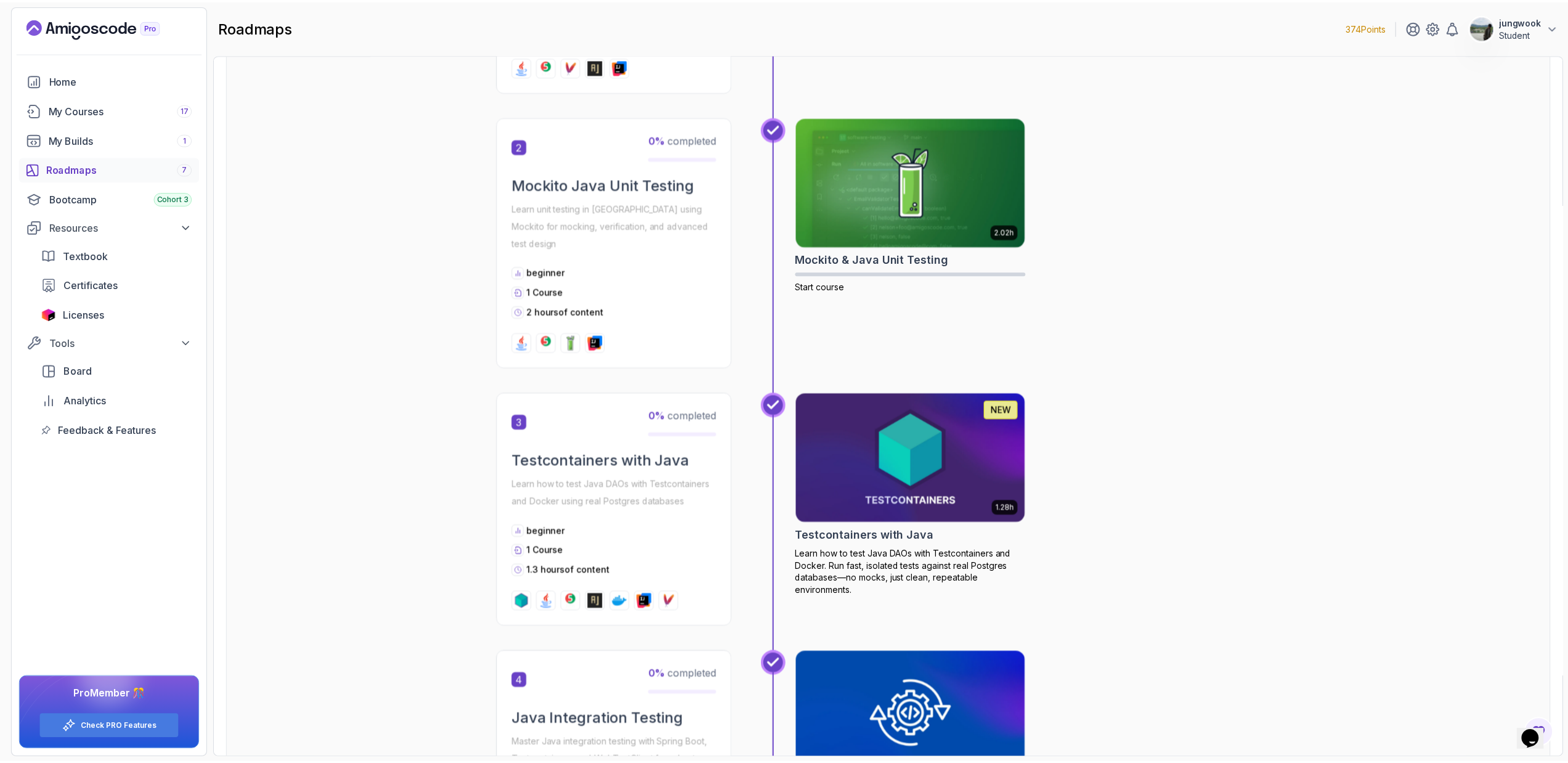
scroll to position [228, 0]
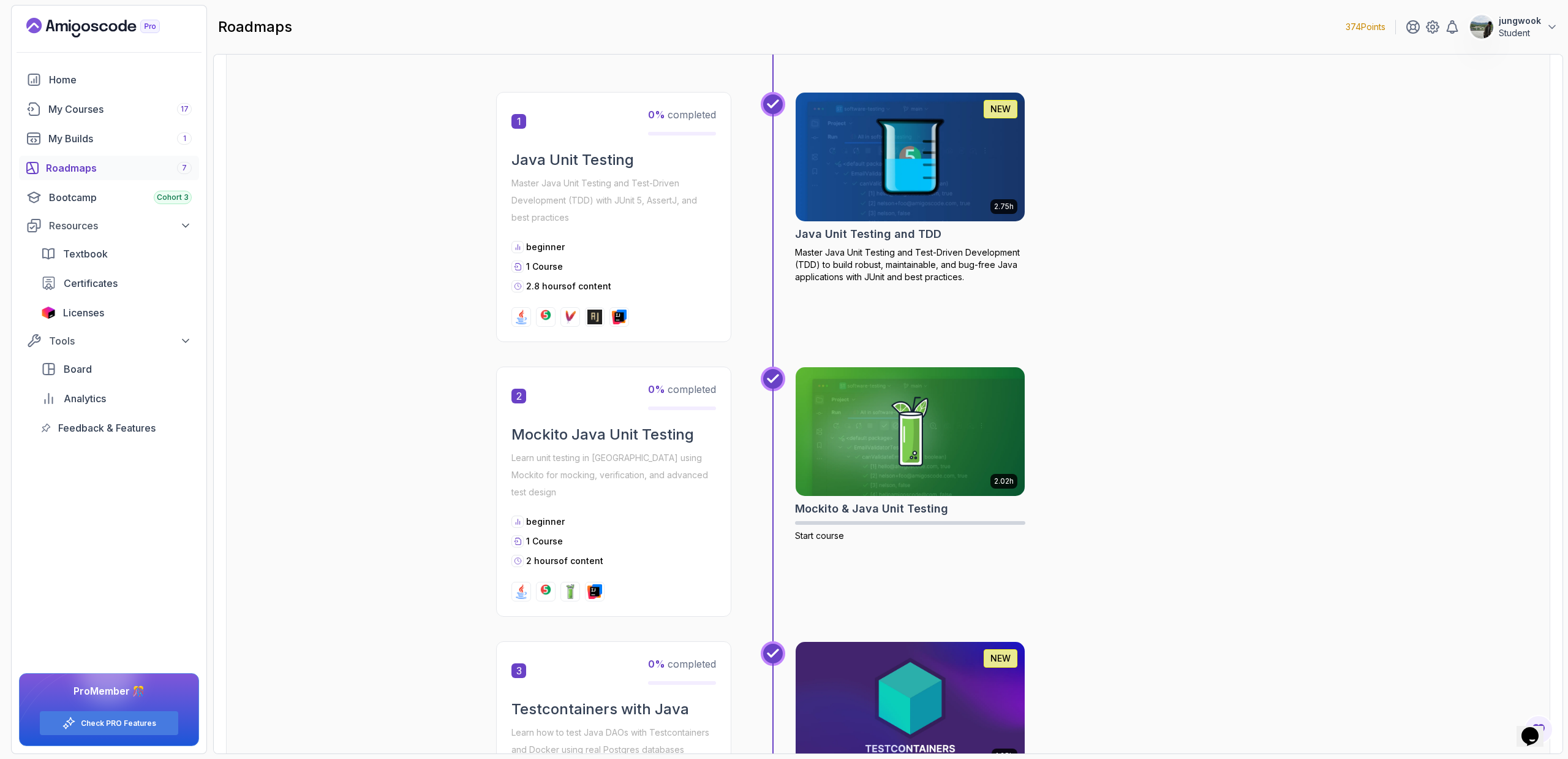
click at [1016, 181] on img at bounding box center [910, 157] width 241 height 135
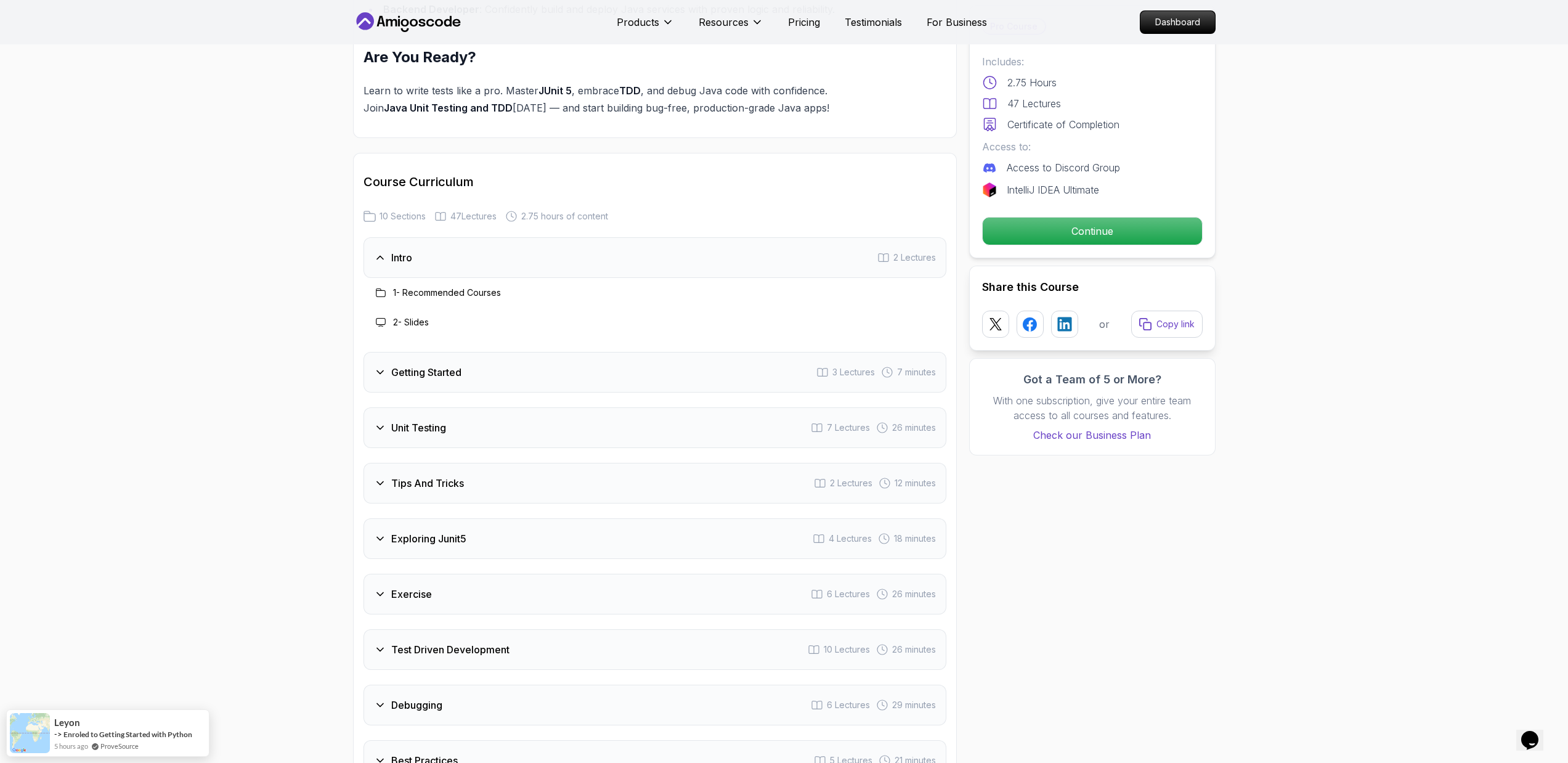
scroll to position [1470, 0]
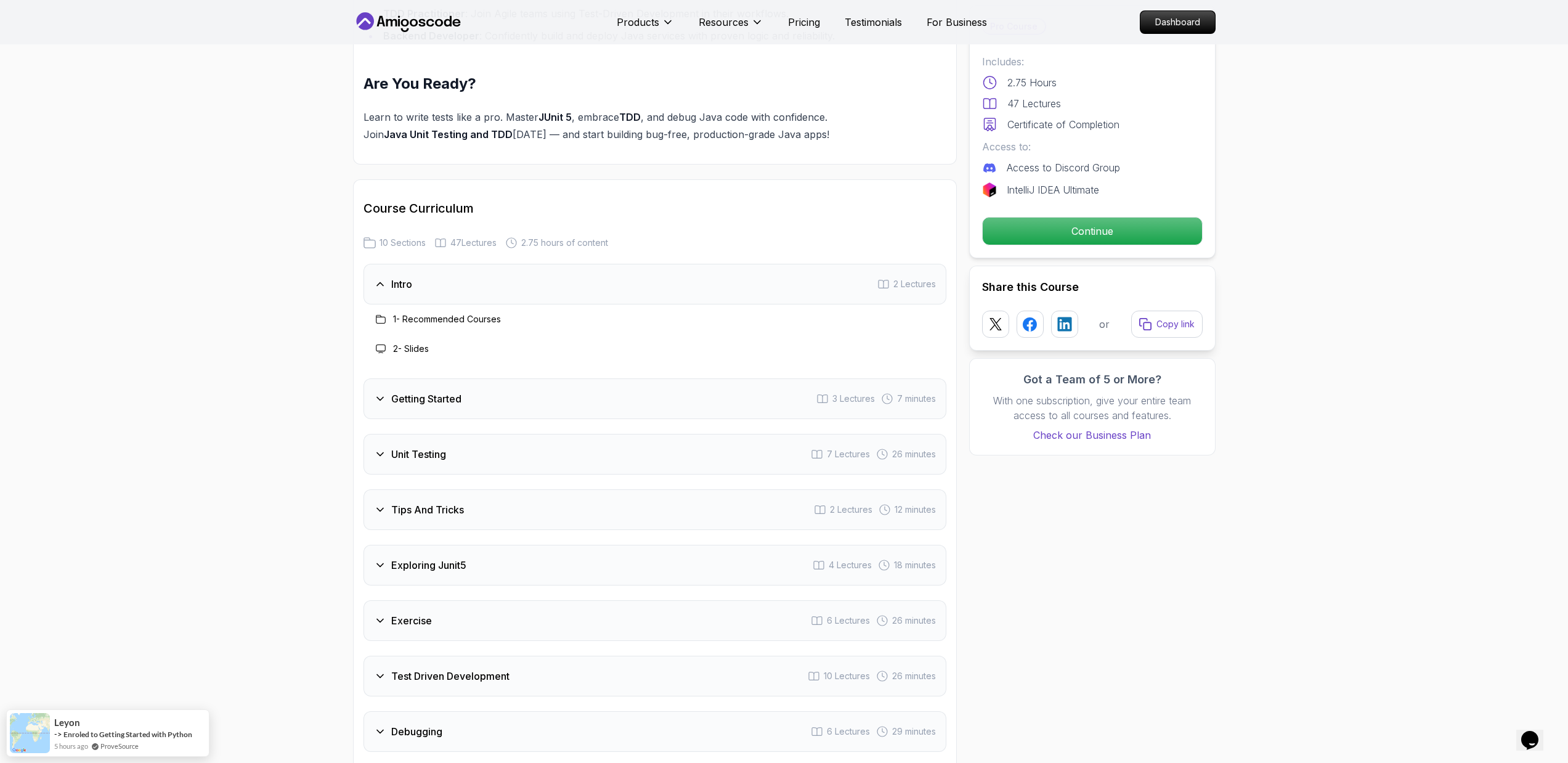
click at [431, 502] on h3 "Tips And Tricks" at bounding box center [428, 510] width 73 height 15
drag, startPoint x: 454, startPoint y: 403, endPoint x: 459, endPoint y: 392, distance: 12.1
click at [454, 430] on div "Tips And Tricks 2 Lectures 12 minutes" at bounding box center [655, 450] width 583 height 40
click at [466, 375] on div "Unit Testing 7 Lectures 26 minutes" at bounding box center [655, 395] width 583 height 40
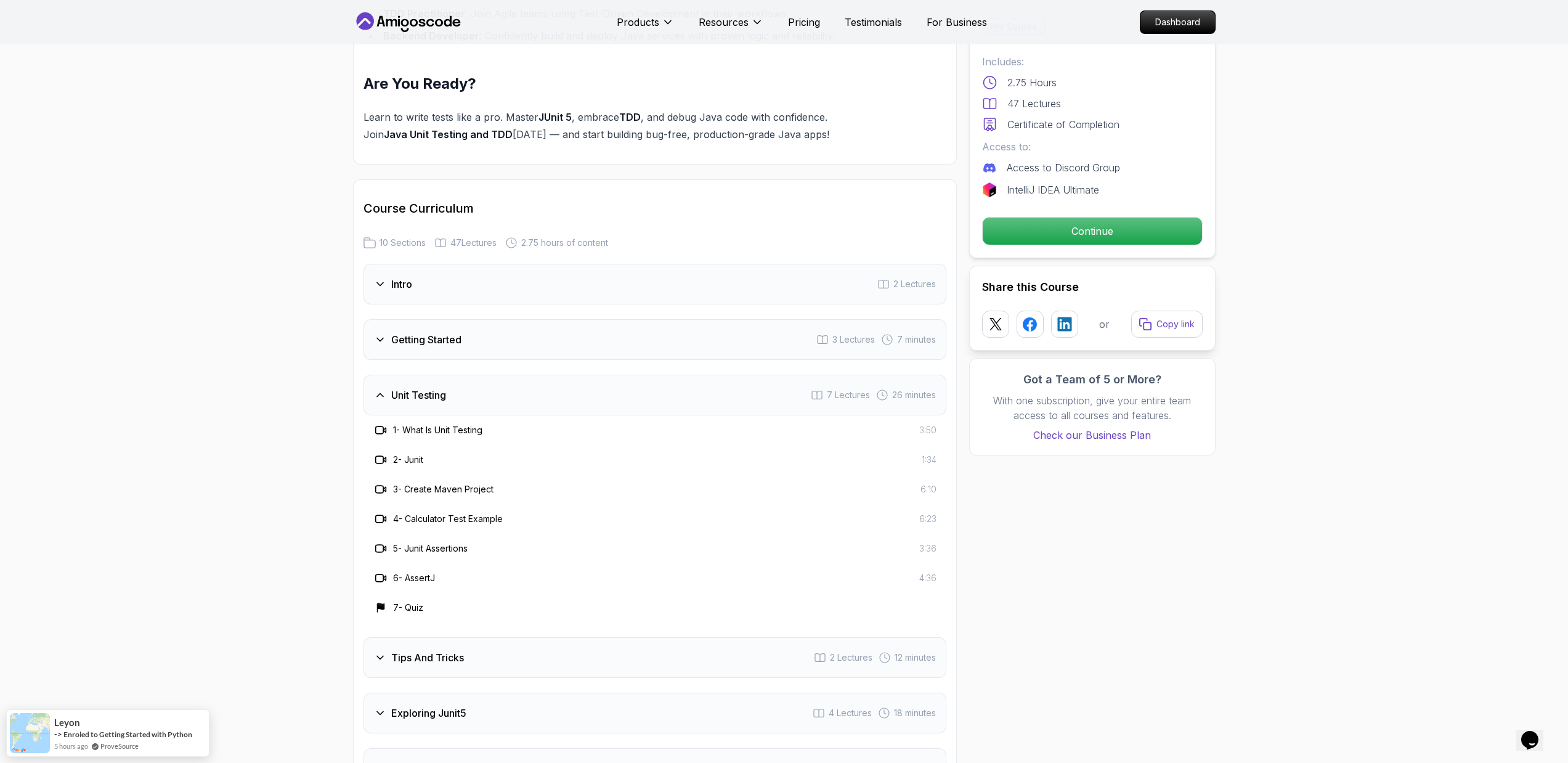
click at [476, 319] on div "Getting Started 3 Lectures 7 minutes" at bounding box center [655, 340] width 583 height 40
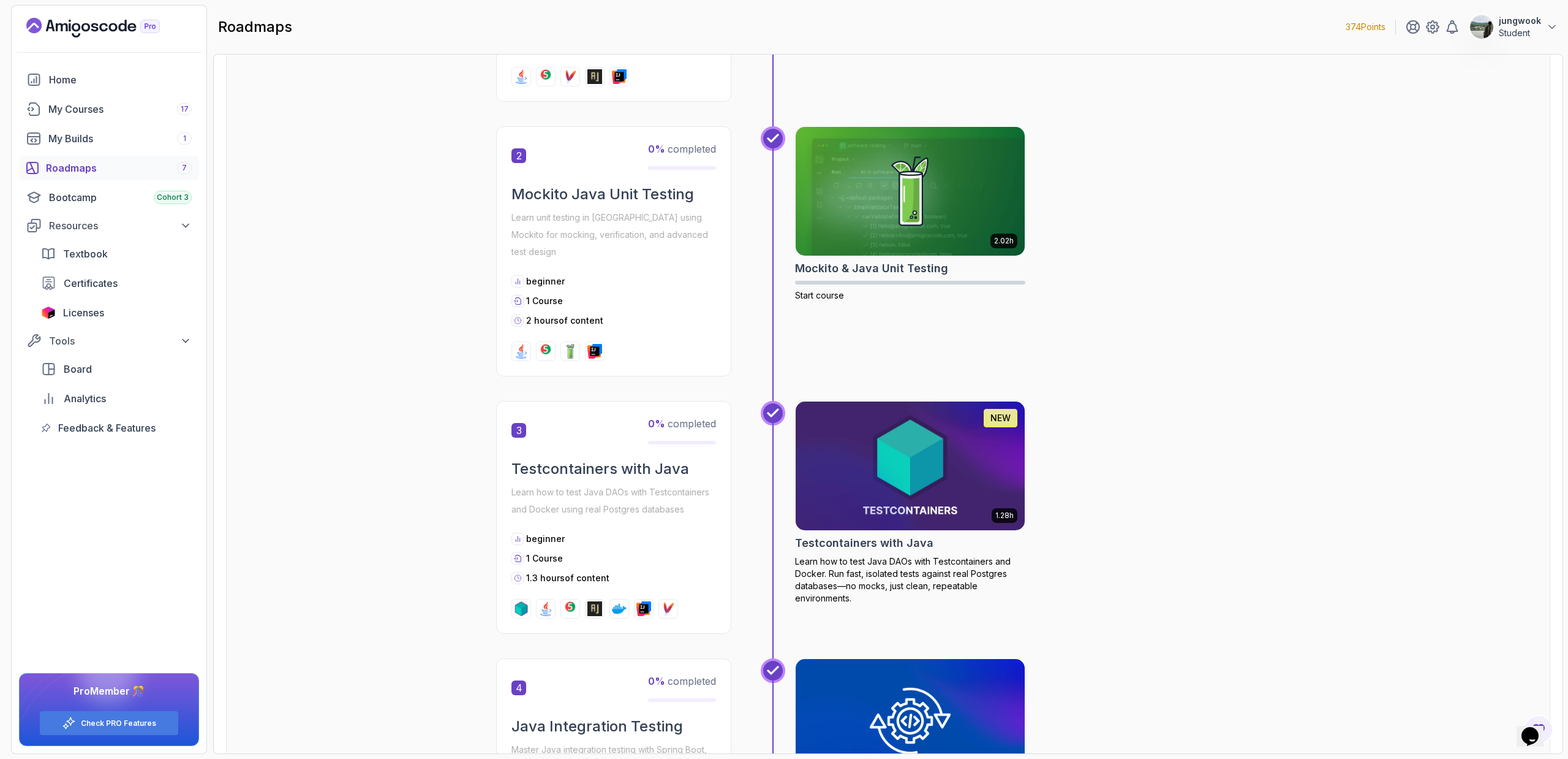
scroll to position [468, 0]
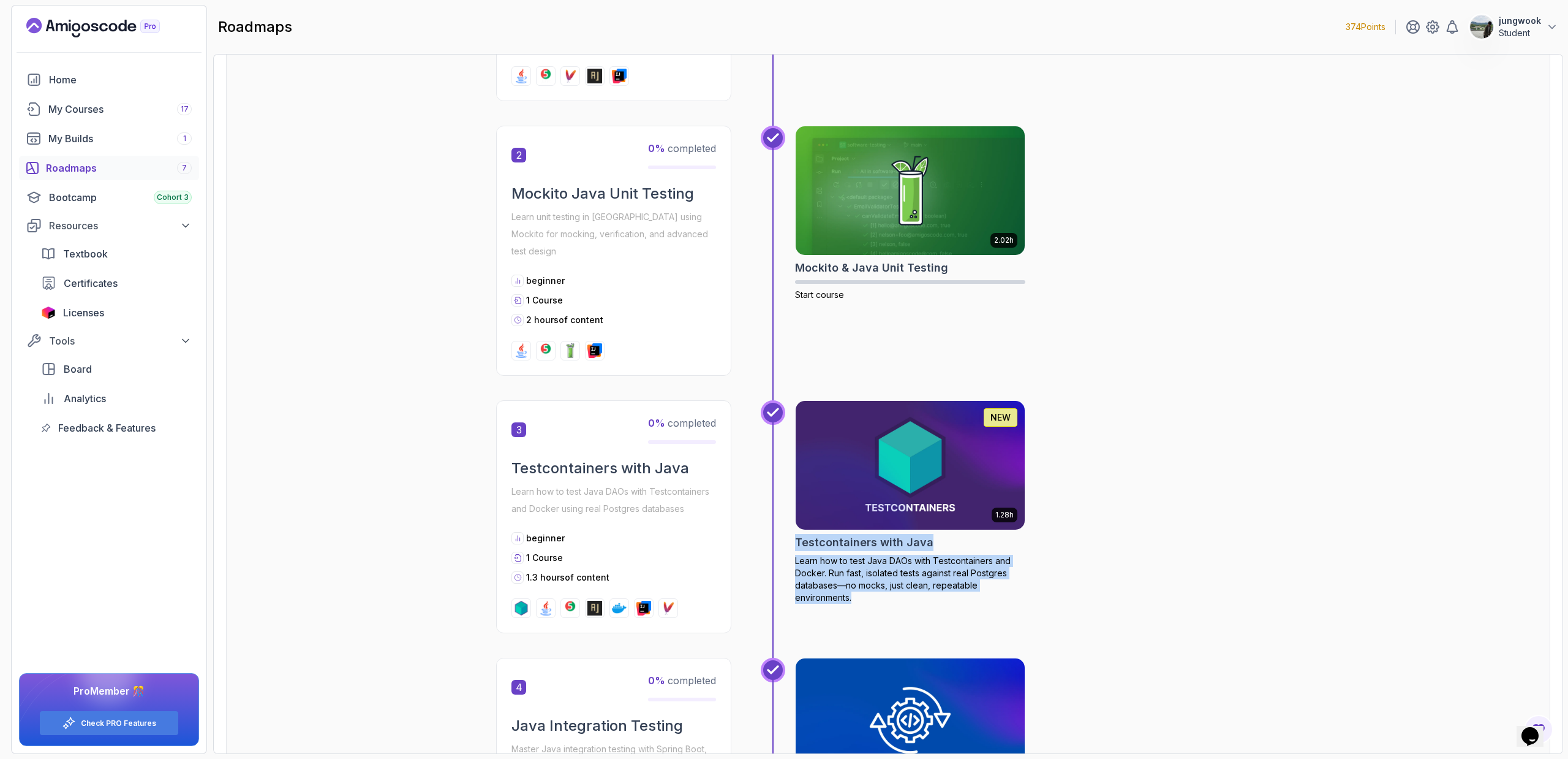
drag, startPoint x: 1021, startPoint y: 596, endPoint x: 1093, endPoint y: 515, distance: 108.4
click at [1093, 515] on div "1.28h NEW Testcontainers with Java Learn how to test Java DAOs with Testcontain…" at bounding box center [1038, 516] width 485 height 233
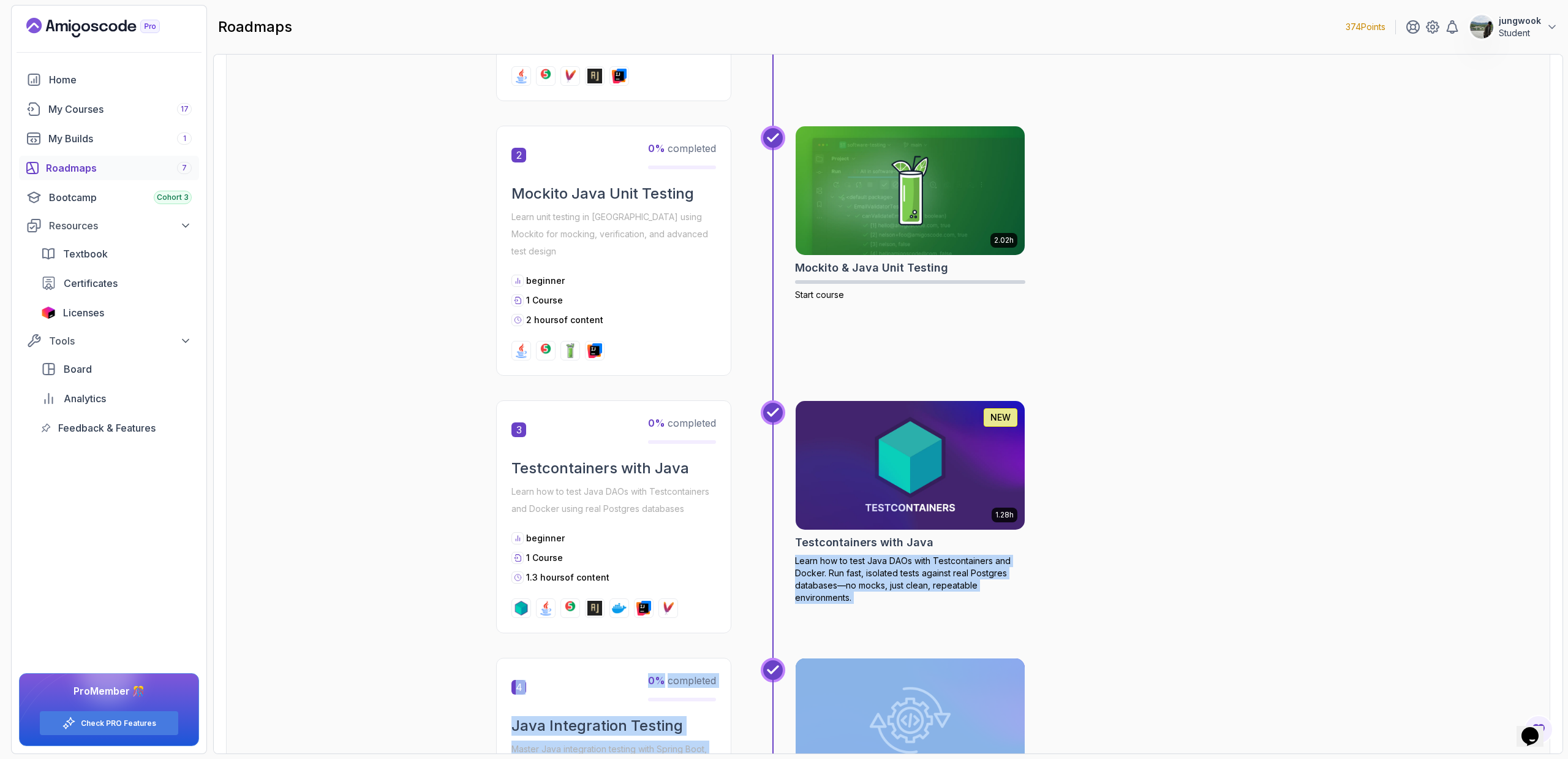
drag, startPoint x: 1082, startPoint y: 521, endPoint x: 1090, endPoint y: 683, distance: 162.2
click at [1090, 683] on div "Getting Started Let's kick things off! Begin your journey by completing the fir…" at bounding box center [888, 408] width 784 height 1477
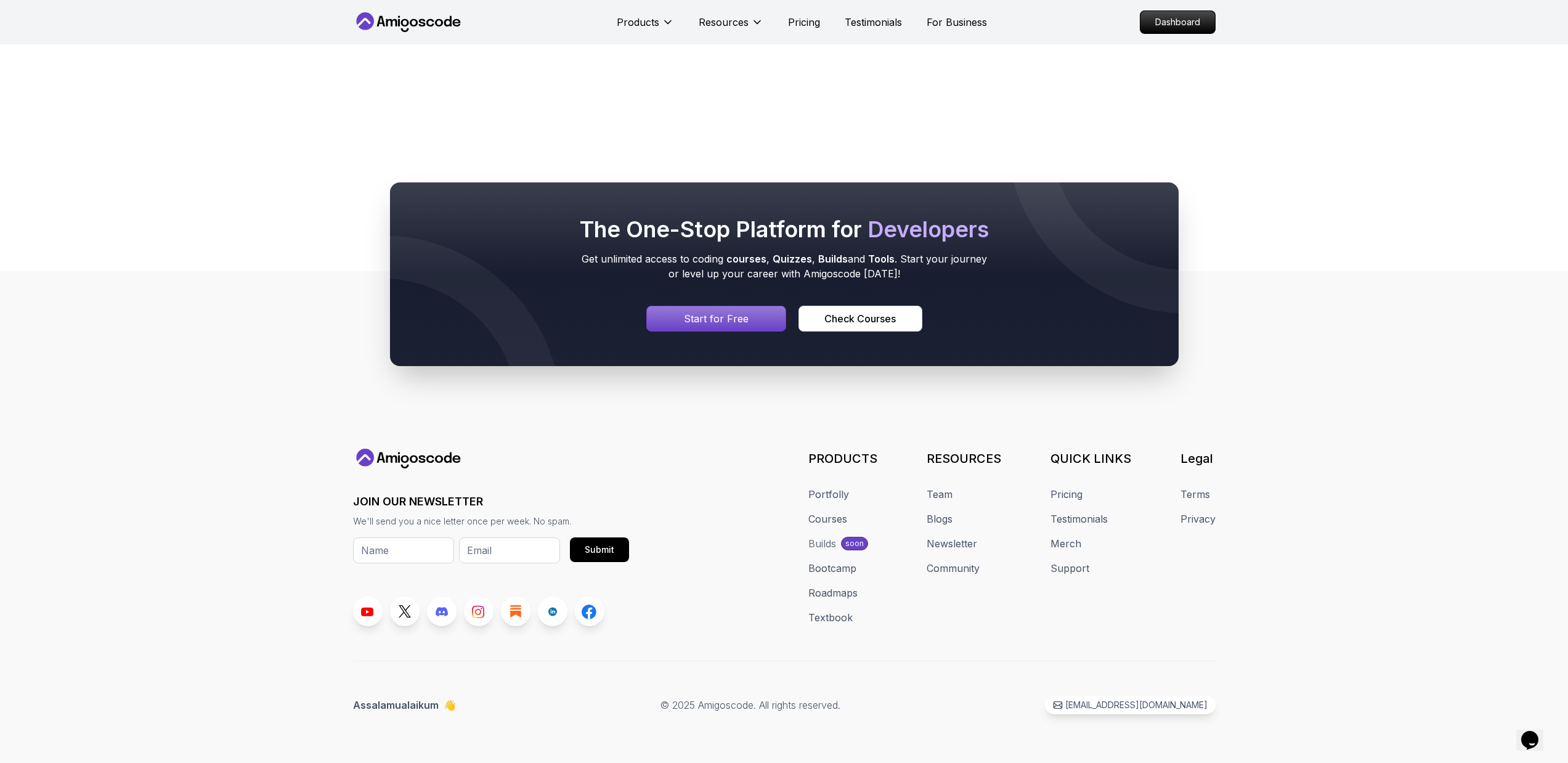
scroll to position [645, 0]
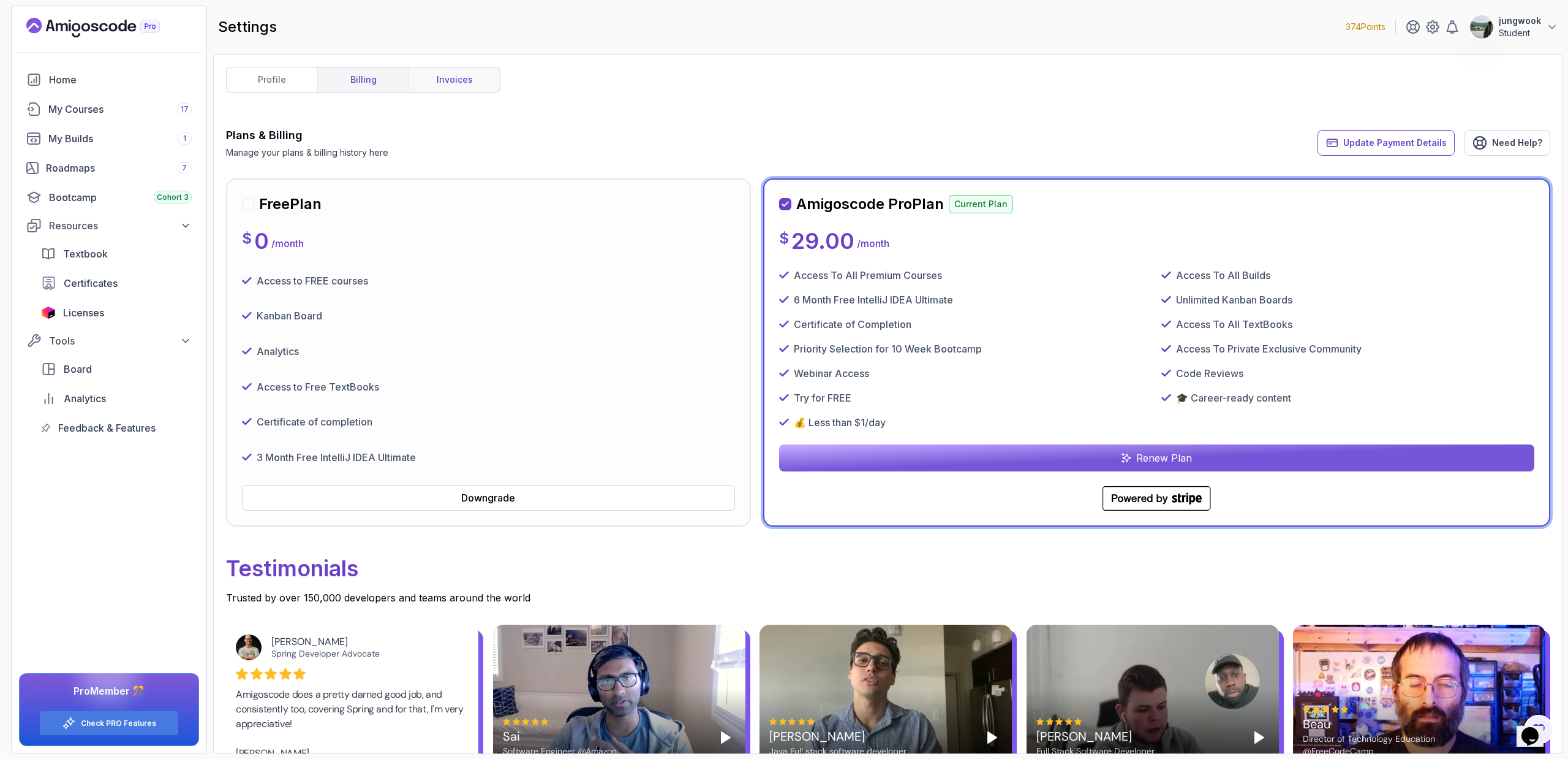
click at [473, 68] on link "invoices" at bounding box center [453, 79] width 91 height 24
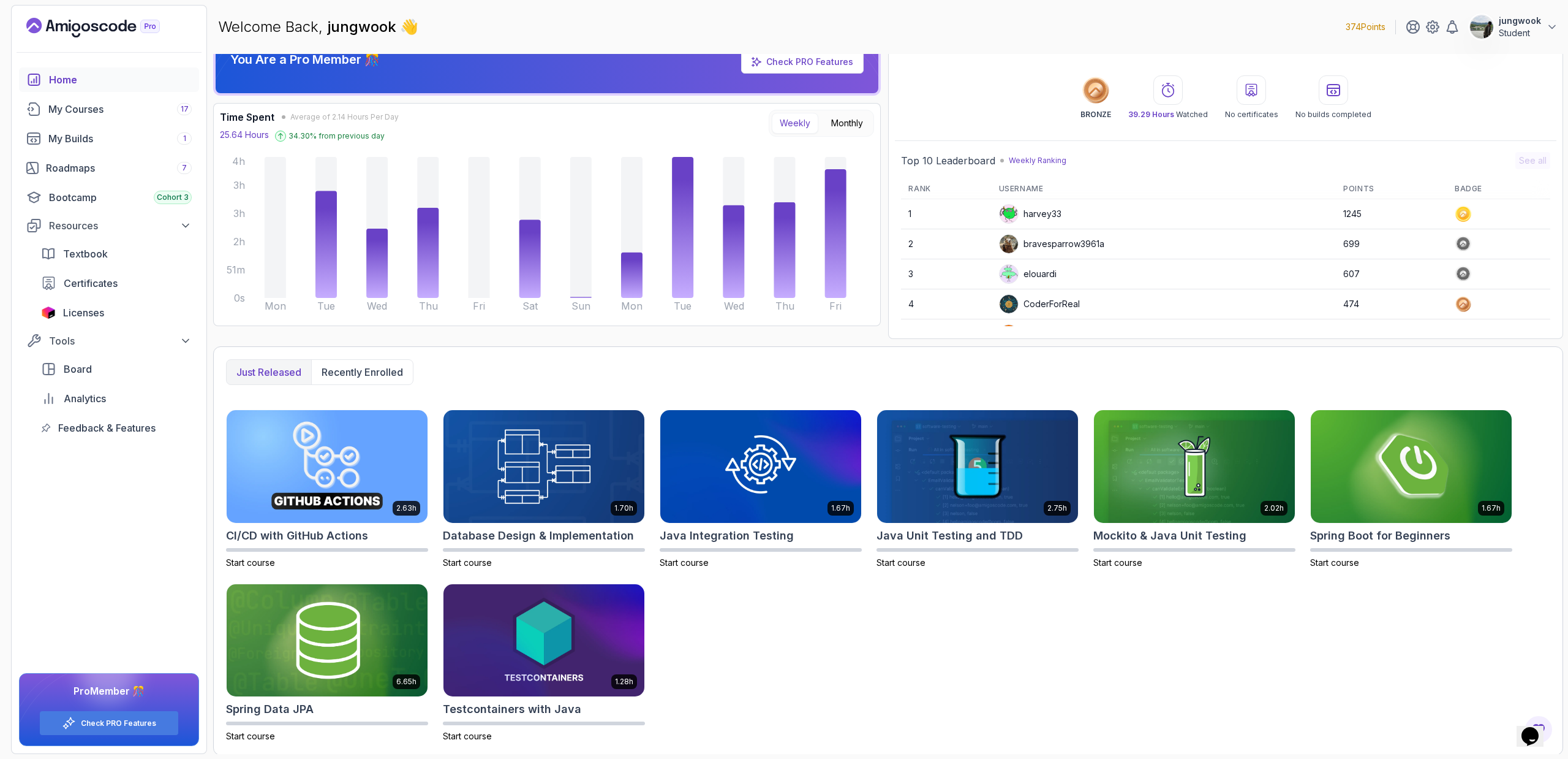
scroll to position [27, 0]
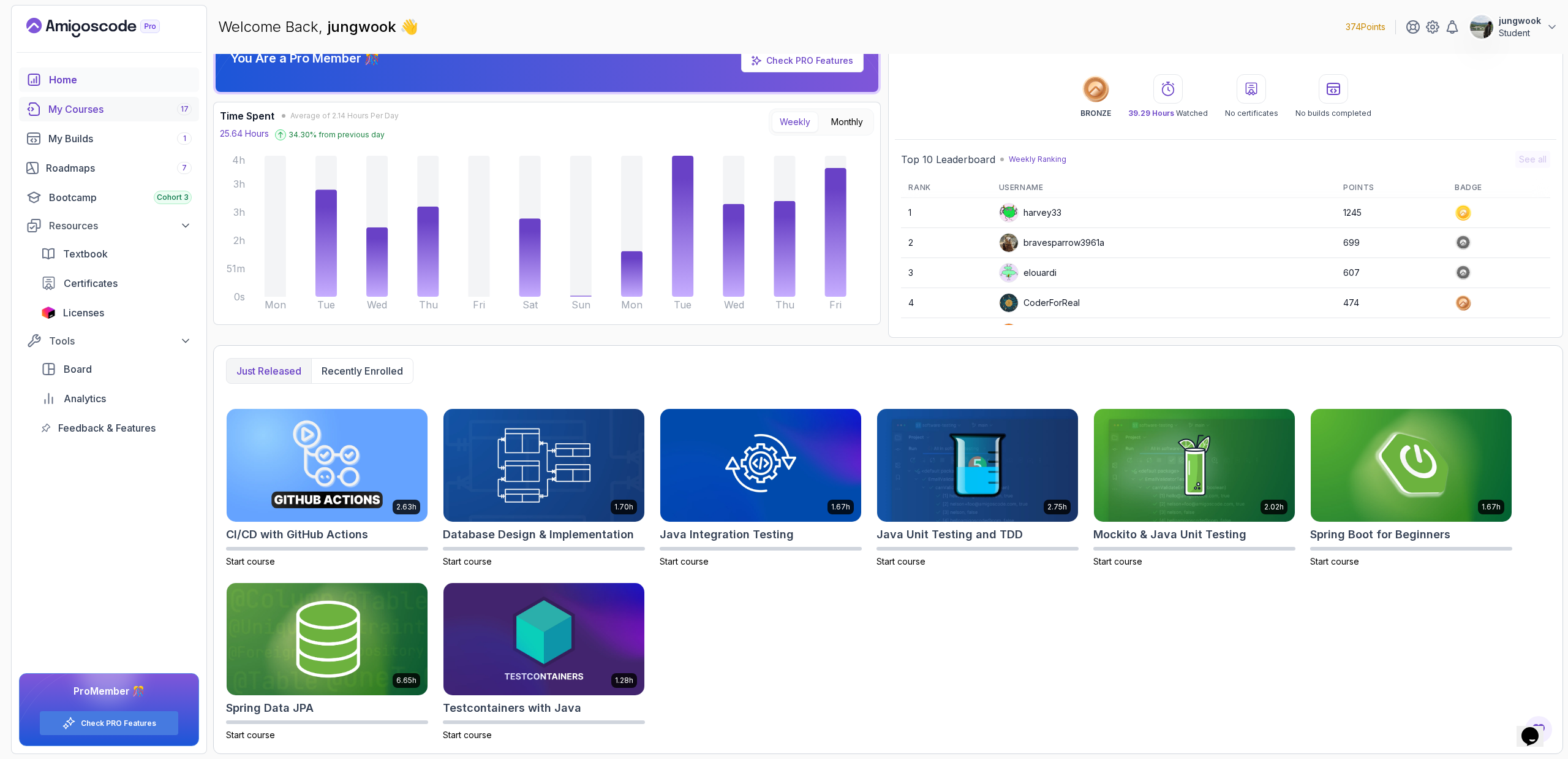
click at [117, 106] on div "My Courses 17" at bounding box center [120, 109] width 143 height 15
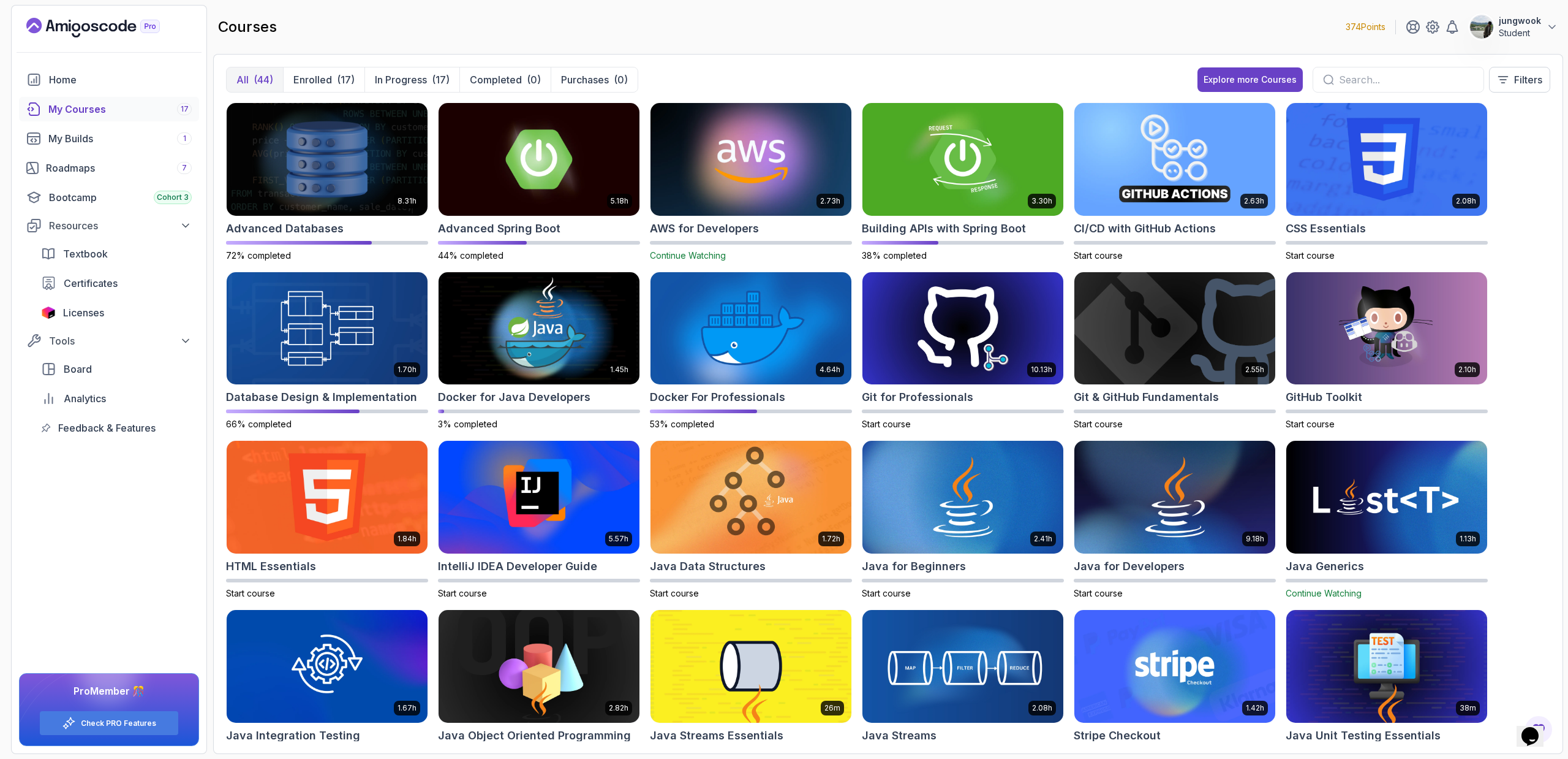
click at [726, 174] on img at bounding box center [750, 159] width 211 height 118
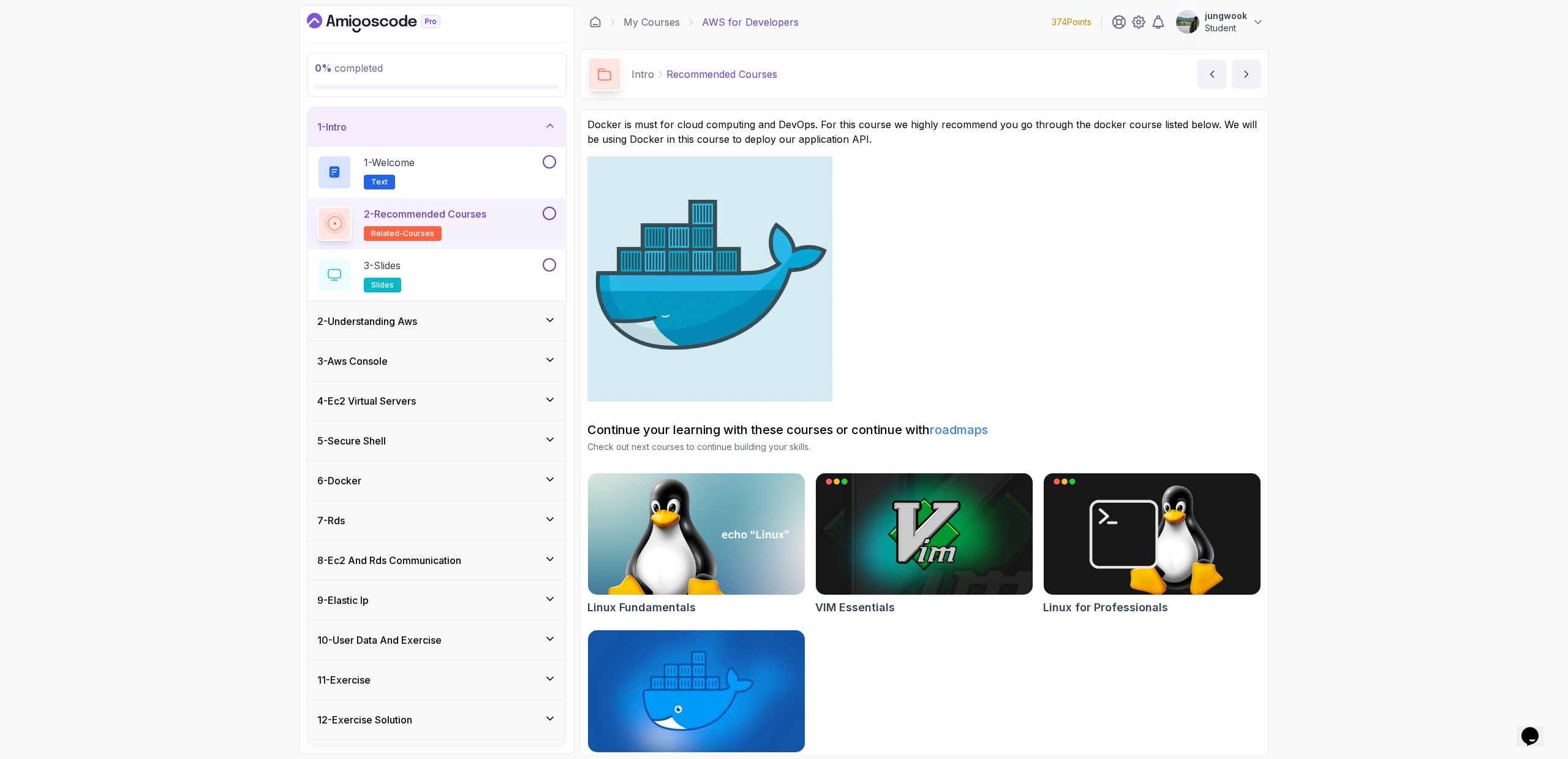
click at [497, 310] on div "2 - Understanding Aws" at bounding box center [437, 321] width 258 height 39
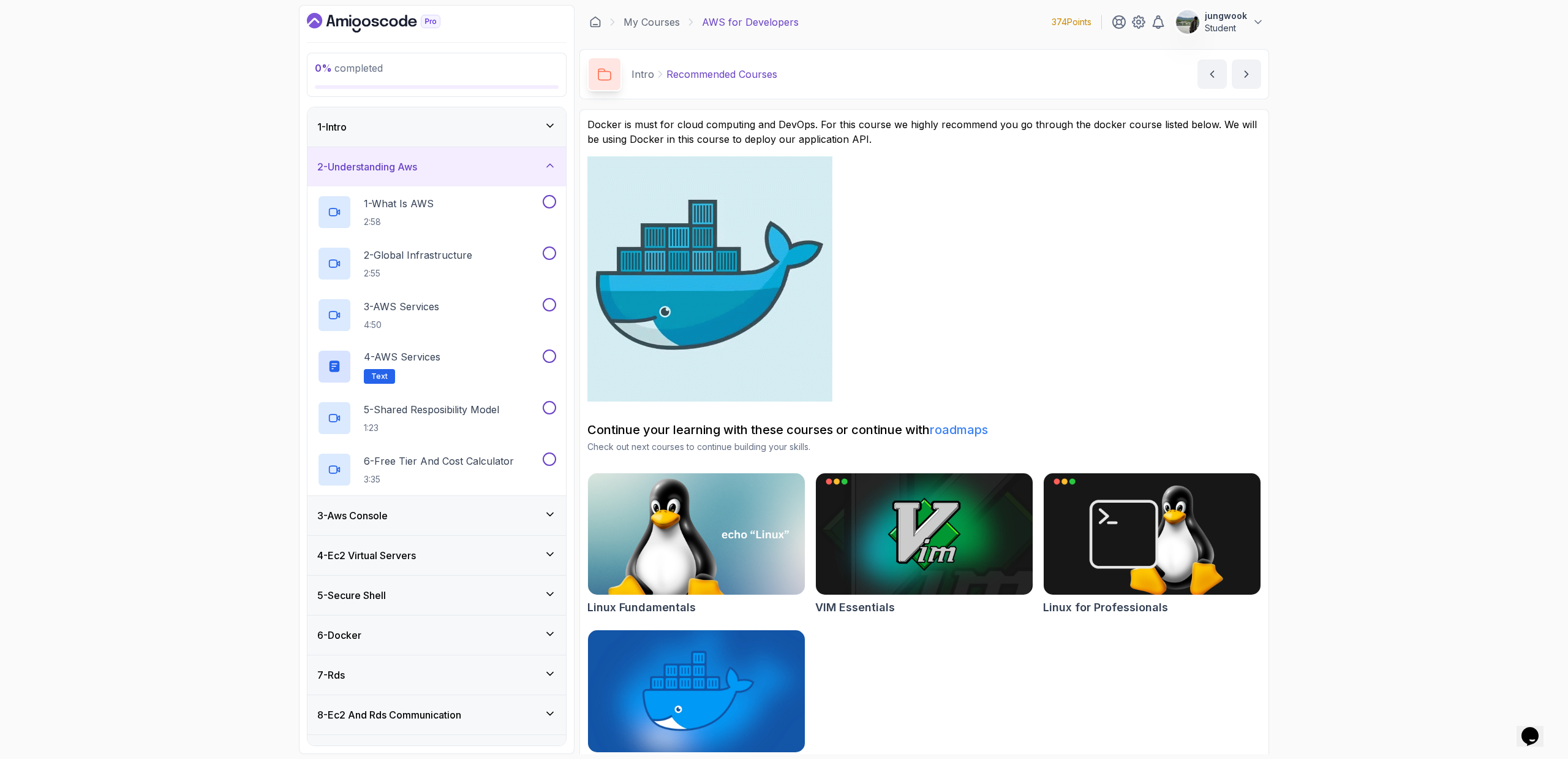
scroll to position [198, 0]
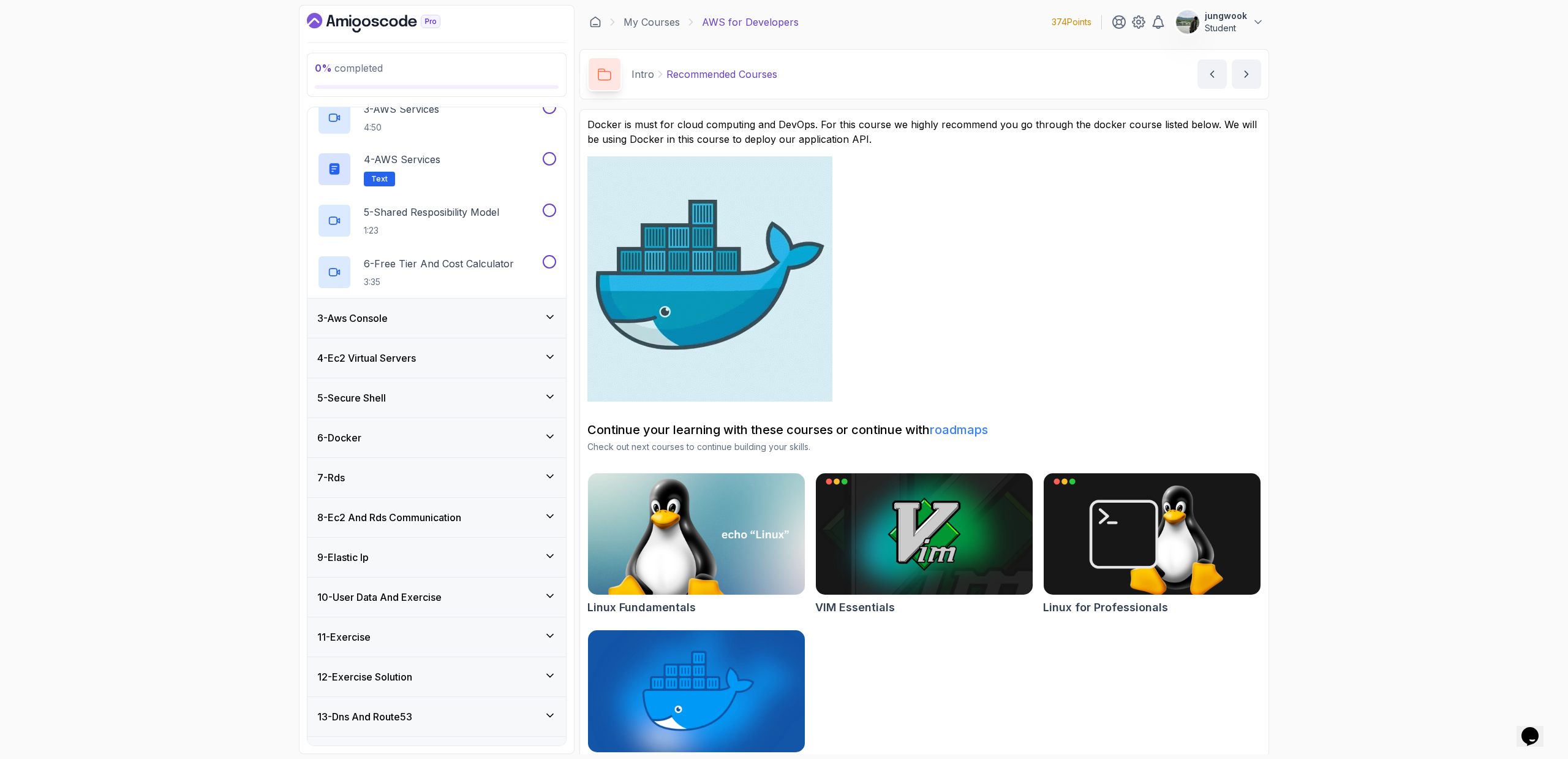
click at [497, 311] on div "3 - Aws Console" at bounding box center [437, 319] width 239 height 15
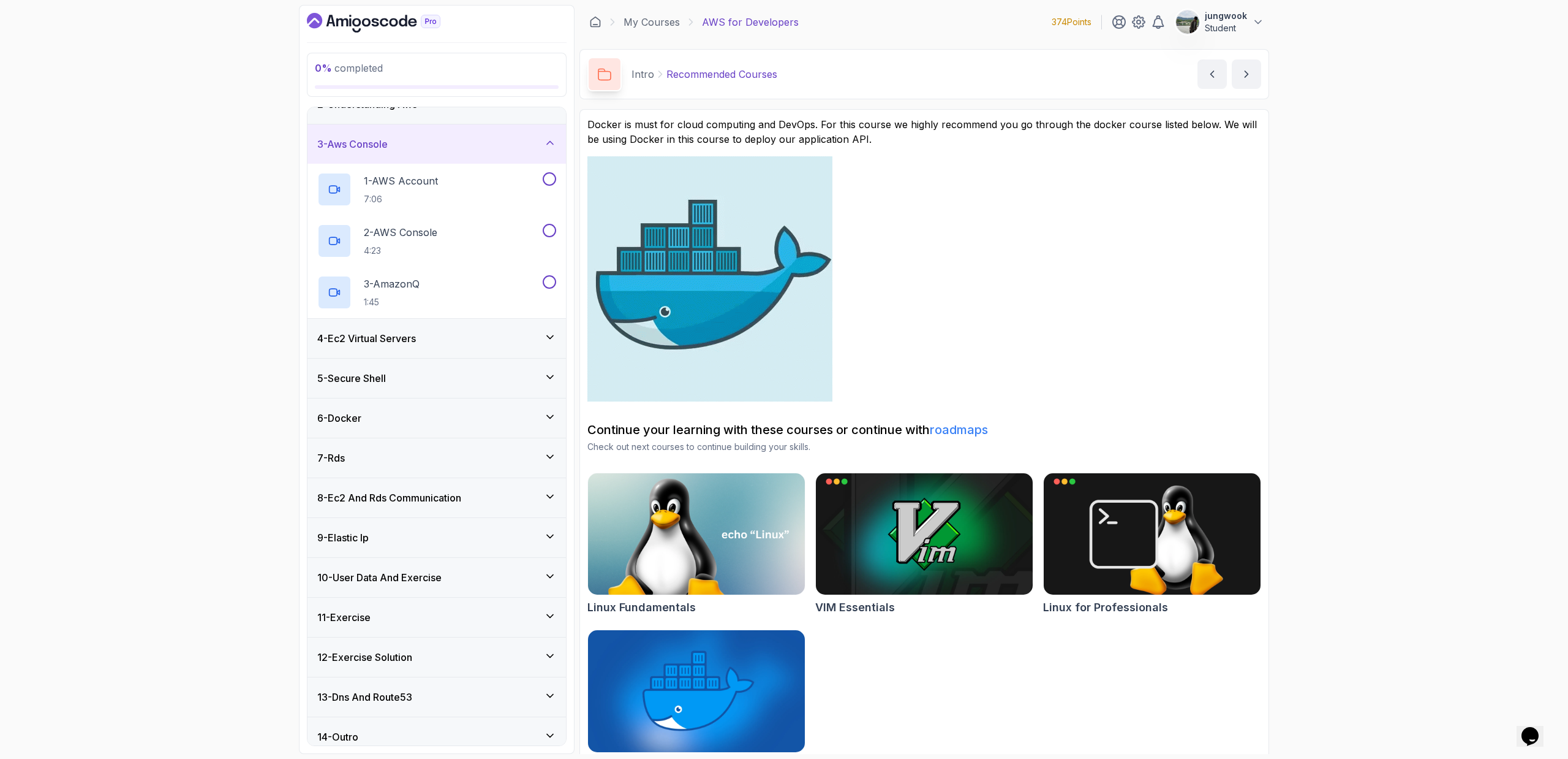
scroll to position [73, 0]
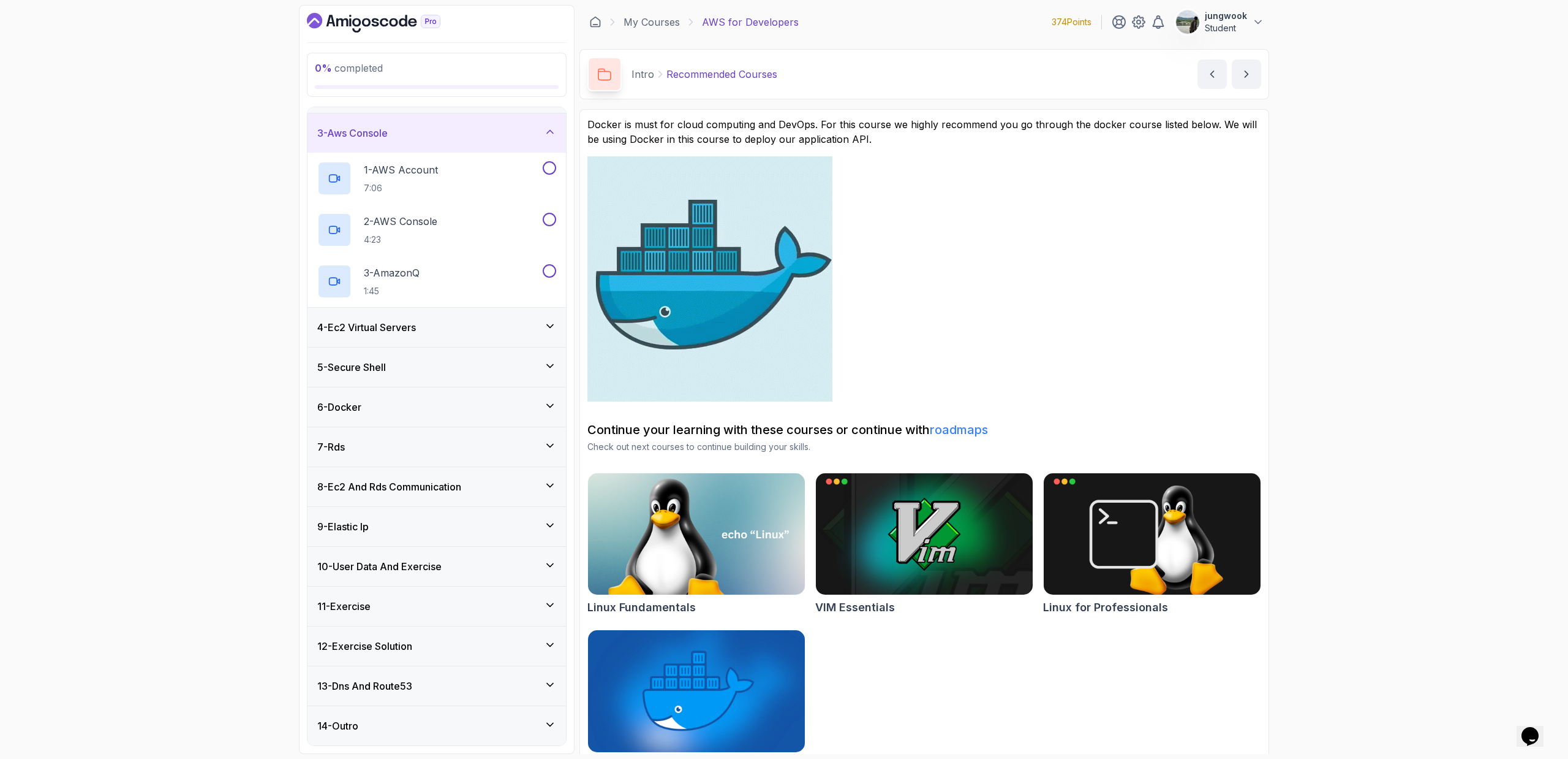
click at [475, 327] on div "4 - Ec2 Virtual Servers" at bounding box center [437, 328] width 239 height 15
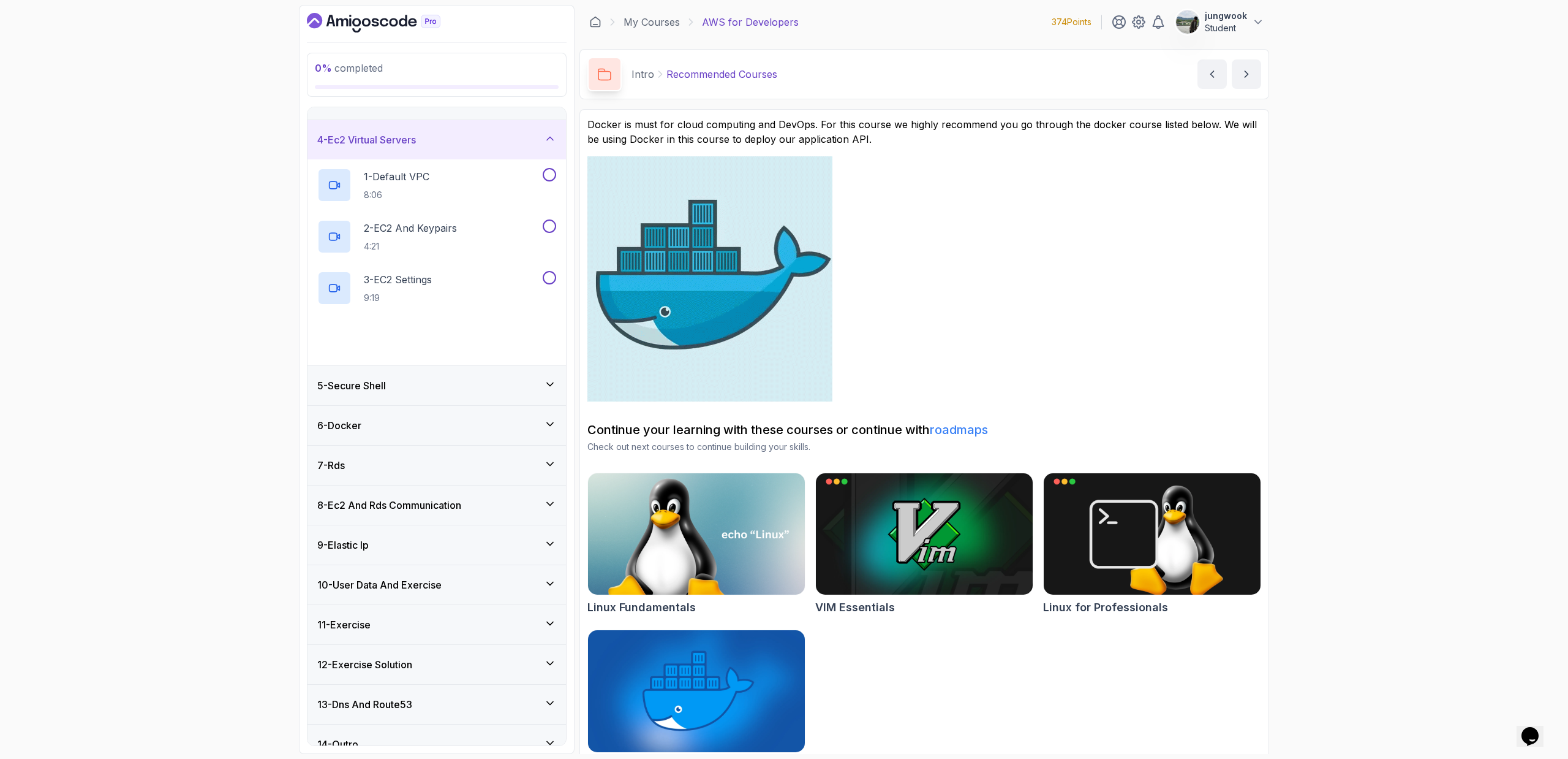
scroll to position [125, 0]
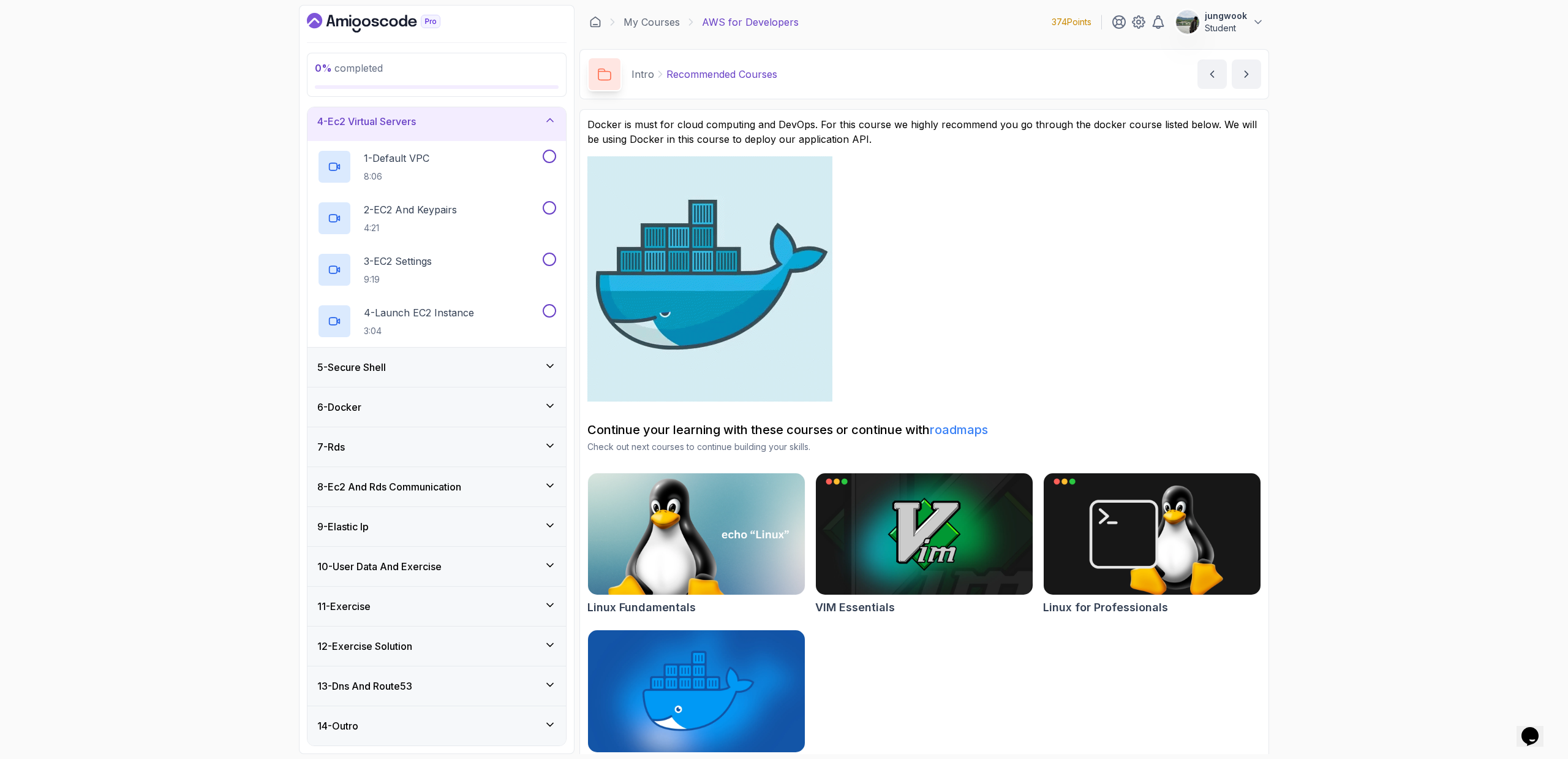
click at [474, 482] on div "8 - Ec2 And Rds Communication" at bounding box center [437, 487] width 239 height 15
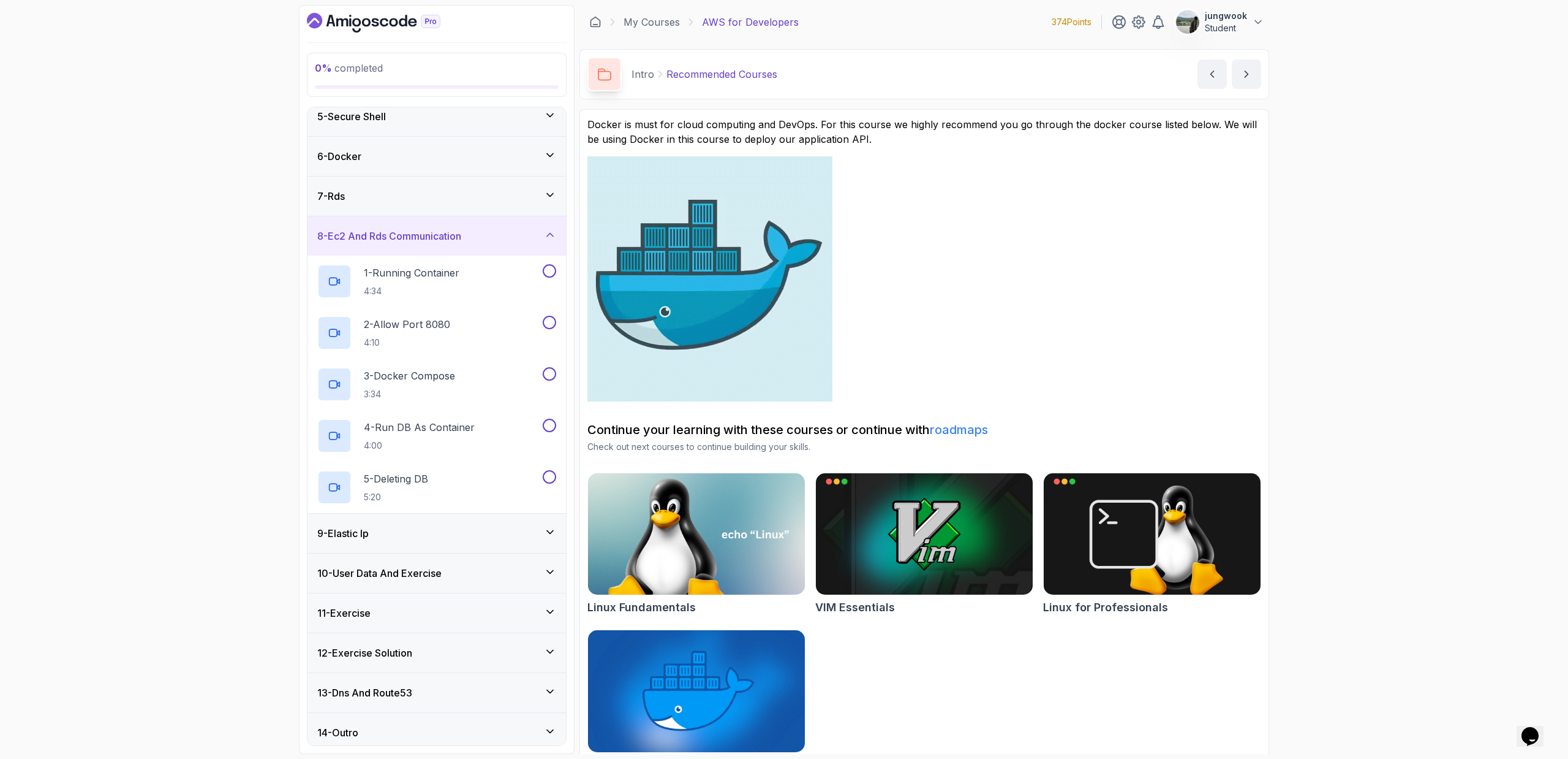
scroll to position [177, 0]
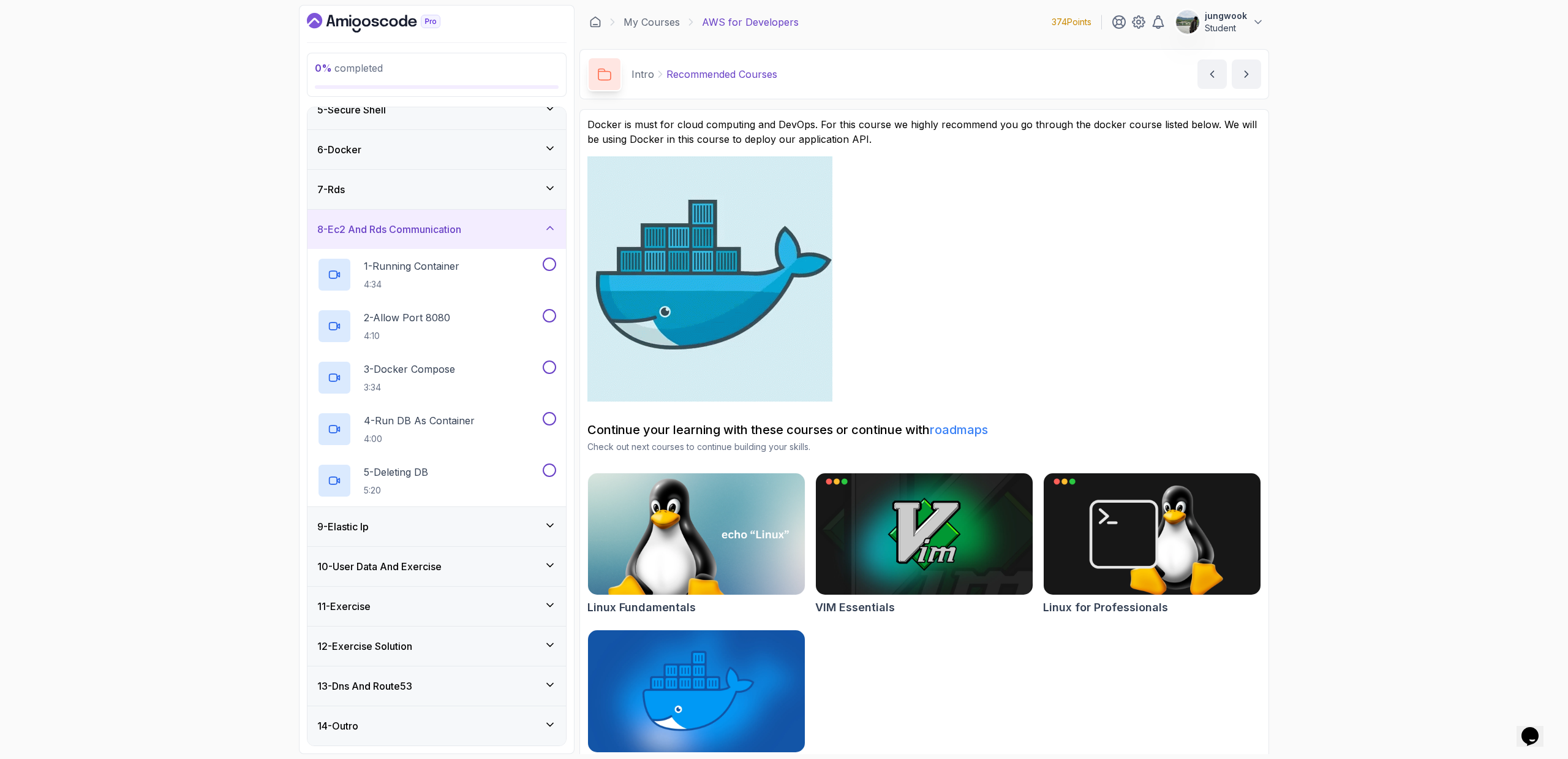
click at [416, 677] on div "13 - Dns And Route53" at bounding box center [437, 686] width 258 height 39
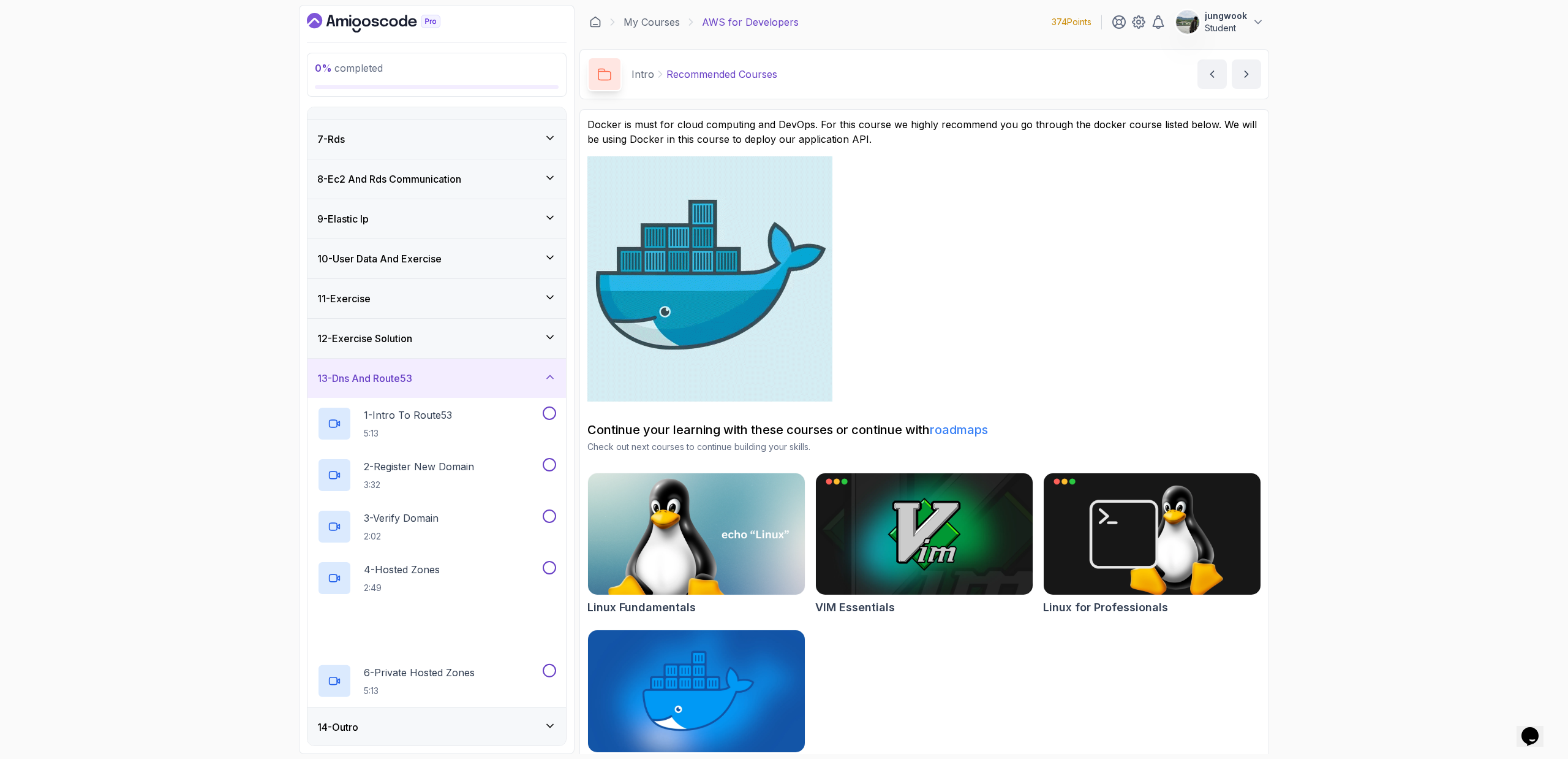
scroll to position [228, 0]
click at [391, 727] on div "14 - Outro" at bounding box center [437, 726] width 239 height 15
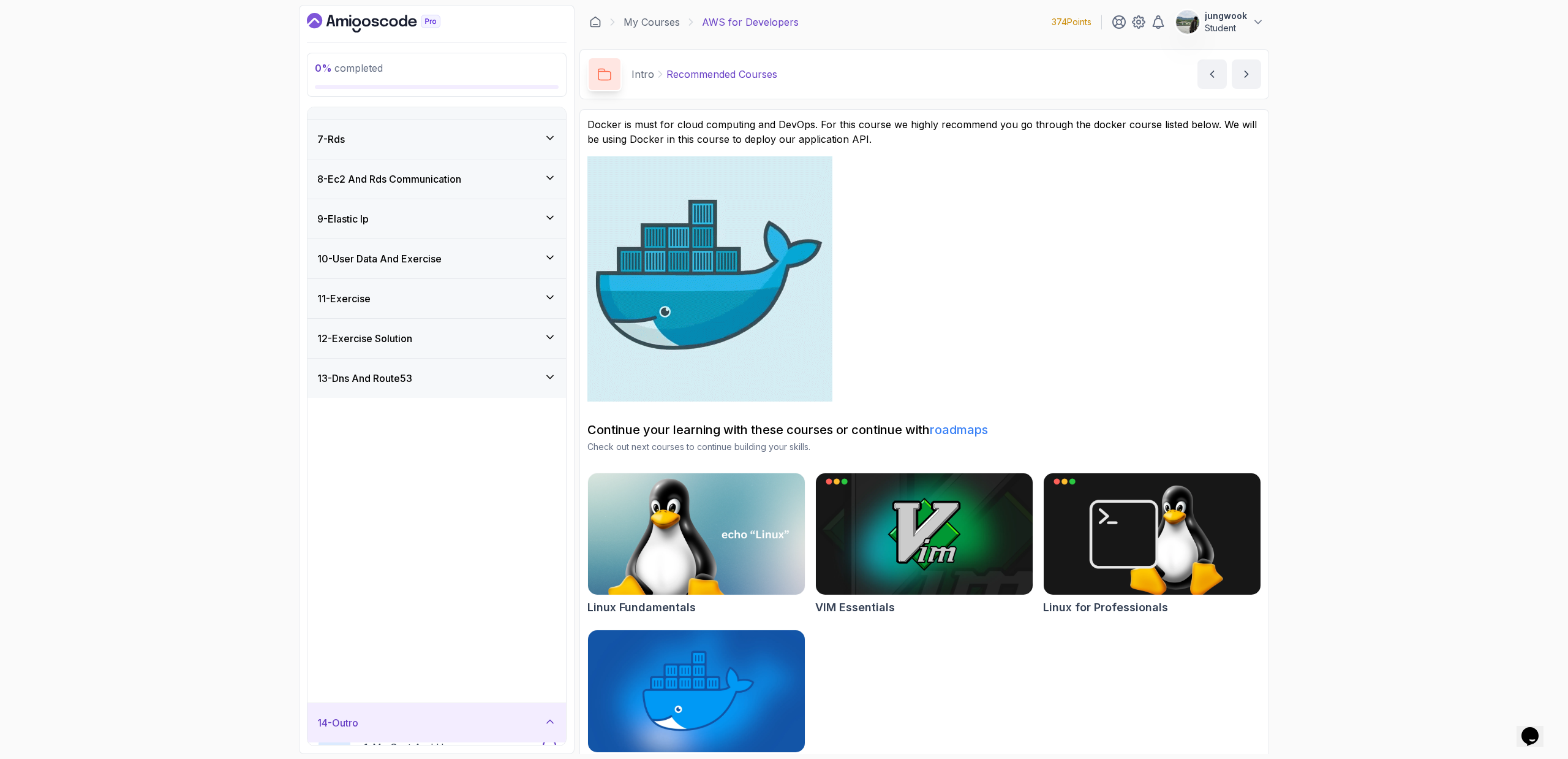
scroll to position [0, 0]
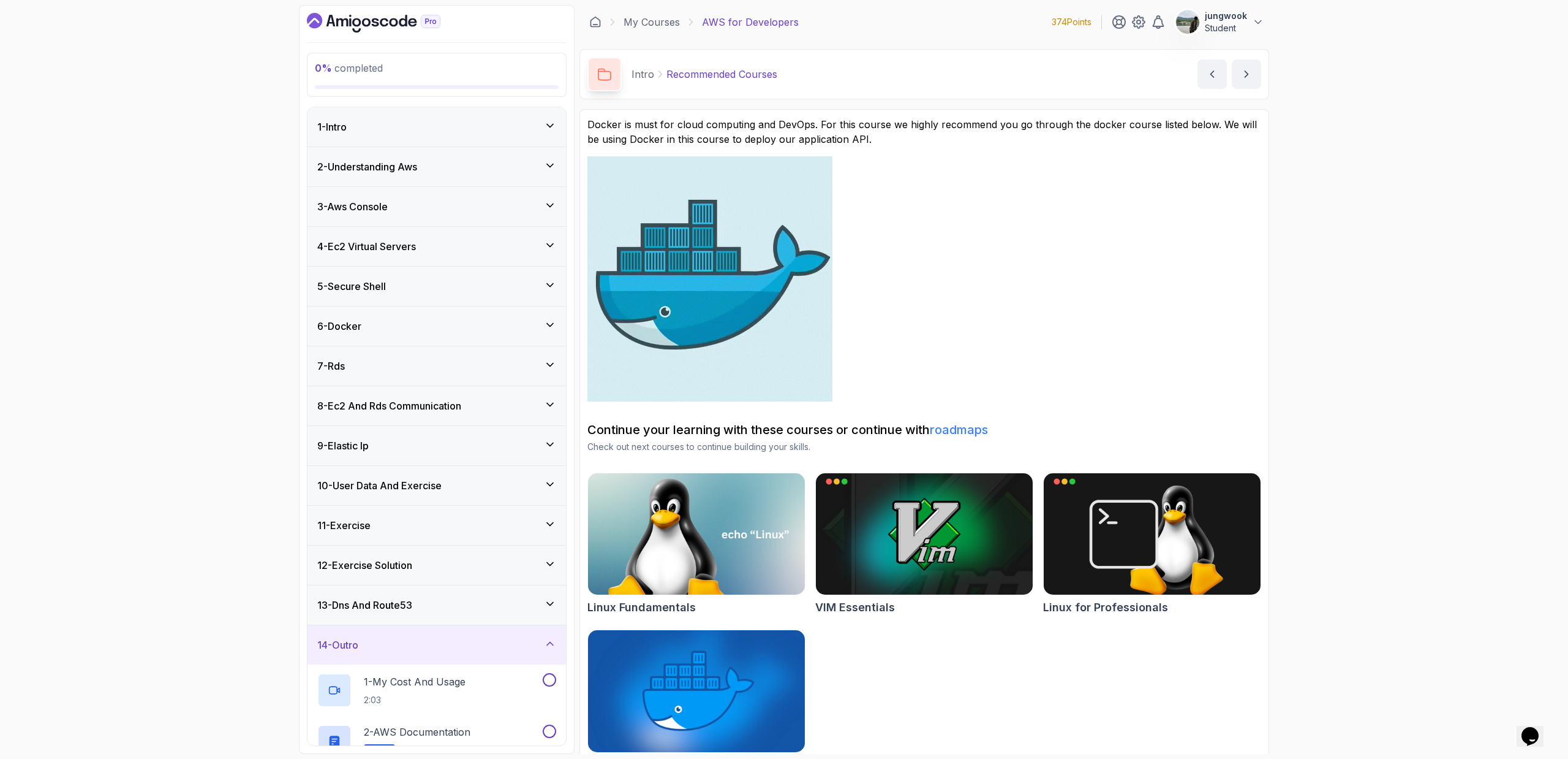
click at [423, 614] on div "13 - Dns And Route53" at bounding box center [437, 605] width 258 height 39
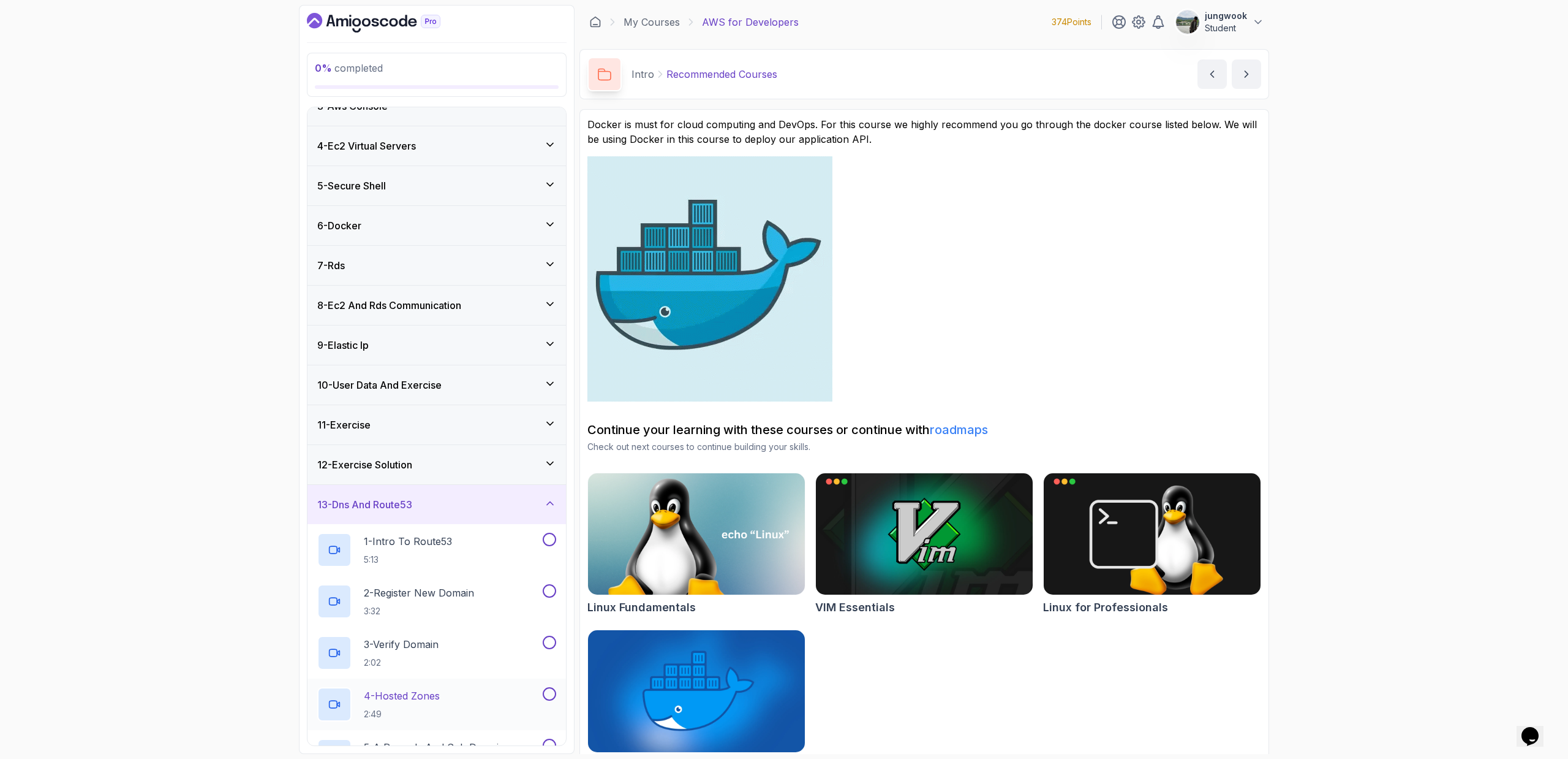
scroll to position [22, 0]
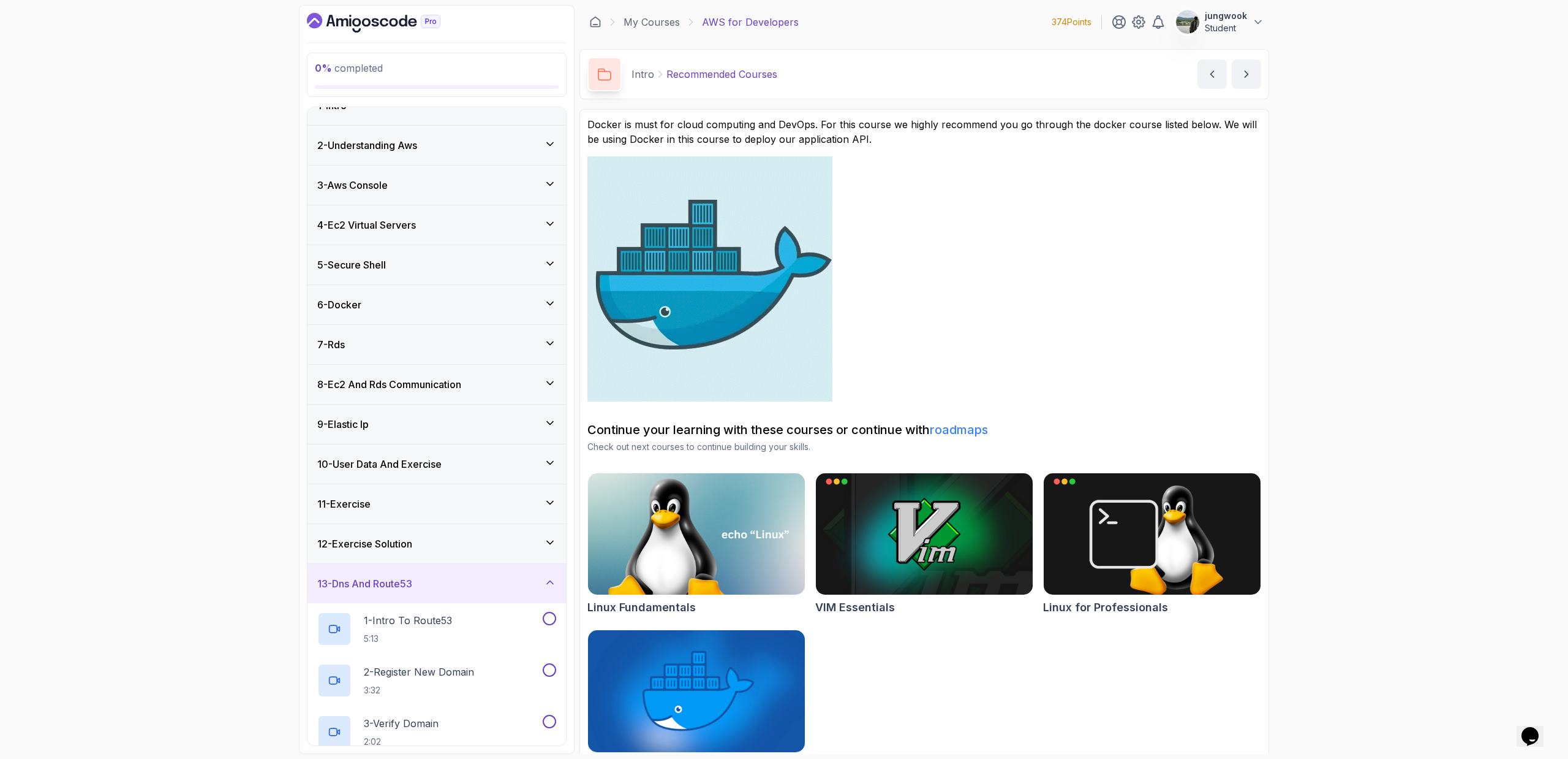
click at [449, 554] on div "12 - Exercise Solution" at bounding box center [437, 543] width 258 height 39
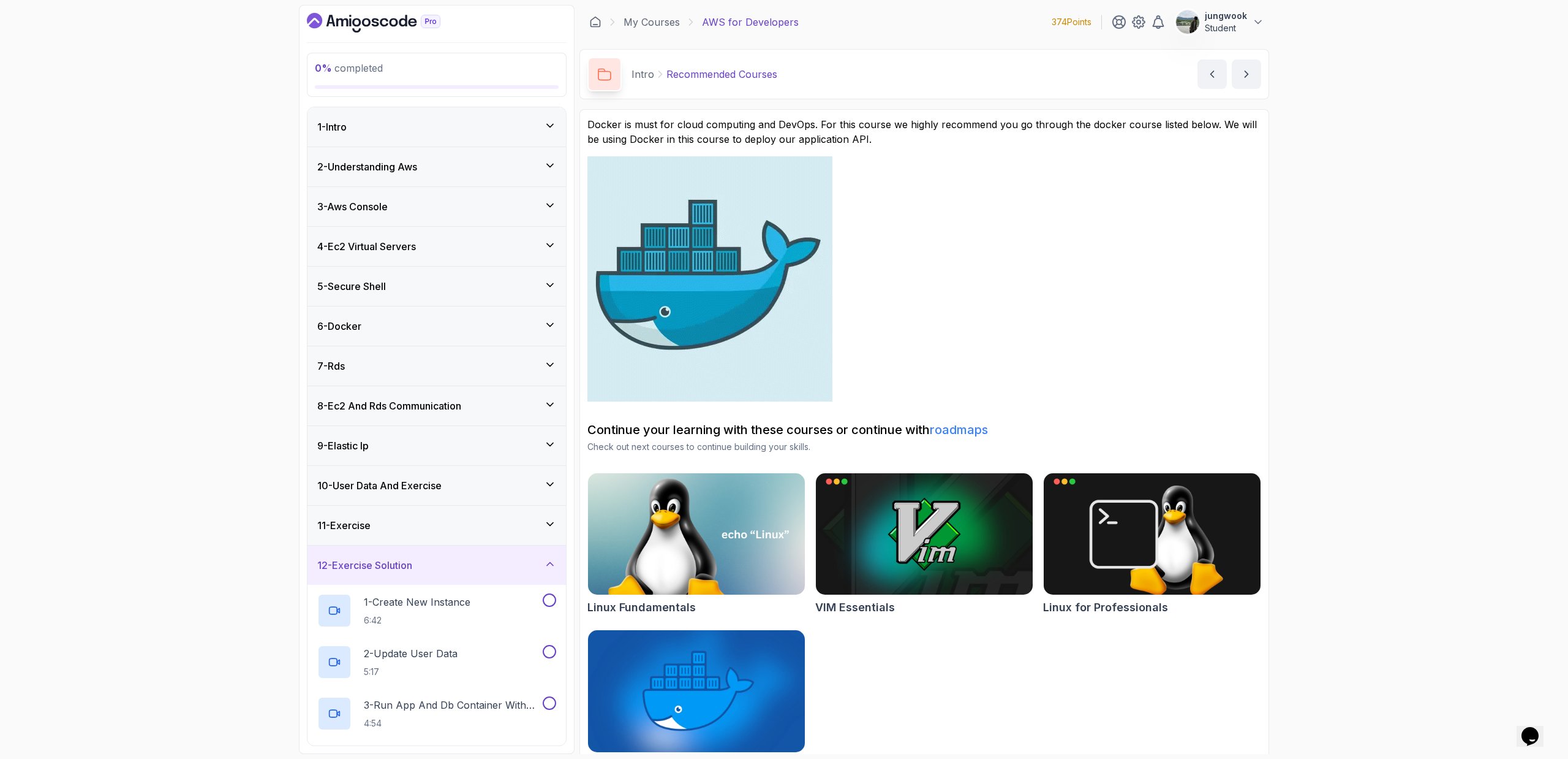
click at [438, 516] on div "11 - Exercise" at bounding box center [437, 525] width 258 height 39
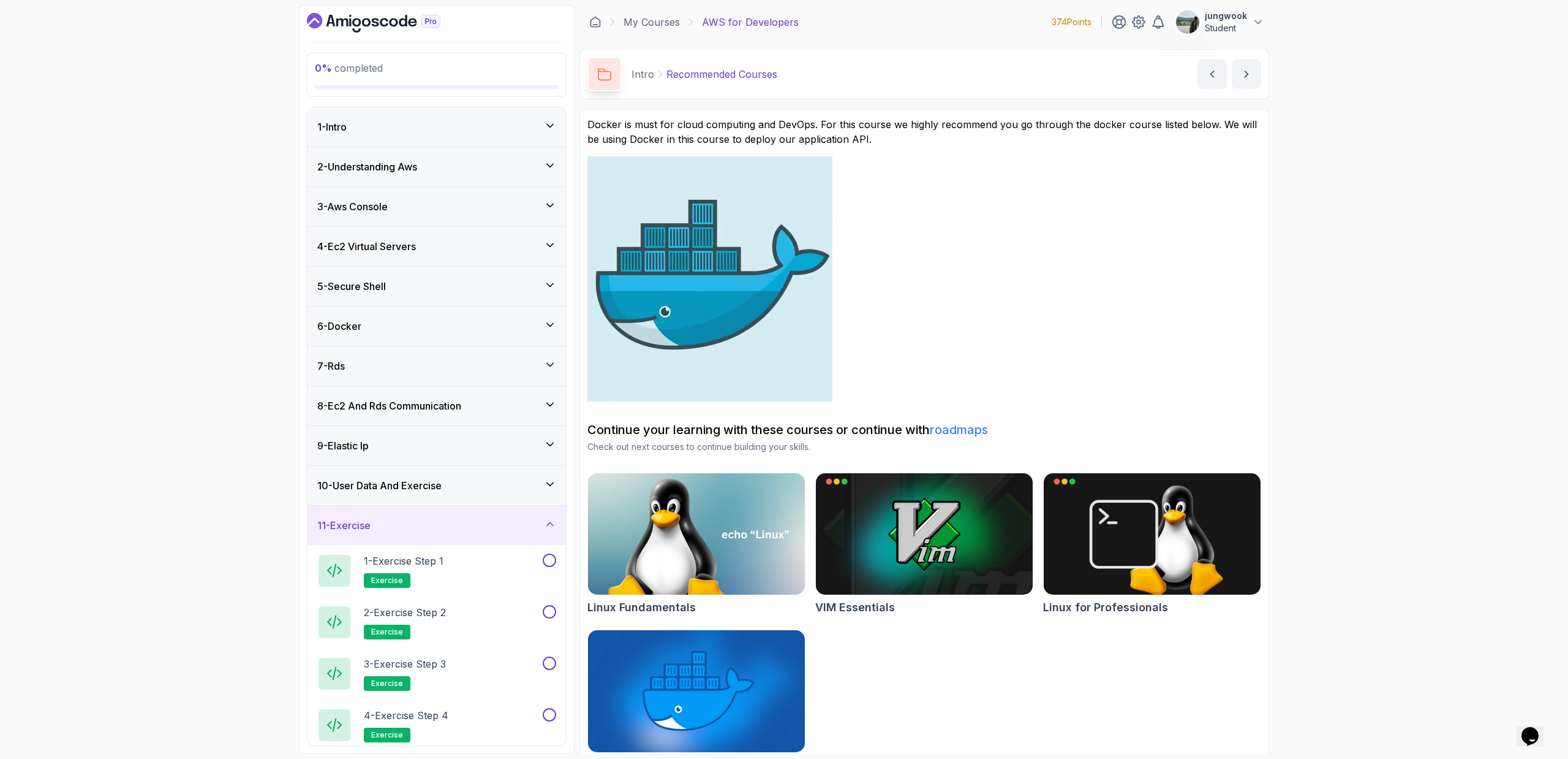
click at [458, 488] on div "10 - User Data And Exercise" at bounding box center [437, 485] width 239 height 15
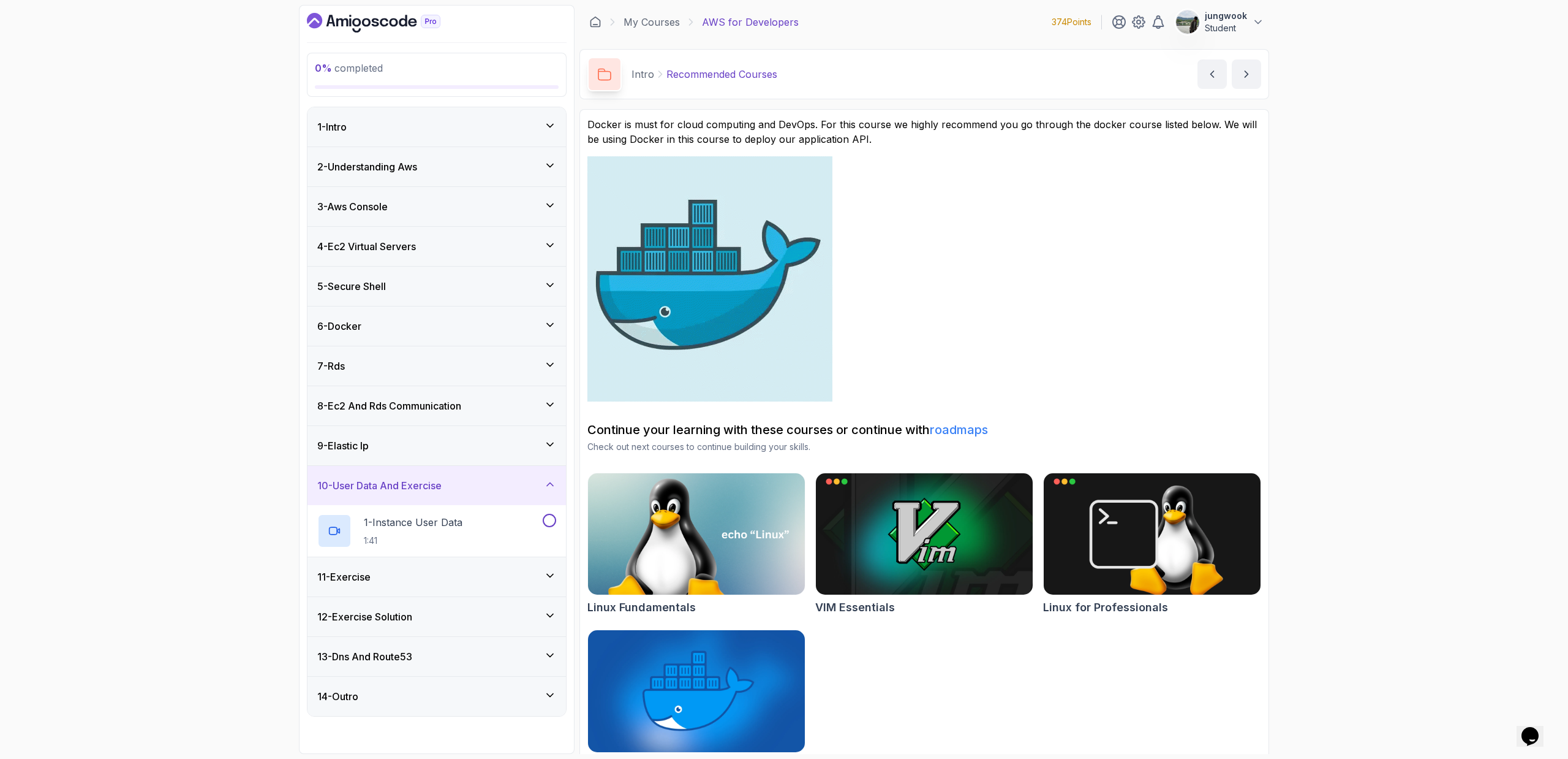
click at [453, 455] on div "9 - Elastic Ip" at bounding box center [437, 445] width 258 height 39
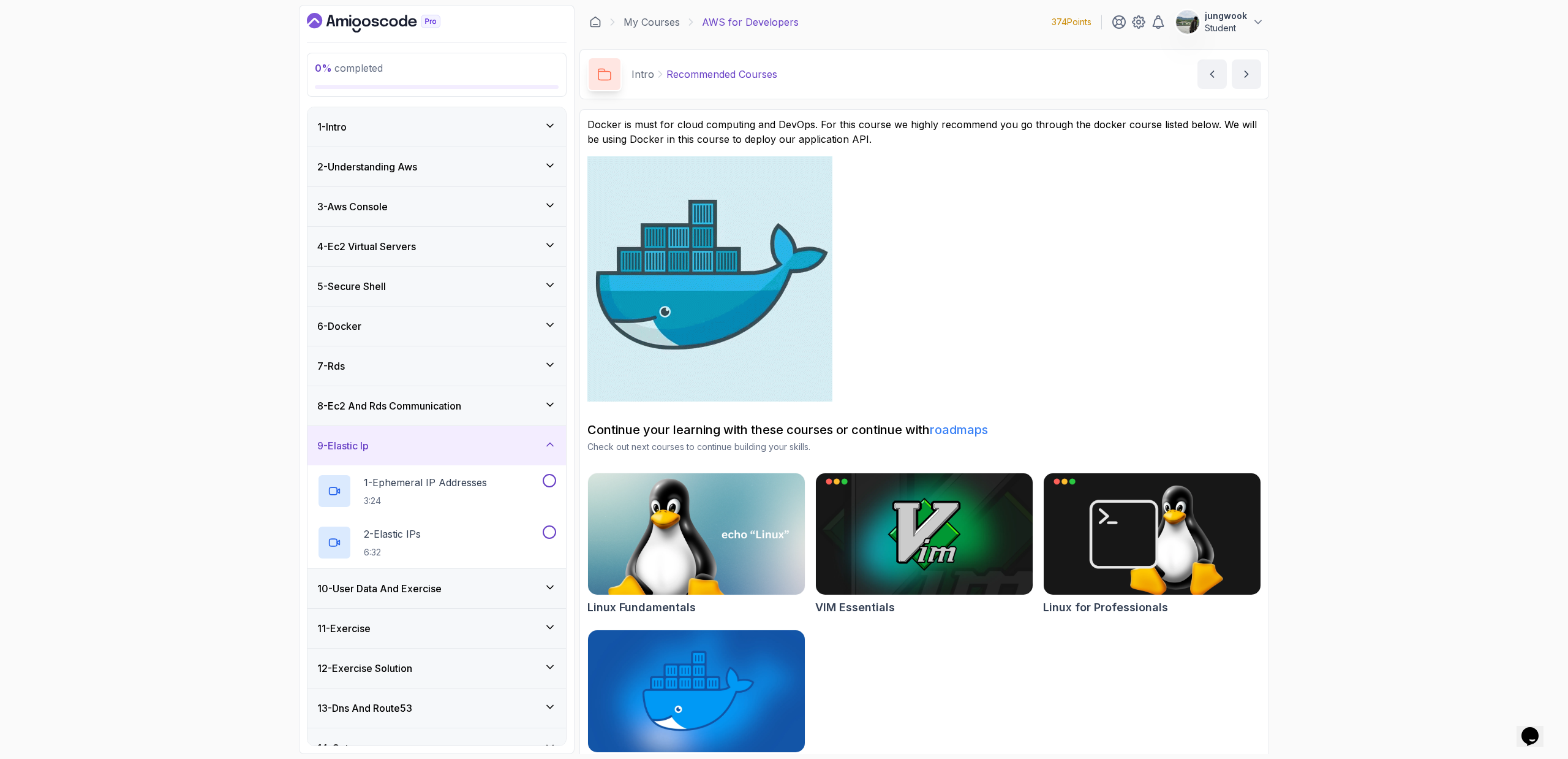
click at [463, 424] on div "8 - Ec2 And Rds Communication" at bounding box center [437, 405] width 258 height 39
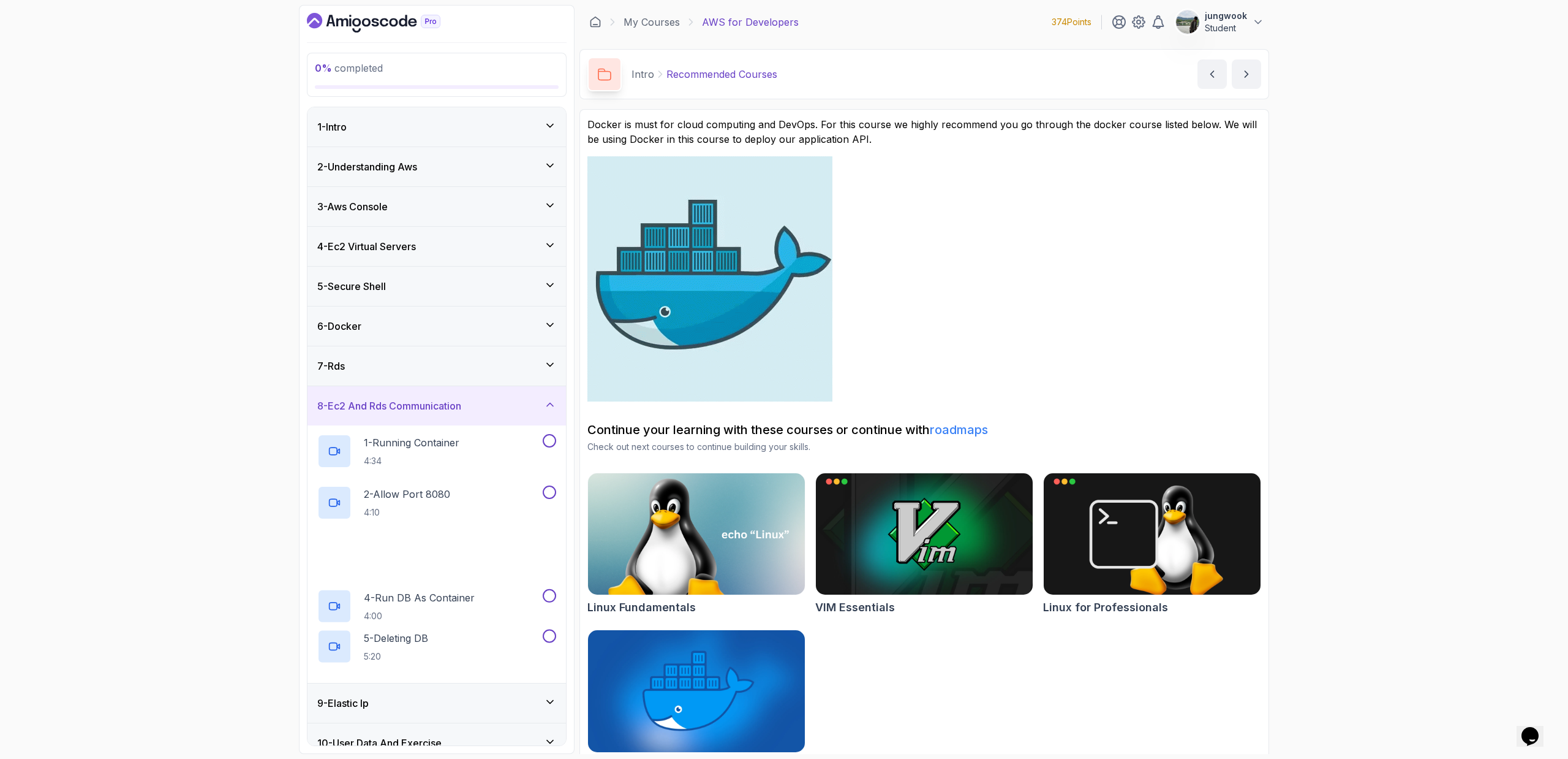
click at [488, 333] on div "6 - Docker" at bounding box center [437, 325] width 258 height 39
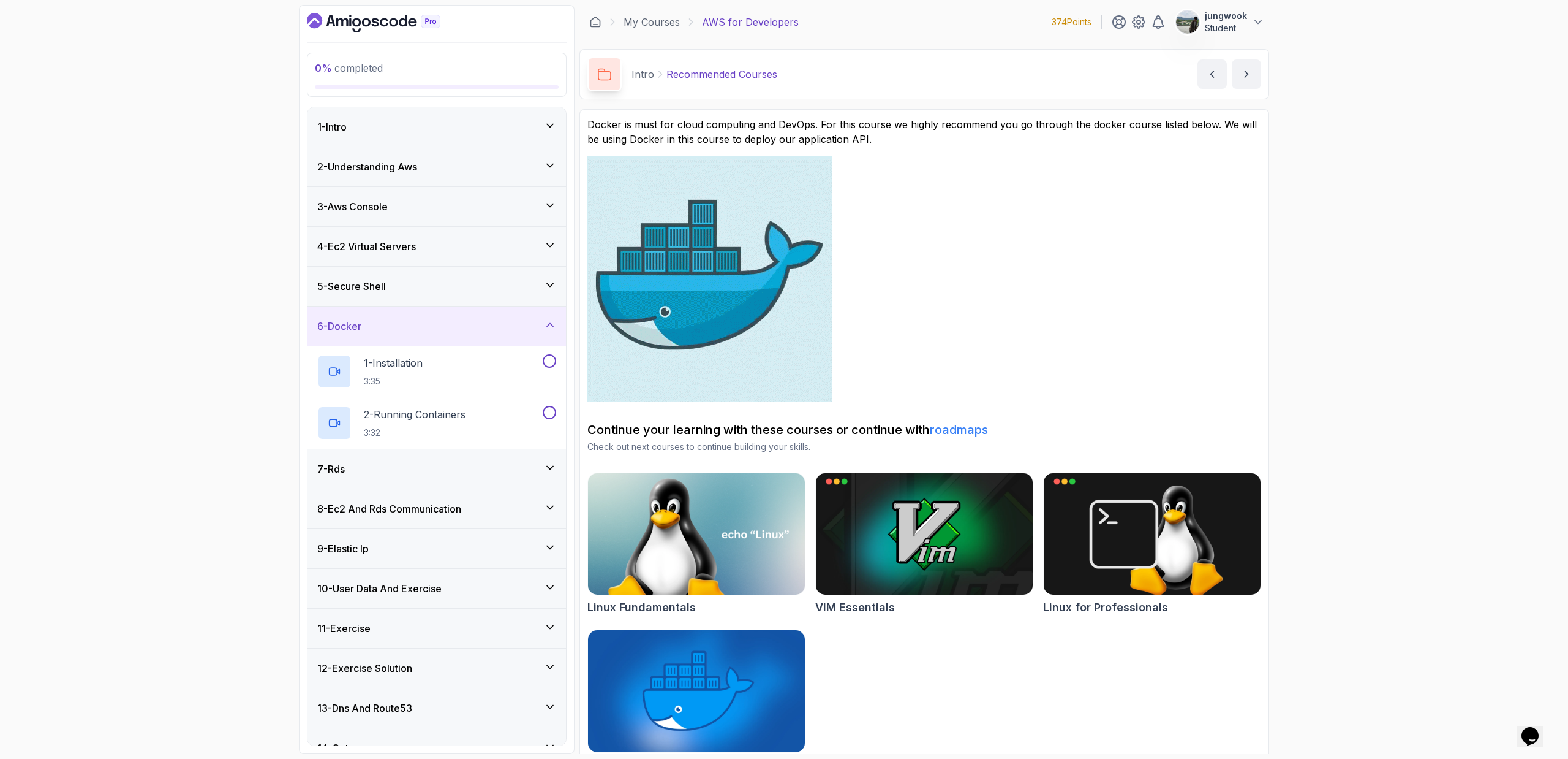
click at [493, 272] on div "5 - Secure Shell" at bounding box center [437, 286] width 258 height 39
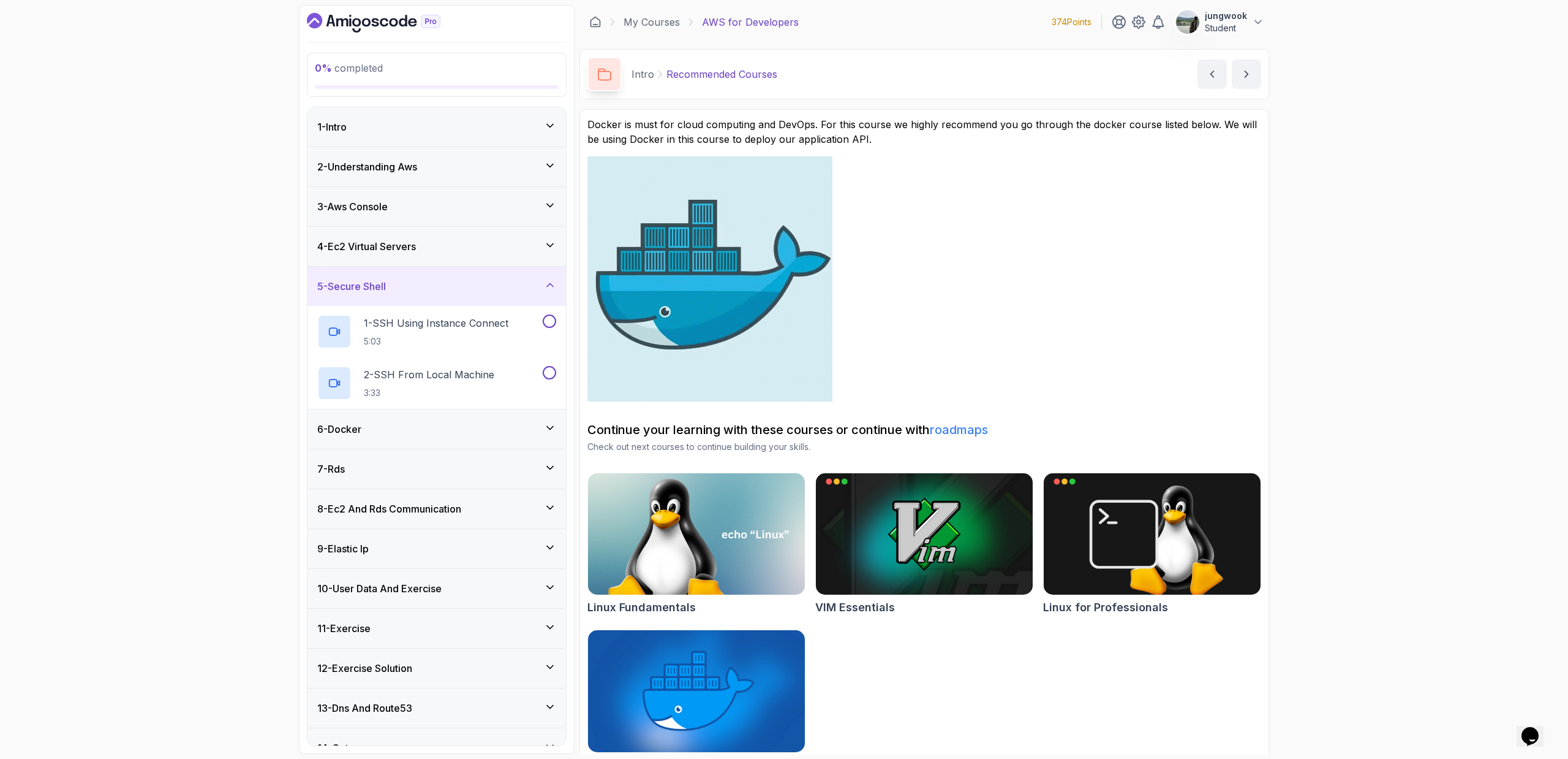
click at [507, 219] on div "3 - Aws Console" at bounding box center [437, 206] width 258 height 39
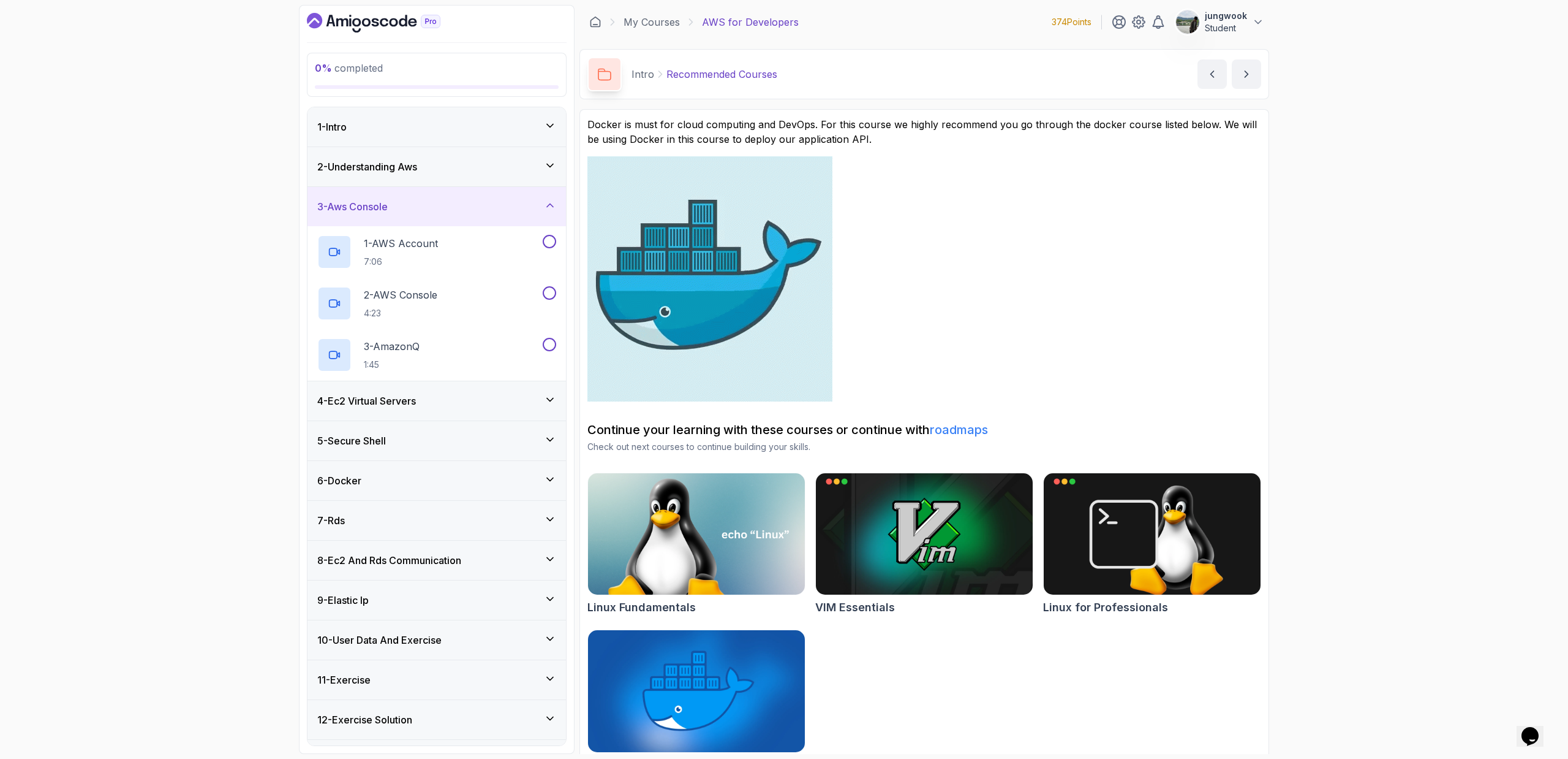
click at [517, 165] on div "2 - Understanding Aws" at bounding box center [437, 167] width 239 height 15
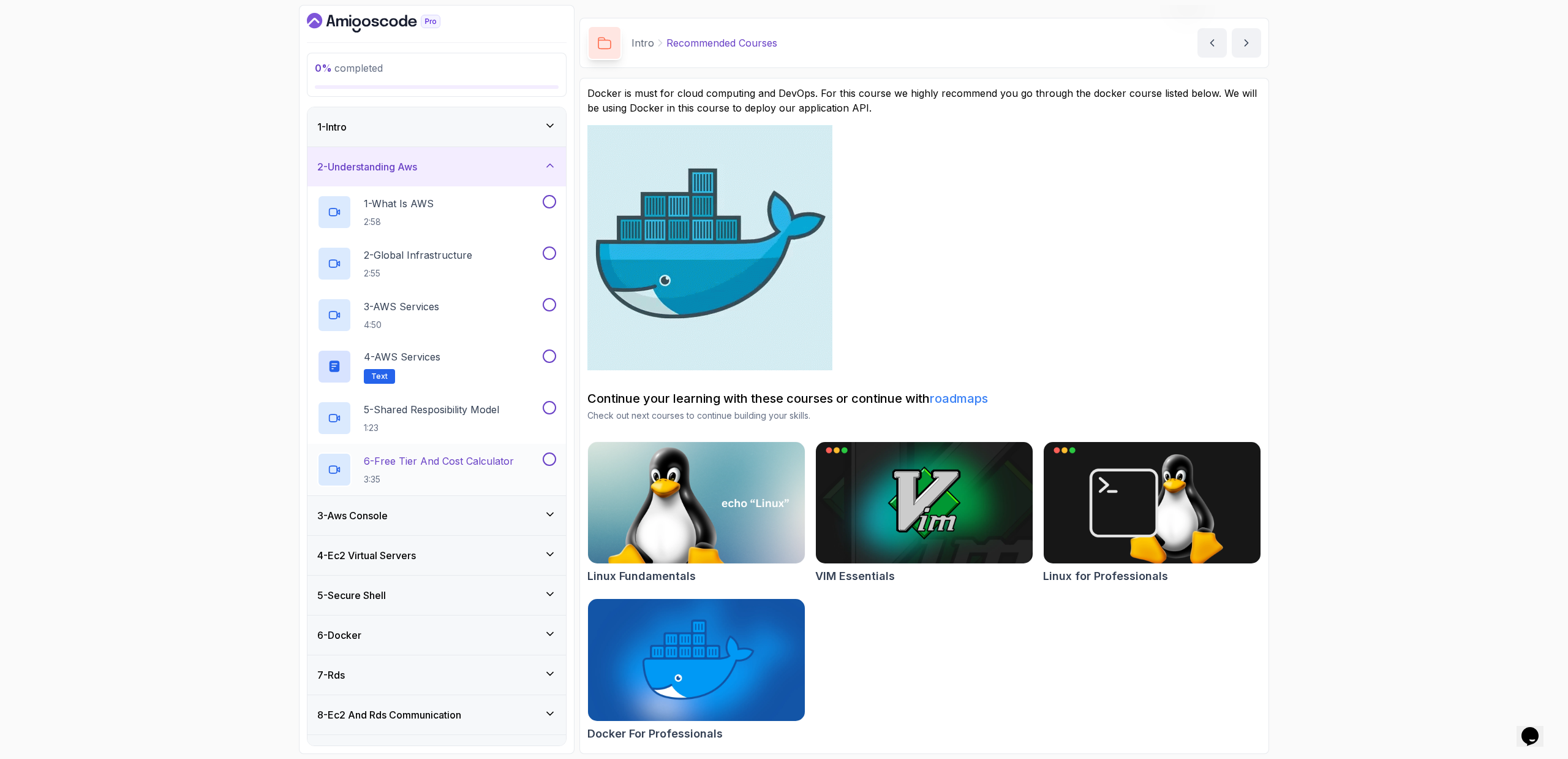
scroll to position [228, 0]
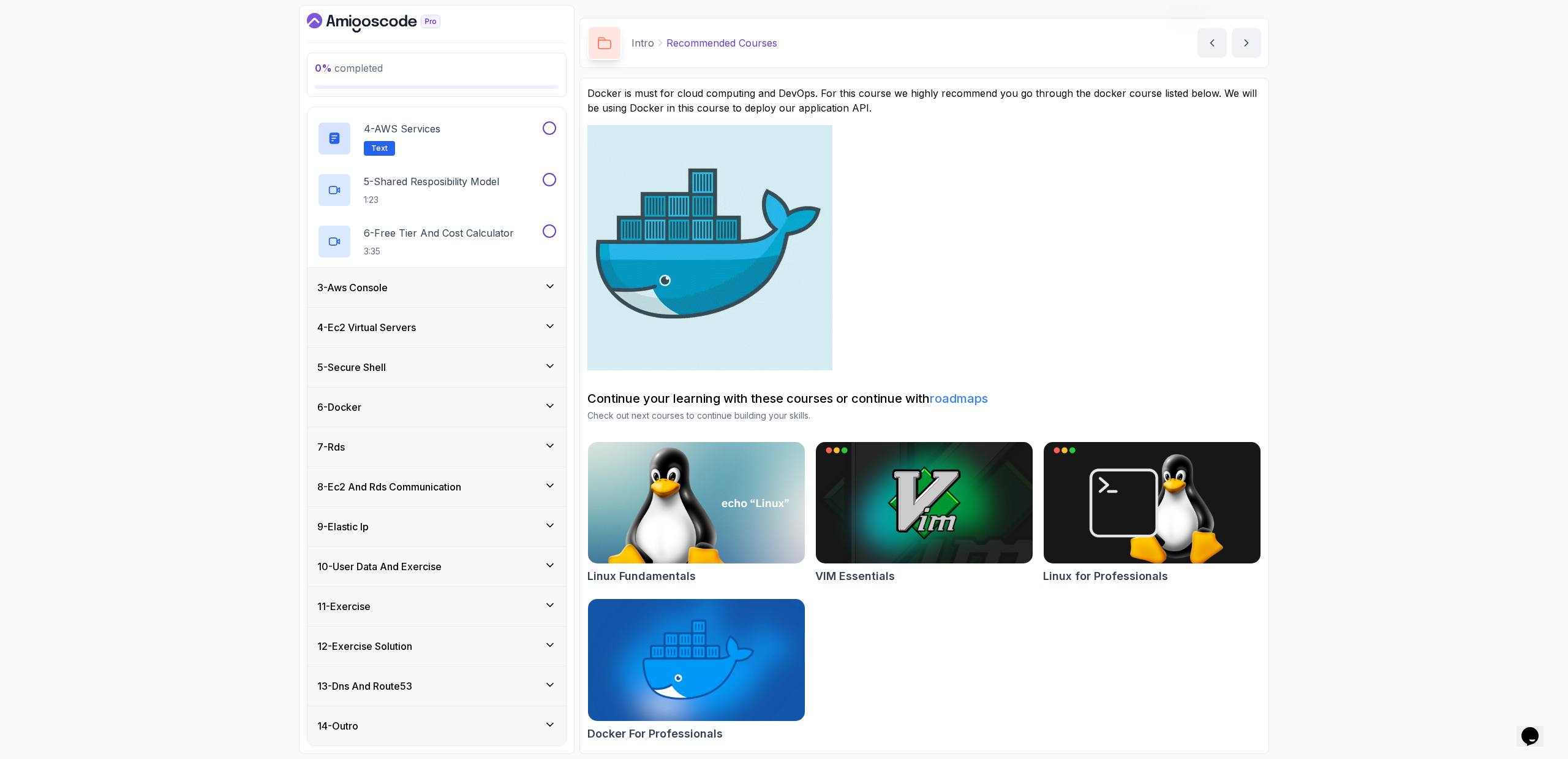
click at [443, 720] on div "14 - Outro" at bounding box center [437, 726] width 239 height 15
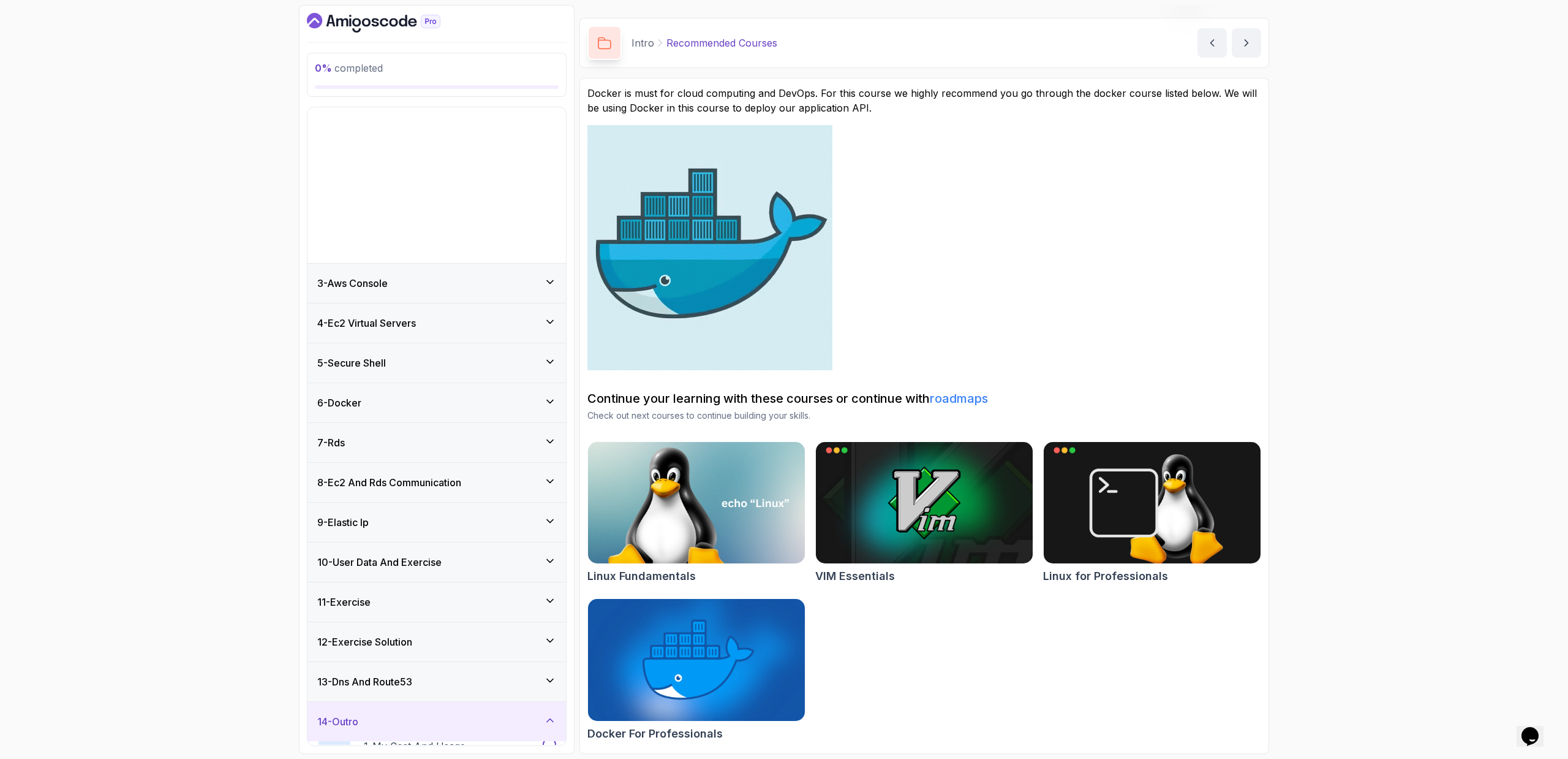
scroll to position [0, 0]
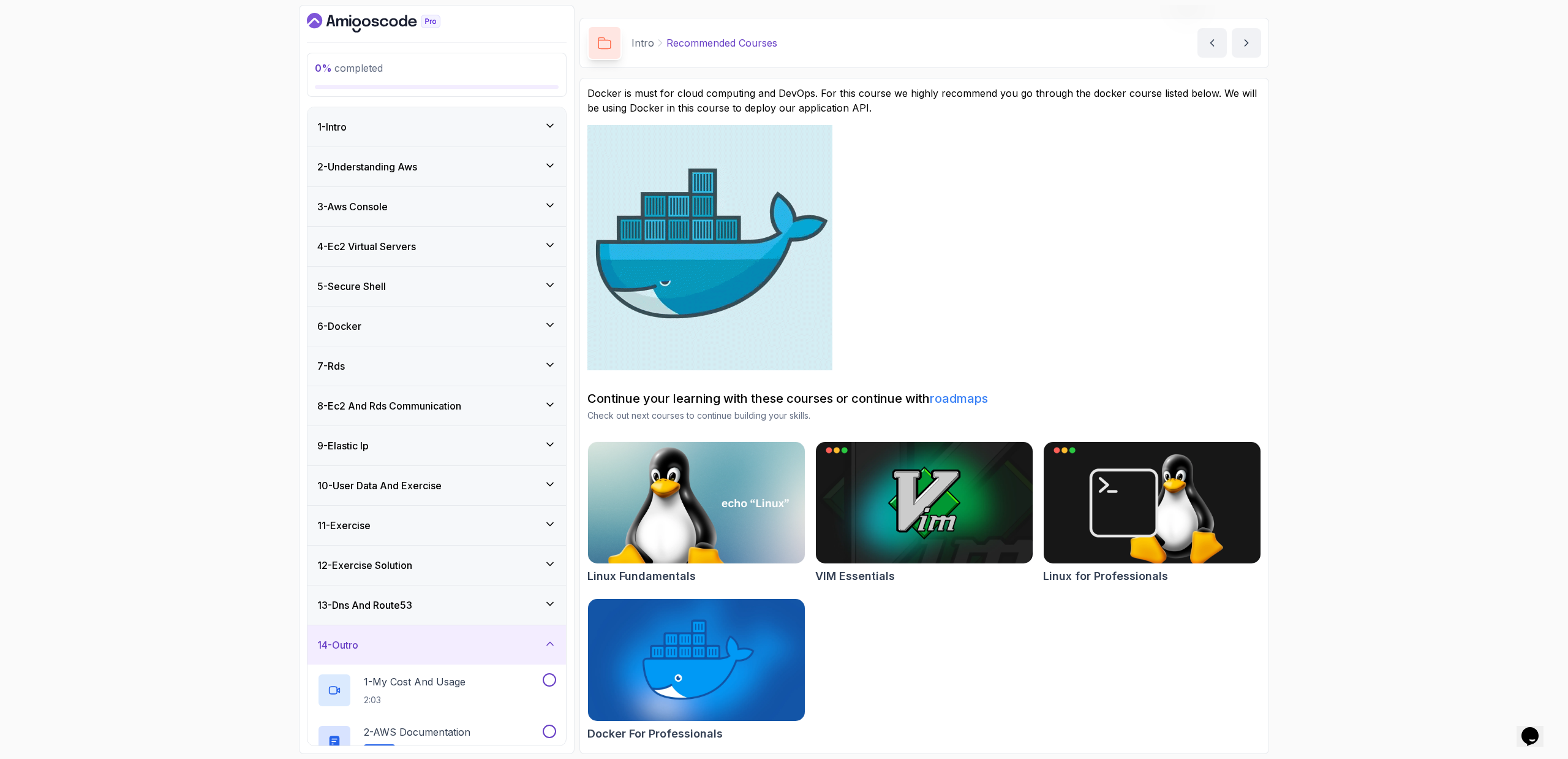
click at [491, 616] on div "13 - Dns And Route53" at bounding box center [437, 605] width 258 height 39
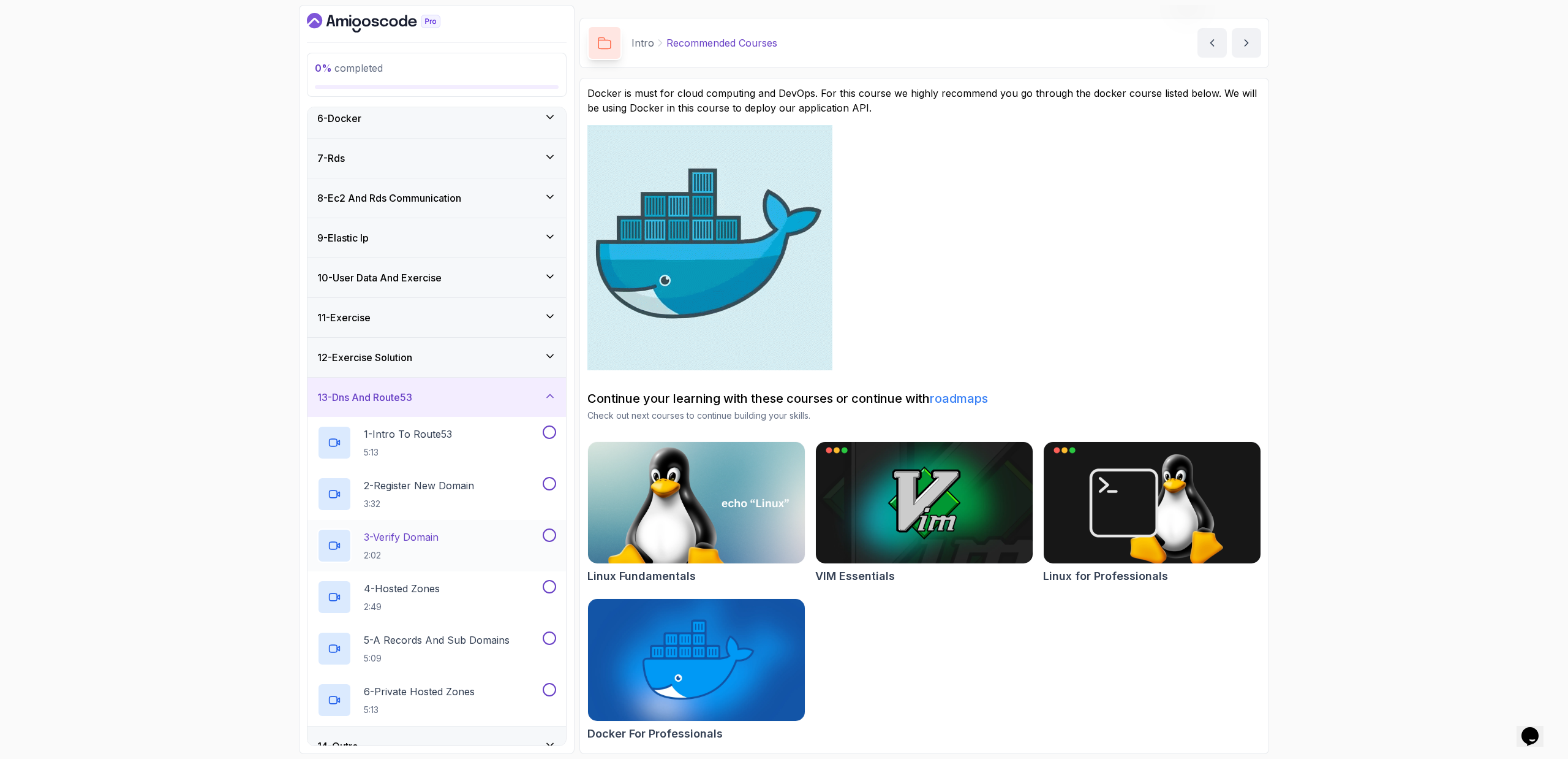
scroll to position [122, 0]
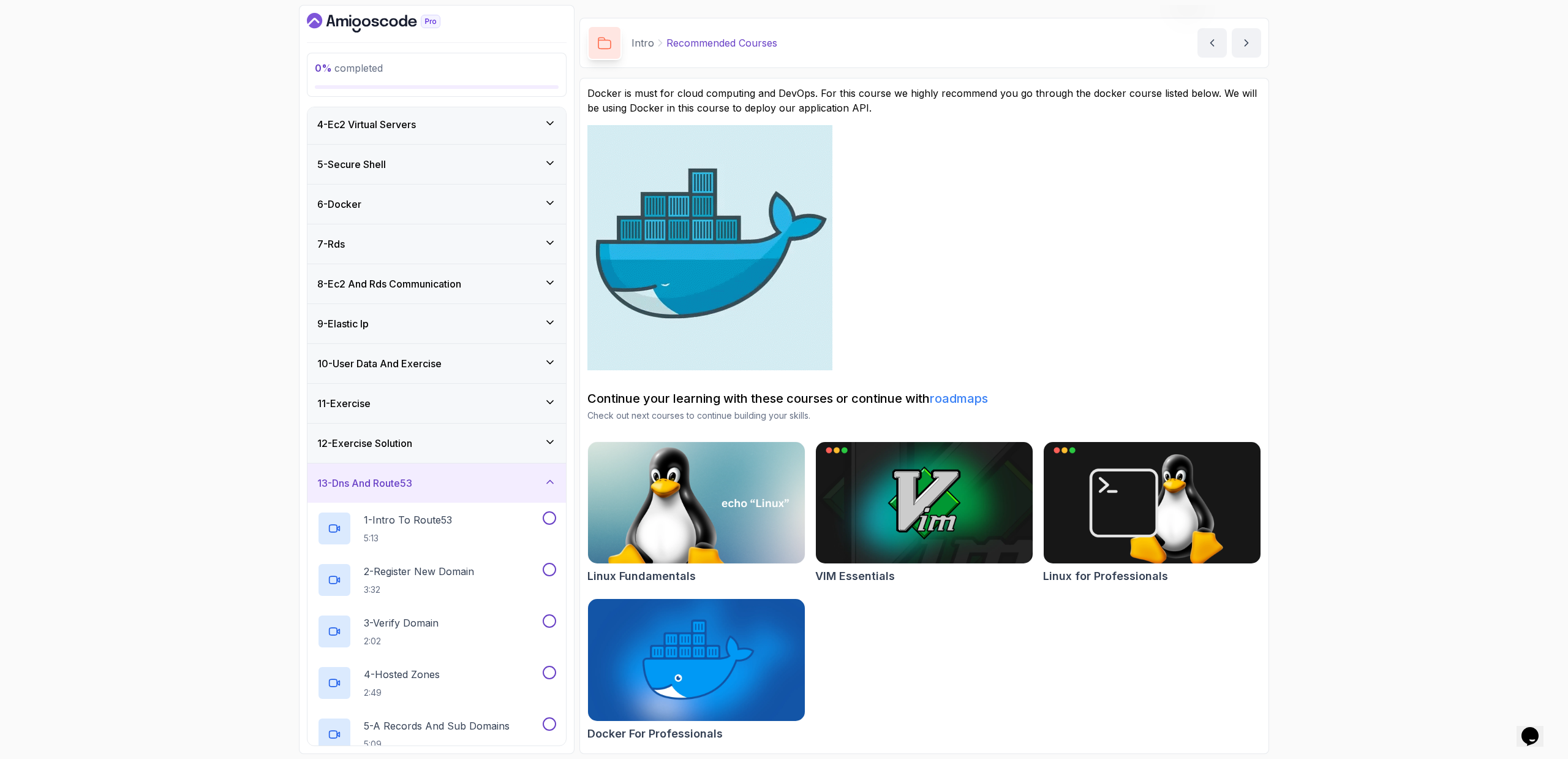
click at [507, 443] on div "12 - Exercise Solution" at bounding box center [437, 443] width 239 height 15
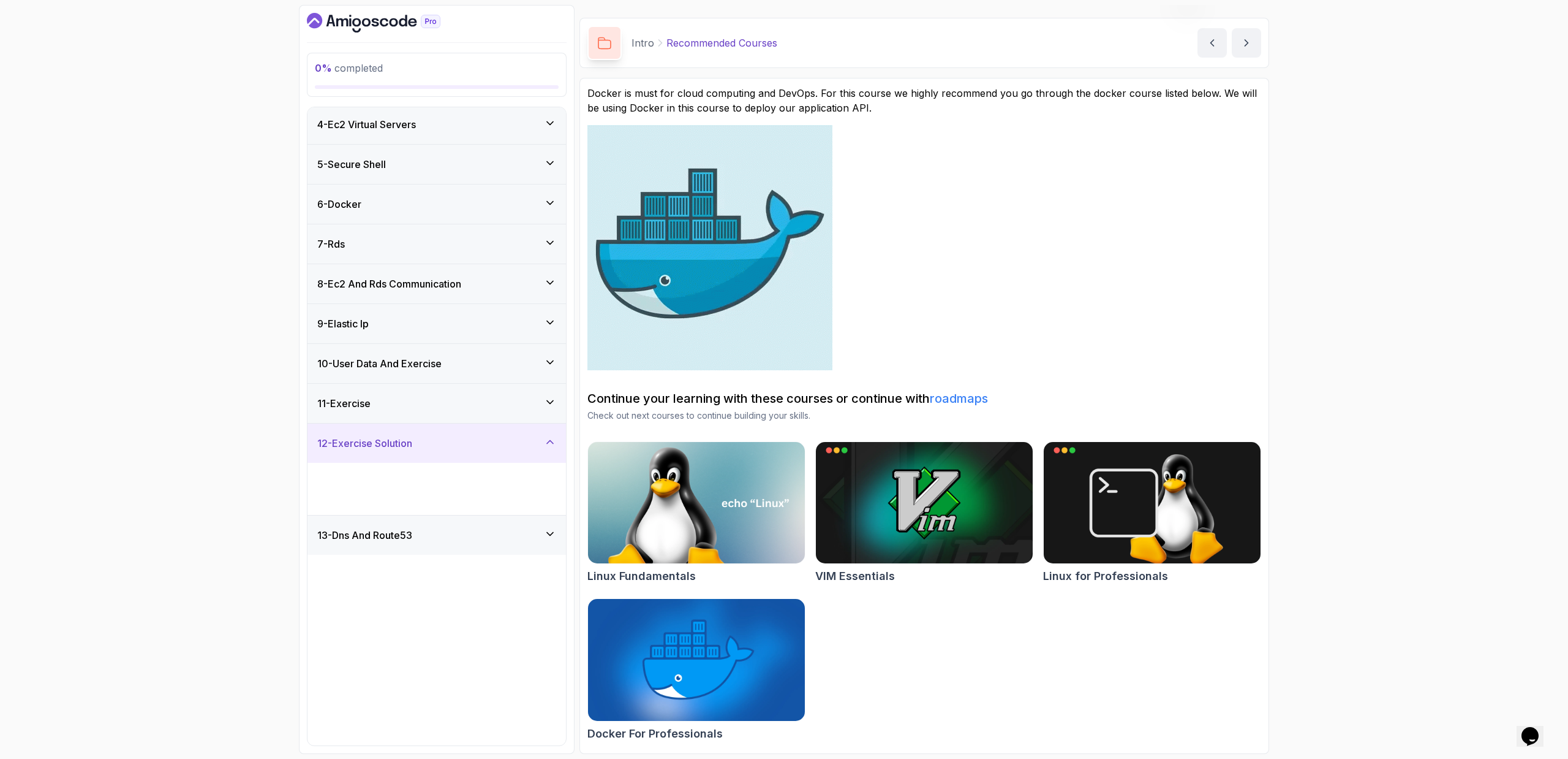
scroll to position [0, 0]
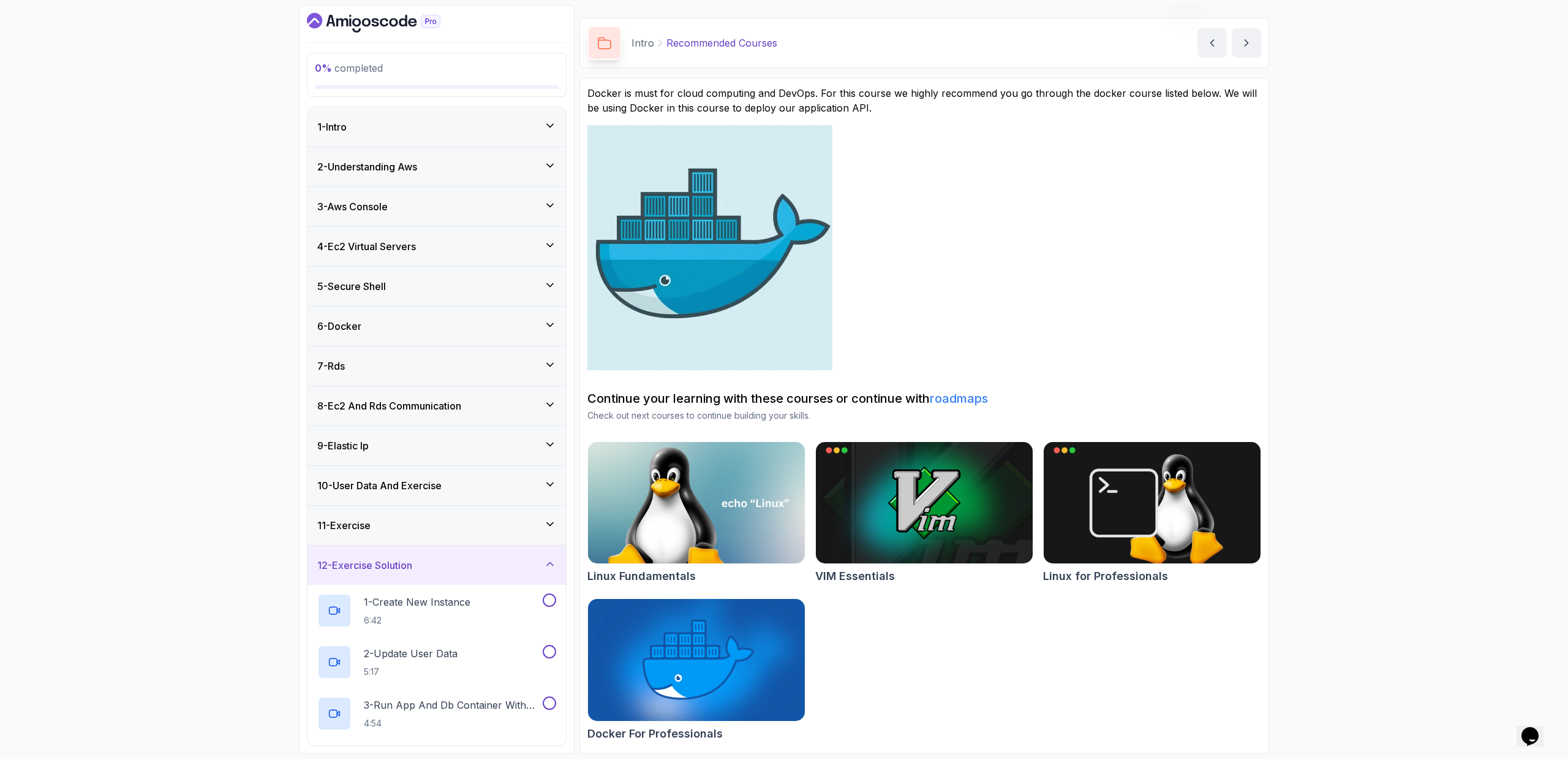
click at [440, 521] on div "11 - Exercise" at bounding box center [437, 525] width 239 height 15
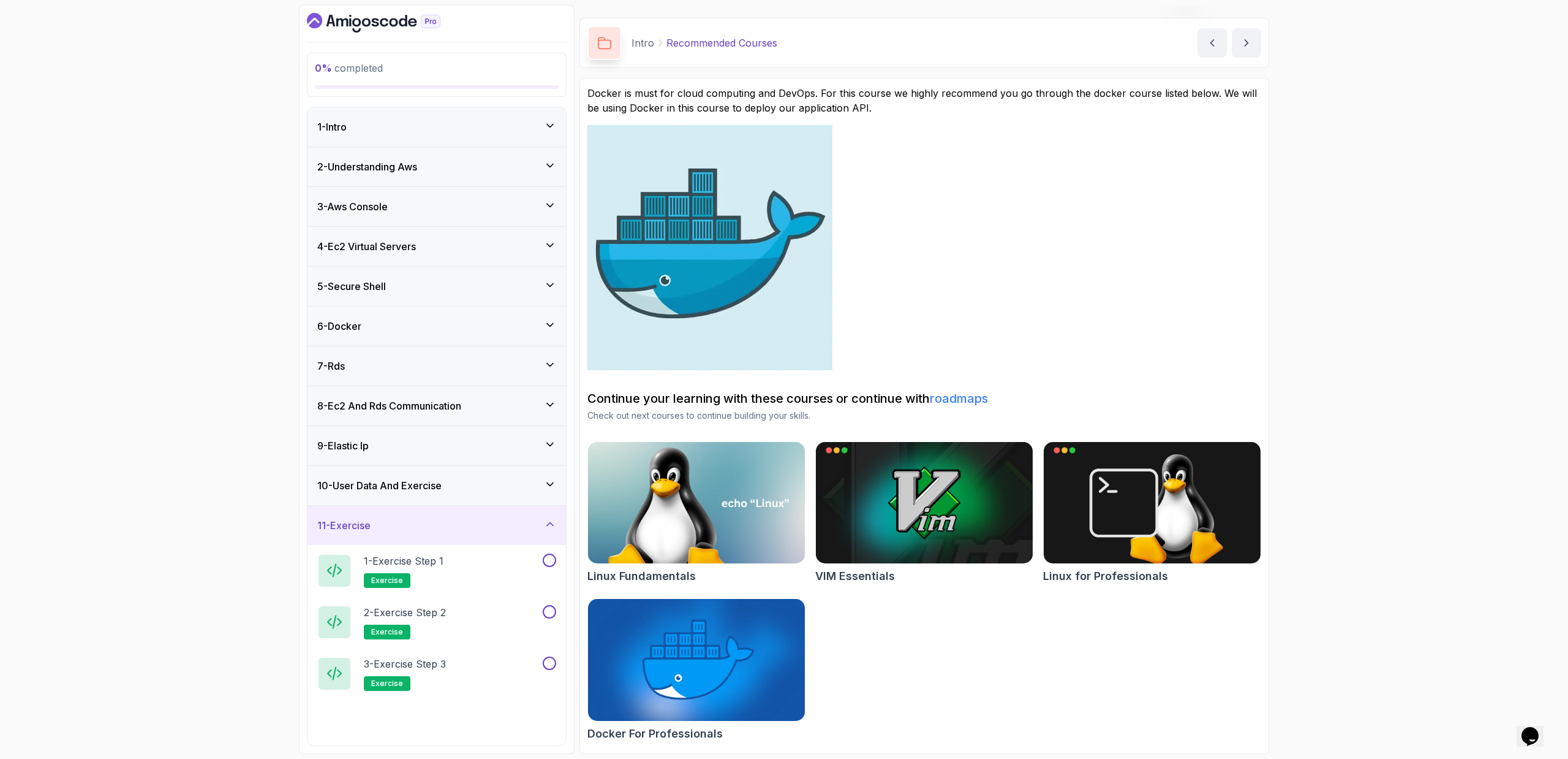
click at [462, 470] on div "10 - User Data And Exercise" at bounding box center [437, 485] width 258 height 39
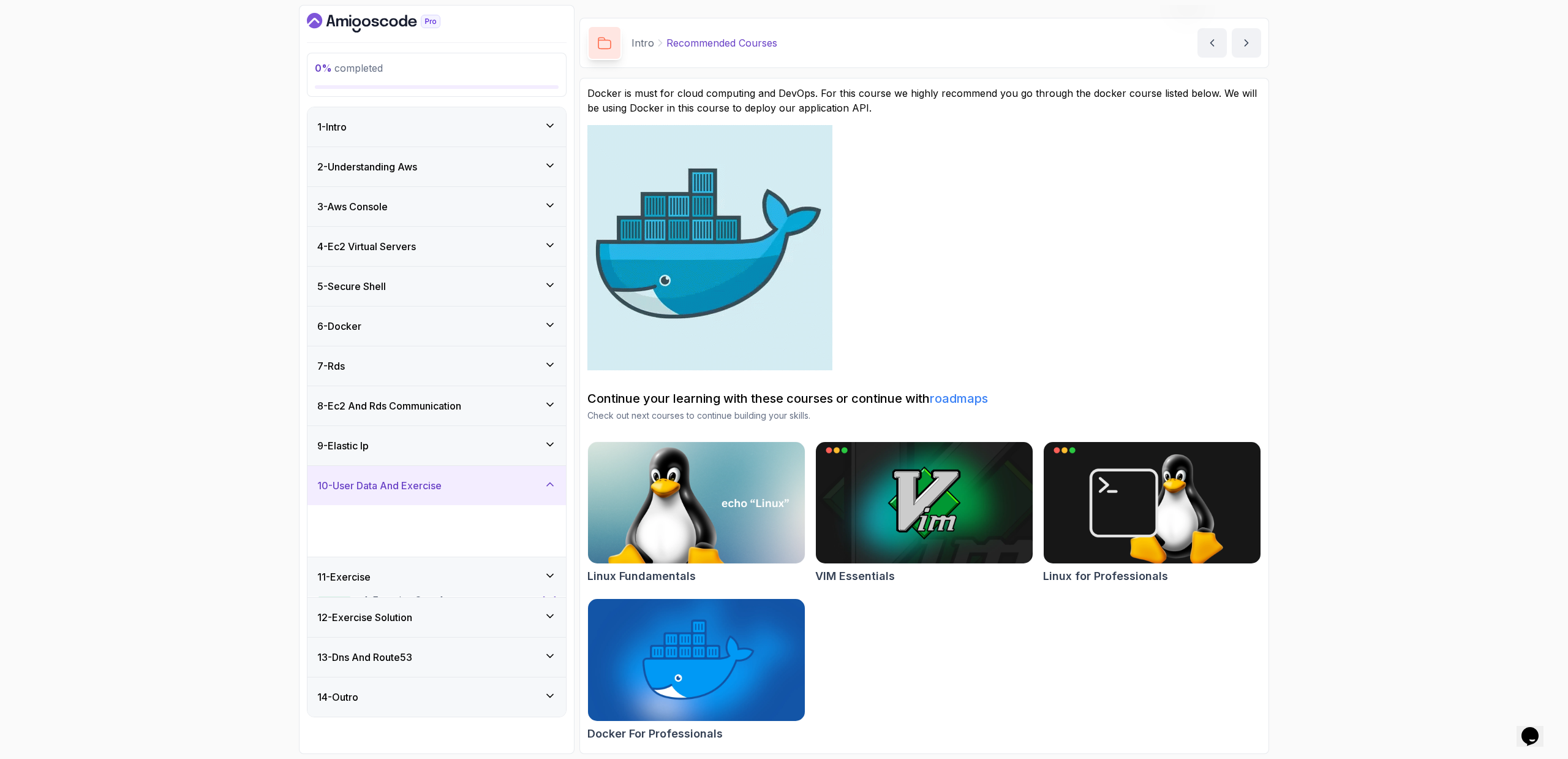
click at [473, 434] on div "9 - Elastic Ip" at bounding box center [437, 445] width 258 height 39
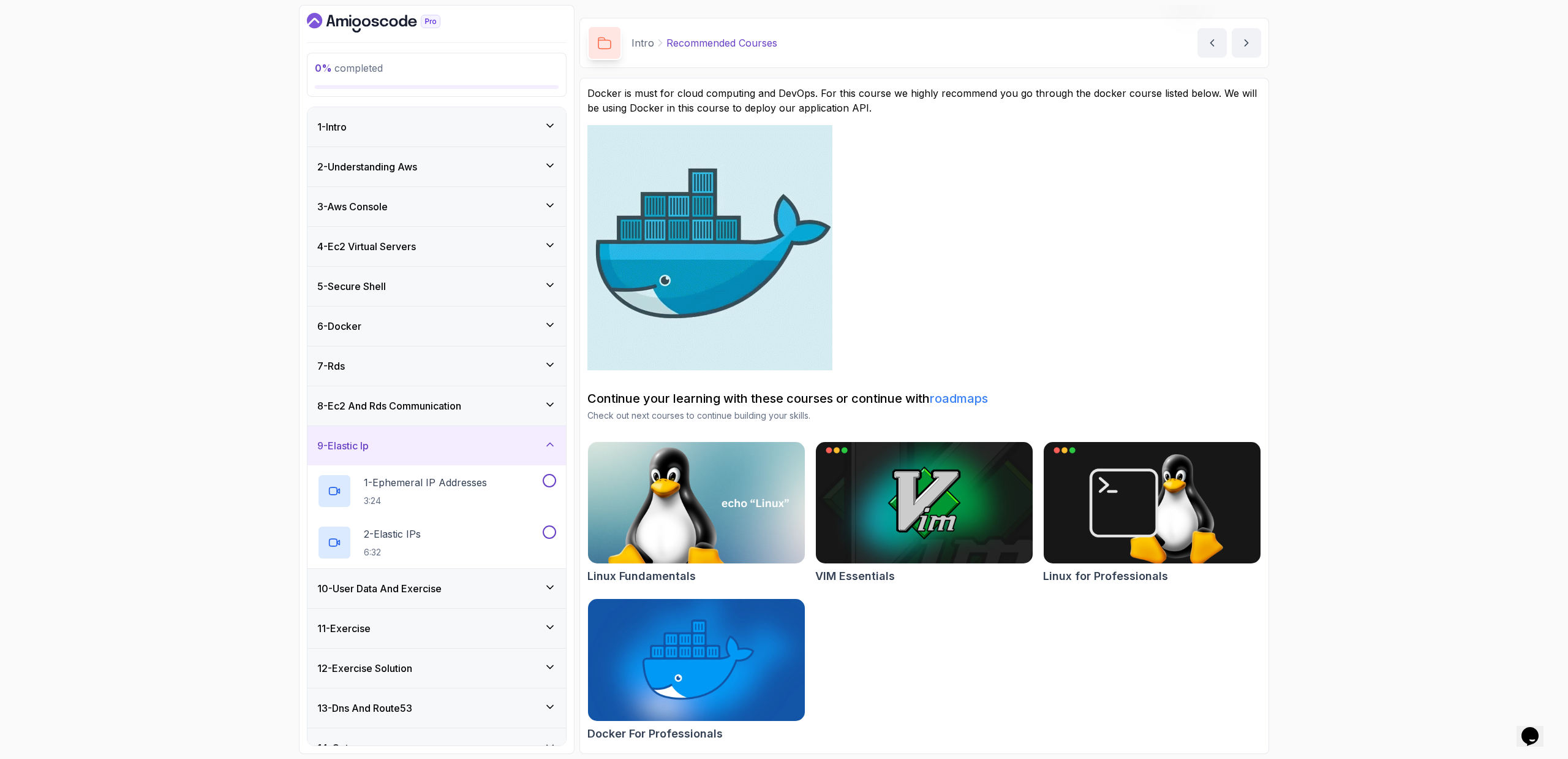
click at [477, 418] on div "8 - Ec2 And Rds Communication" at bounding box center [437, 405] width 258 height 39
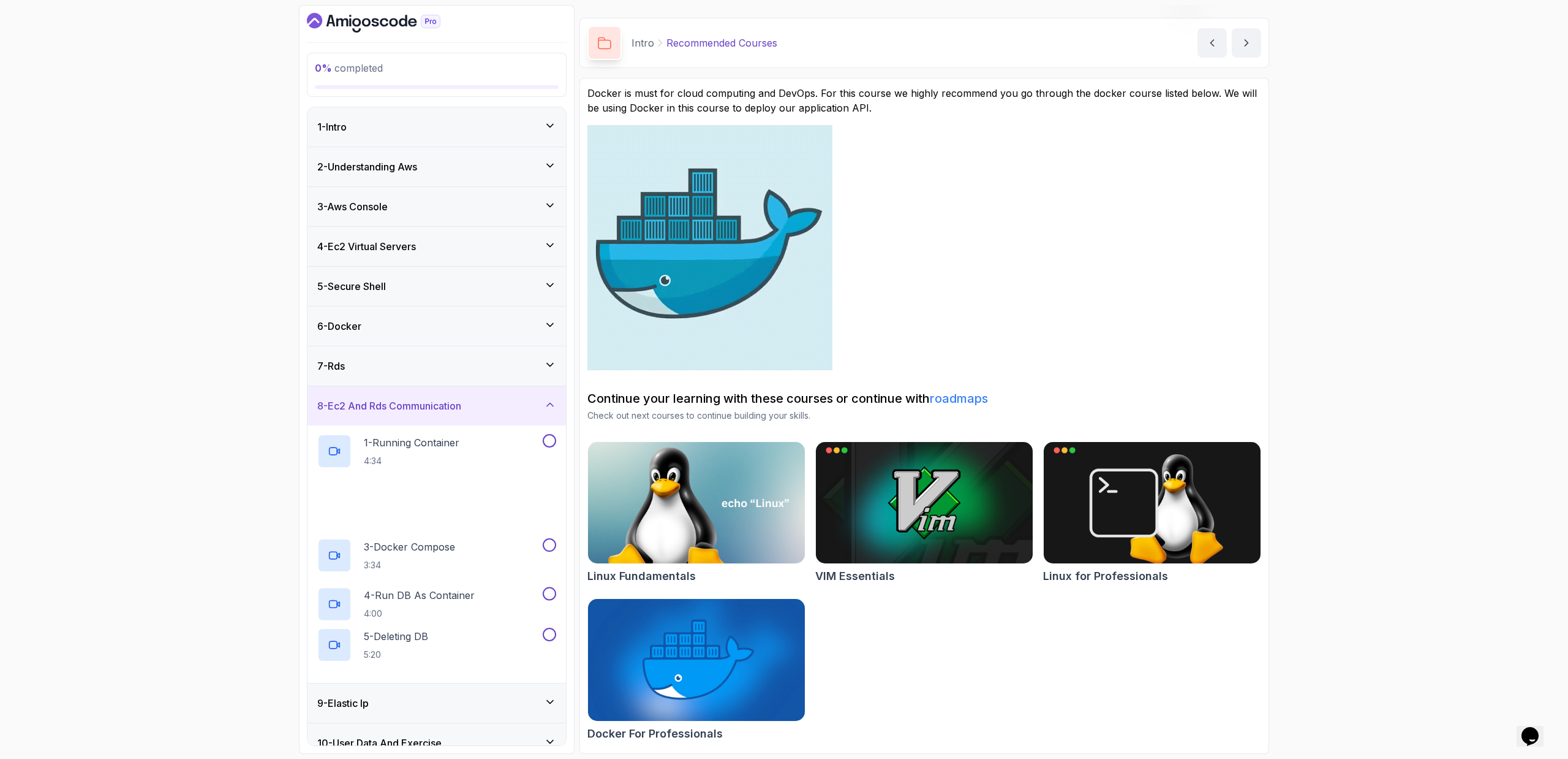
click at [493, 374] on div "7 - Rds" at bounding box center [437, 365] width 258 height 39
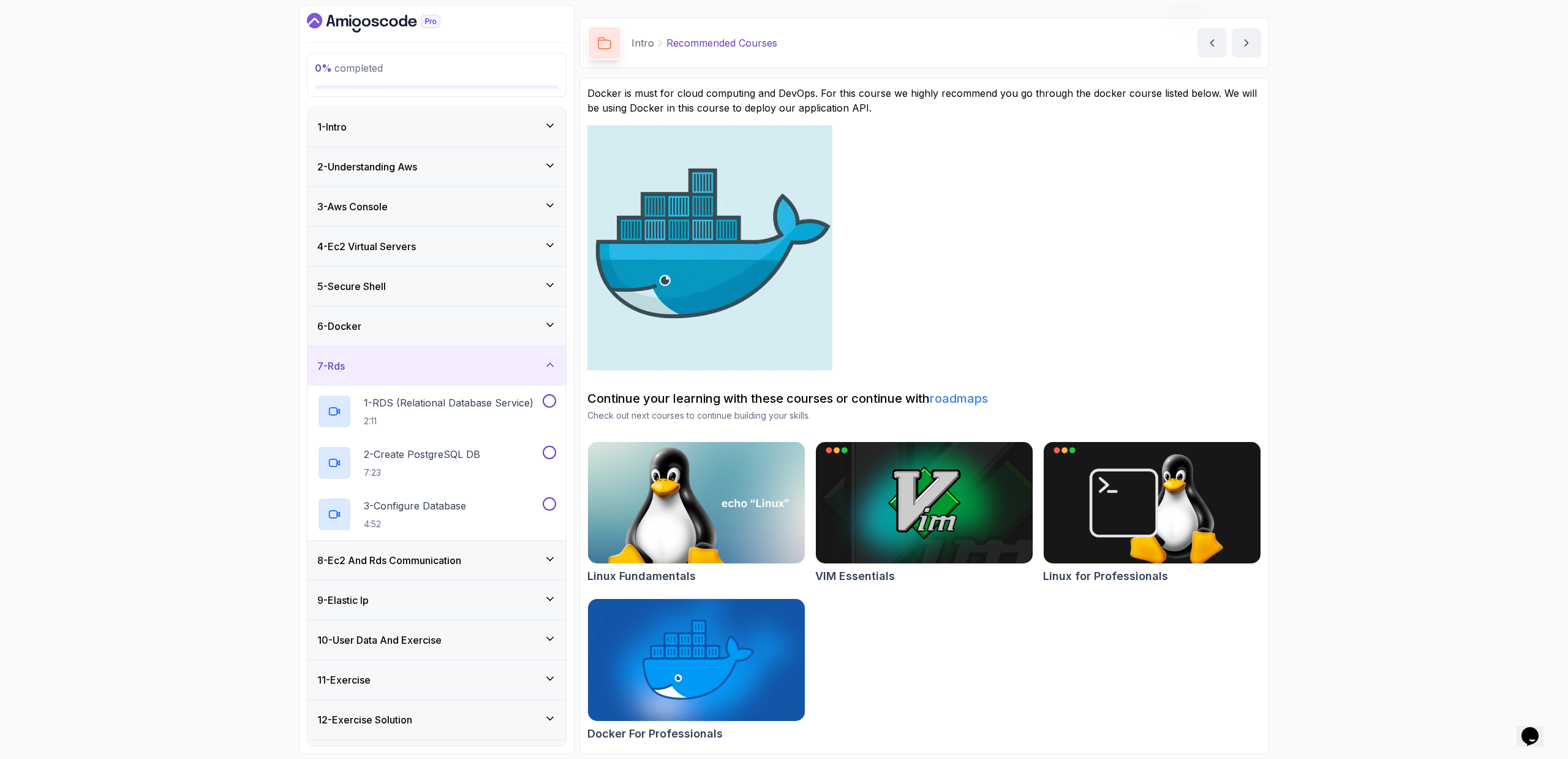
click at [447, 332] on div "6 - Docker" at bounding box center [437, 326] width 239 height 15
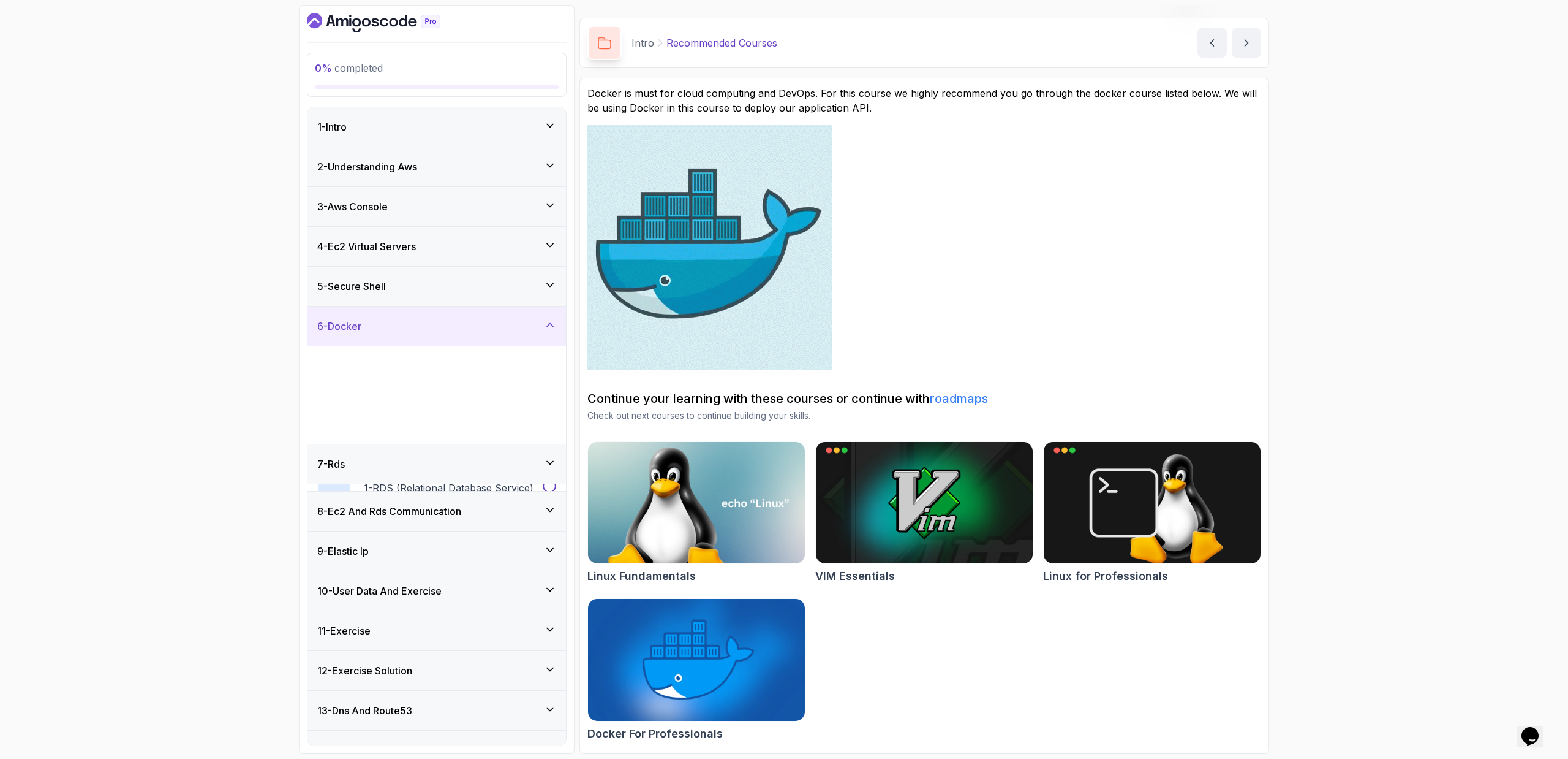
click at [453, 296] on div "5 - Secure Shell" at bounding box center [437, 286] width 258 height 39
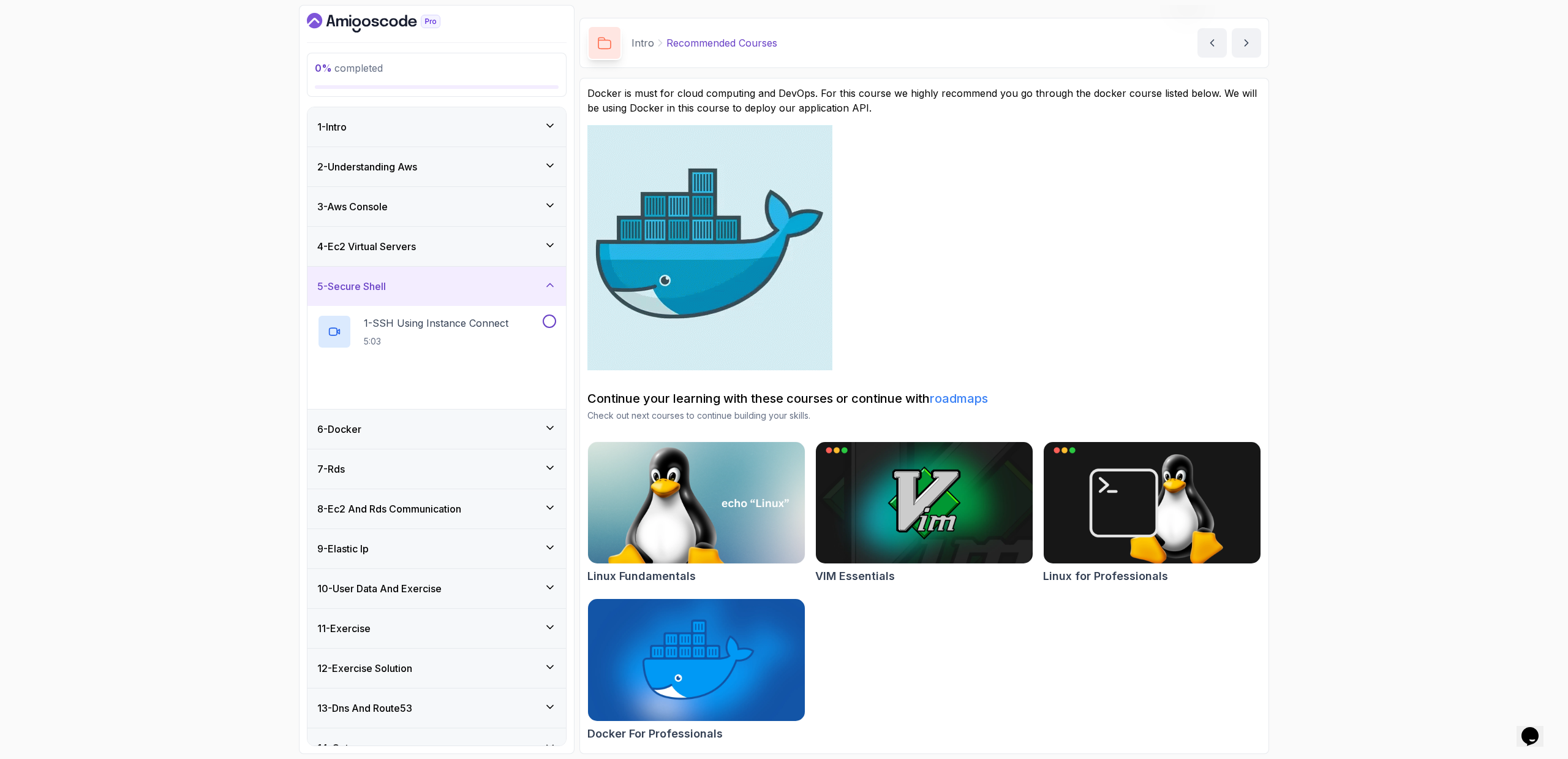
click at [416, 246] on h3 "4 - Ec2 Virtual Servers" at bounding box center [367, 247] width 98 height 15
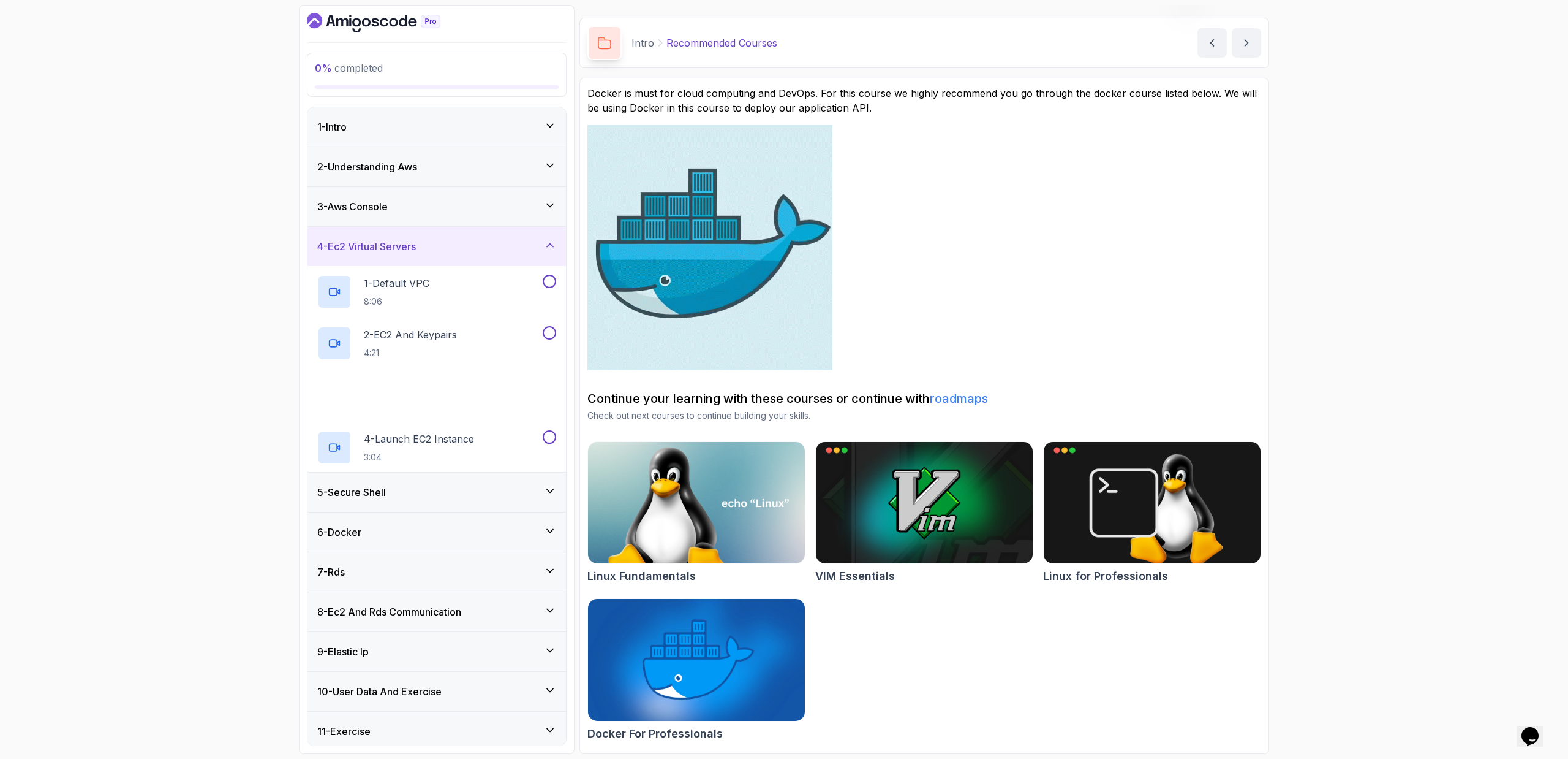
click at [433, 218] on div "3 - Aws Console" at bounding box center [437, 206] width 258 height 39
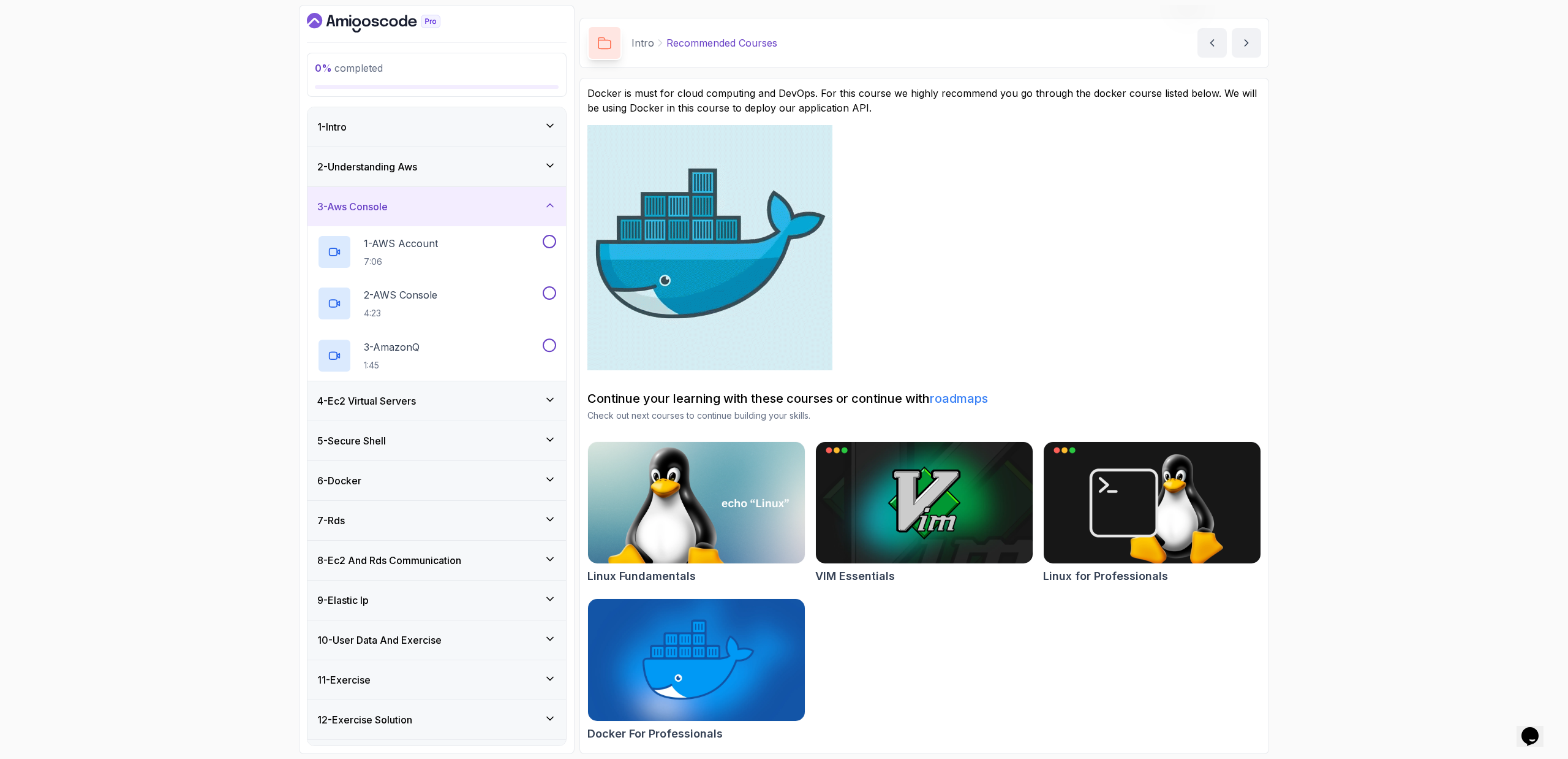
click at [450, 186] on div "2 - Understanding Aws" at bounding box center [437, 166] width 258 height 39
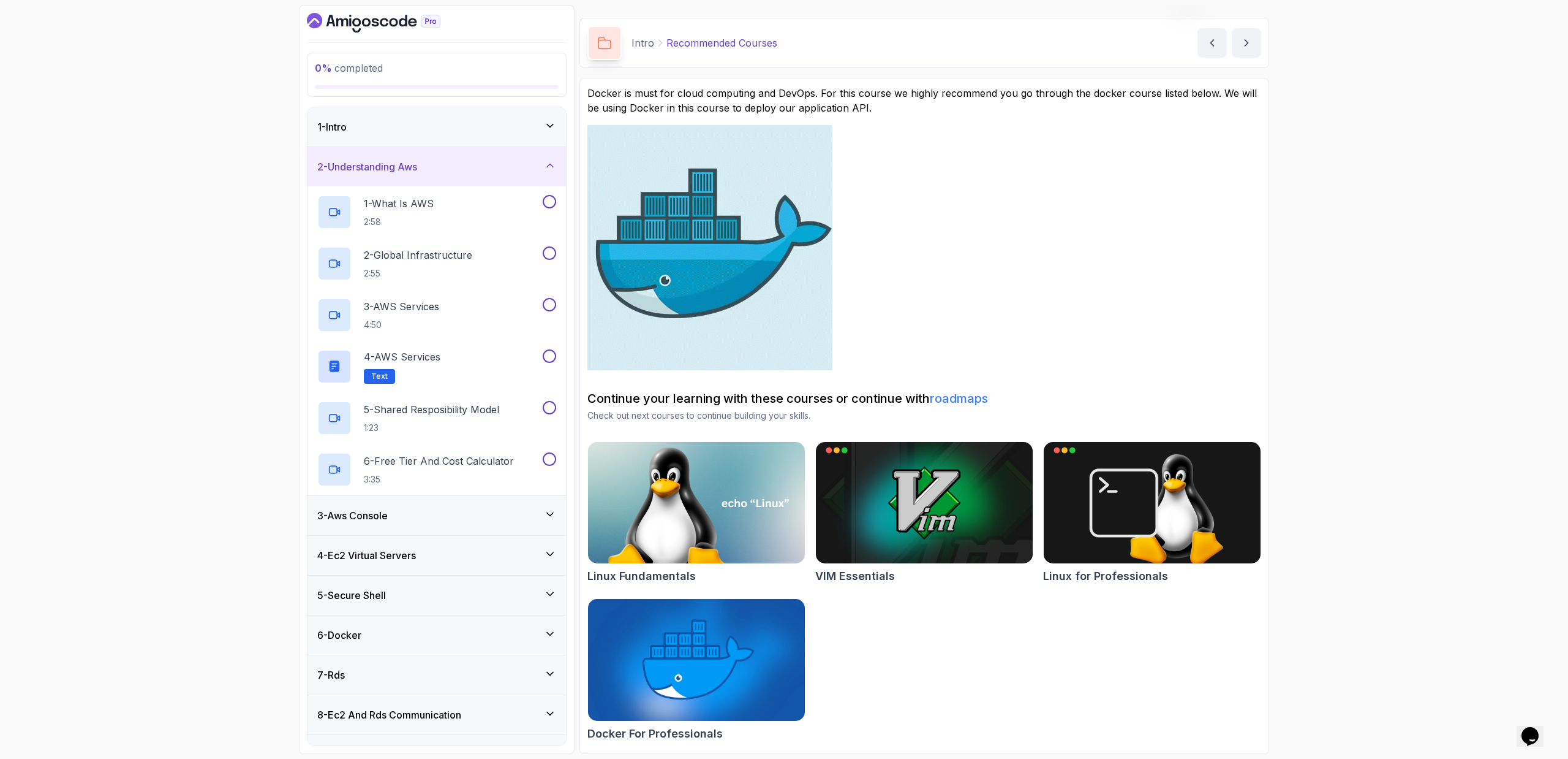
click at [422, 495] on div "3 - Aws Console" at bounding box center [437, 515] width 258 height 39
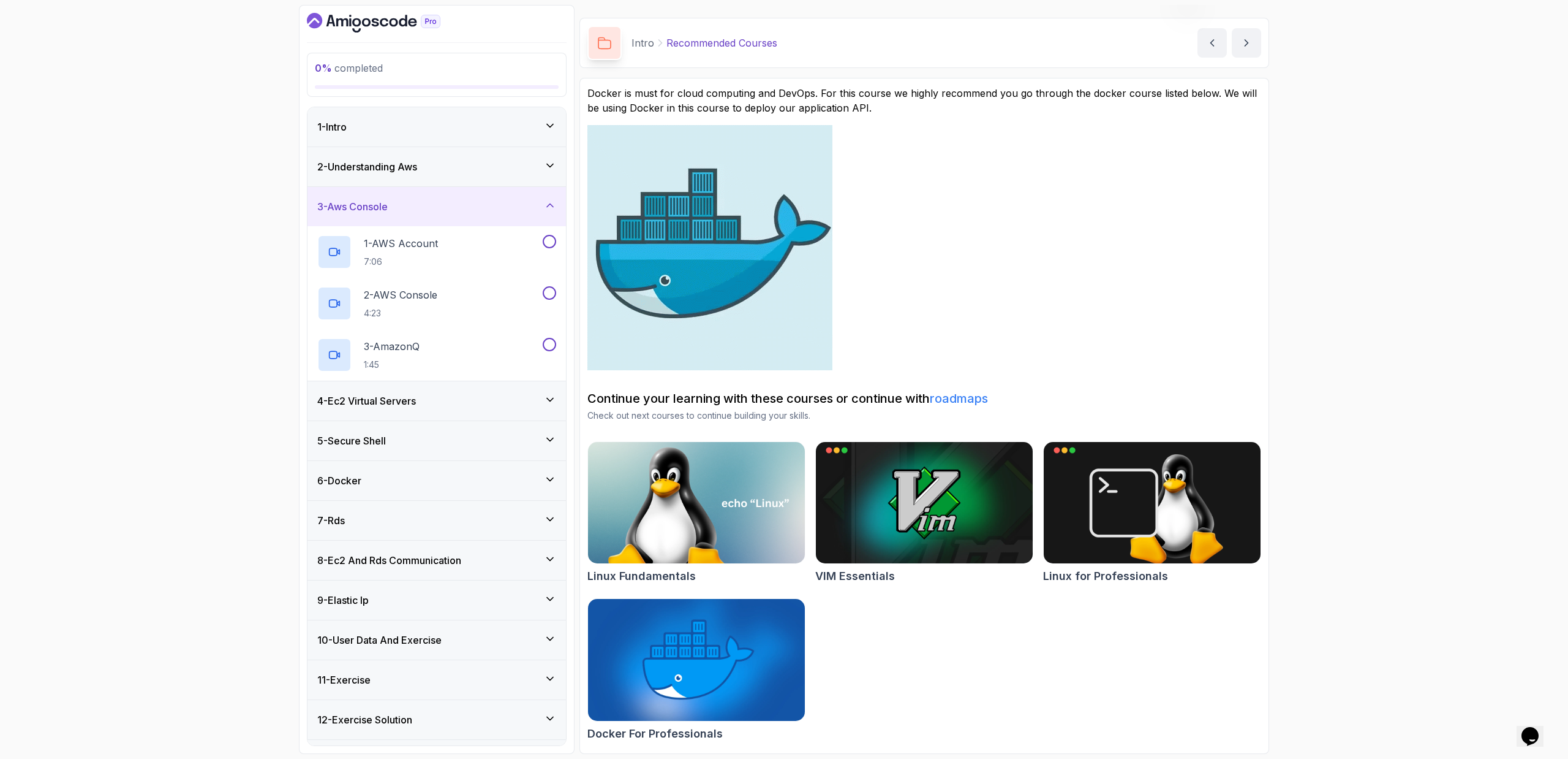
click at [548, 422] on div "5 - Secure Shell" at bounding box center [437, 440] width 258 height 39
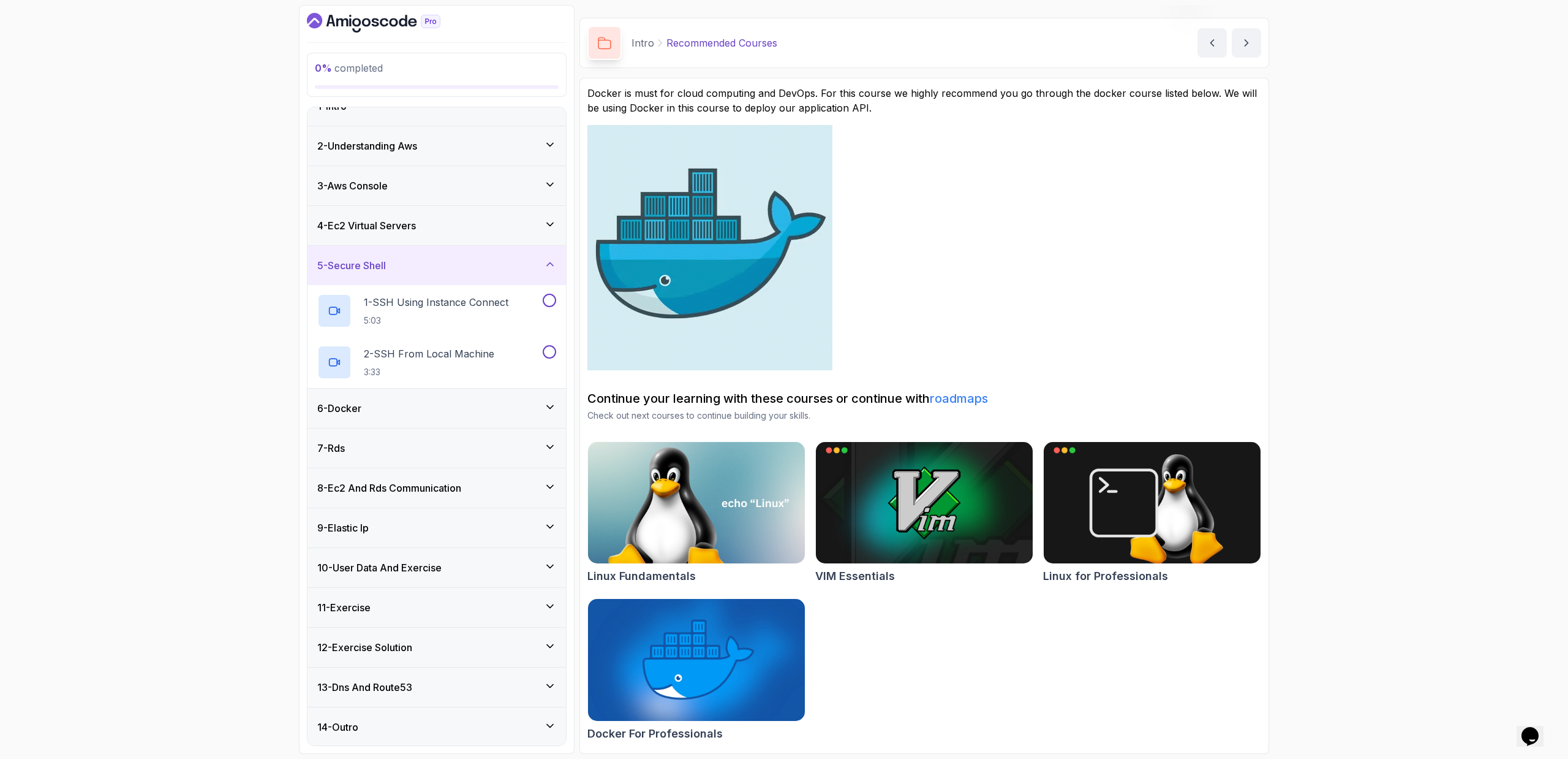
scroll to position [22, 0]
click at [499, 460] on div "7 - Rds" at bounding box center [437, 446] width 258 height 39
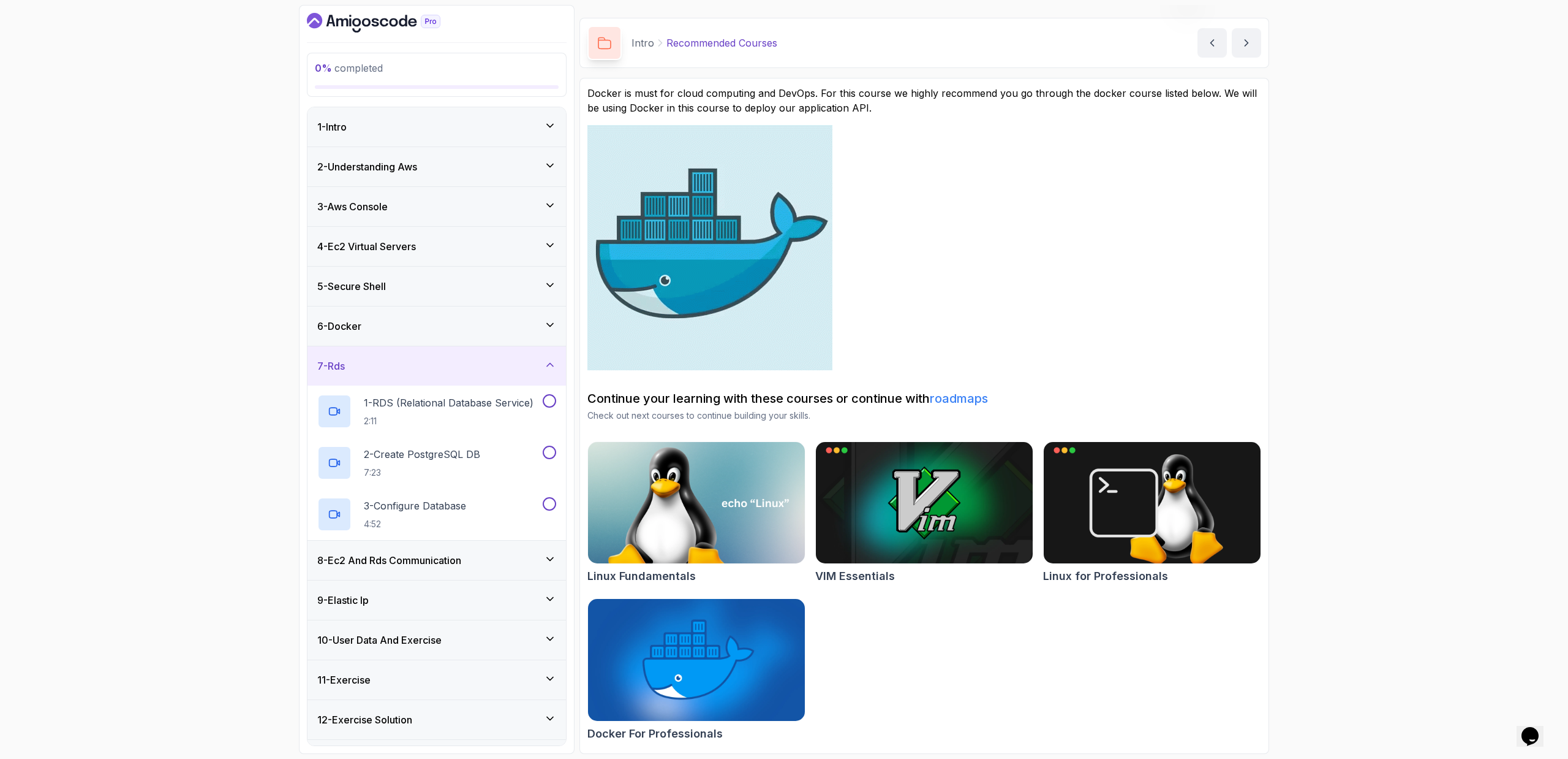
click at [504, 334] on div "6 - Docker" at bounding box center [437, 325] width 258 height 39
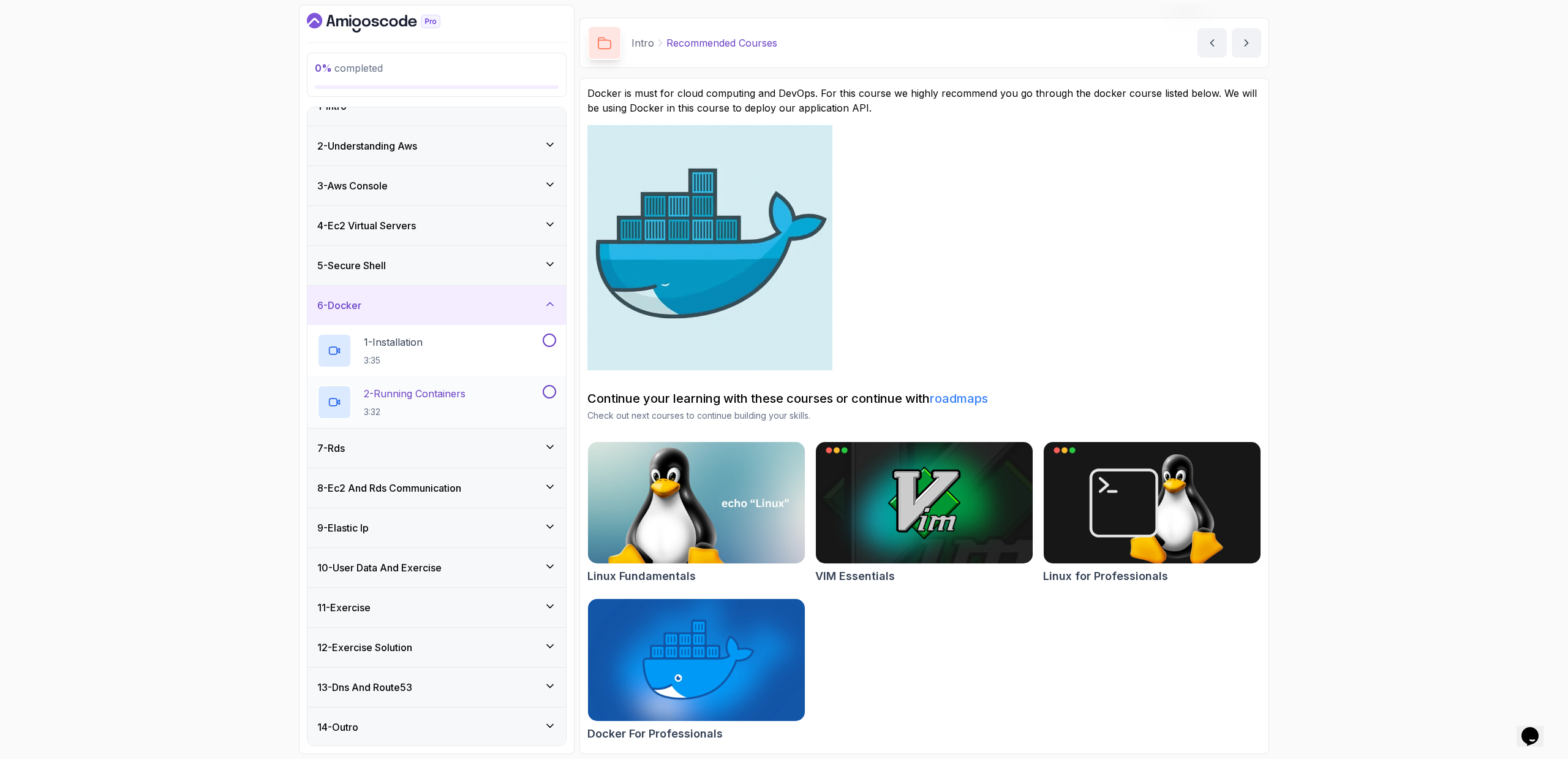
scroll to position [22, 0]
click at [418, 274] on div "5 - Secure Shell" at bounding box center [437, 264] width 258 height 39
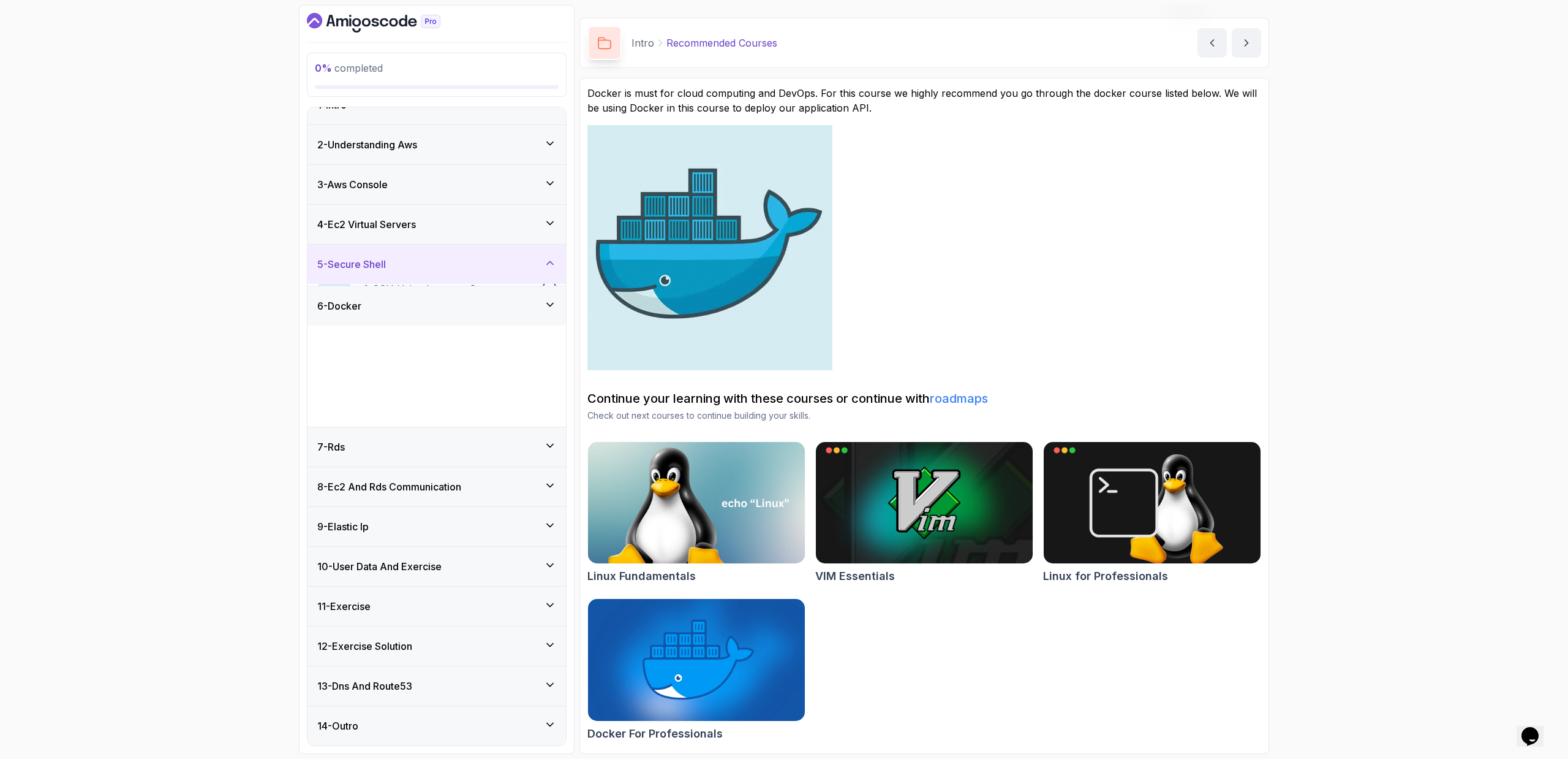
scroll to position [0, 0]
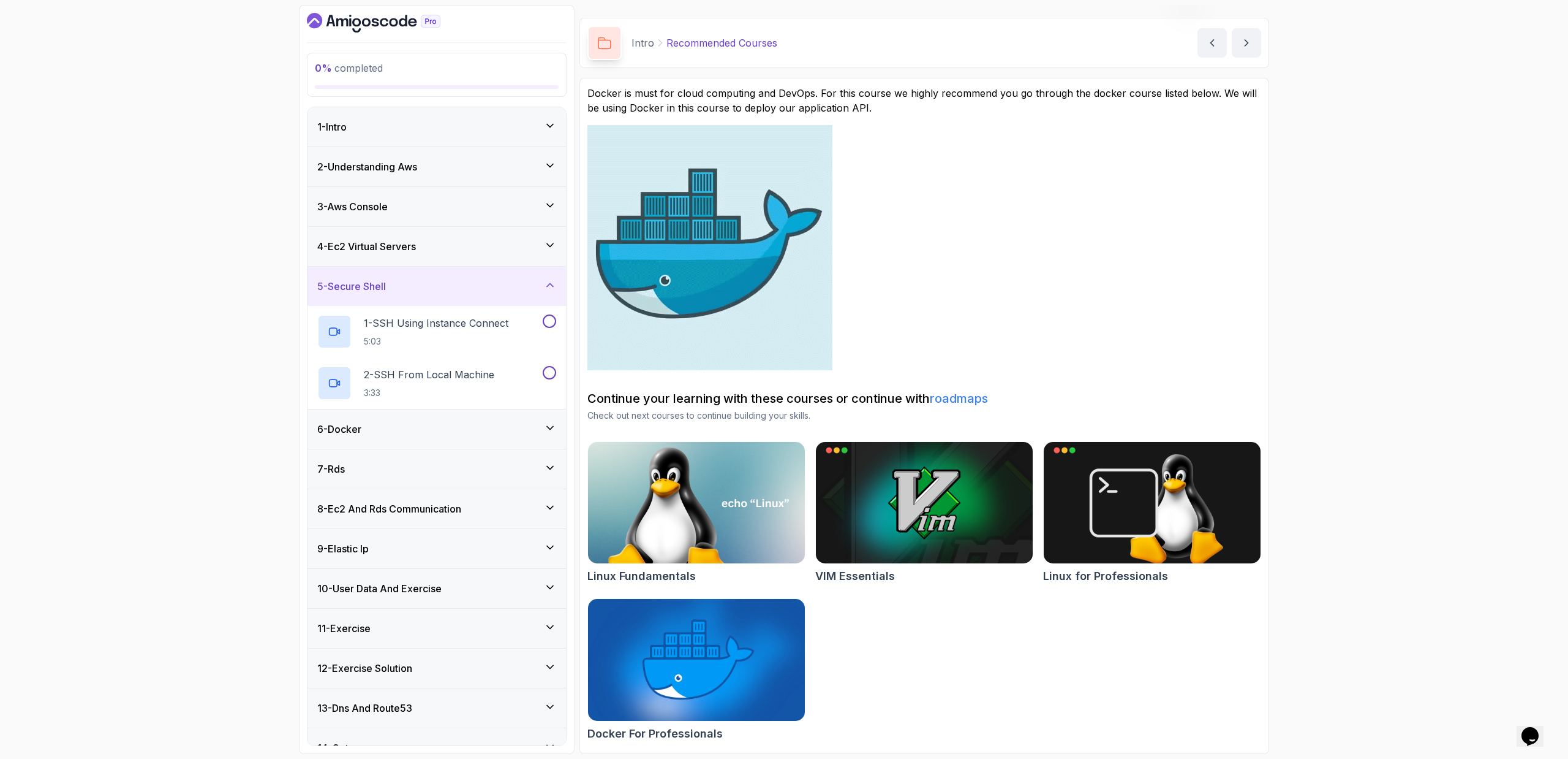
click at [413, 241] on h3 "4 - Ec2 Virtual Servers" at bounding box center [367, 247] width 98 height 15
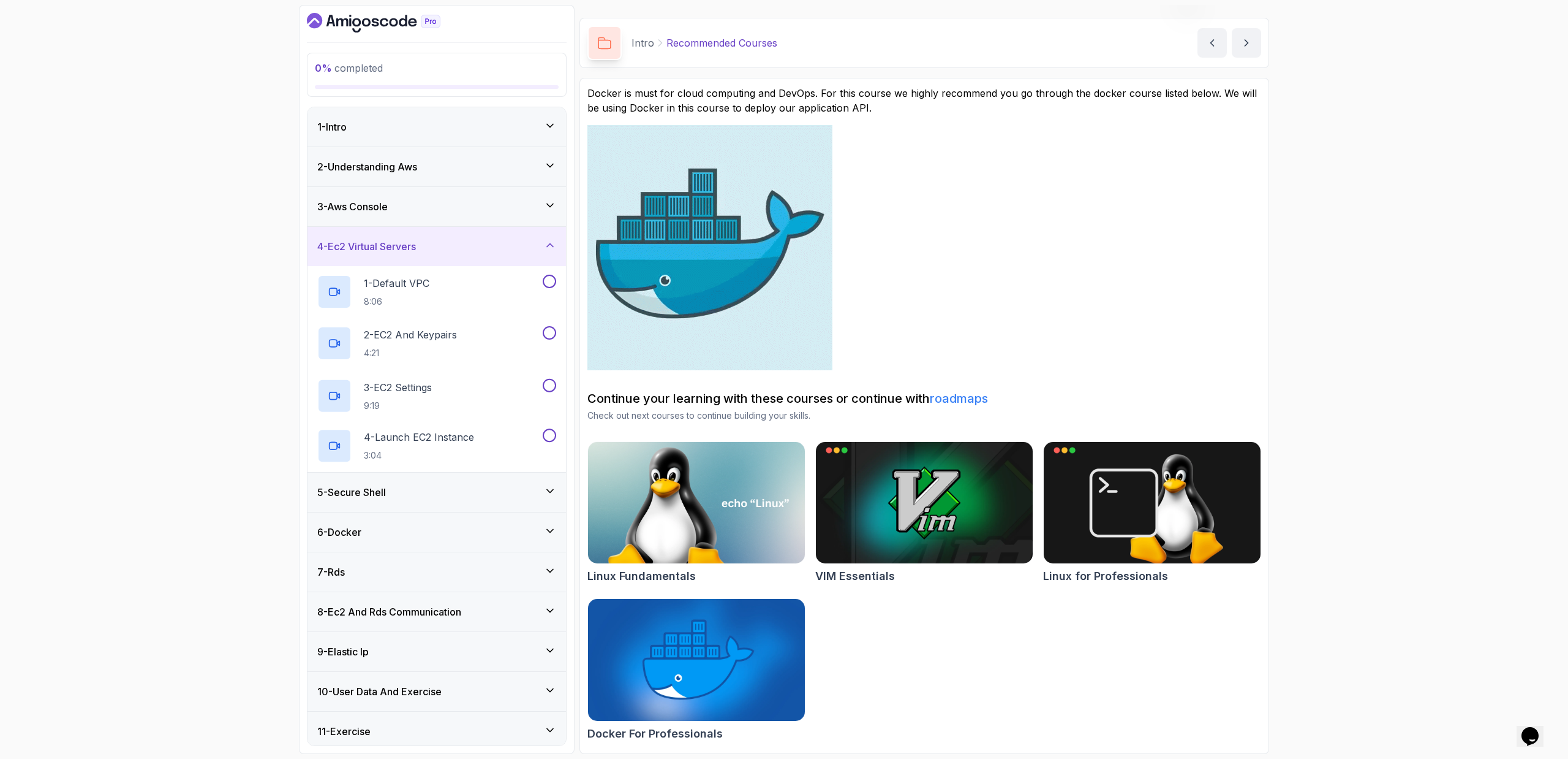
click at [419, 216] on div "3 - Aws Console" at bounding box center [437, 206] width 258 height 39
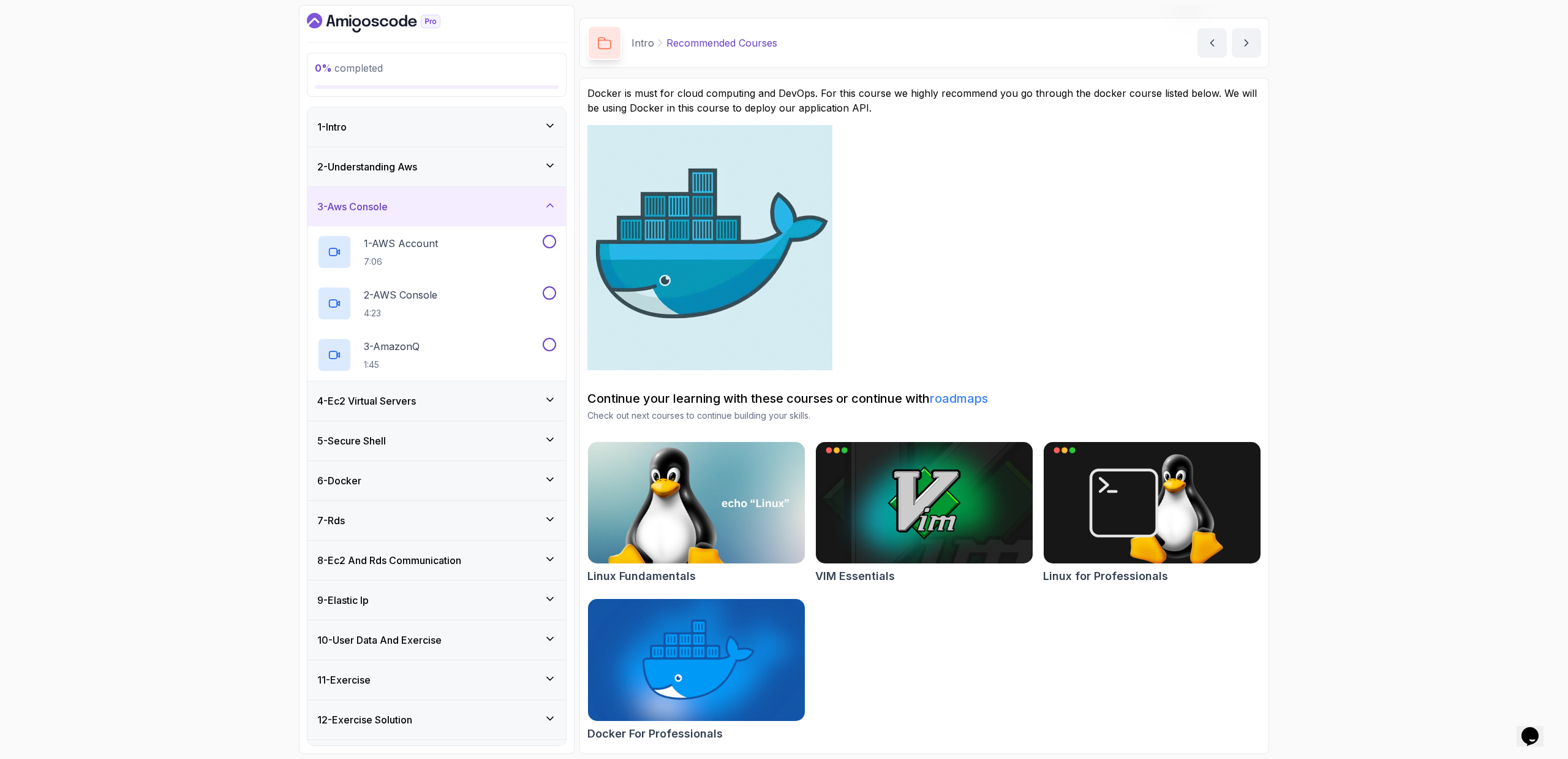
click at [426, 185] on div "2 - Understanding Aws" at bounding box center [437, 166] width 258 height 39
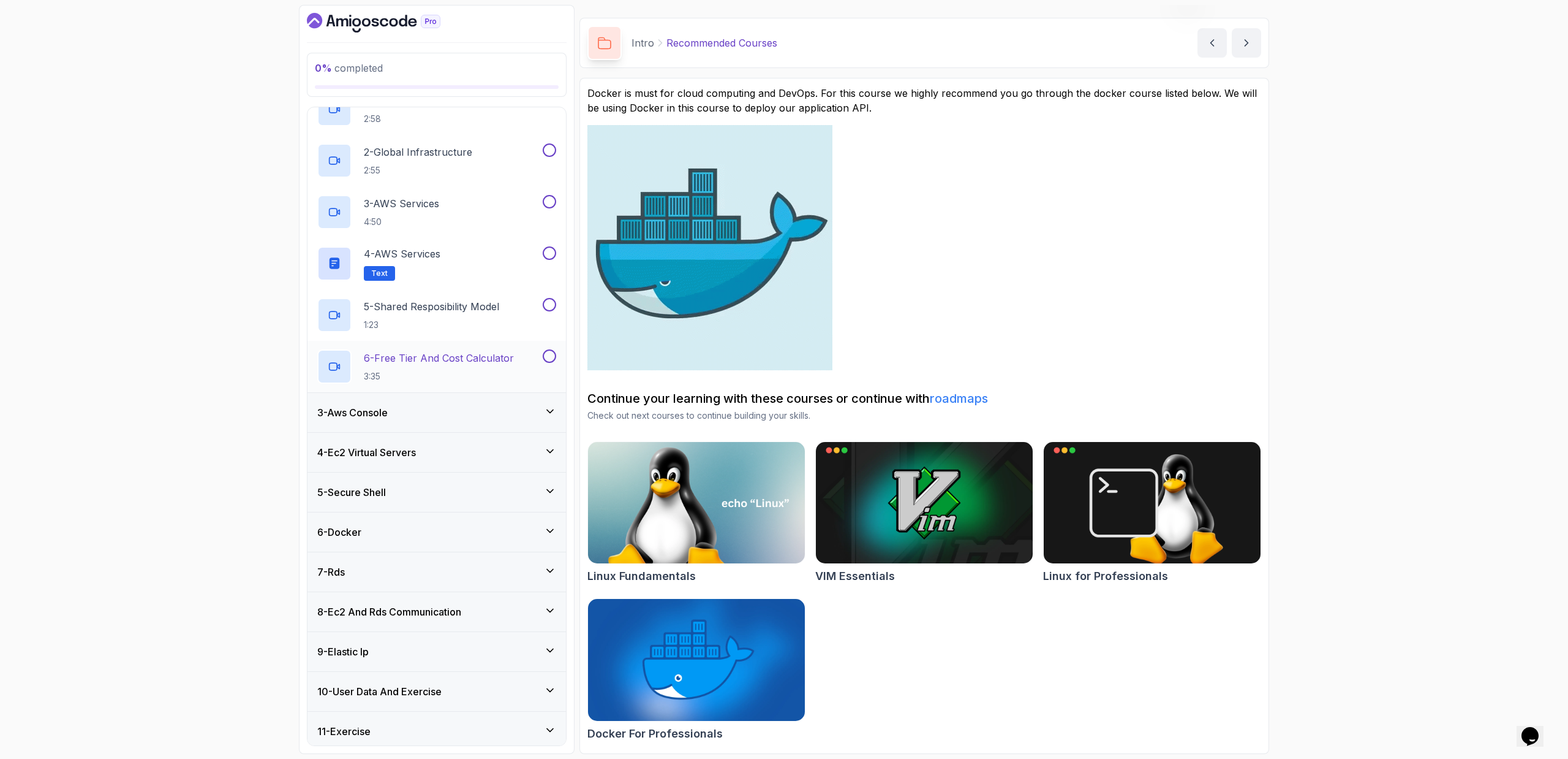
scroll to position [190, 0]
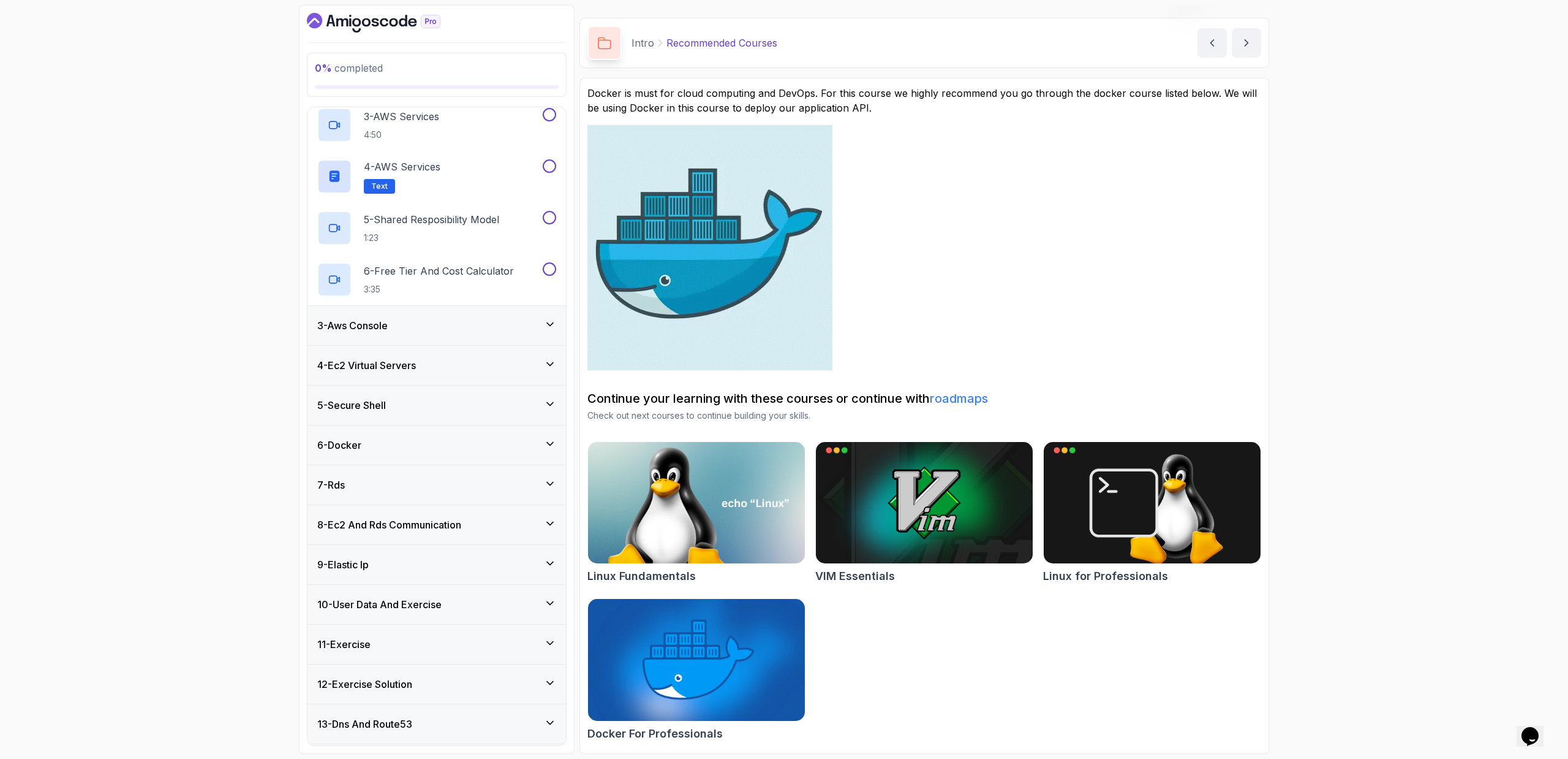
click at [417, 372] on div "4 - Ec2 Virtual Servers" at bounding box center [437, 364] width 258 height 39
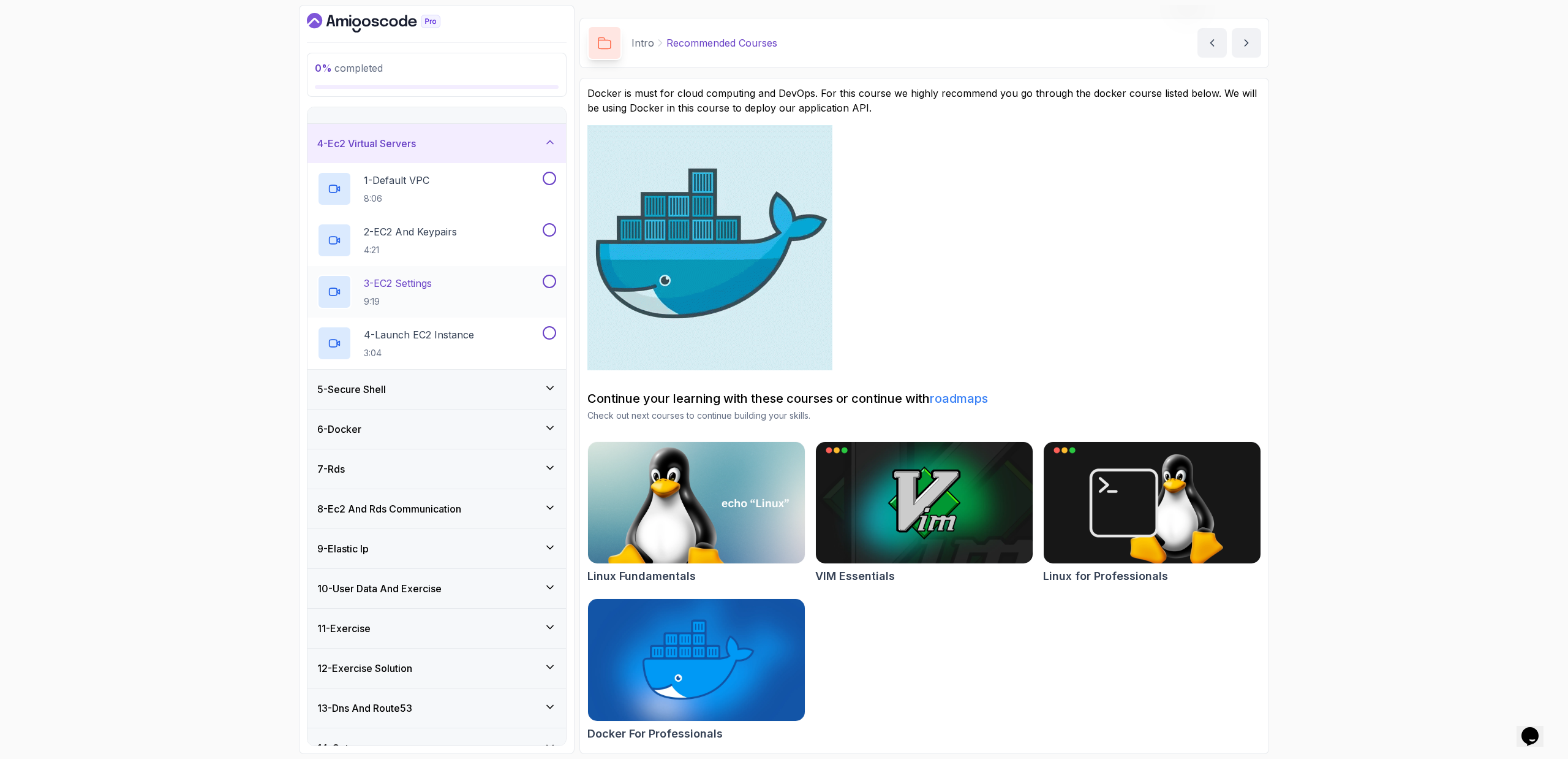
scroll to position [121, 0]
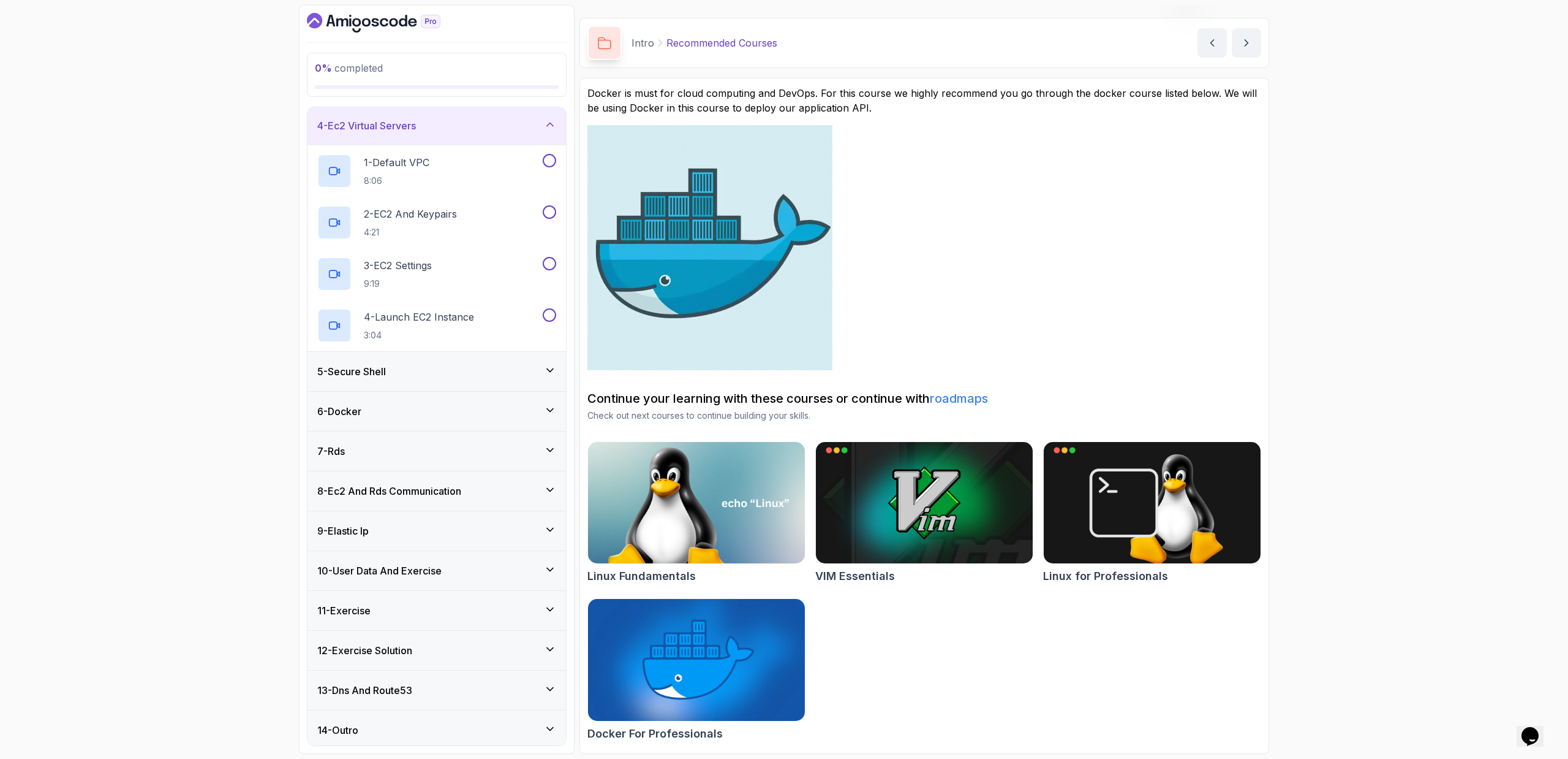
click at [433, 369] on div "5 - Secure Shell" at bounding box center [437, 371] width 239 height 15
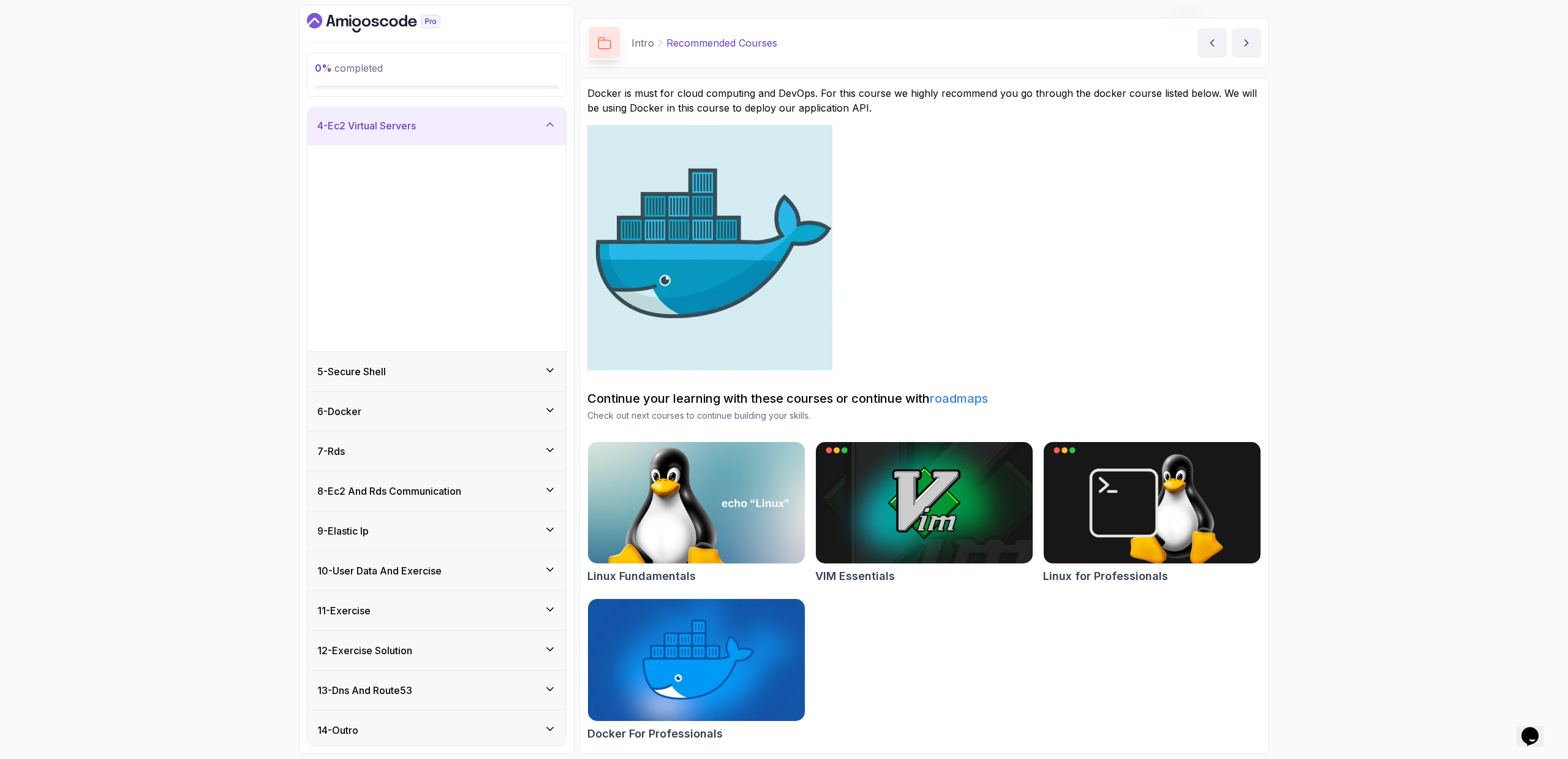
scroll to position [0, 0]
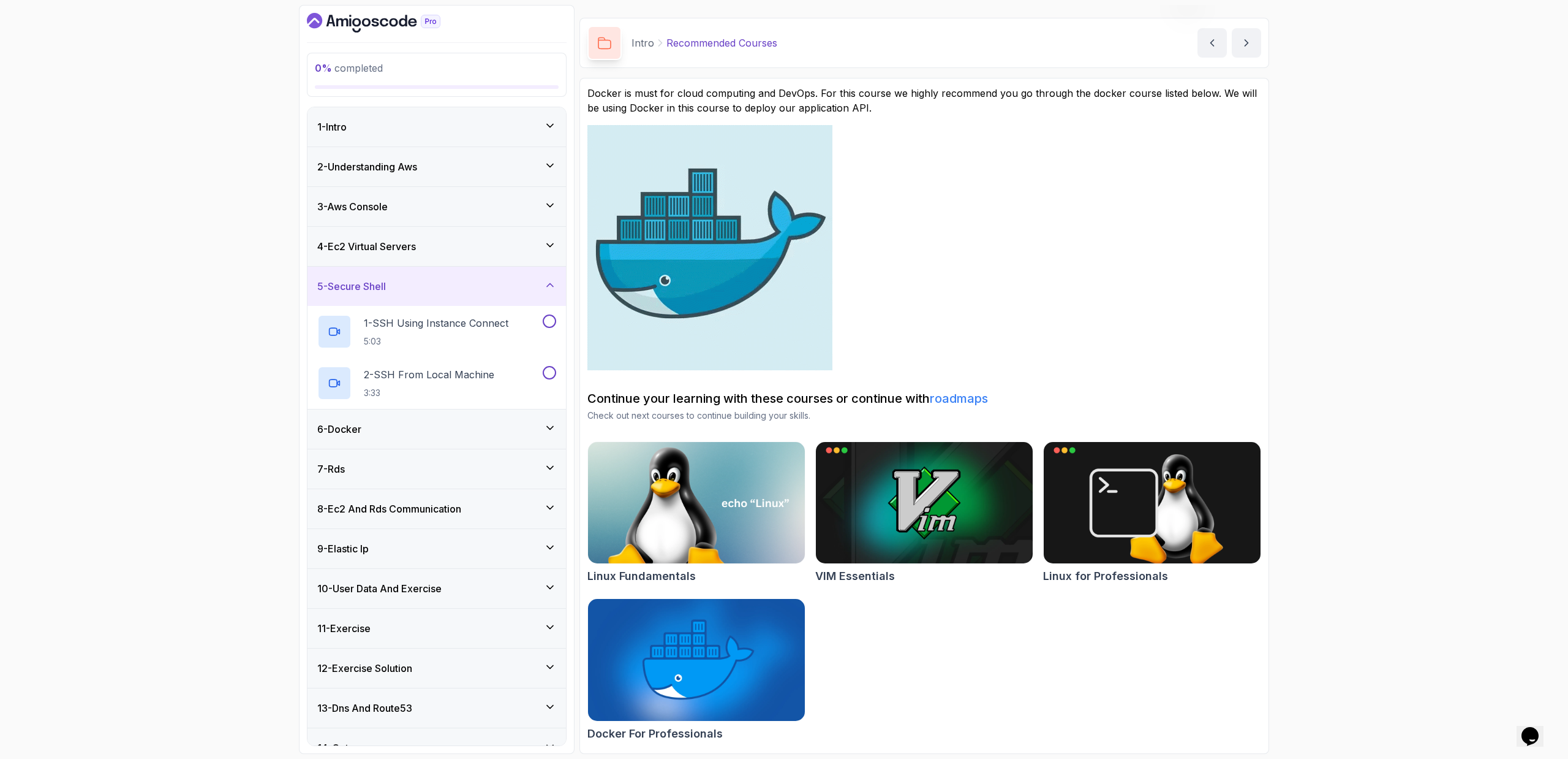
click at [423, 410] on div "6 - Docker" at bounding box center [437, 429] width 258 height 39
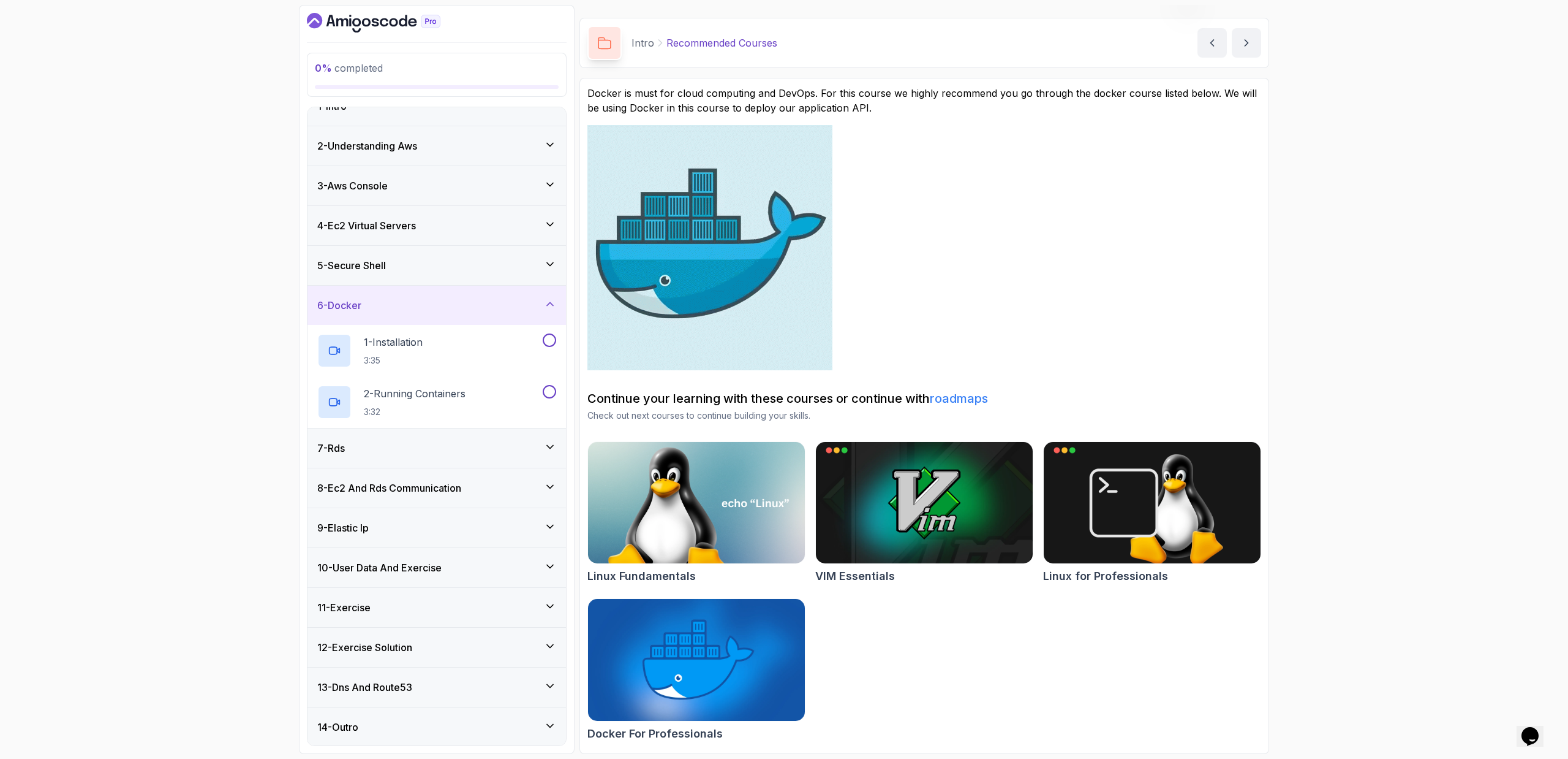
scroll to position [22, 0]
click at [421, 440] on div "7 - Rds" at bounding box center [437, 447] width 239 height 15
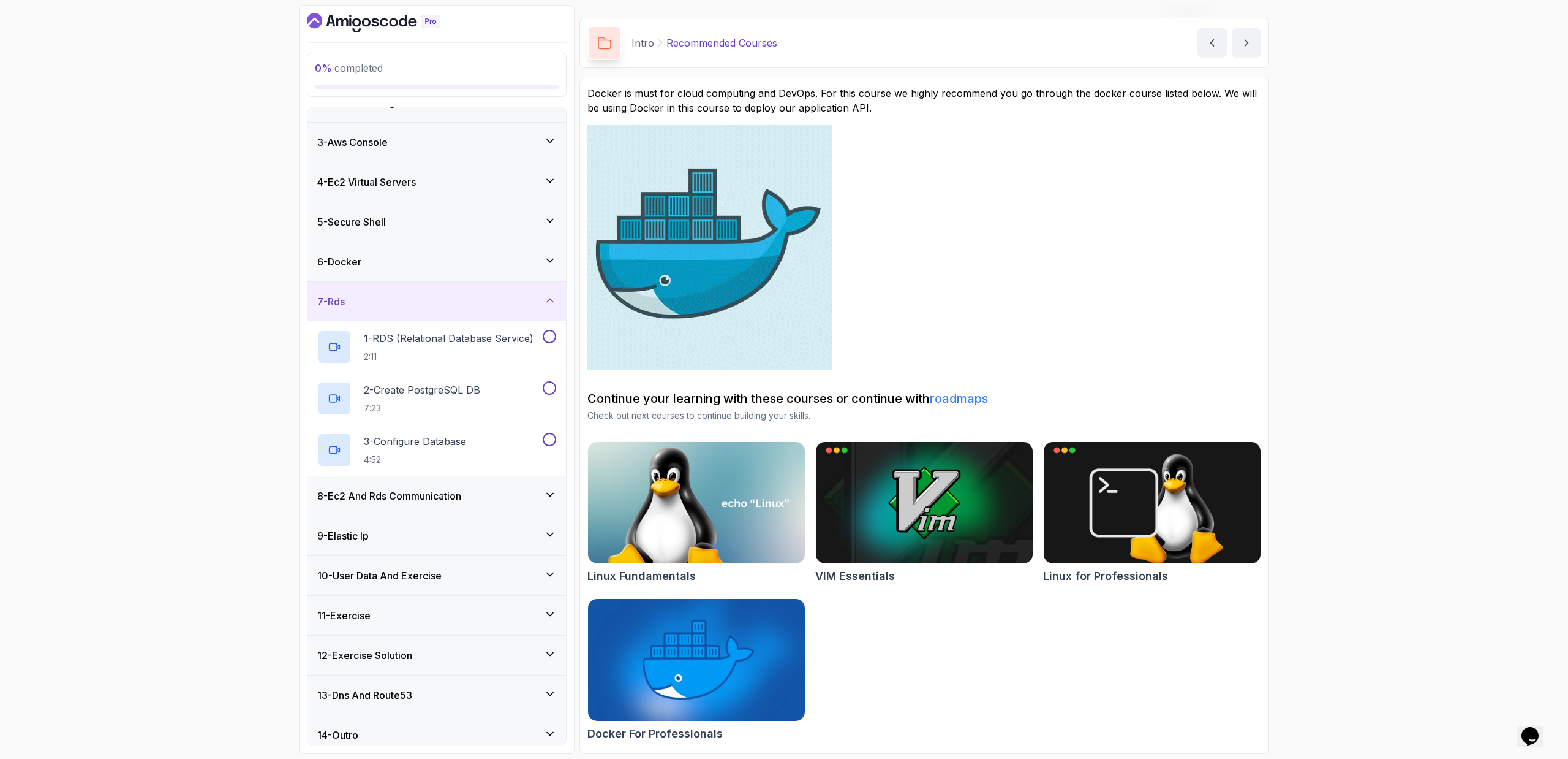
scroll to position [73, 0]
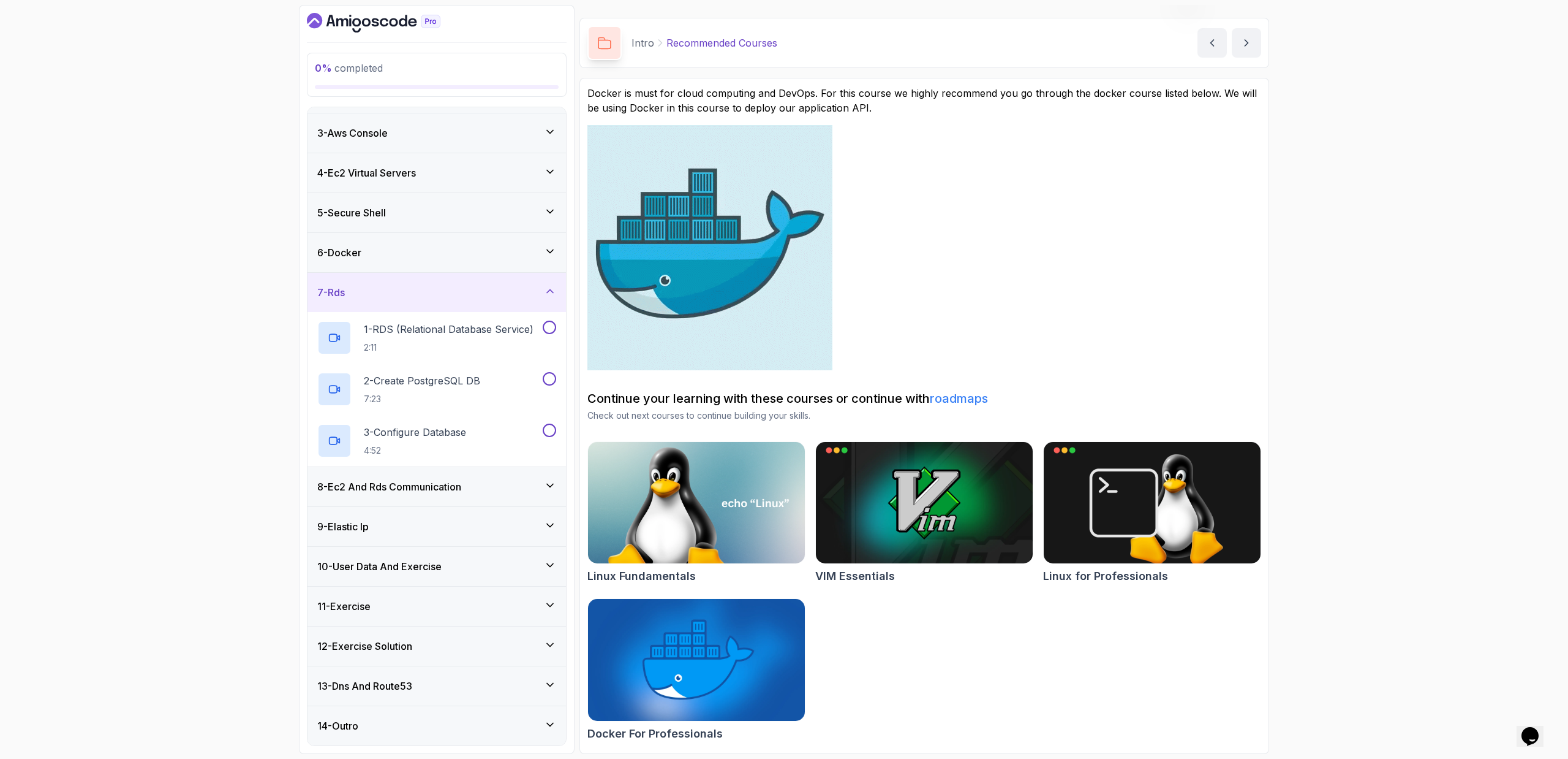
click at [435, 498] on div "8 - Ec2 And Rds Communication" at bounding box center [437, 486] width 258 height 39
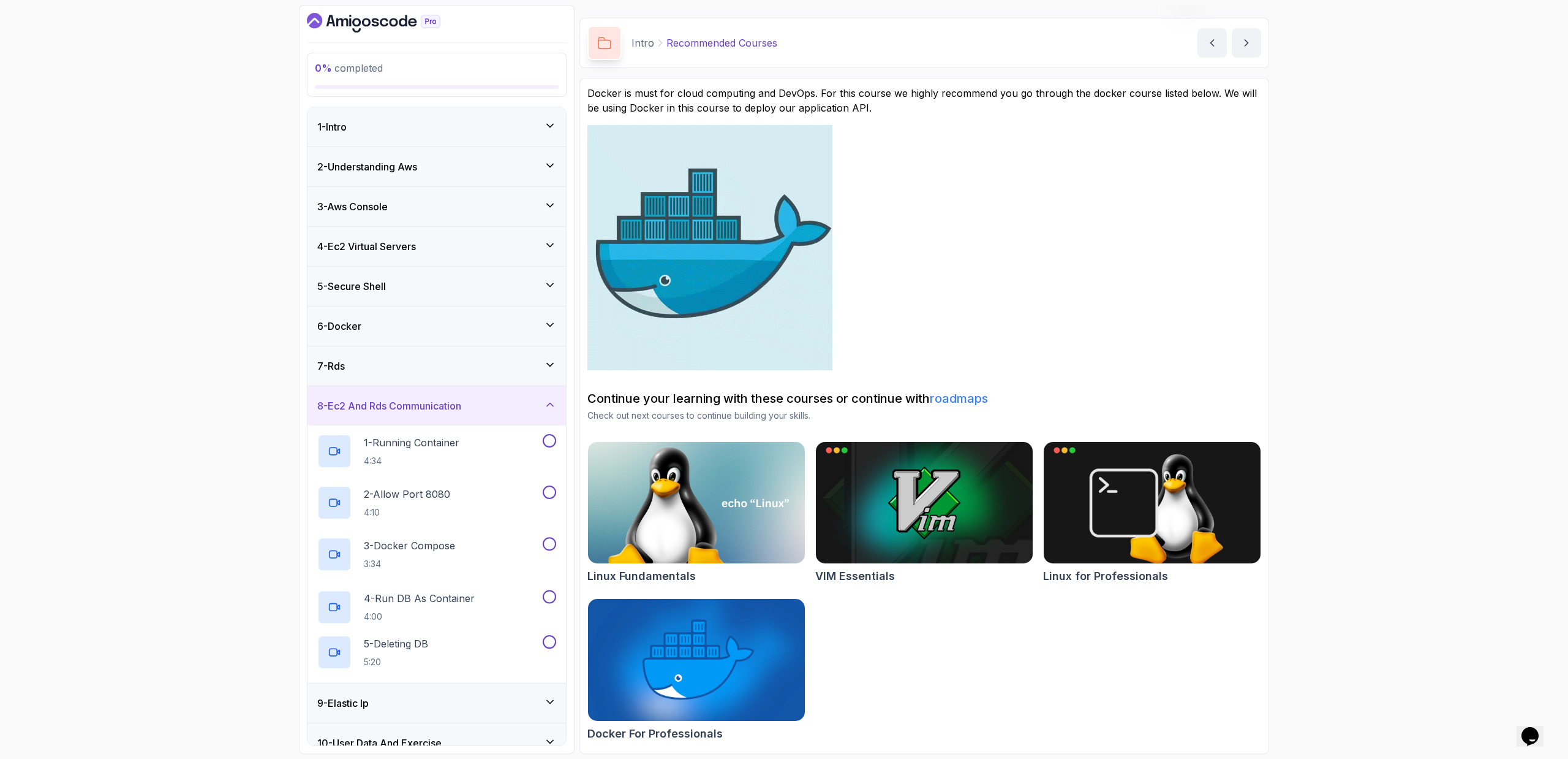
scroll to position [177, 0]
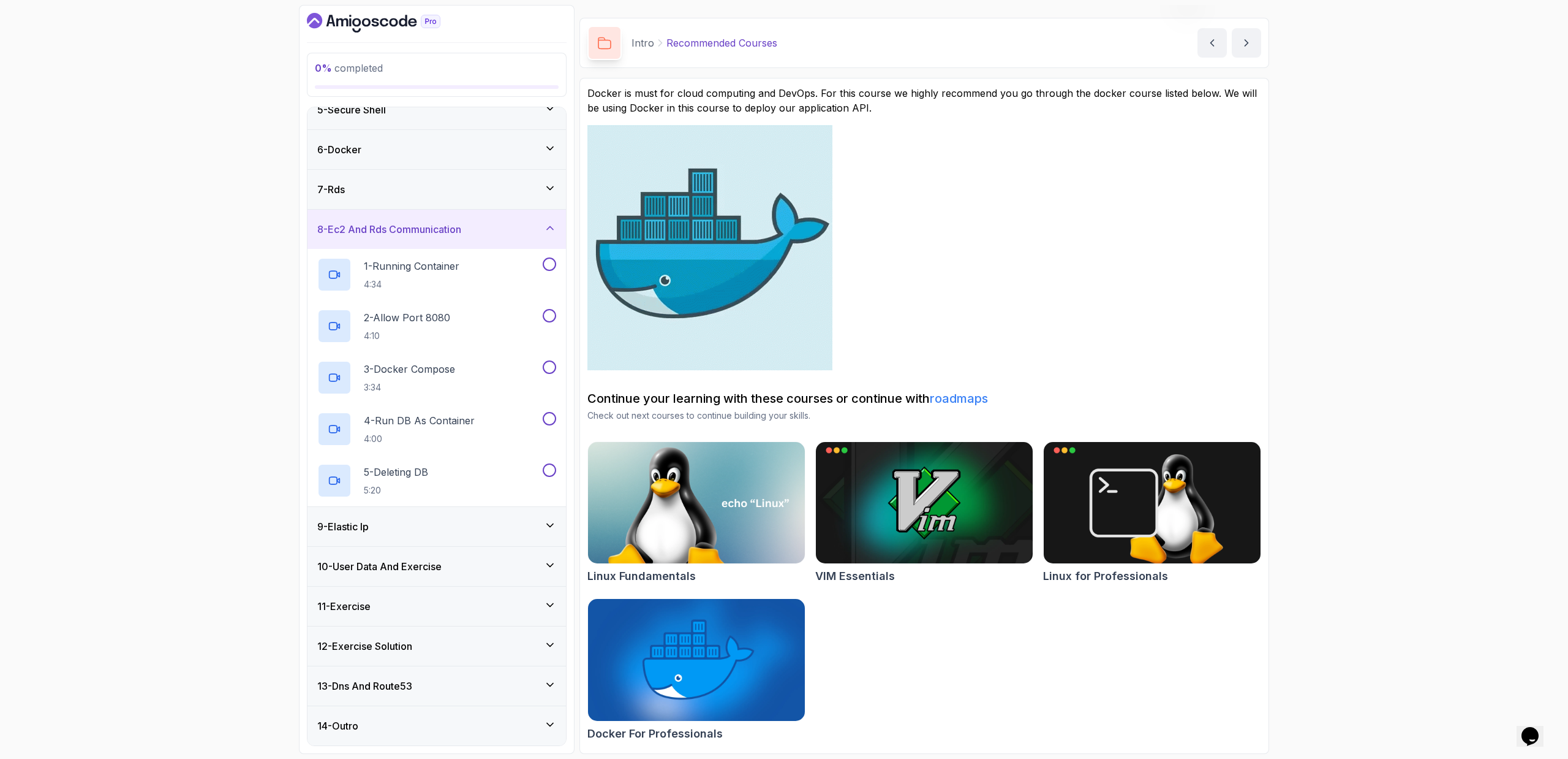
click at [507, 204] on div "7 - Rds" at bounding box center [437, 189] width 258 height 39
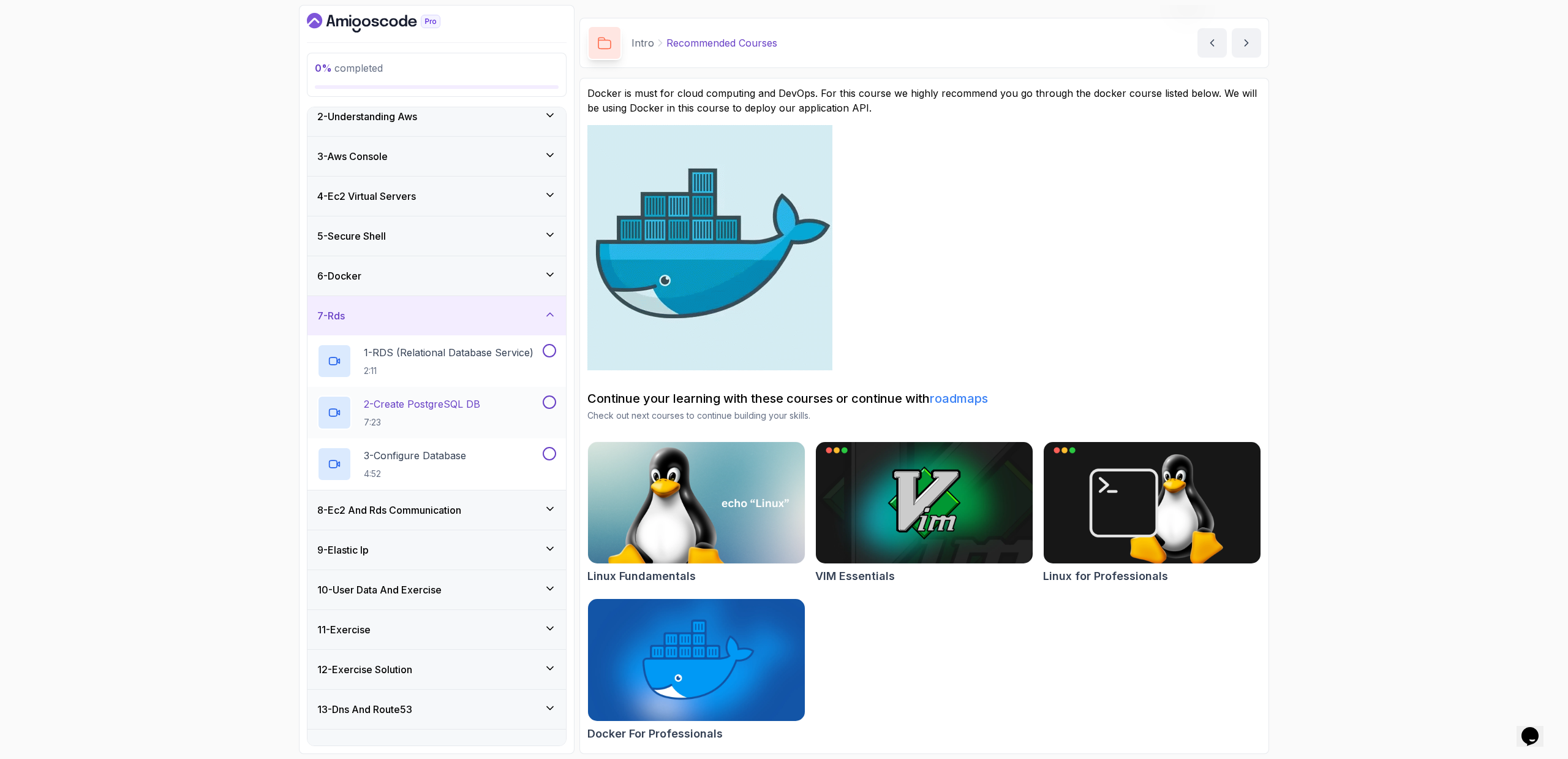
scroll to position [54, 0]
click at [443, 503] on h3 "8 - Ec2 And Rds Communication" at bounding box center [389, 505] width 144 height 15
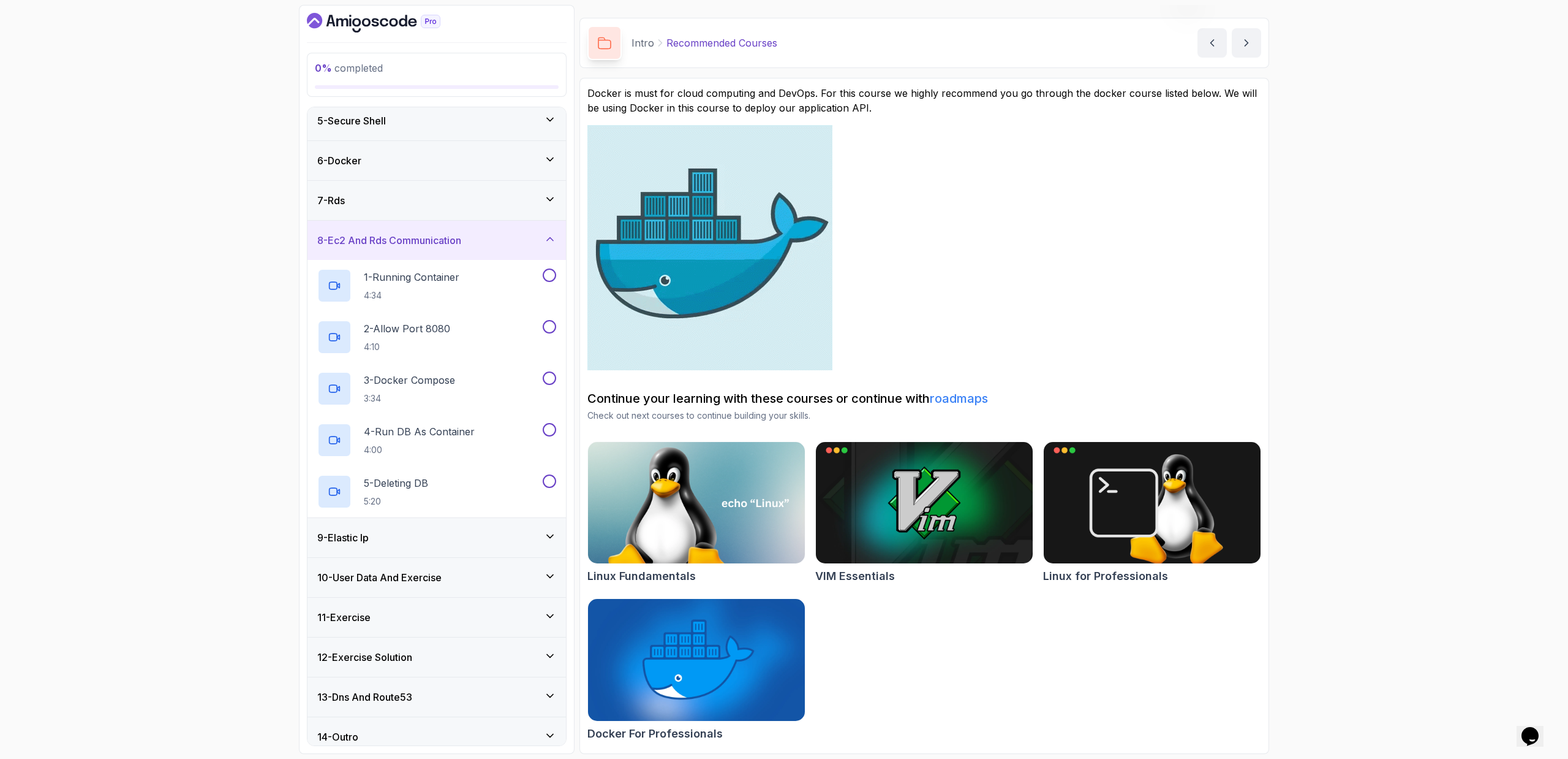
scroll to position [177, 0]
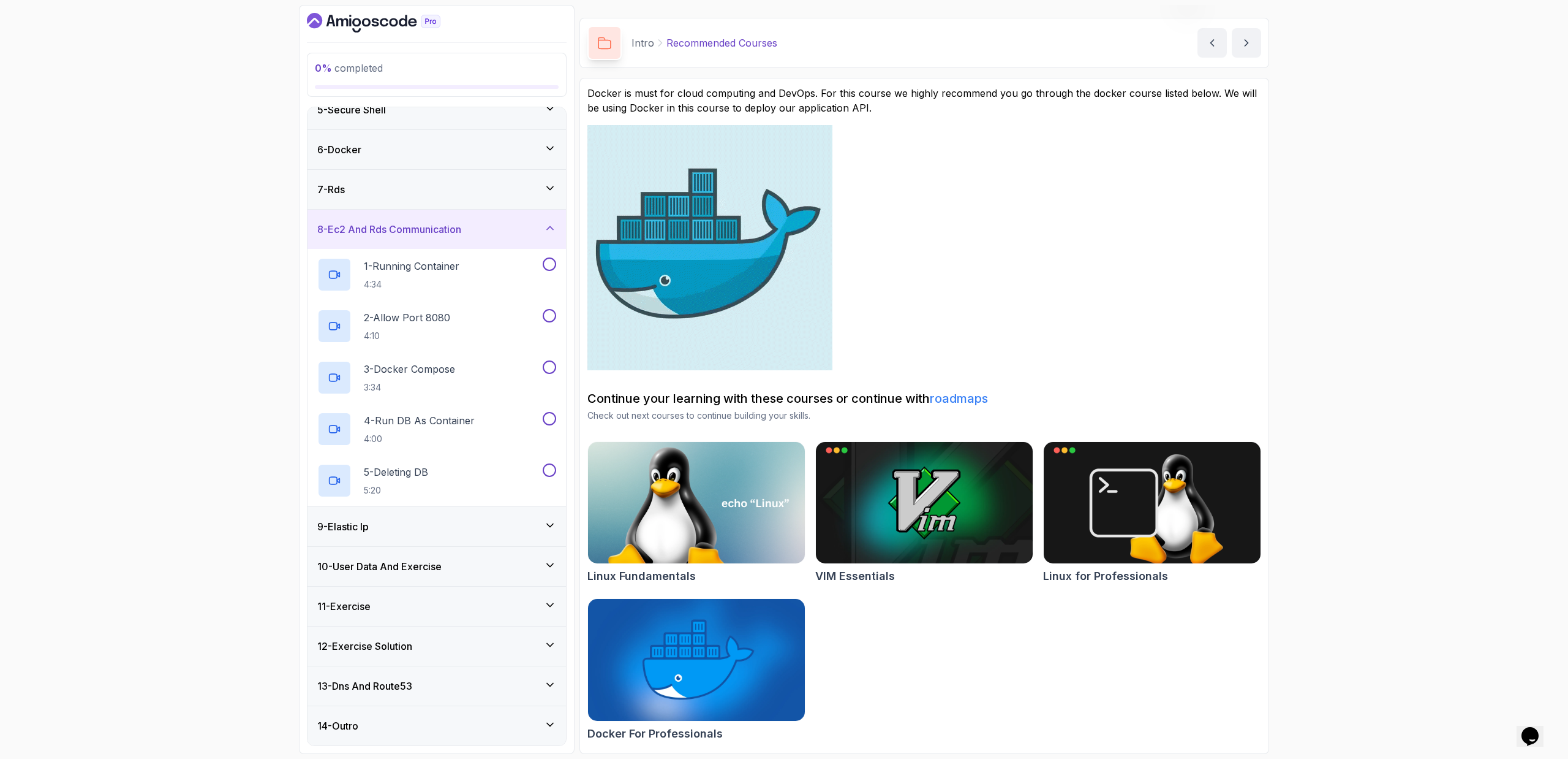
click at [483, 515] on div "9 - Elastic Ip" at bounding box center [437, 526] width 258 height 39
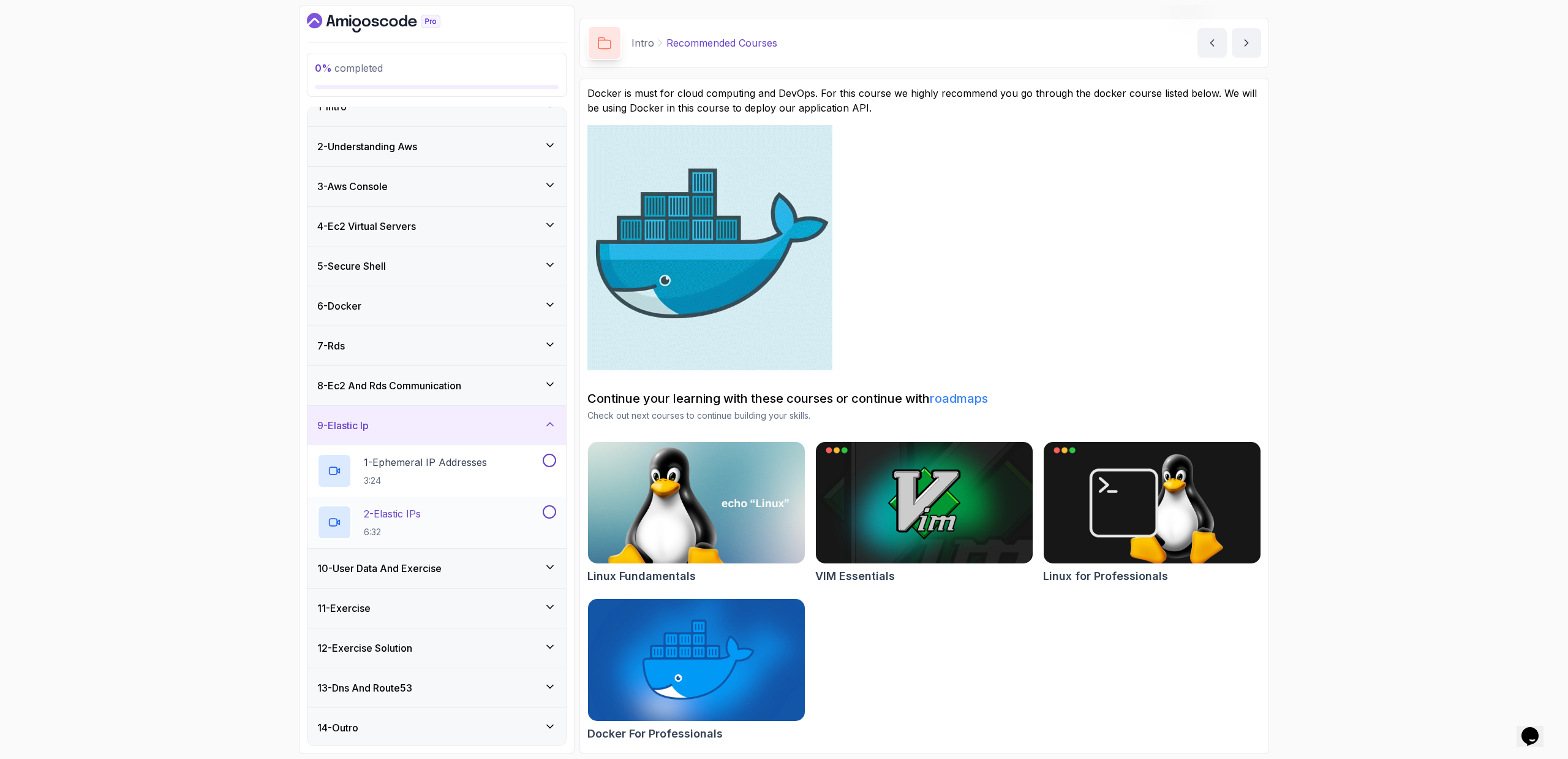
scroll to position [22, 0]
click at [465, 567] on div "10 - User Data And Exercise" at bounding box center [437, 566] width 239 height 15
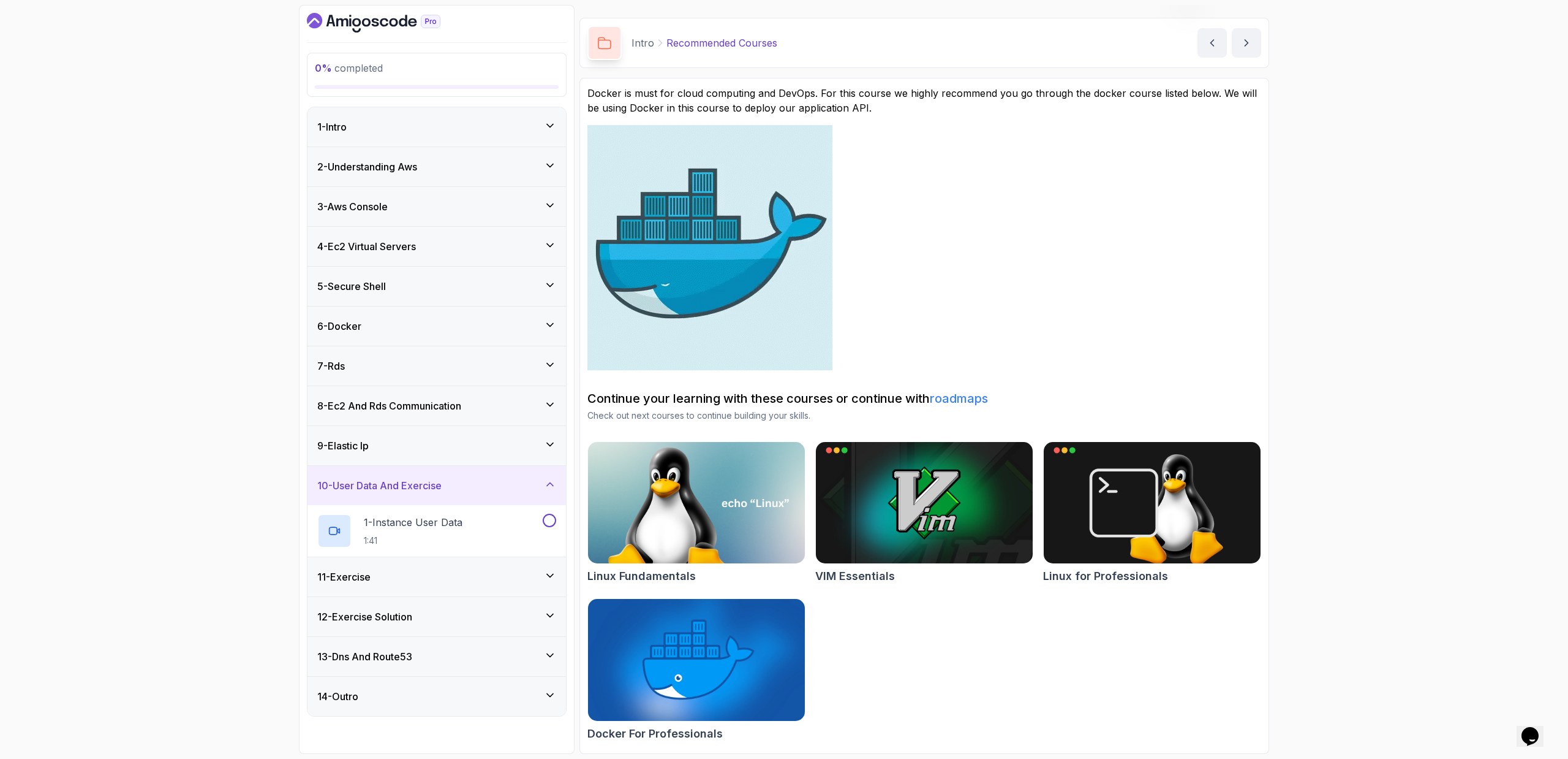
click at [465, 567] on div "11 - Exercise" at bounding box center [437, 576] width 258 height 39
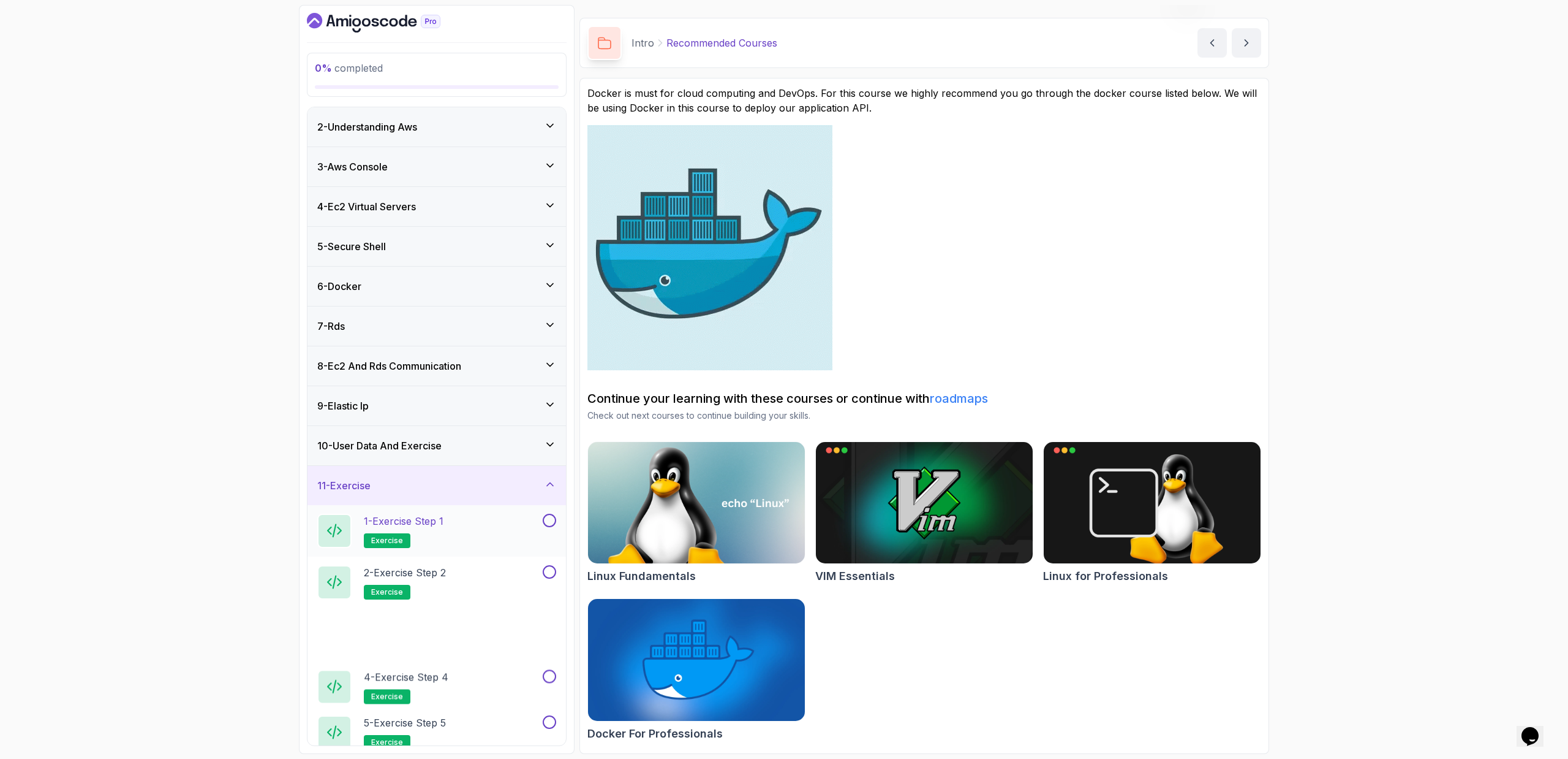
scroll to position [177, 0]
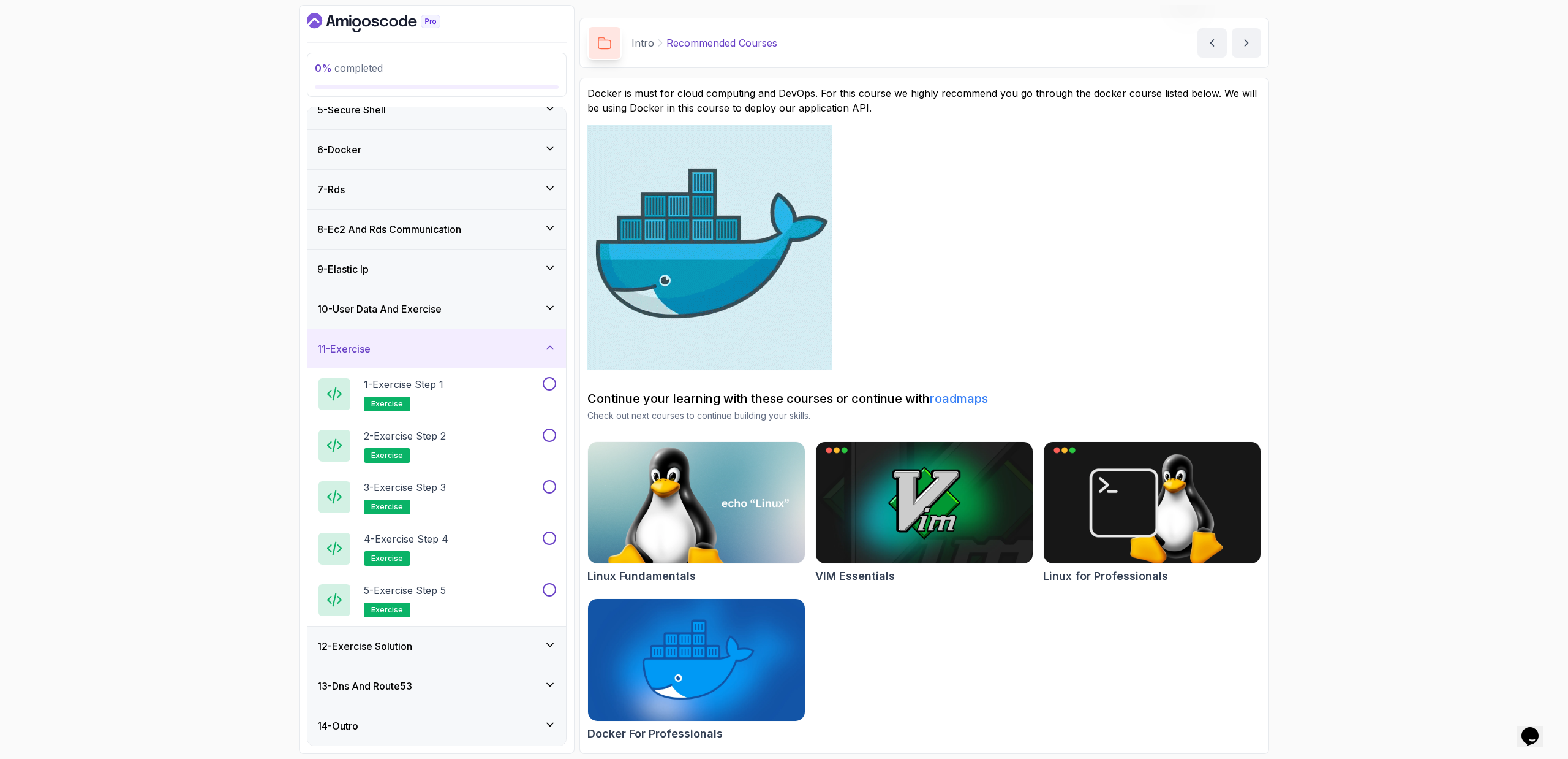
click at [443, 635] on div "12 - Exercise Solution" at bounding box center [437, 646] width 258 height 39
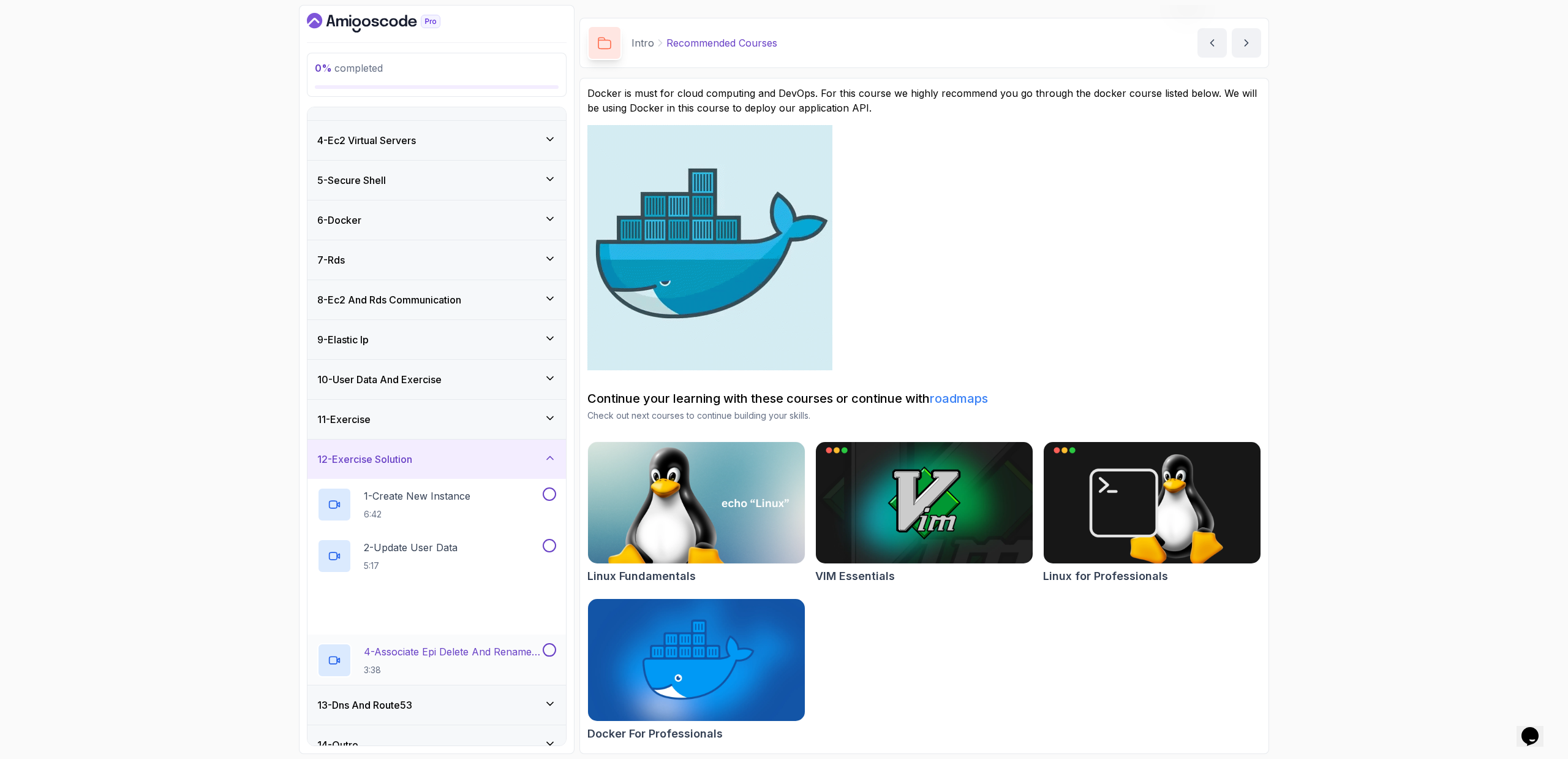
scroll to position [125, 0]
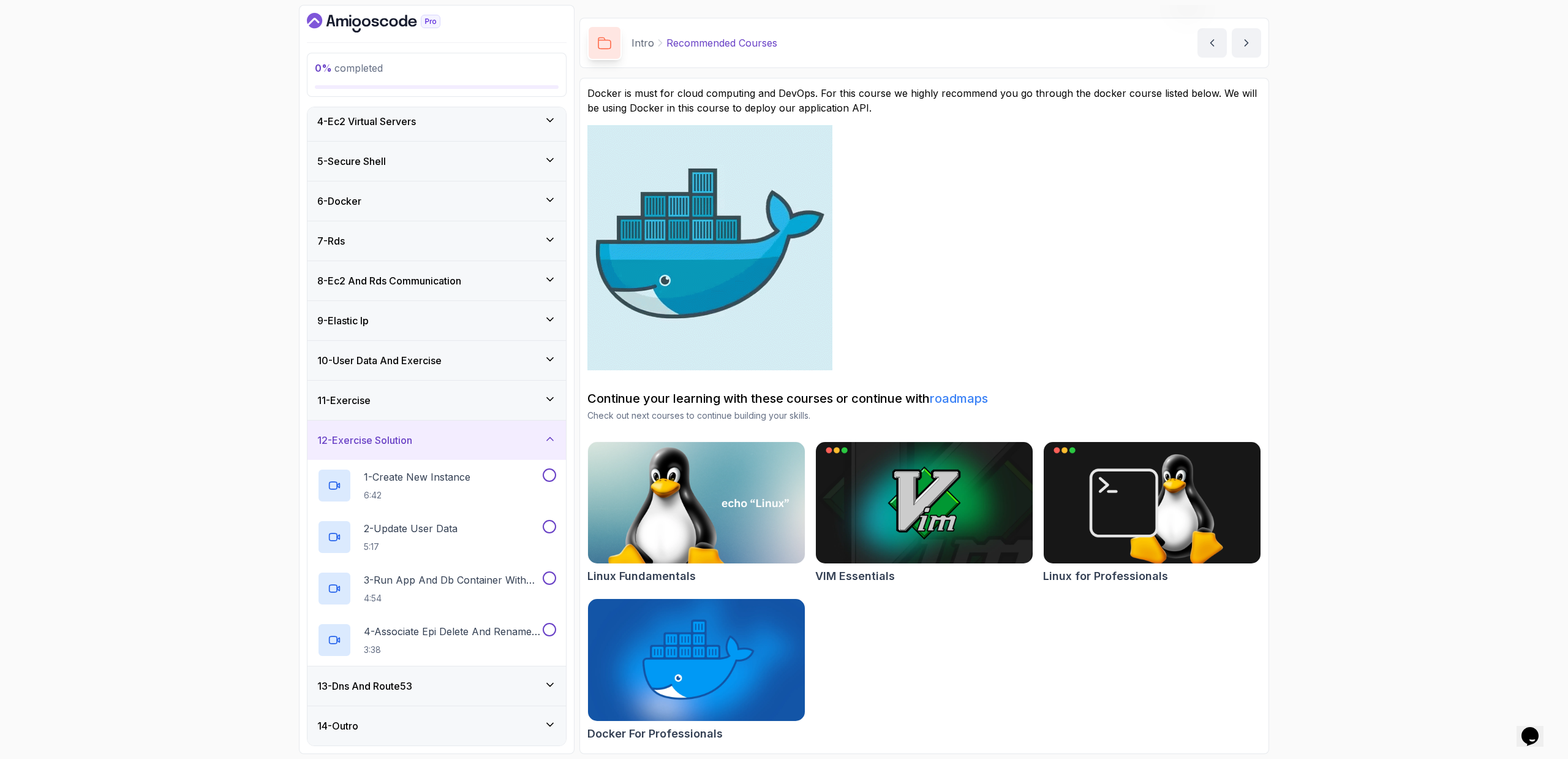
click at [435, 692] on div "13 - Dns And Route53" at bounding box center [437, 686] width 239 height 15
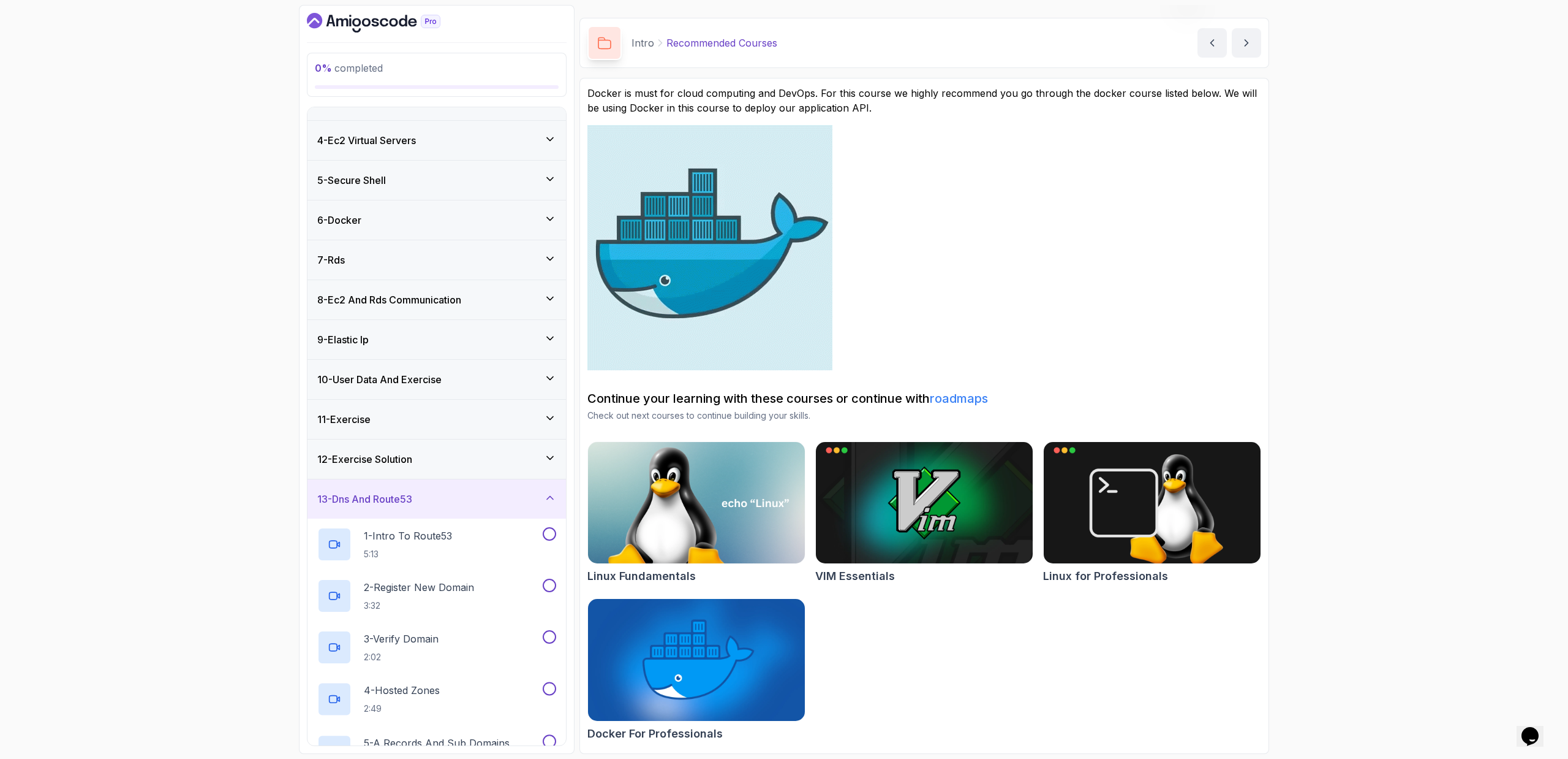
scroll to position [228, 0]
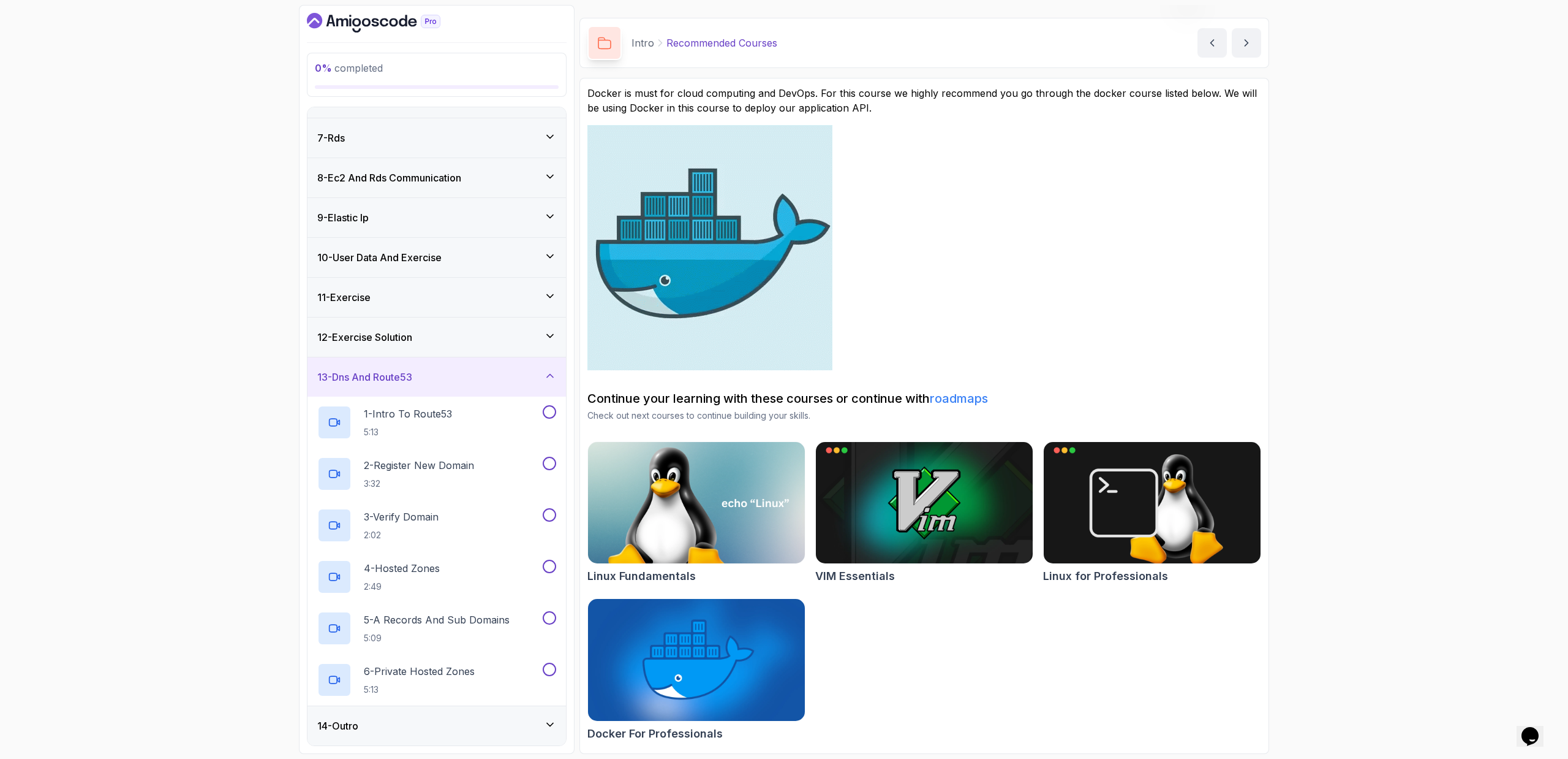
click at [419, 728] on div "14 - Outro" at bounding box center [437, 726] width 239 height 15
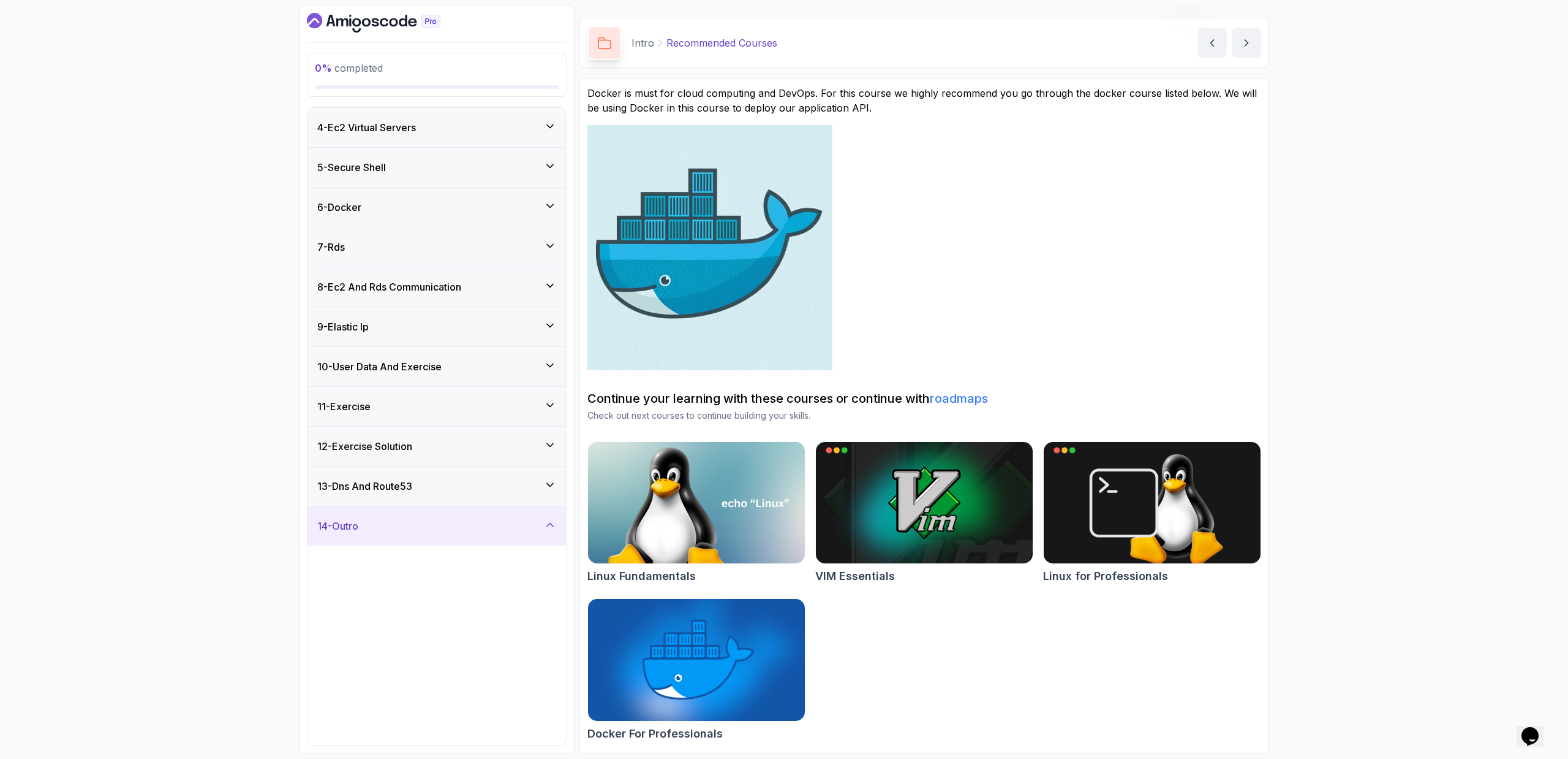
scroll to position [125, 0]
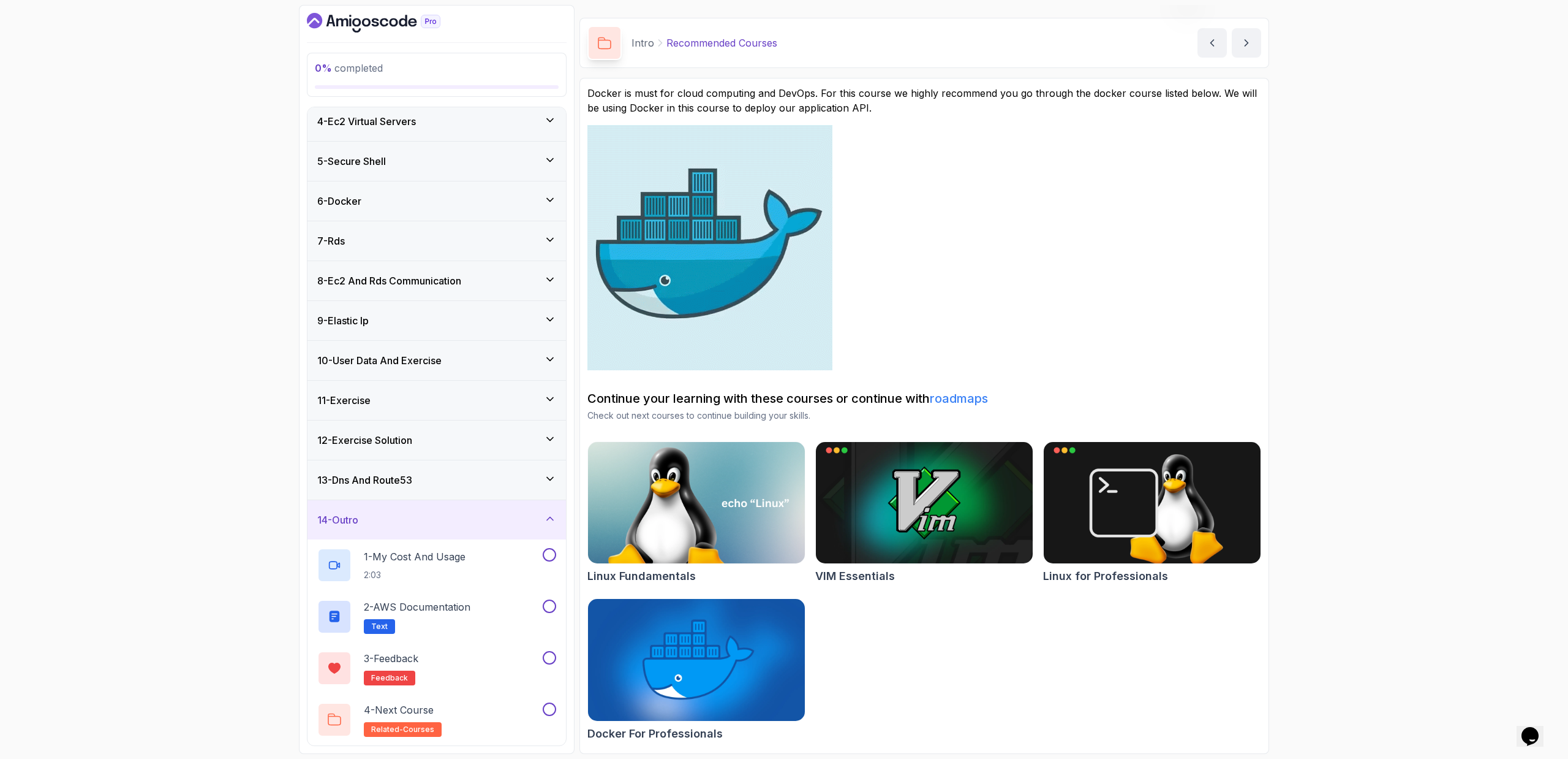
click at [507, 478] on div "13 - Dns And Route53" at bounding box center [437, 480] width 239 height 15
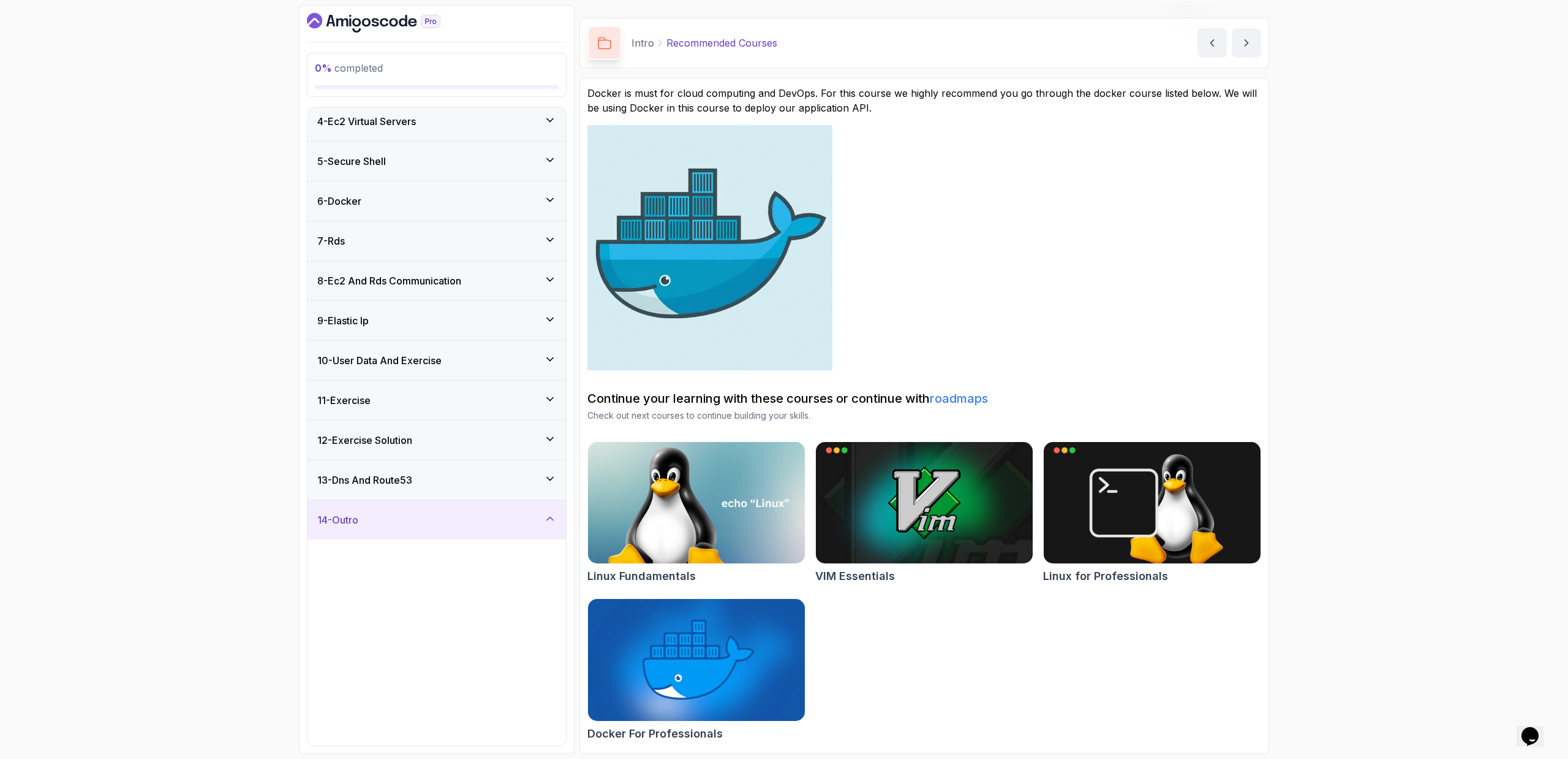
scroll to position [0, 0]
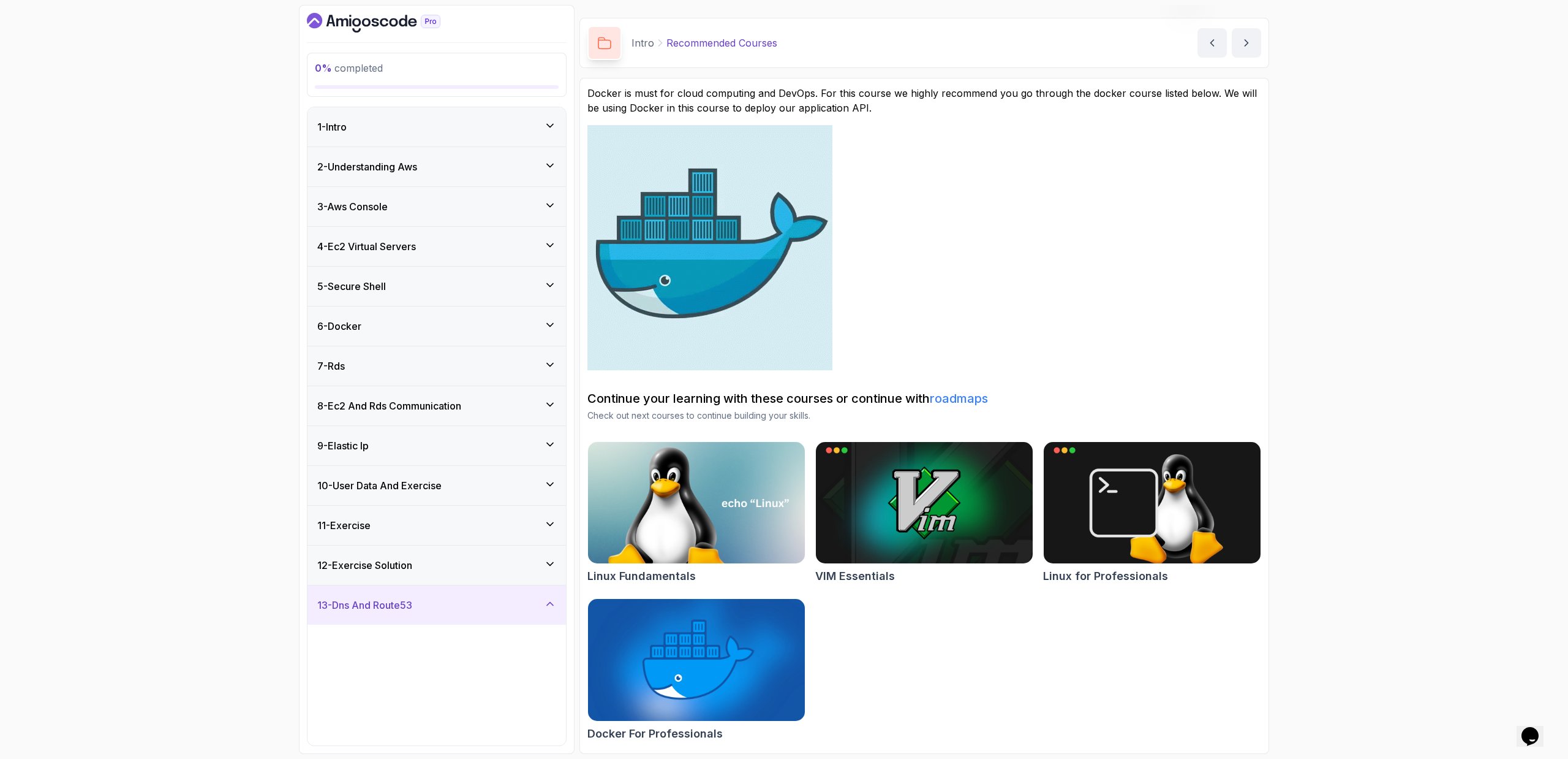
click at [527, 443] on div "9 - Elastic Ip" at bounding box center [437, 445] width 239 height 15
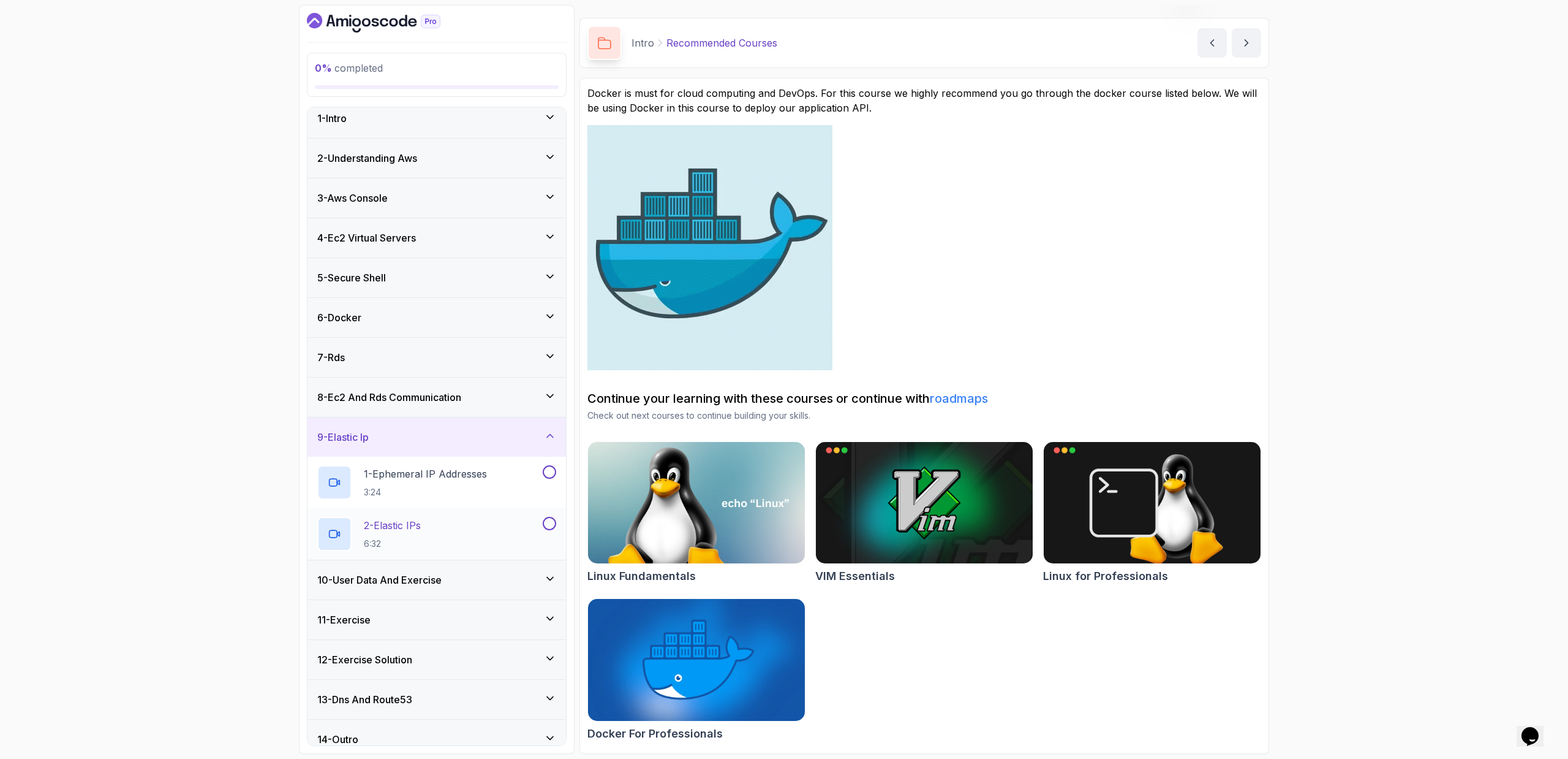
scroll to position [22, 0]
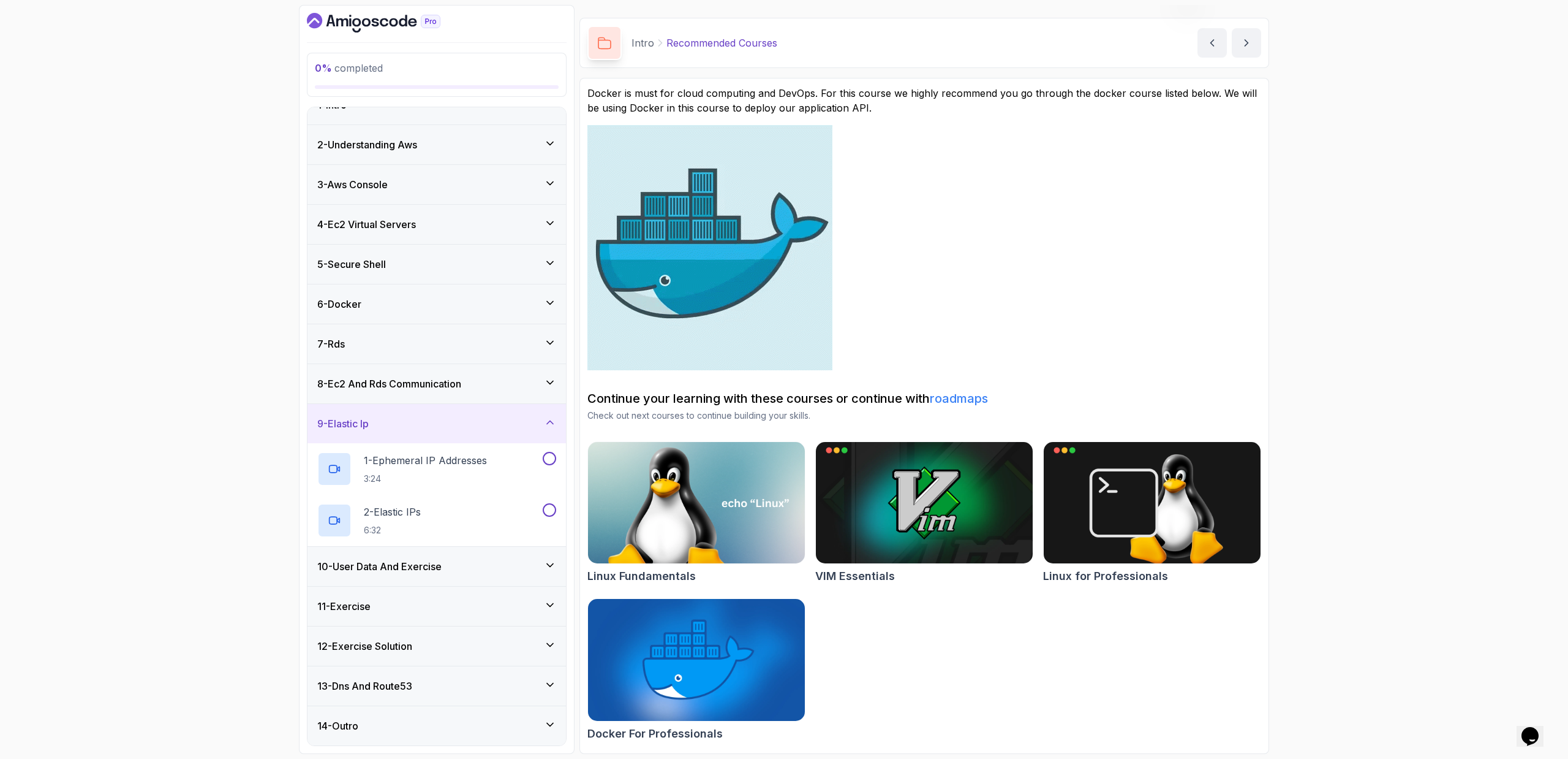
click at [478, 626] on div "11 - Exercise" at bounding box center [437, 606] width 258 height 39
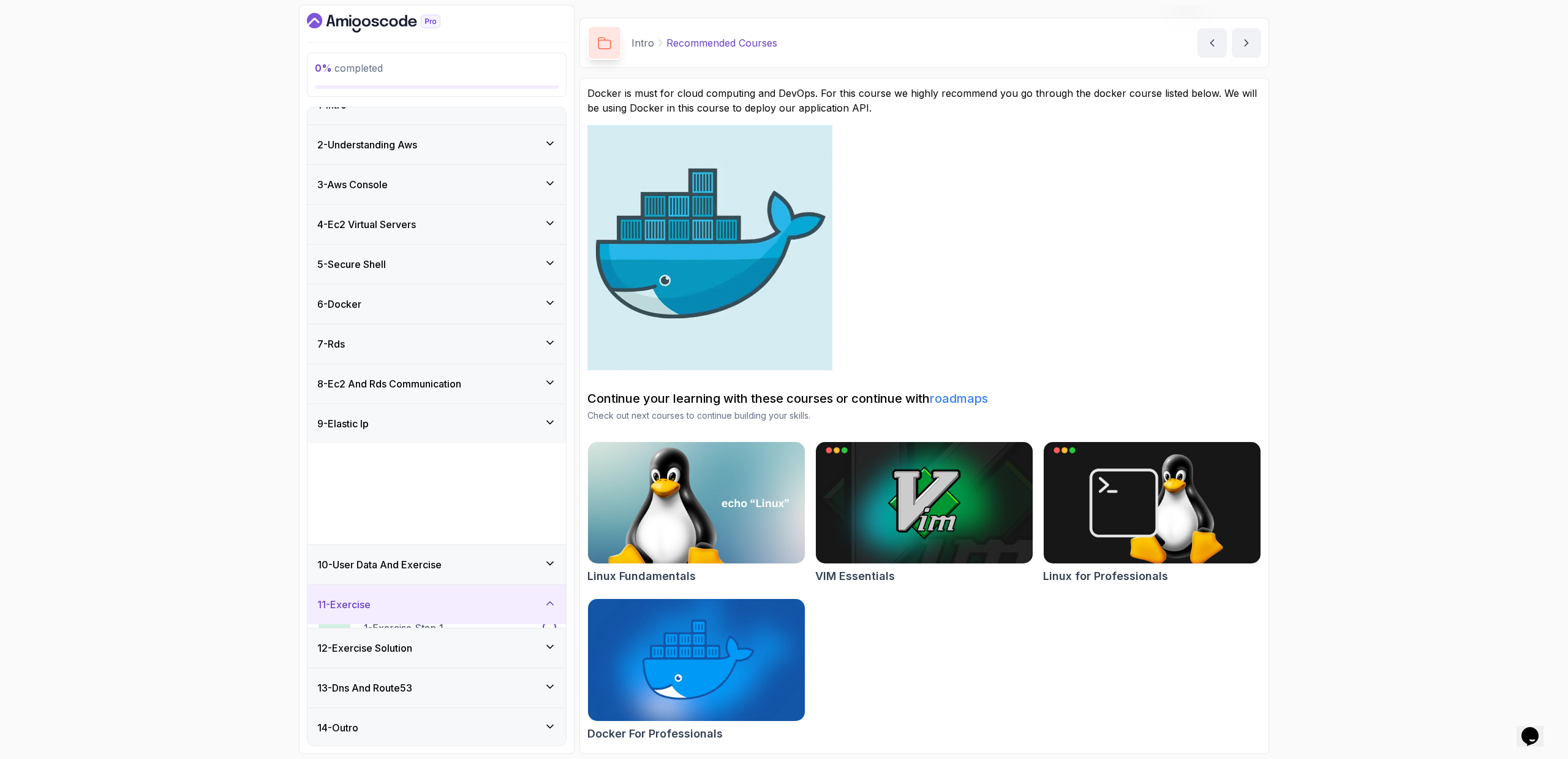
scroll to position [0, 0]
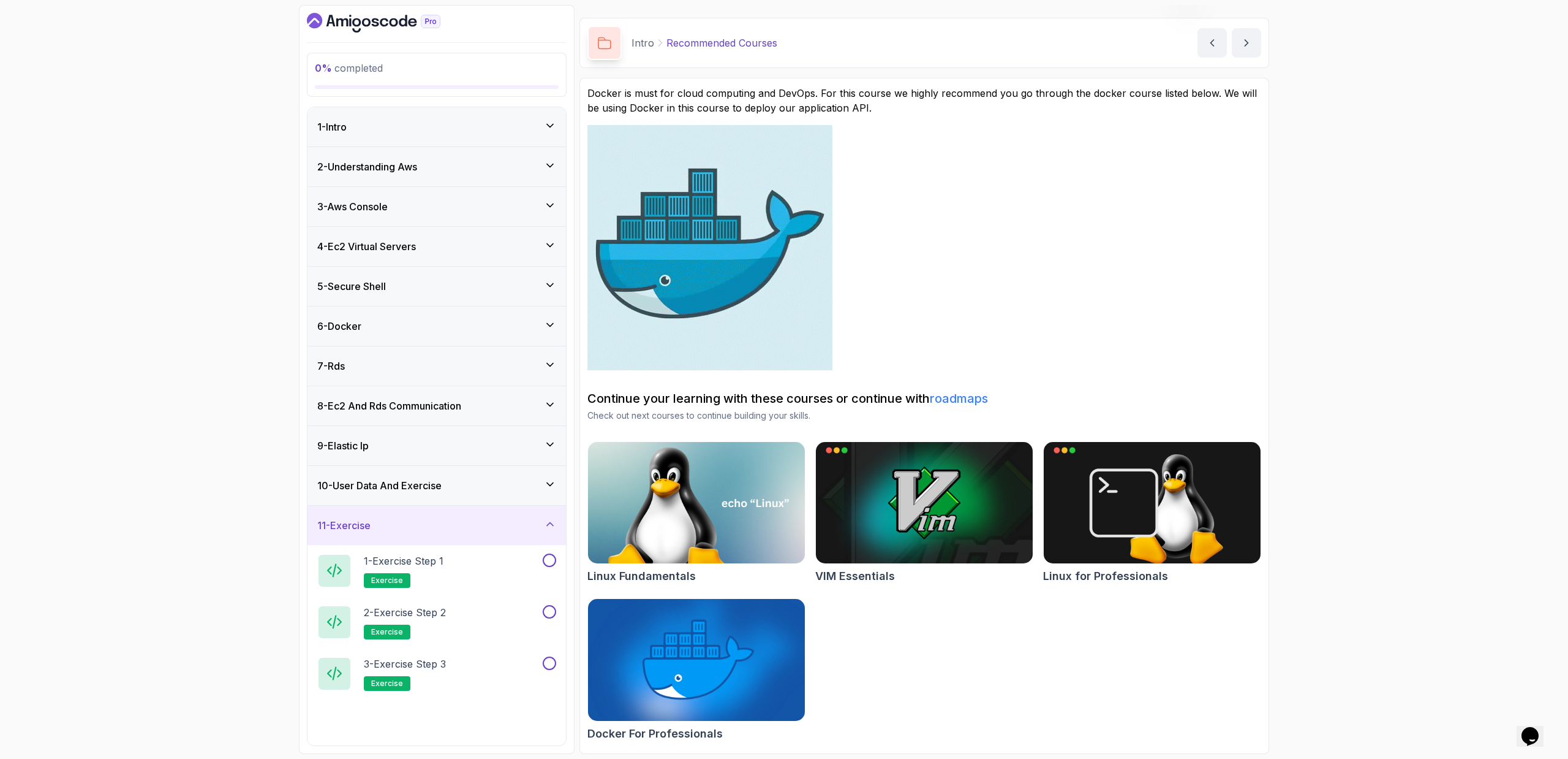
click at [496, 495] on div "10 - User Data And Exercise" at bounding box center [437, 485] width 258 height 39
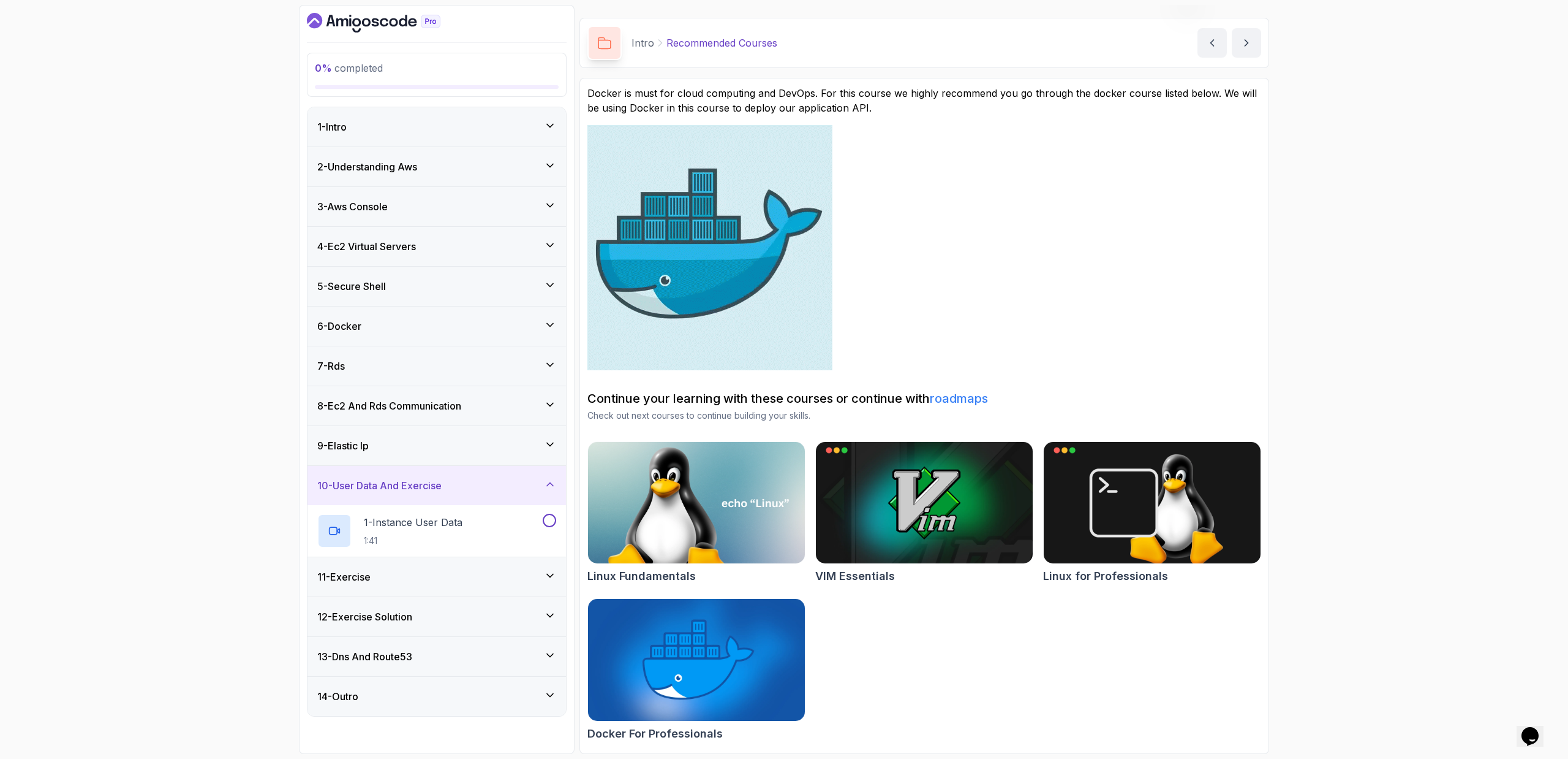
click at [503, 425] on div "8 - Ec2 And Rds Communication" at bounding box center [437, 405] width 258 height 39
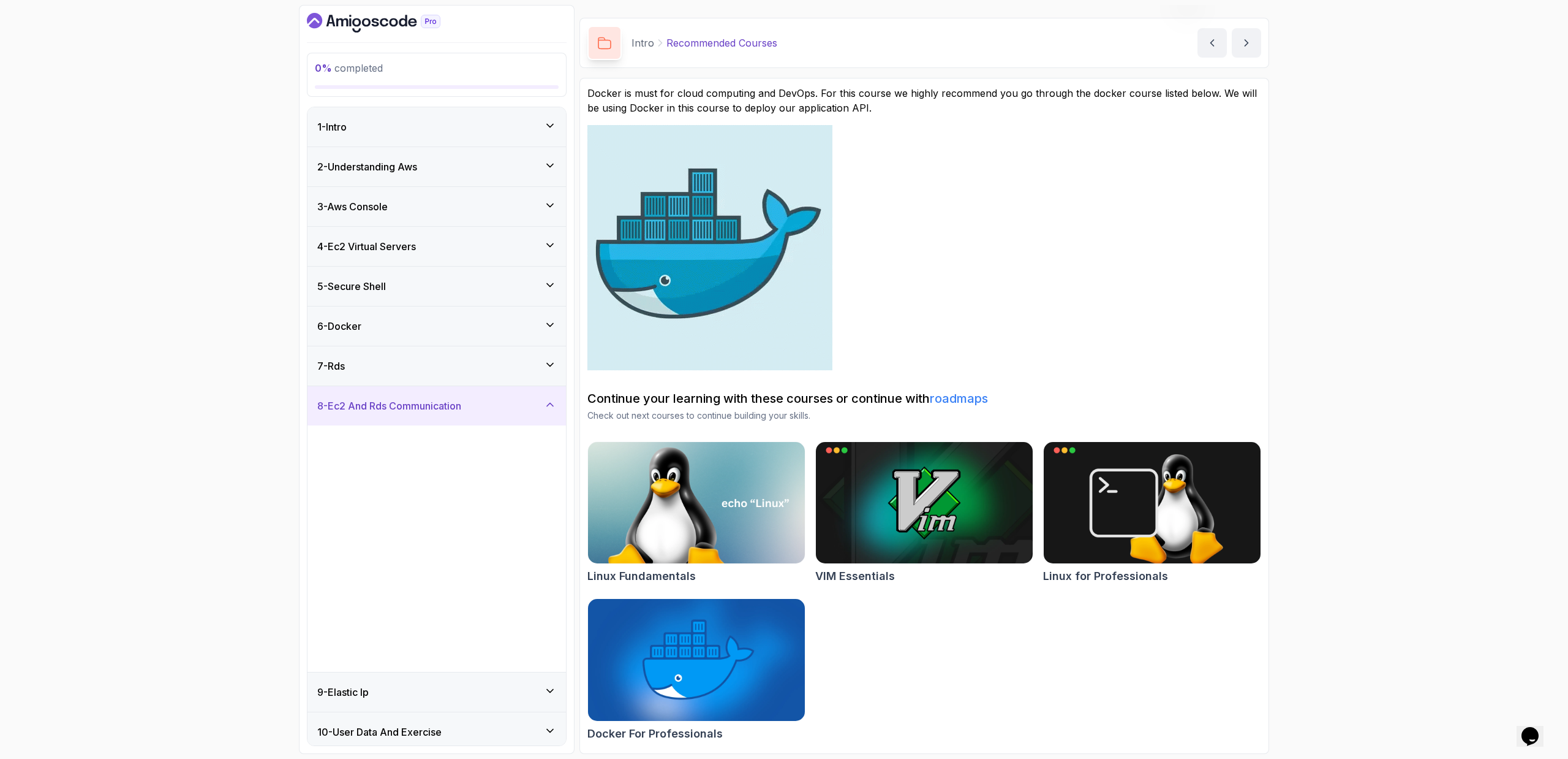
click at [511, 274] on div "5 - Secure Shell" at bounding box center [437, 286] width 258 height 39
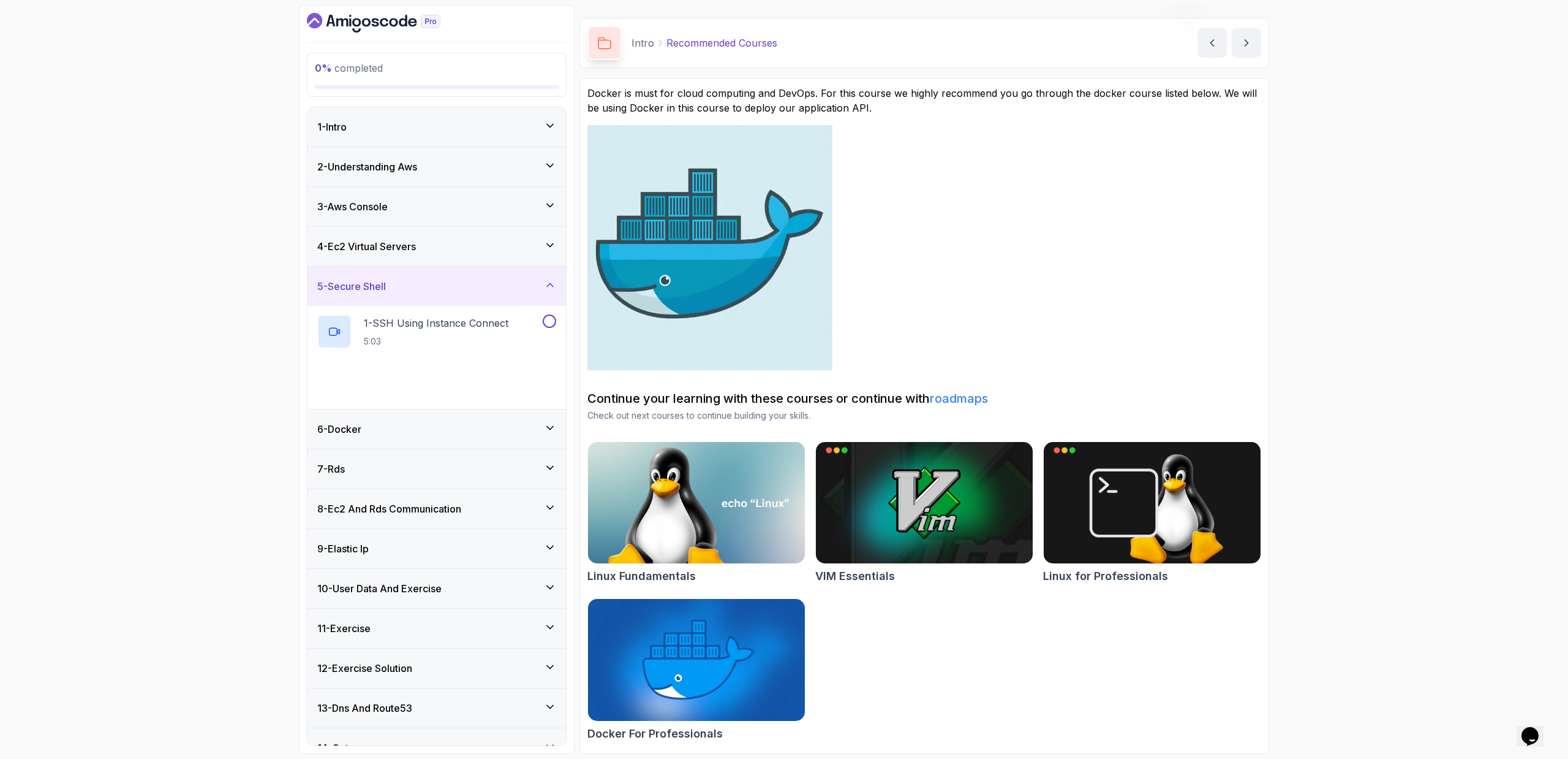
drag, startPoint x: 499, startPoint y: 193, endPoint x: 495, endPoint y: 180, distance: 13.6
click at [495, 187] on div "3 - Aws Console" at bounding box center [437, 206] width 258 height 39
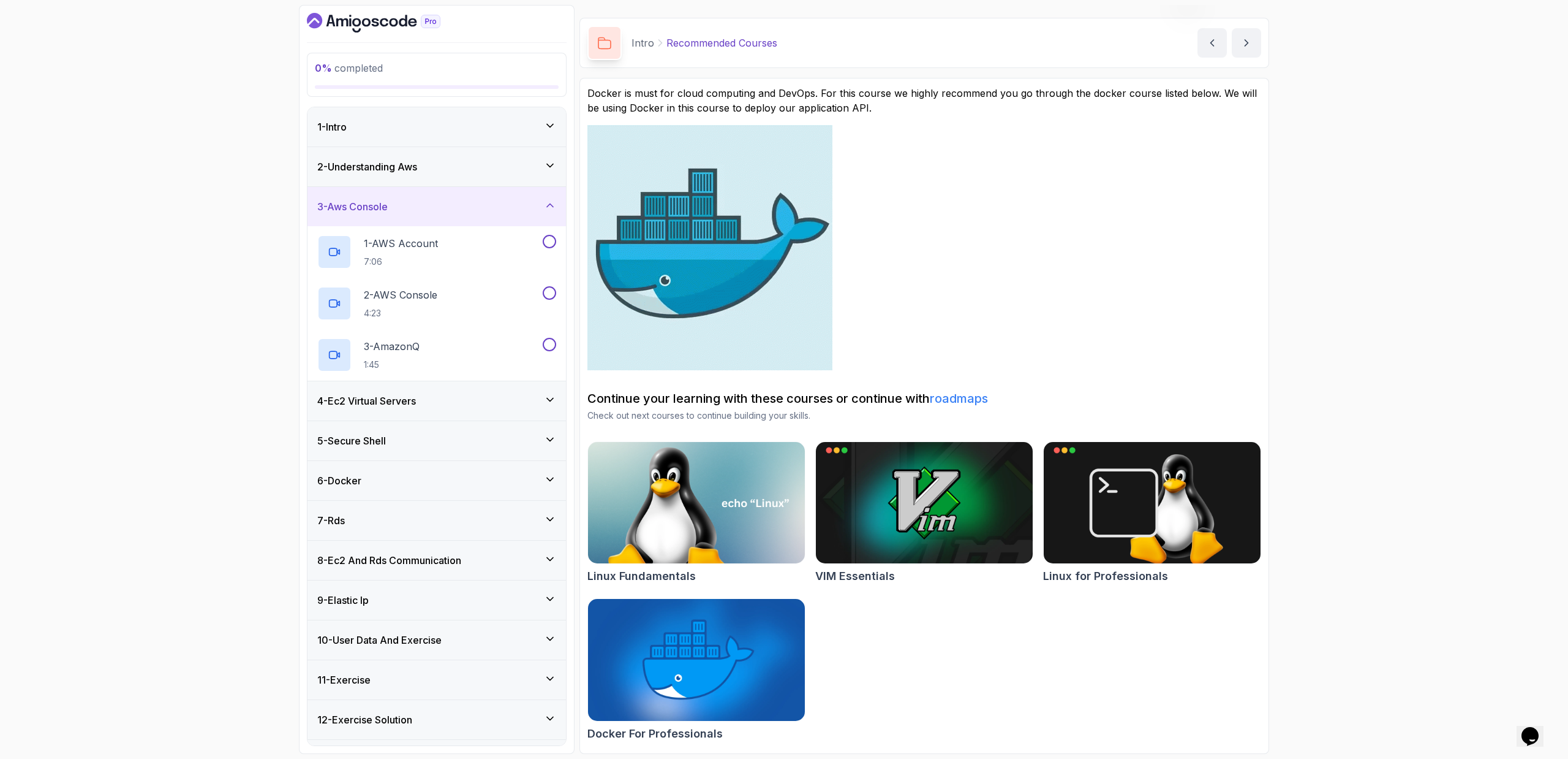
click at [509, 403] on div "4 - Ec2 Virtual Servers" at bounding box center [437, 401] width 239 height 15
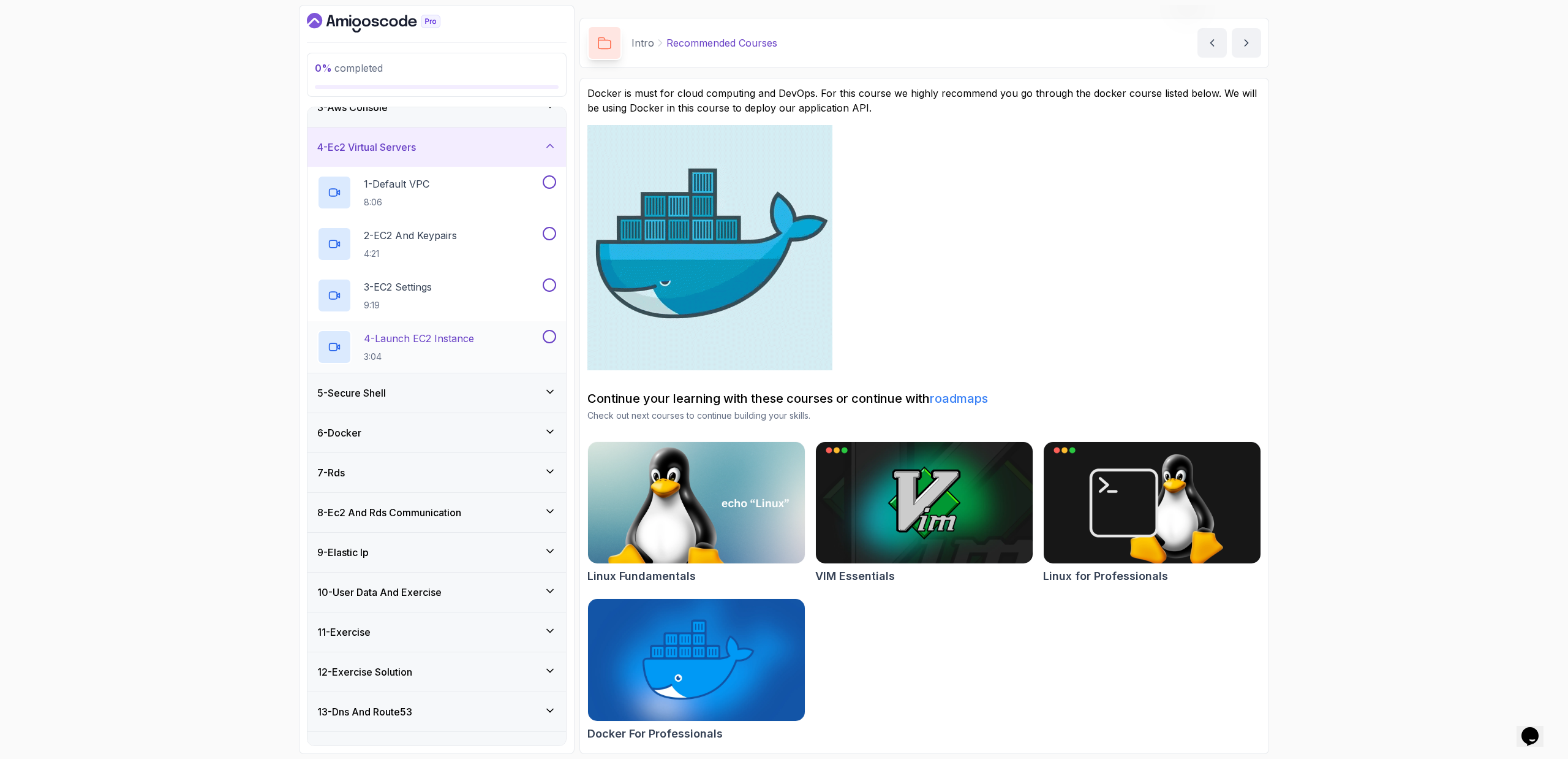
scroll to position [125, 0]
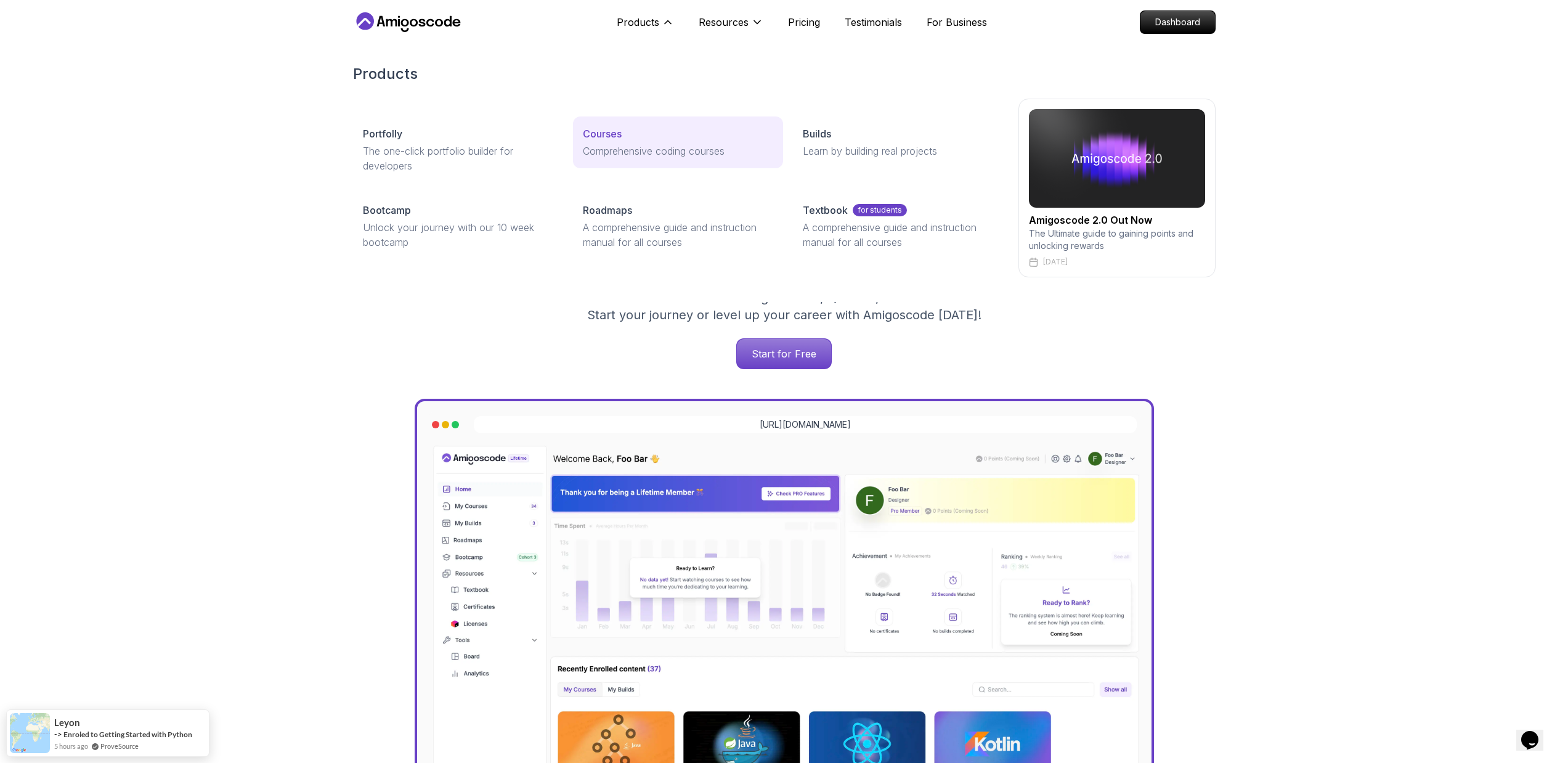
click at [597, 145] on p "Comprehensive coding courses" at bounding box center [678, 151] width 190 height 15
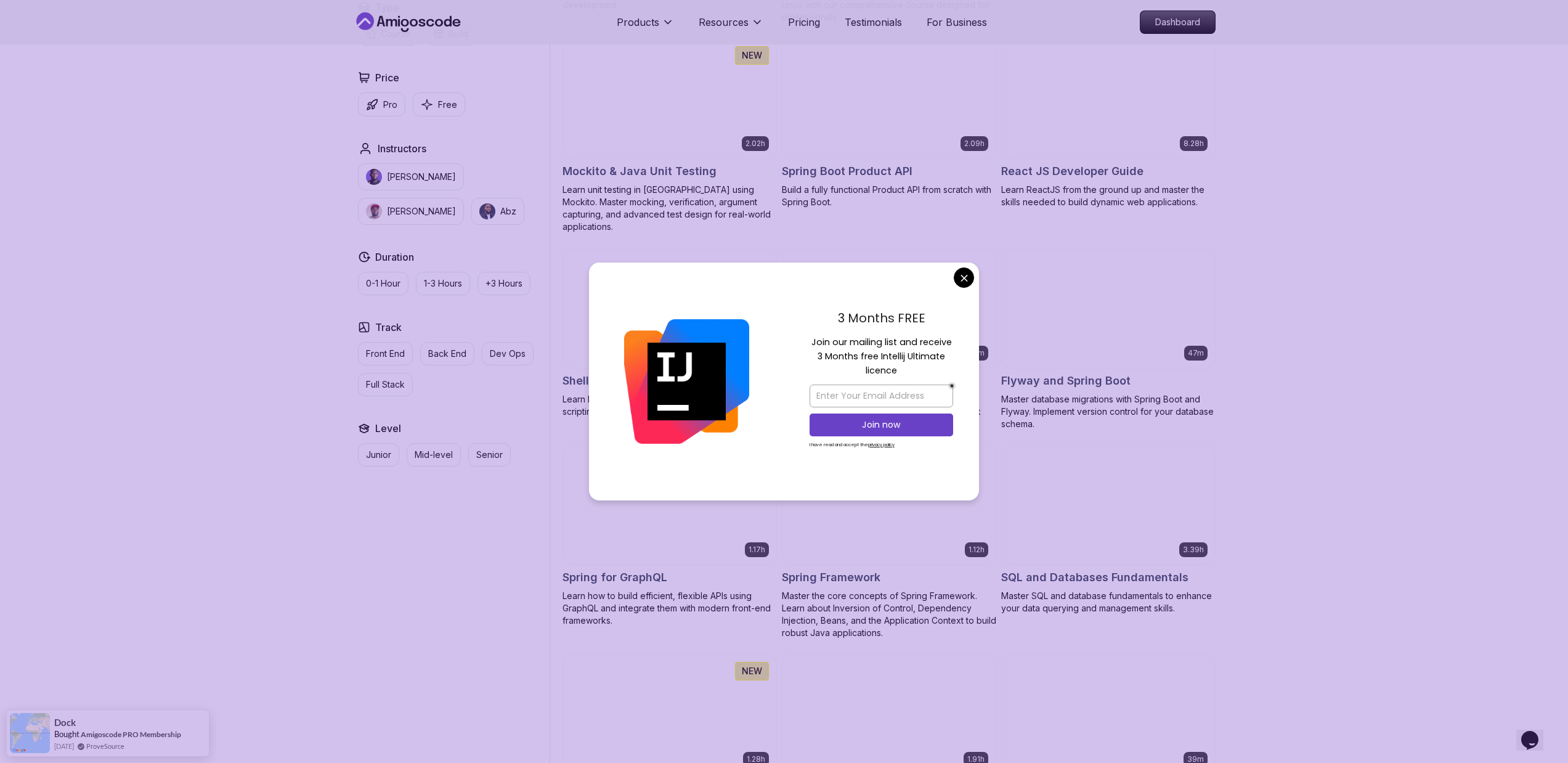
scroll to position [3116, 0]
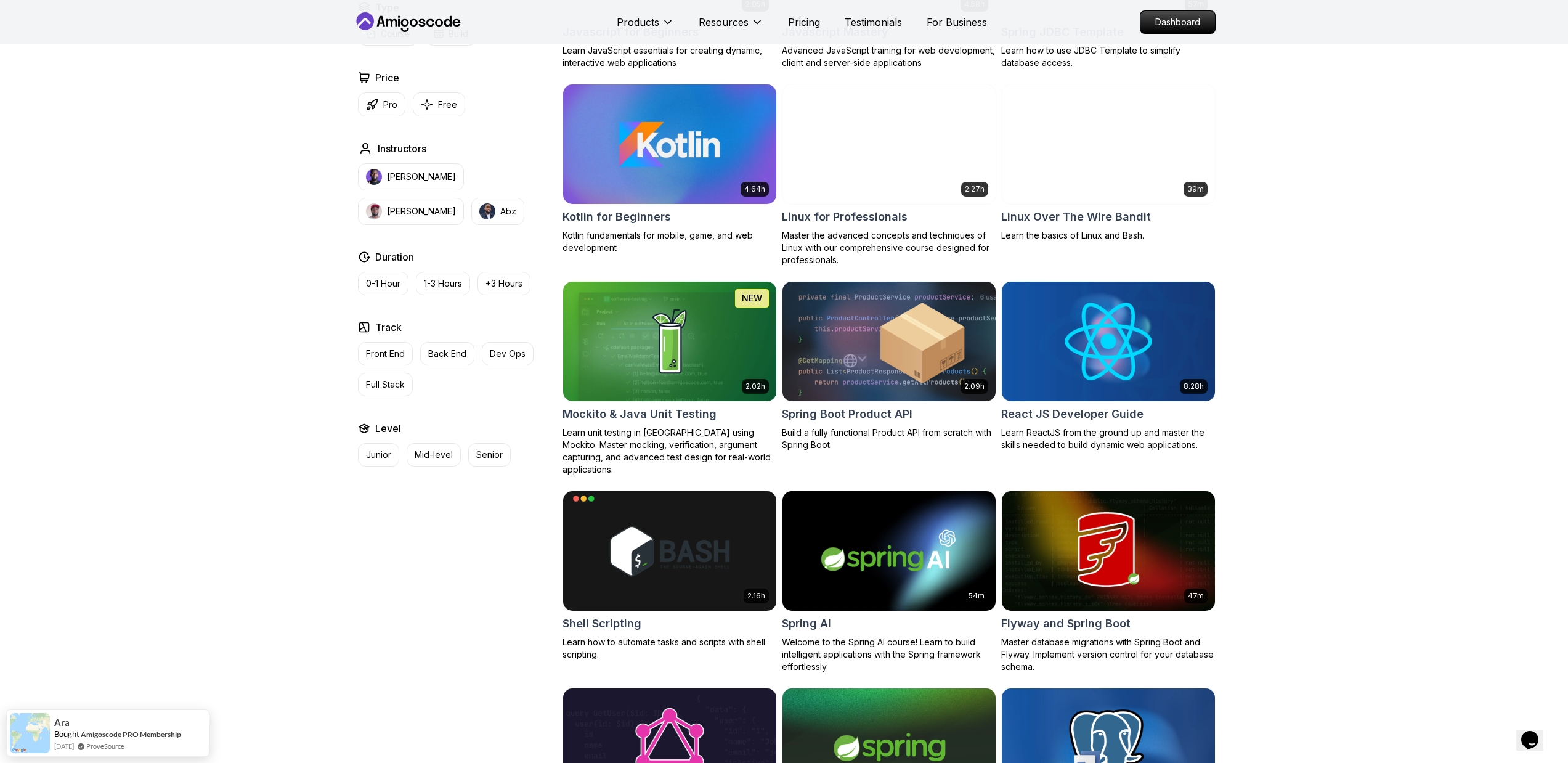
scroll to position [2388, 0]
